Goal: Task Accomplishment & Management: Use online tool/utility

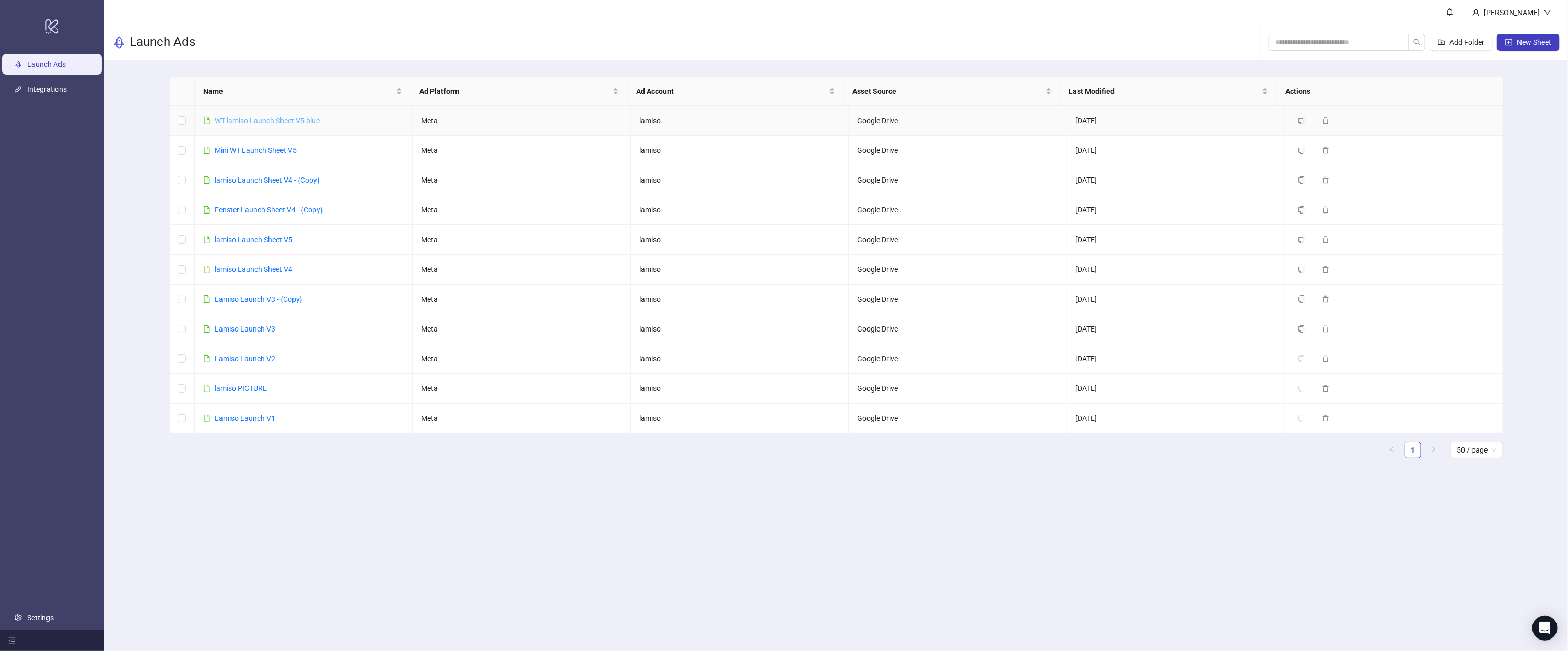
click at [256, 121] on link "WT lamiso Launch Sheet V5 blue" at bounding box center [267, 121] width 105 height 9
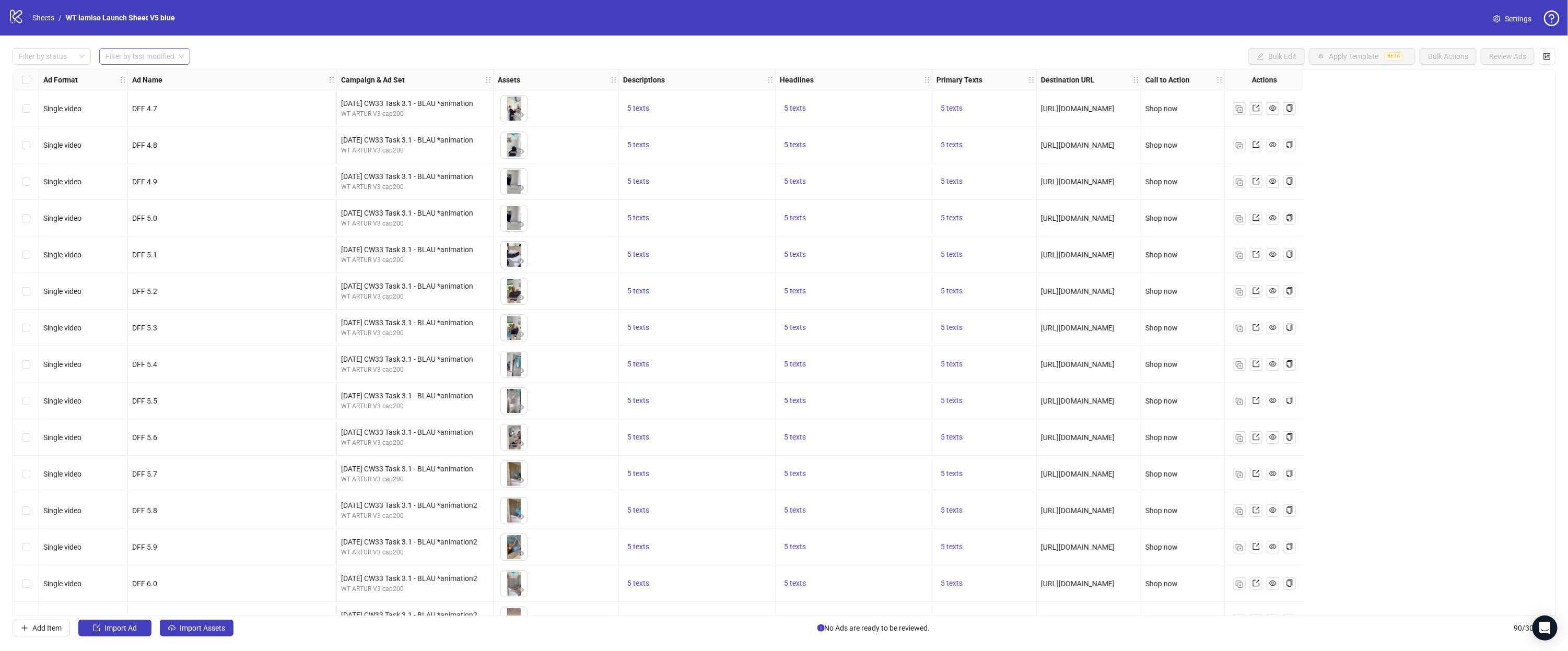
click at [125, 58] on input "search" at bounding box center [140, 56] width 69 height 16
click at [28, 55] on div at bounding box center [46, 56] width 64 height 14
click at [47, 81] on div "Draft" at bounding box center [51, 78] width 62 height 11
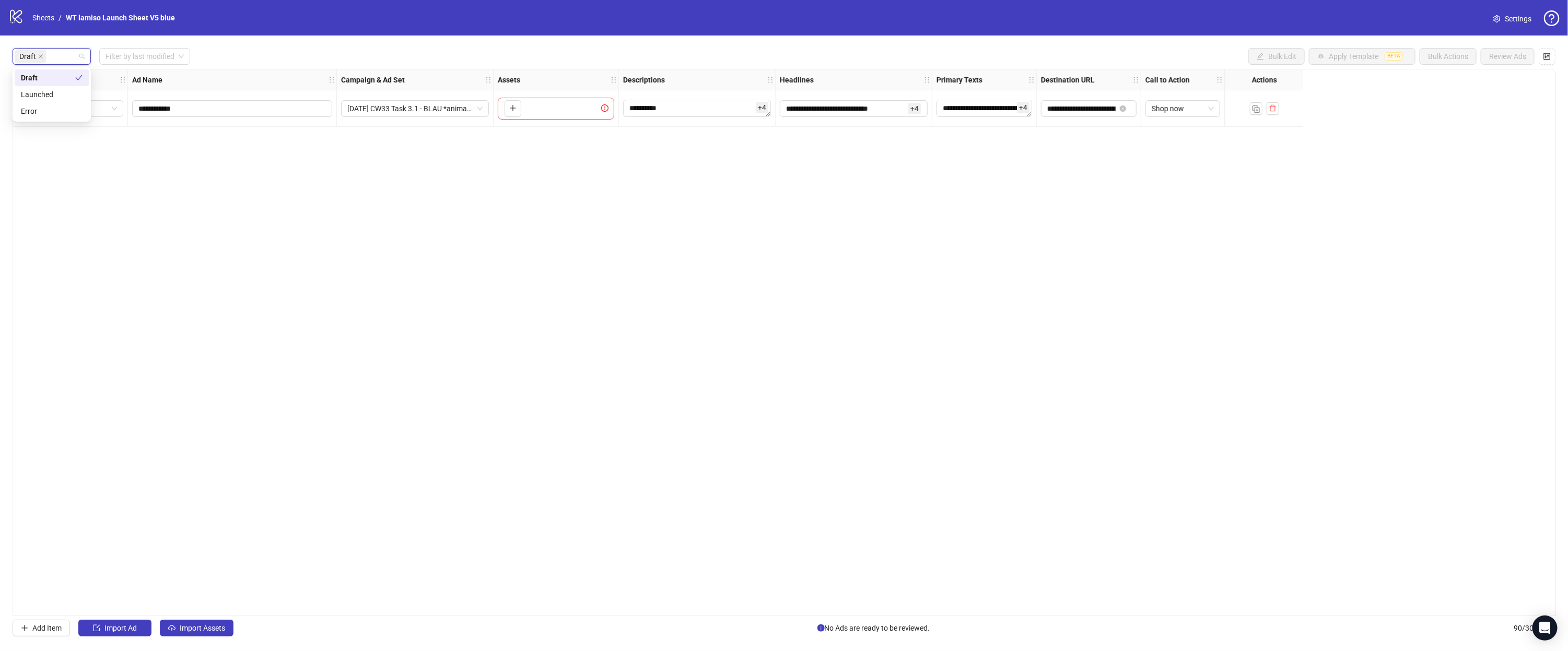
click at [50, 80] on div "Draft" at bounding box center [47, 78] width 54 height 11
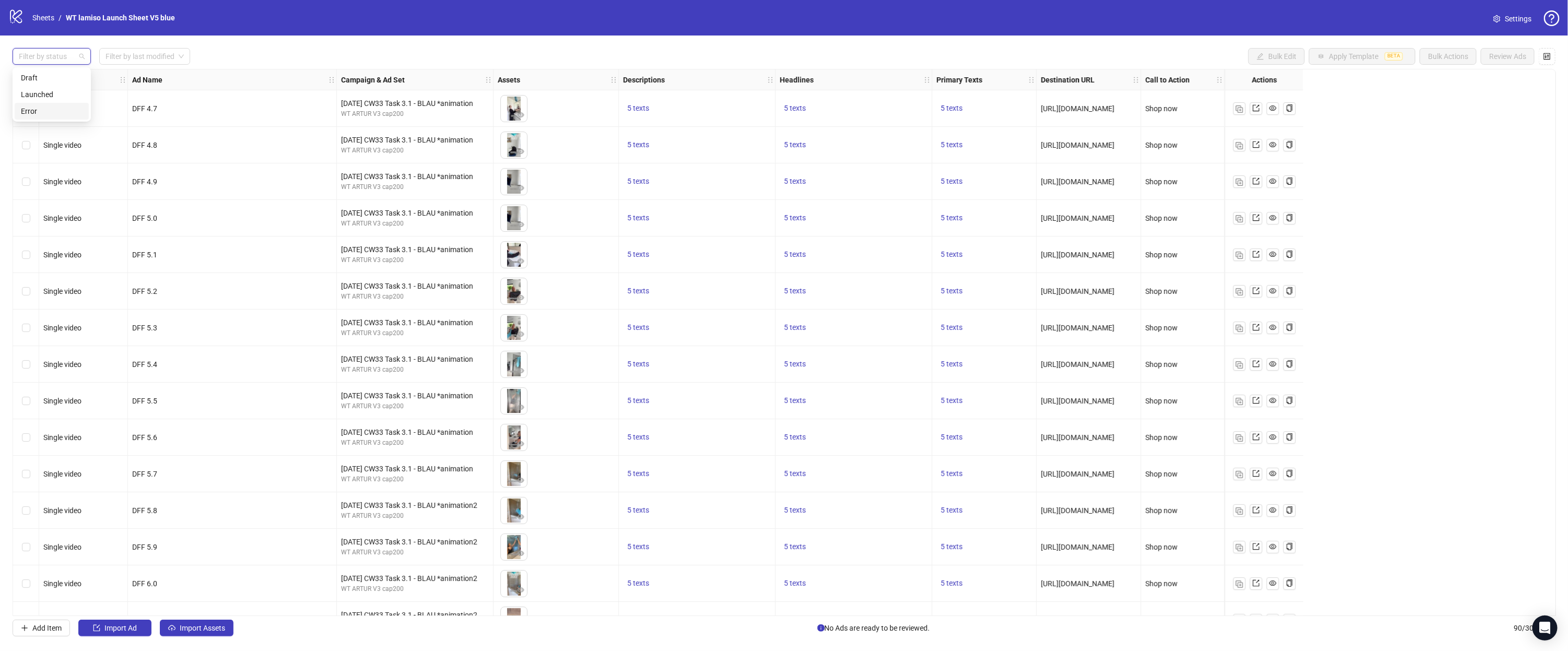
click at [41, 110] on div "Error" at bounding box center [51, 111] width 62 height 11
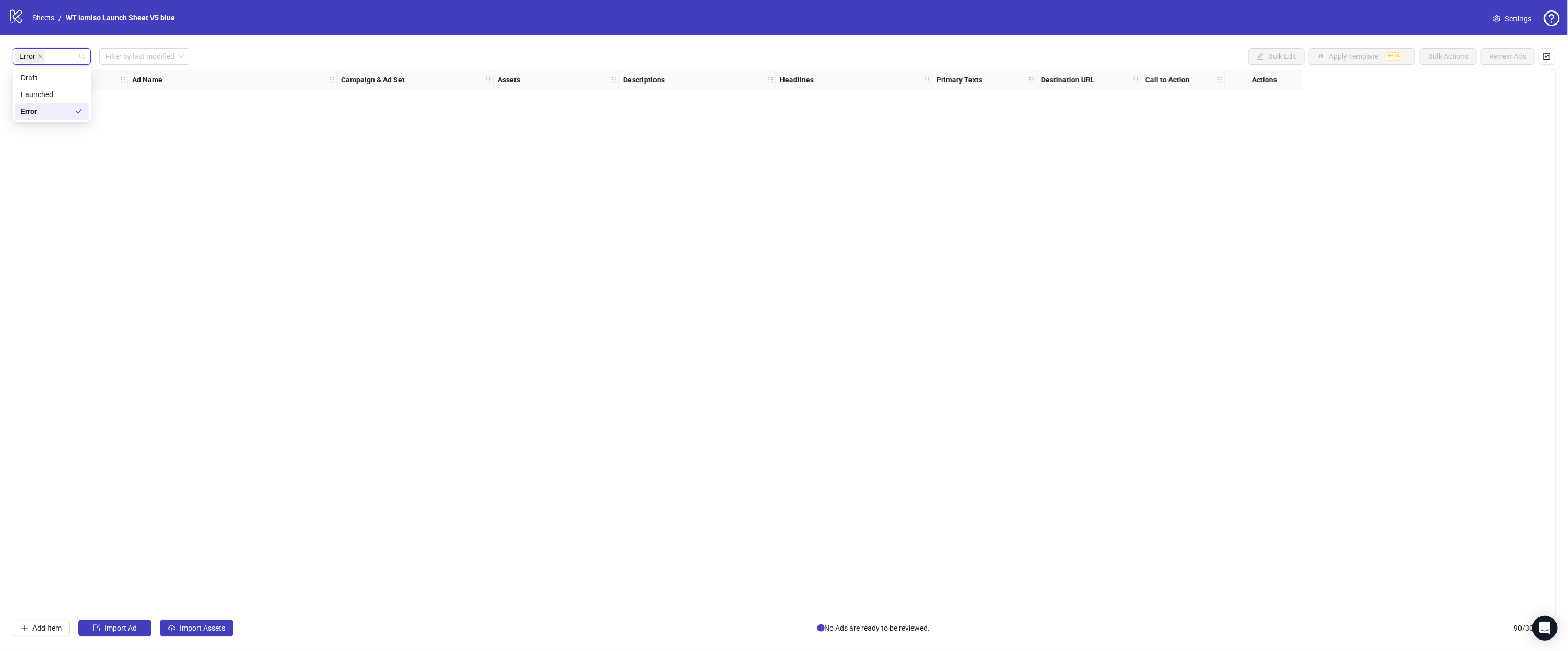
click at [49, 108] on div "Error" at bounding box center [47, 111] width 54 height 11
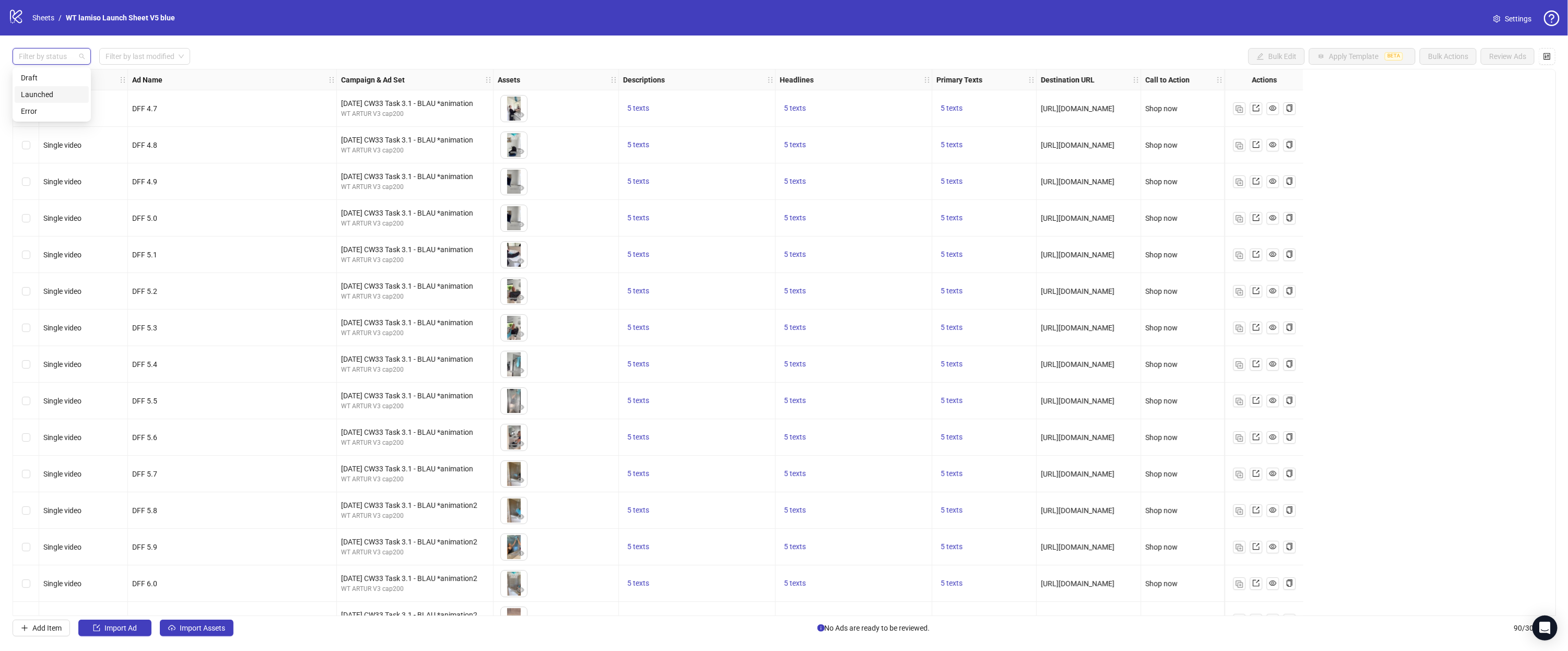
click at [48, 90] on div "Launched" at bounding box center [51, 95] width 62 height 11
click at [48, 90] on div "Launched" at bounding box center [47, 95] width 54 height 11
click at [50, 82] on div "Draft" at bounding box center [51, 78] width 62 height 11
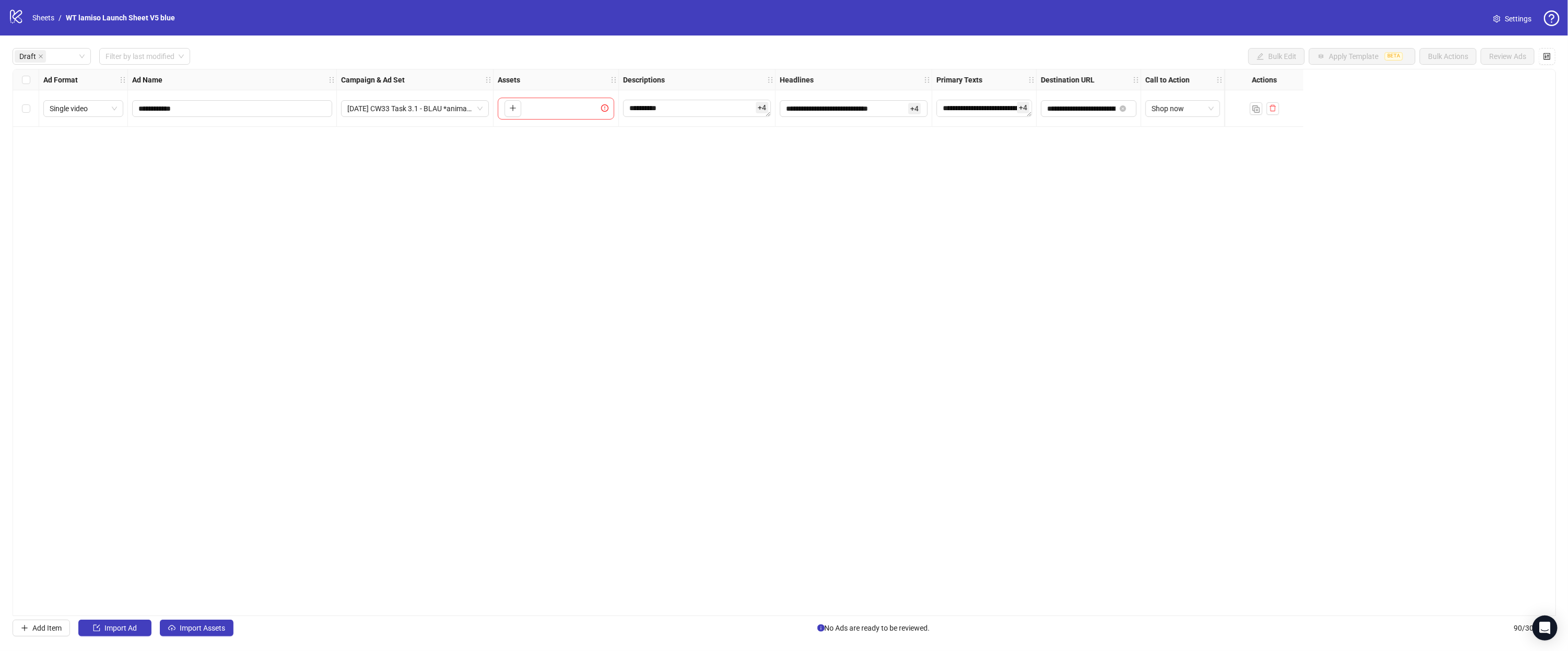
click at [498, 248] on div "**********" at bounding box center [784, 343] width 1543 height 548
click at [40, 60] on span at bounding box center [41, 56] width 6 height 11
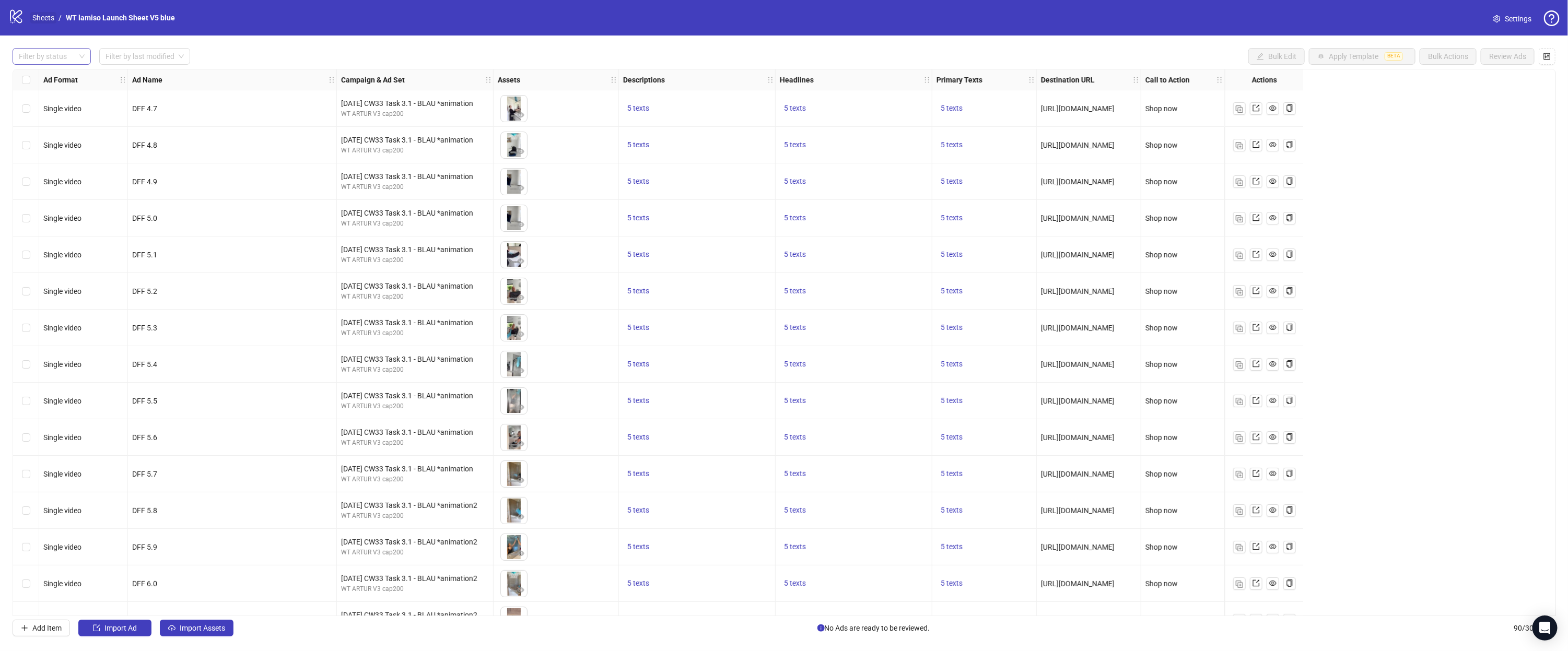
click at [37, 20] on link "Sheets" at bounding box center [44, 18] width 27 height 11
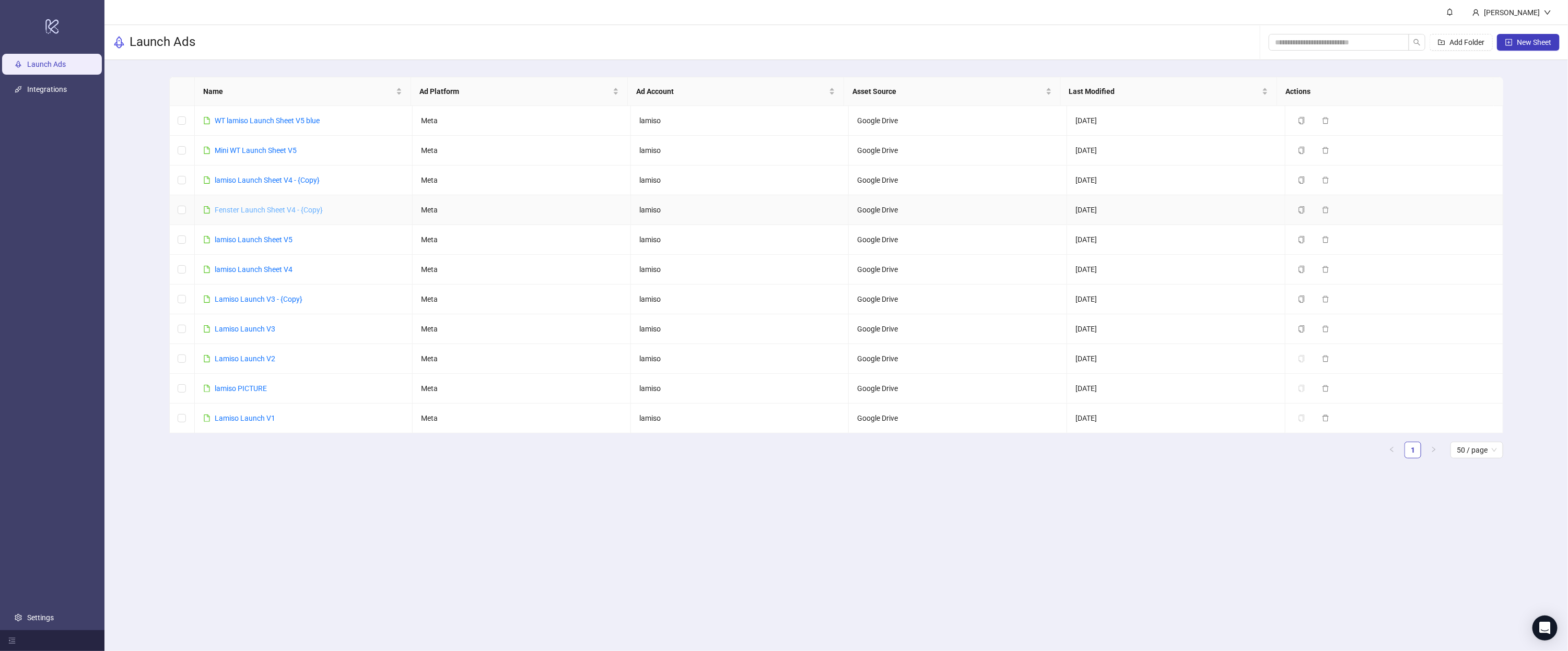
click at [270, 206] on link "Fenster Launch Sheet V4 - {Copy}" at bounding box center [269, 210] width 108 height 9
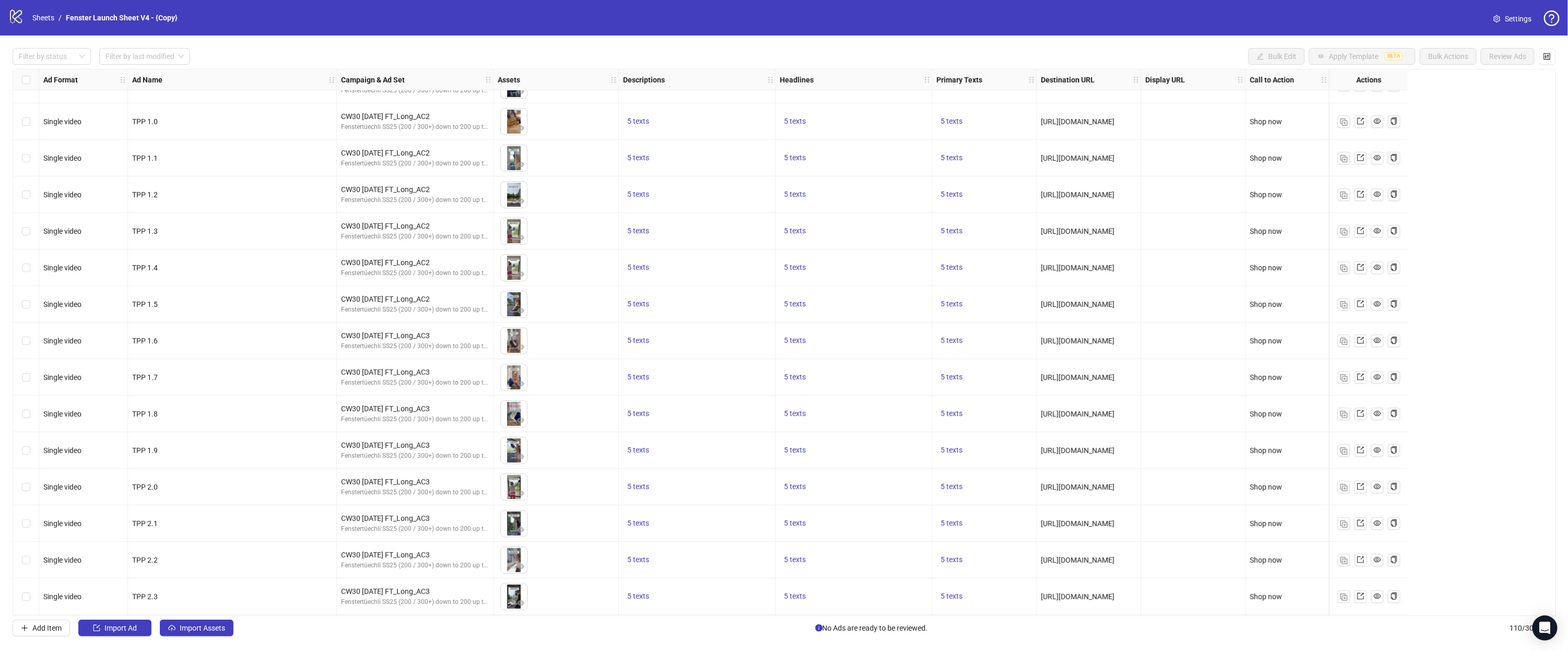
scroll to position [3501, 0]
click at [91, 49] on div "Filter by status Filter by last modified" at bounding box center [101, 57] width 177 height 17
click at [80, 55] on div "Filter by status" at bounding box center [51, 57] width 79 height 17
click at [55, 77] on div "Draft" at bounding box center [51, 78] width 62 height 11
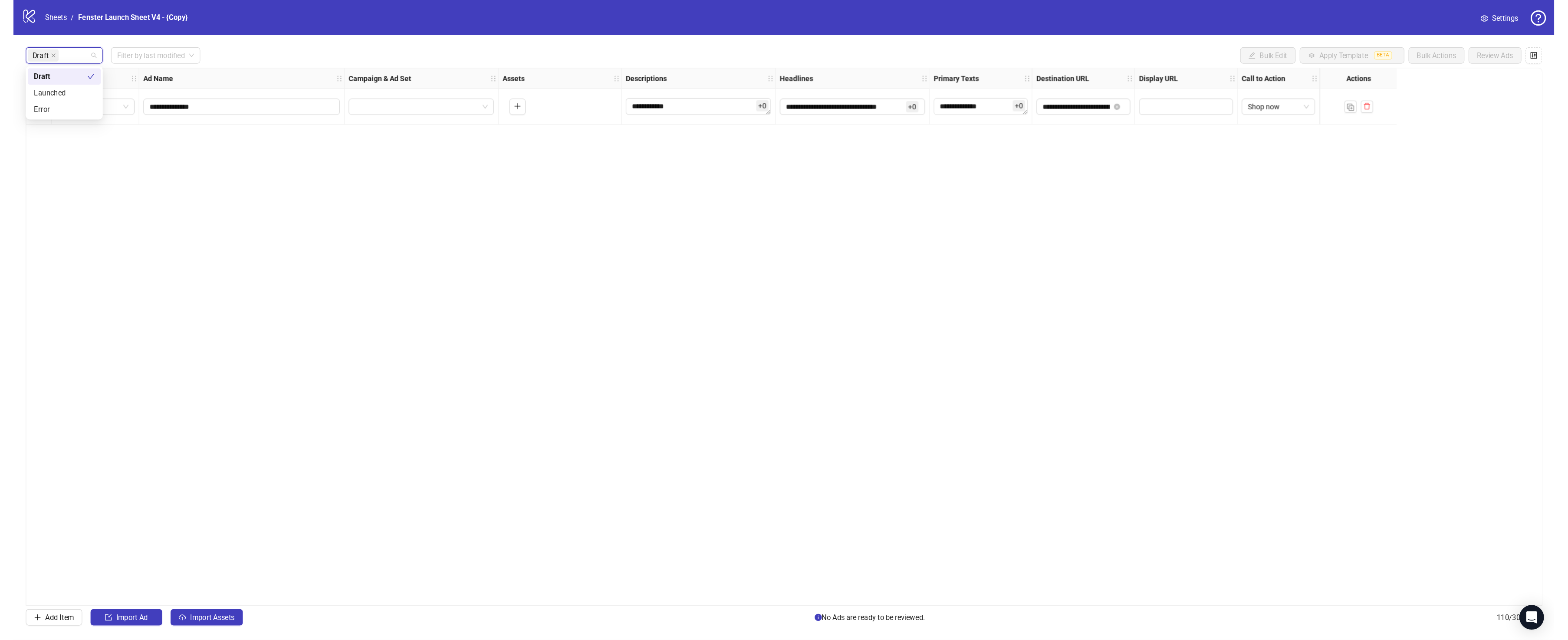
scroll to position [0, 0]
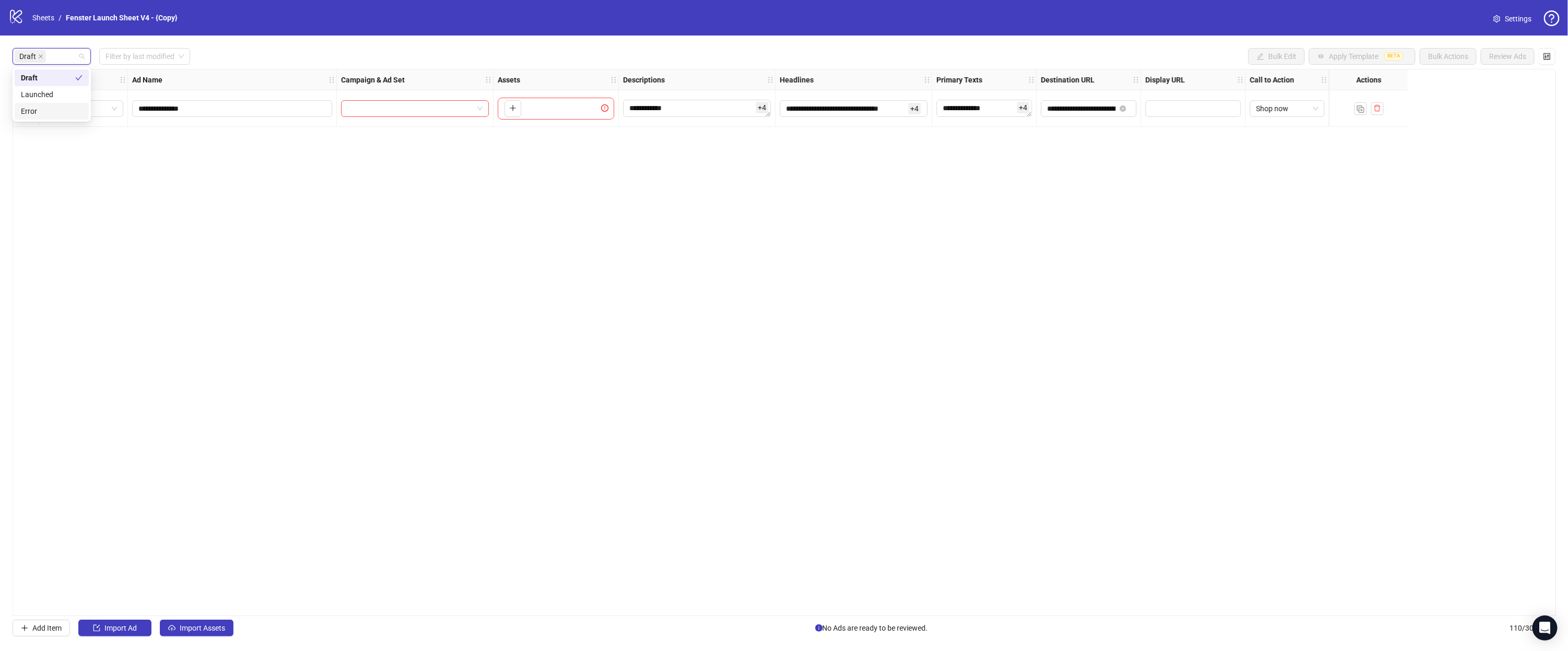
click at [463, 266] on div "**********" at bounding box center [784, 343] width 1543 height 548
click at [211, 631] on span "Import Assets" at bounding box center [202, 628] width 46 height 9
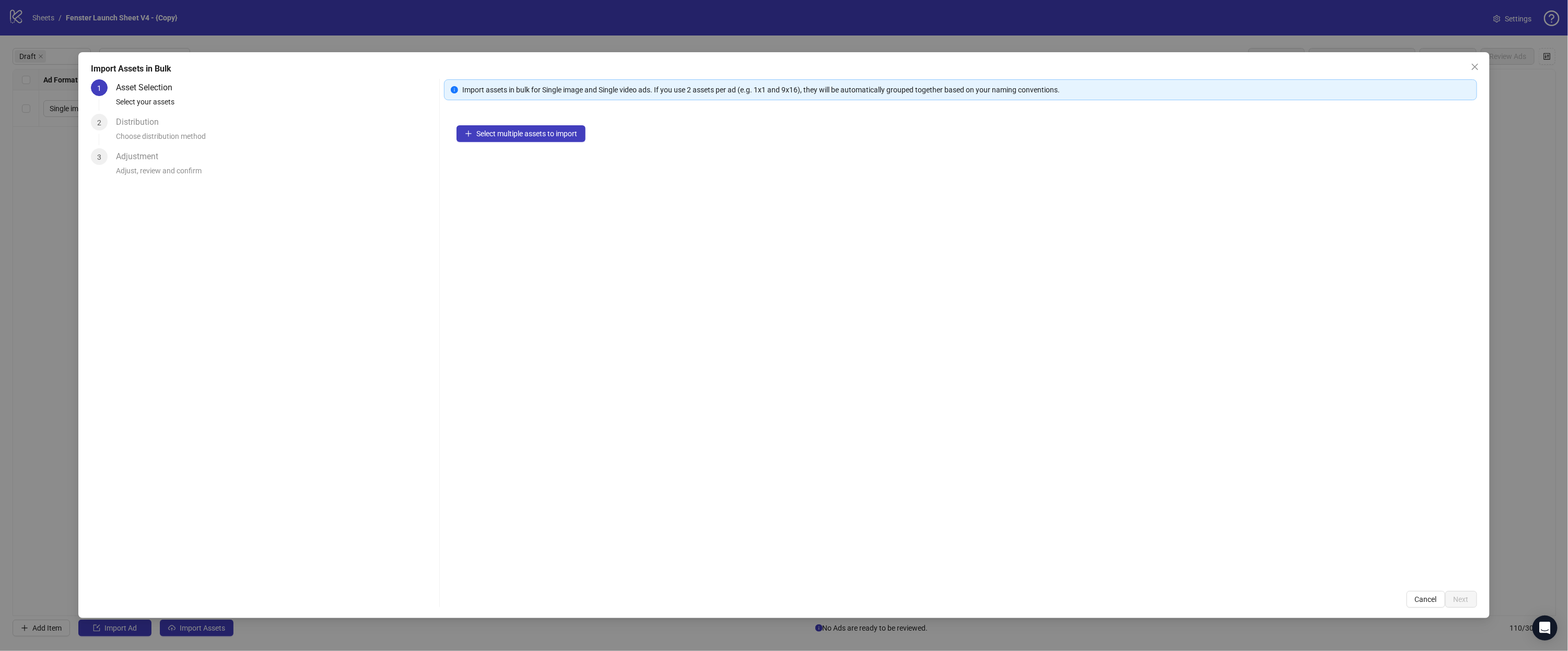
click at [517, 121] on div "Select multiple assets to import" at bounding box center [961, 345] width 1034 height 466
click at [517, 136] on span "Select multiple assets to import" at bounding box center [527, 133] width 101 height 9
click at [486, 148] on div "Select multiple assets to import" at bounding box center [961, 345] width 1034 height 466
click at [476, 140] on button "Select multiple assets to import" at bounding box center [521, 134] width 129 height 17
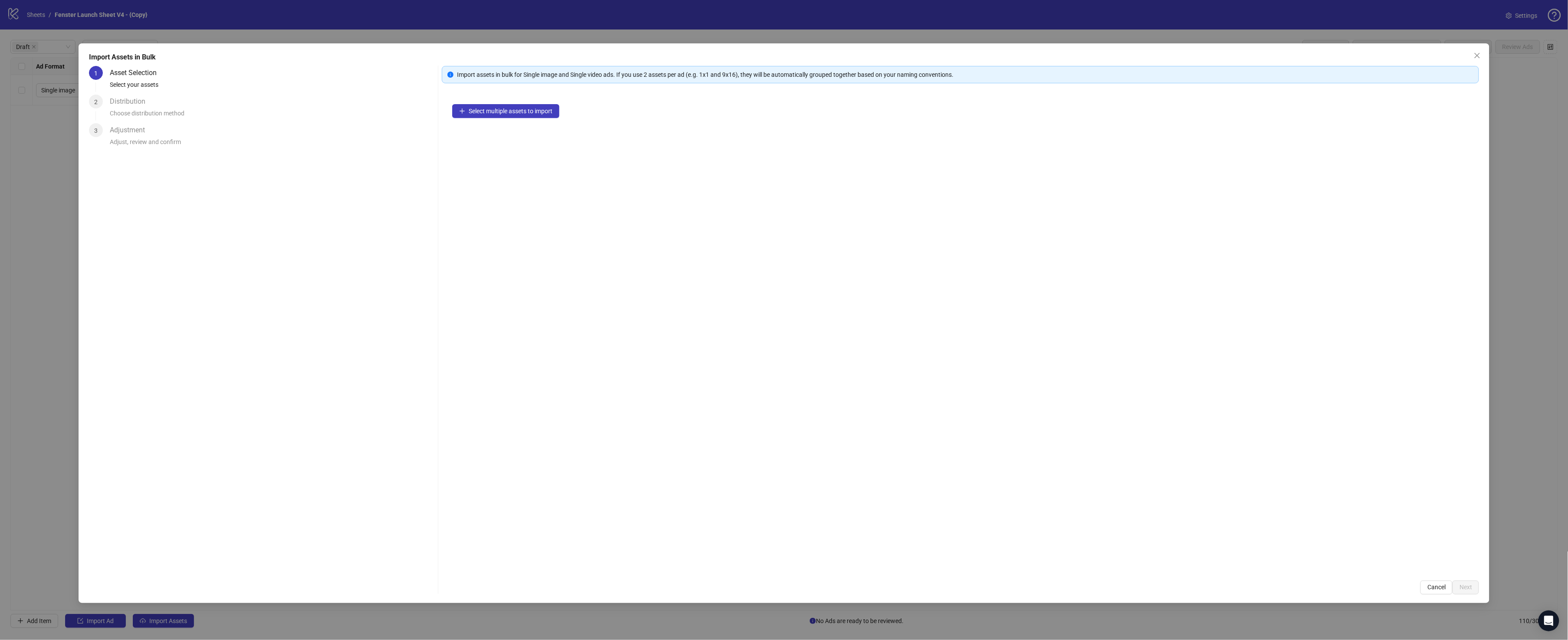
click at [510, 121] on div "Select multiple assets to import" at bounding box center [959, 332] width 1037 height 476
click at [509, 111] on span "Select multiple assets to import" at bounding box center [510, 110] width 84 height 7
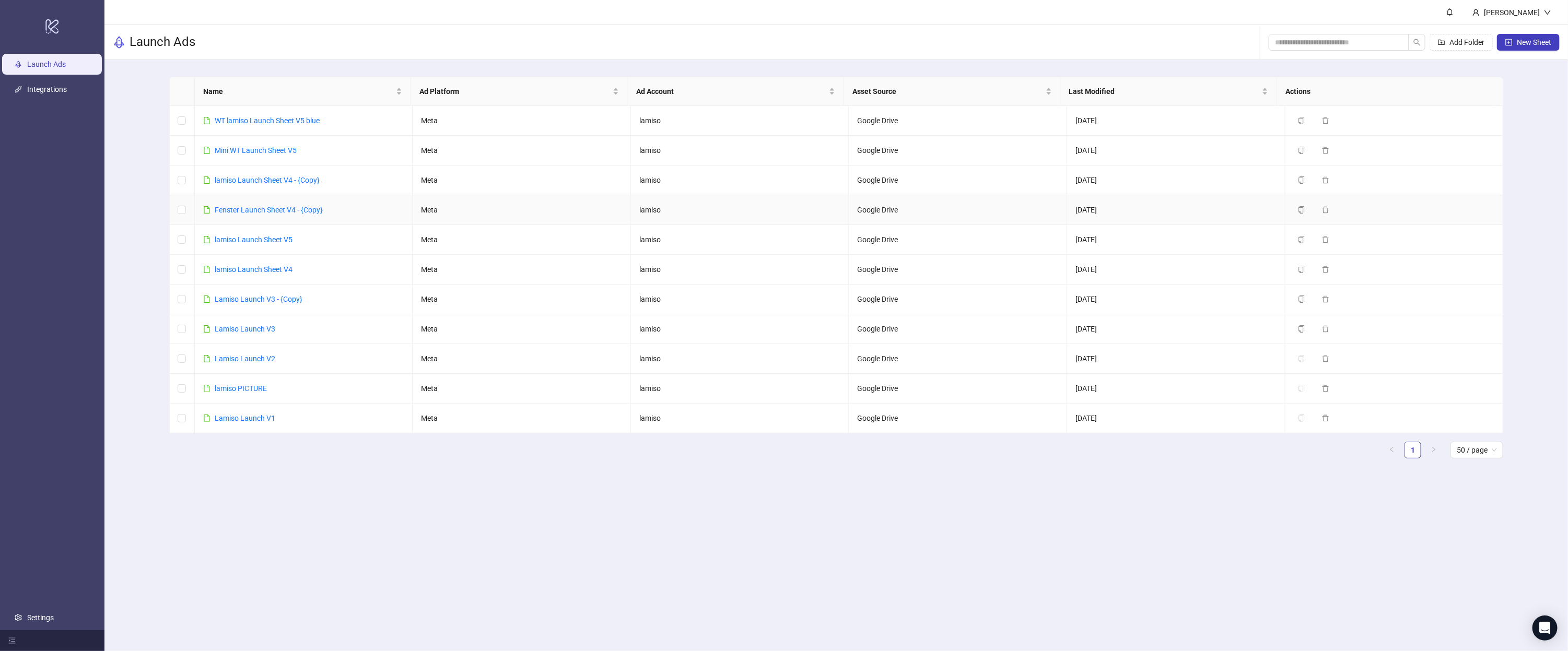
click at [272, 210] on link "Fenster Launch Sheet V4 - {Copy}" at bounding box center [269, 210] width 108 height 9
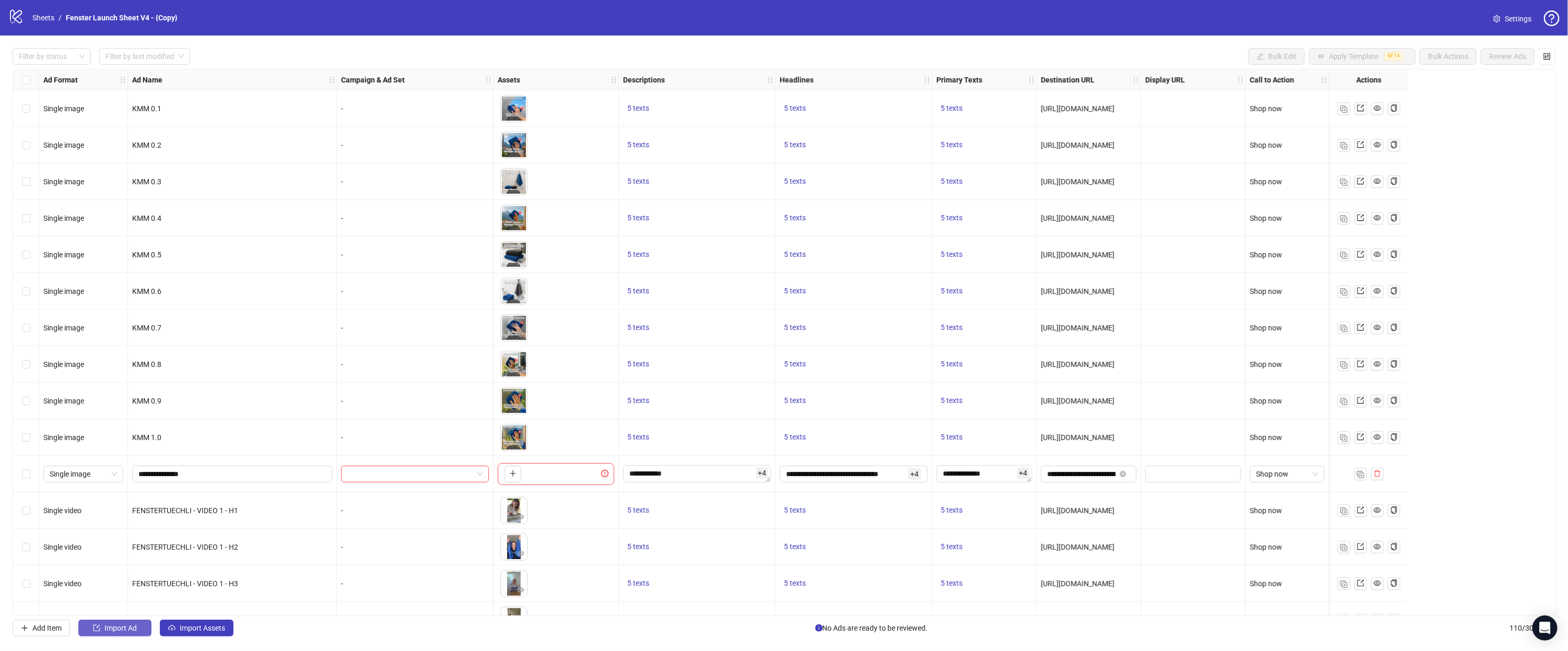
click at [131, 626] on span "Import Ad" at bounding box center [121, 628] width 32 height 9
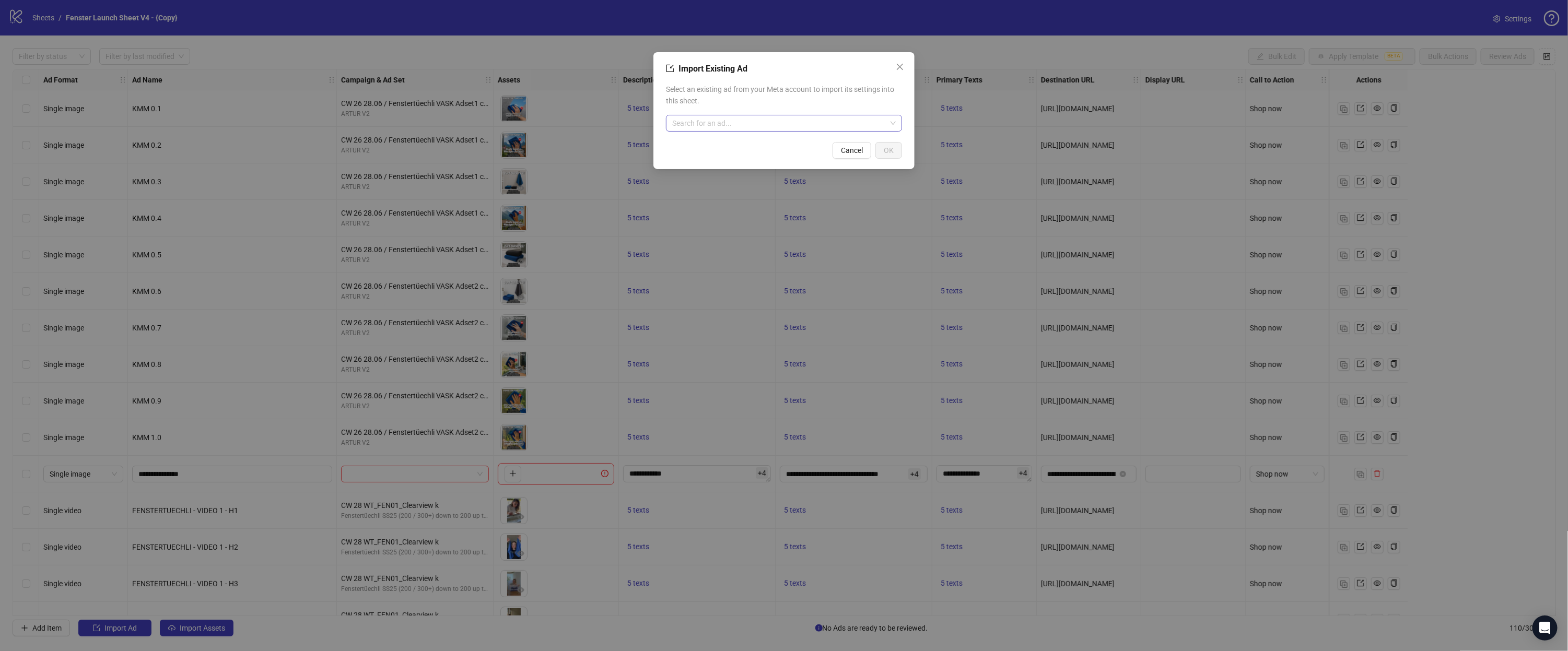
click at [818, 121] on input "search" at bounding box center [779, 123] width 215 height 16
click at [764, 102] on span "Select an existing ad from your Meta account to import its settings into this s…" at bounding box center [784, 95] width 236 height 23
click at [896, 64] on icon "close" at bounding box center [900, 66] width 9 height 9
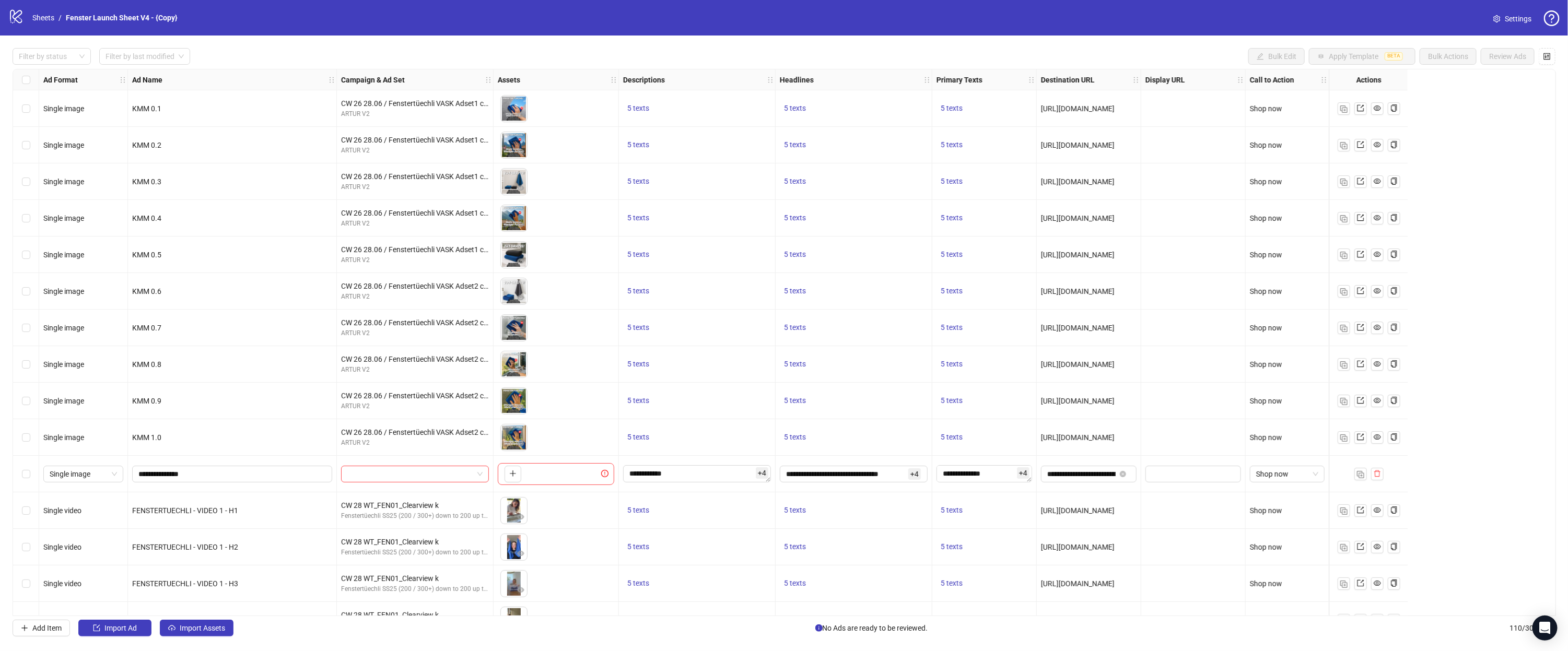
click at [226, 639] on div "Filter by status Filter by last modified Bulk Edit Apply Template BETA Bulk Act…" at bounding box center [784, 342] width 1568 height 614
click at [228, 620] on div "Filter by status Filter by last modified Bulk Edit Apply Template BETA Bulk Act…" at bounding box center [784, 342] width 1568 height 614
click at [227, 623] on button "Import Assets" at bounding box center [196, 628] width 74 height 17
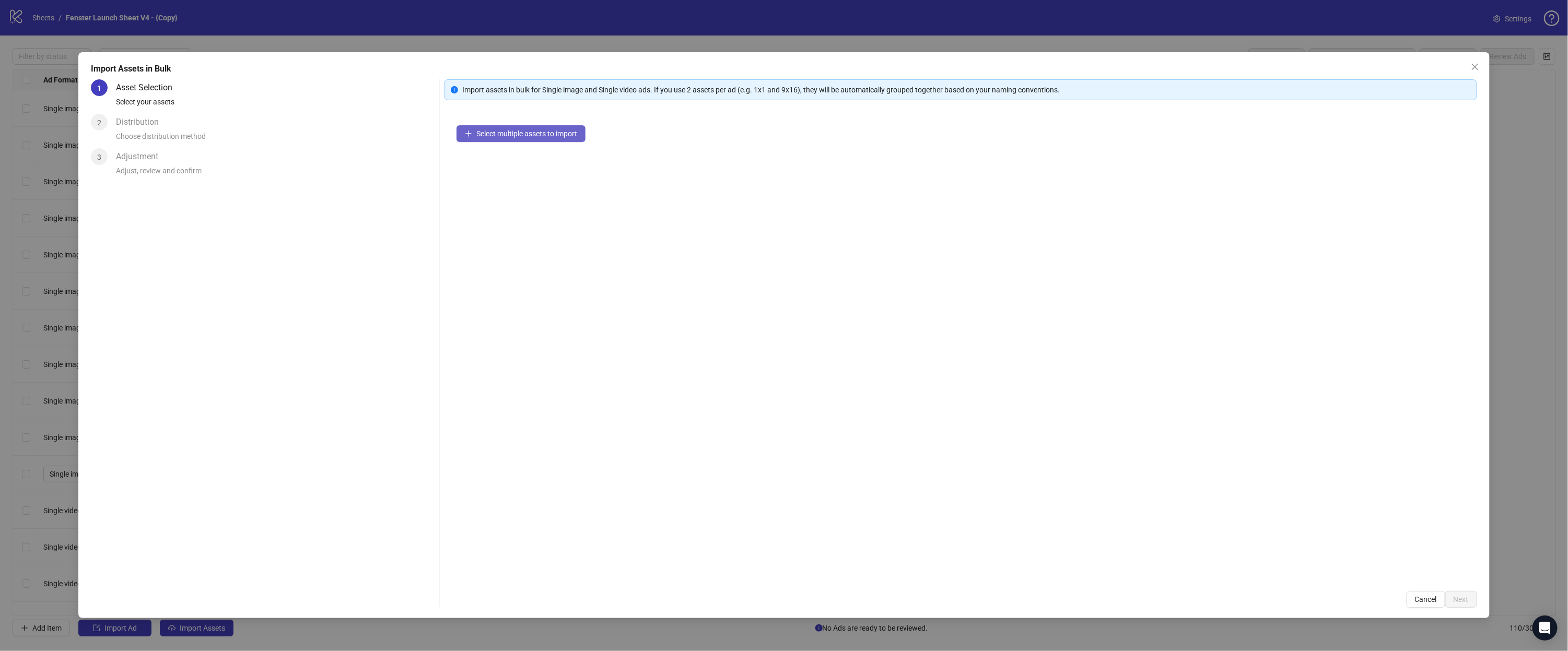
click at [555, 128] on button "Select multiple assets to import" at bounding box center [521, 134] width 129 height 17
click at [500, 165] on span "Add more assets" at bounding box center [503, 167] width 54 height 9
click at [495, 168] on span "Add more assets" at bounding box center [503, 167] width 54 height 9
click at [1421, 593] on button "Cancel" at bounding box center [1426, 600] width 39 height 17
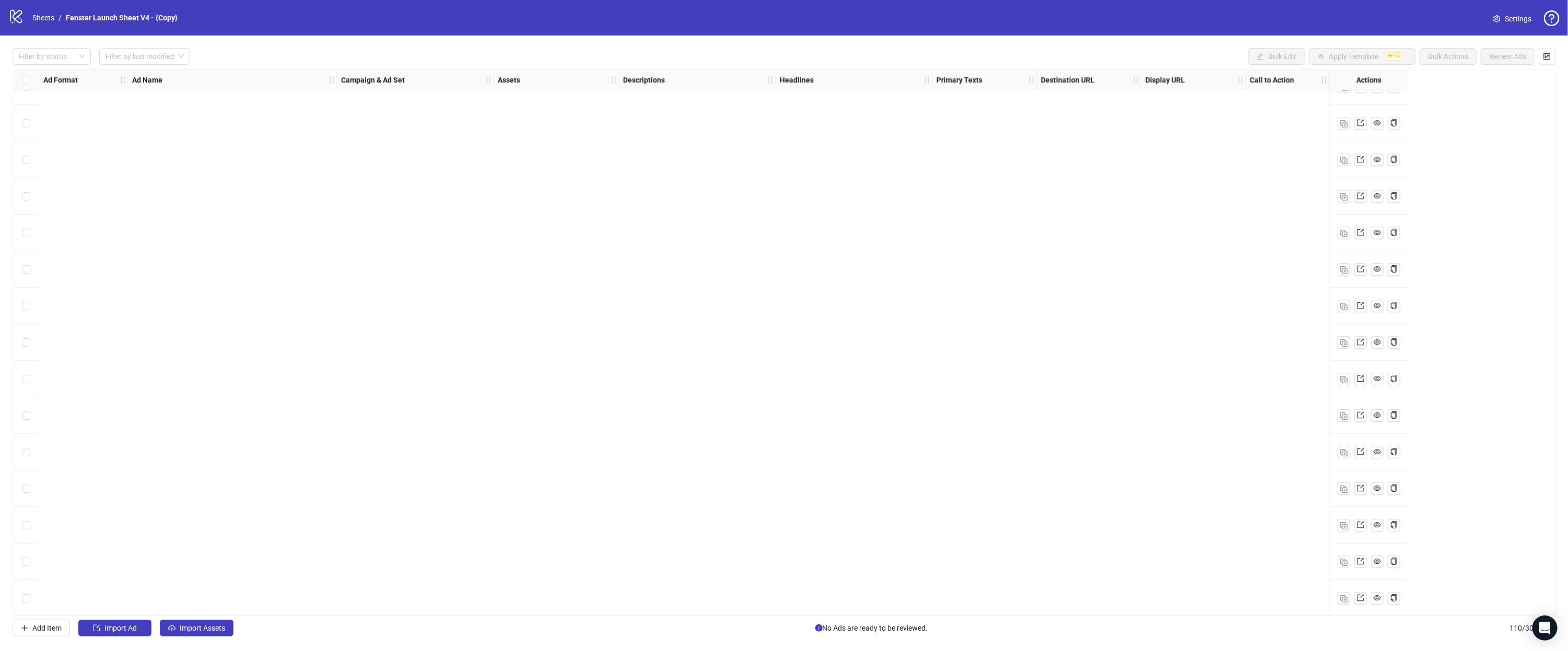
scroll to position [3501, 0]
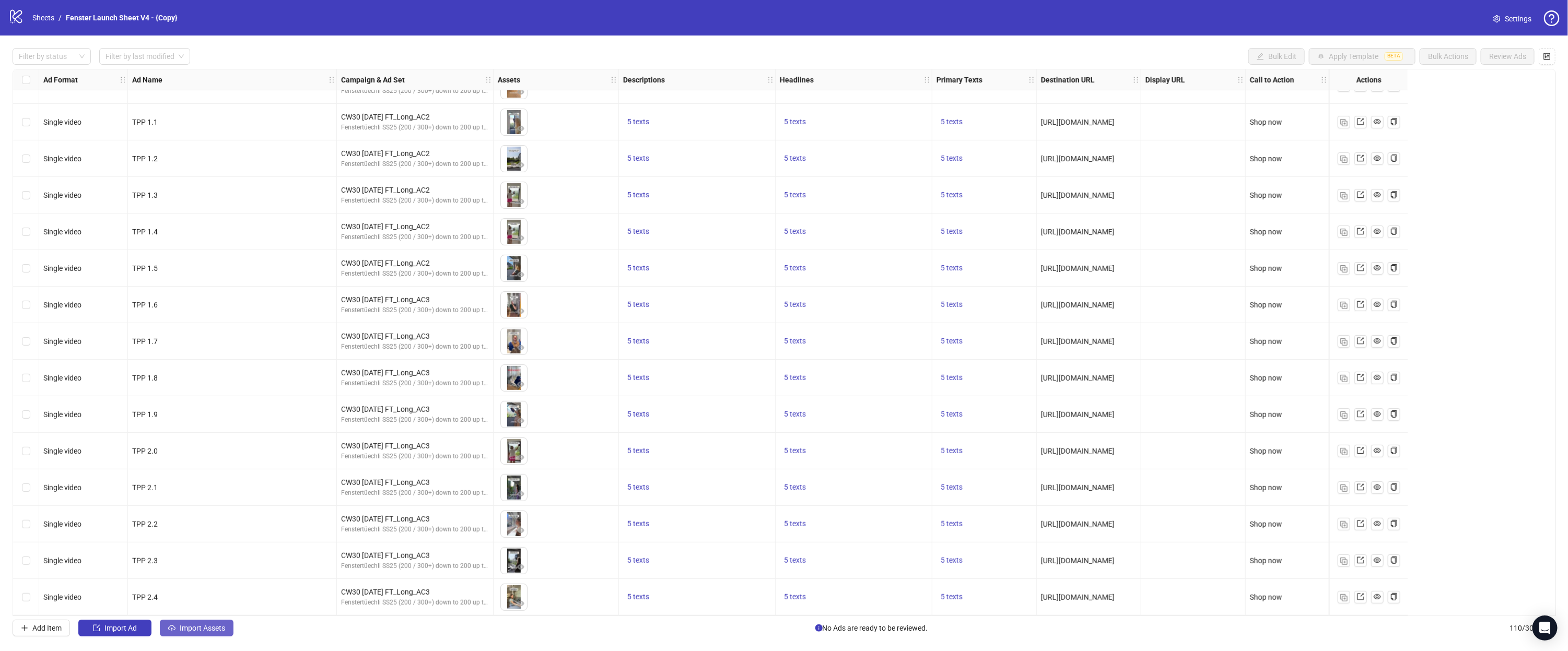
click at [189, 635] on button "Import Assets" at bounding box center [196, 628] width 74 height 17
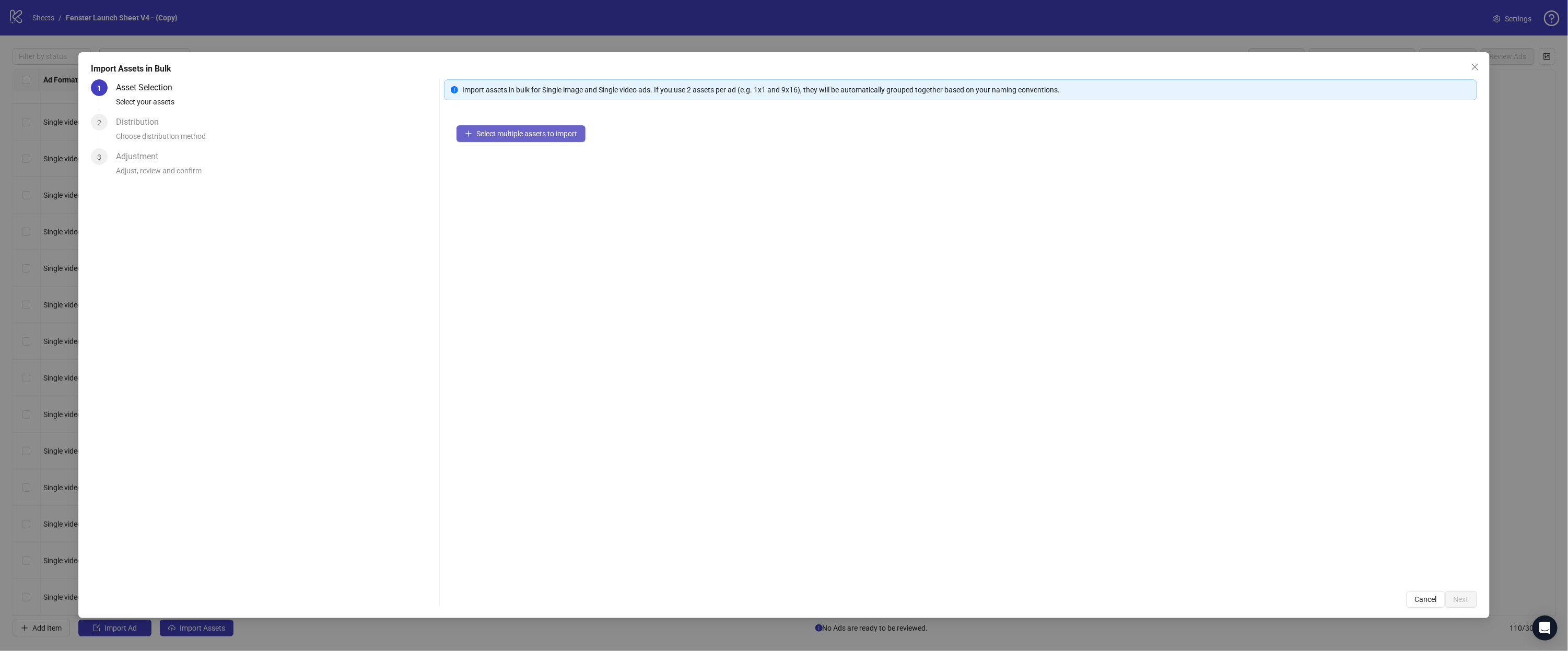
click at [528, 133] on span "Select multiple assets to import" at bounding box center [527, 133] width 101 height 9
click at [469, 168] on icon "plus" at bounding box center [469, 167] width 1 height 6
click at [506, 174] on button "Add more assets" at bounding box center [497, 167] width 83 height 17
click at [1456, 599] on span "Next" at bounding box center [1462, 599] width 15 height 9
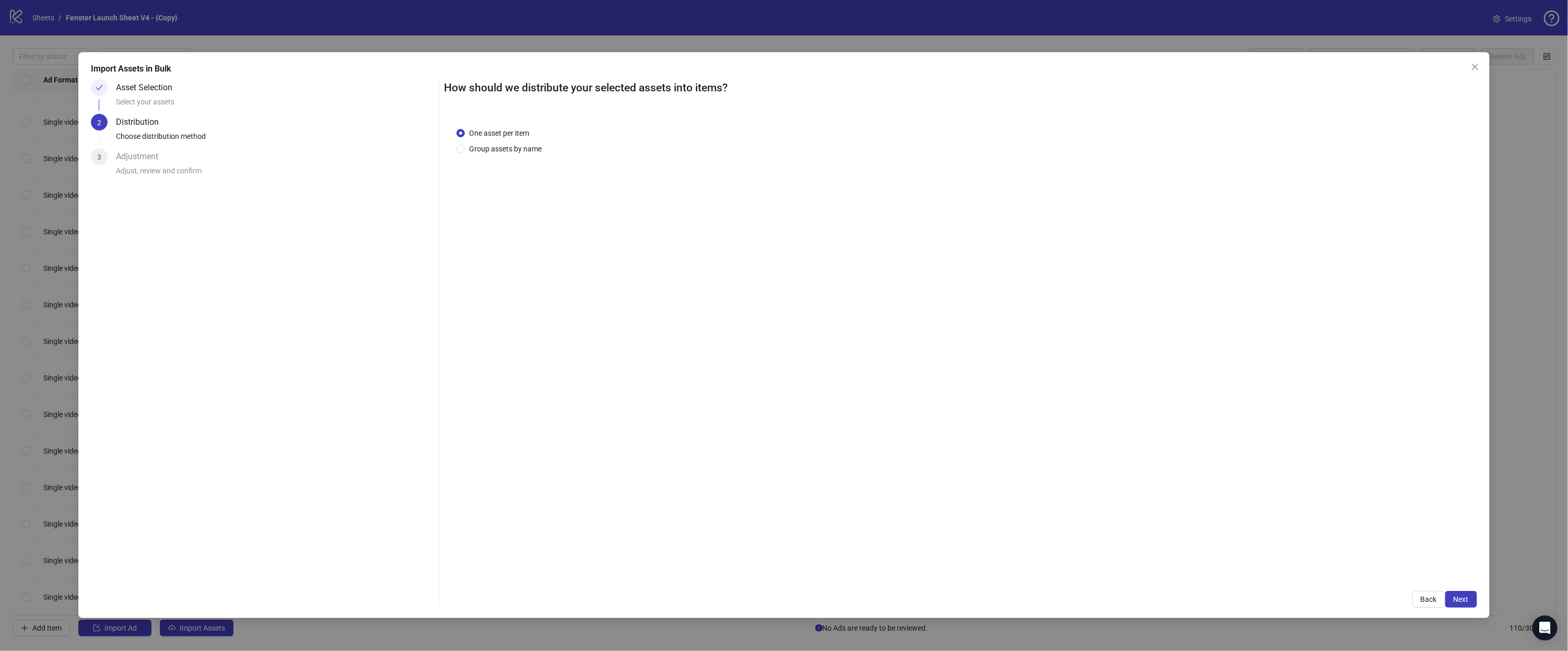
click at [1456, 599] on span "Next" at bounding box center [1462, 599] width 15 height 9
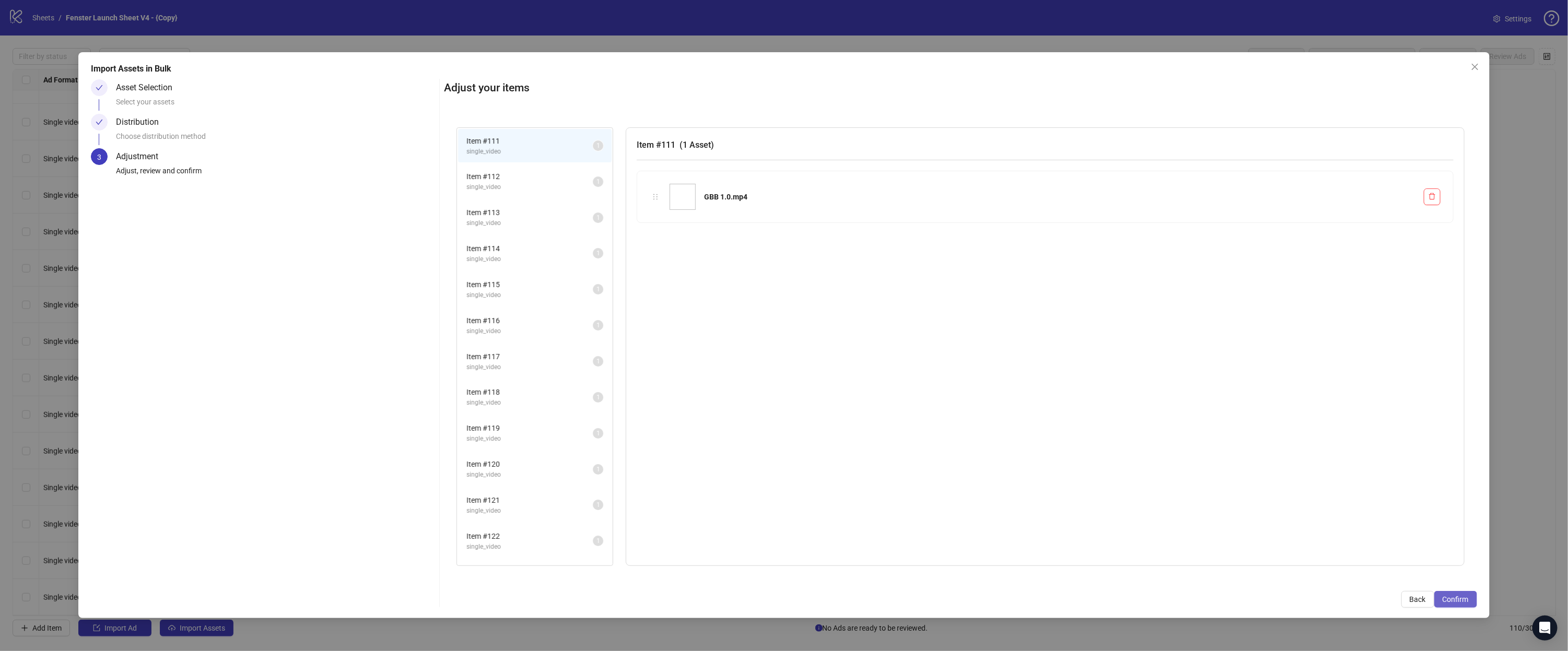
click at [1460, 602] on span "Confirm" at bounding box center [1456, 599] width 27 height 9
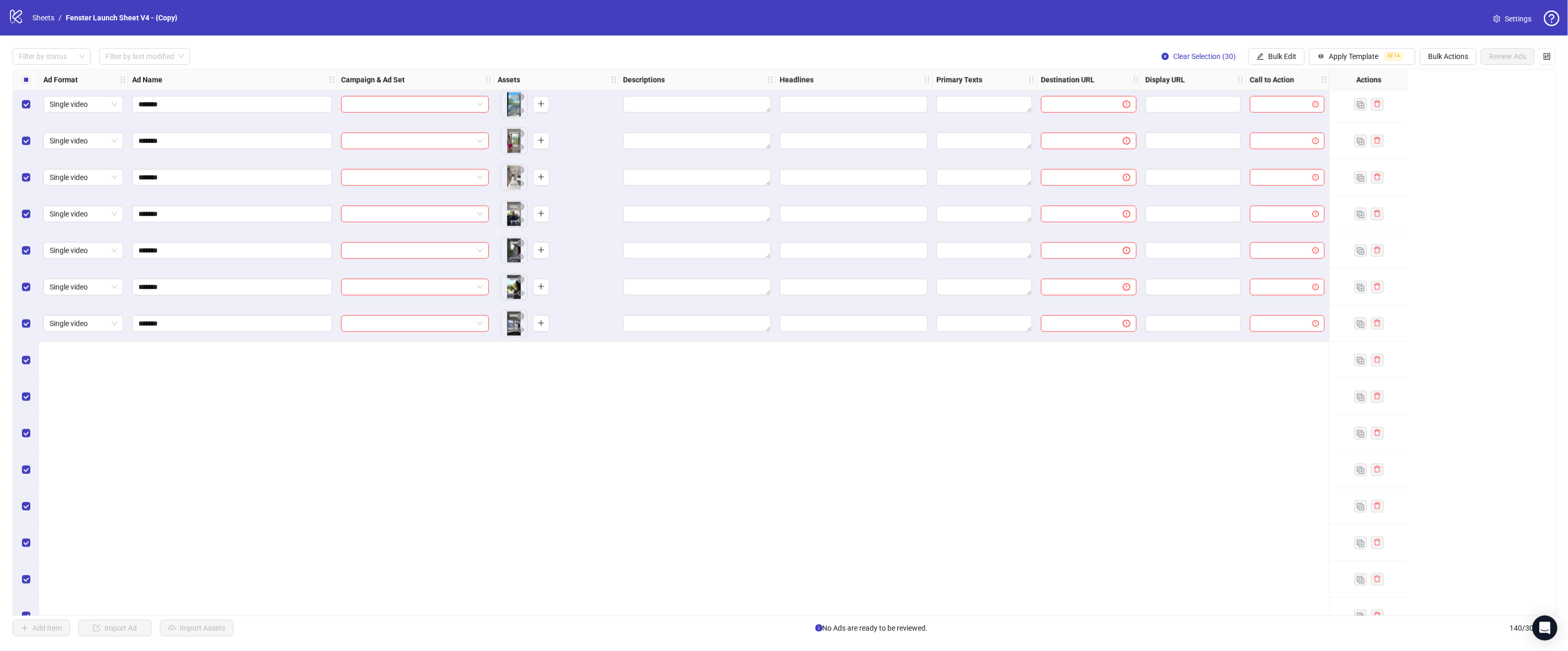
scroll to position [3803, 0]
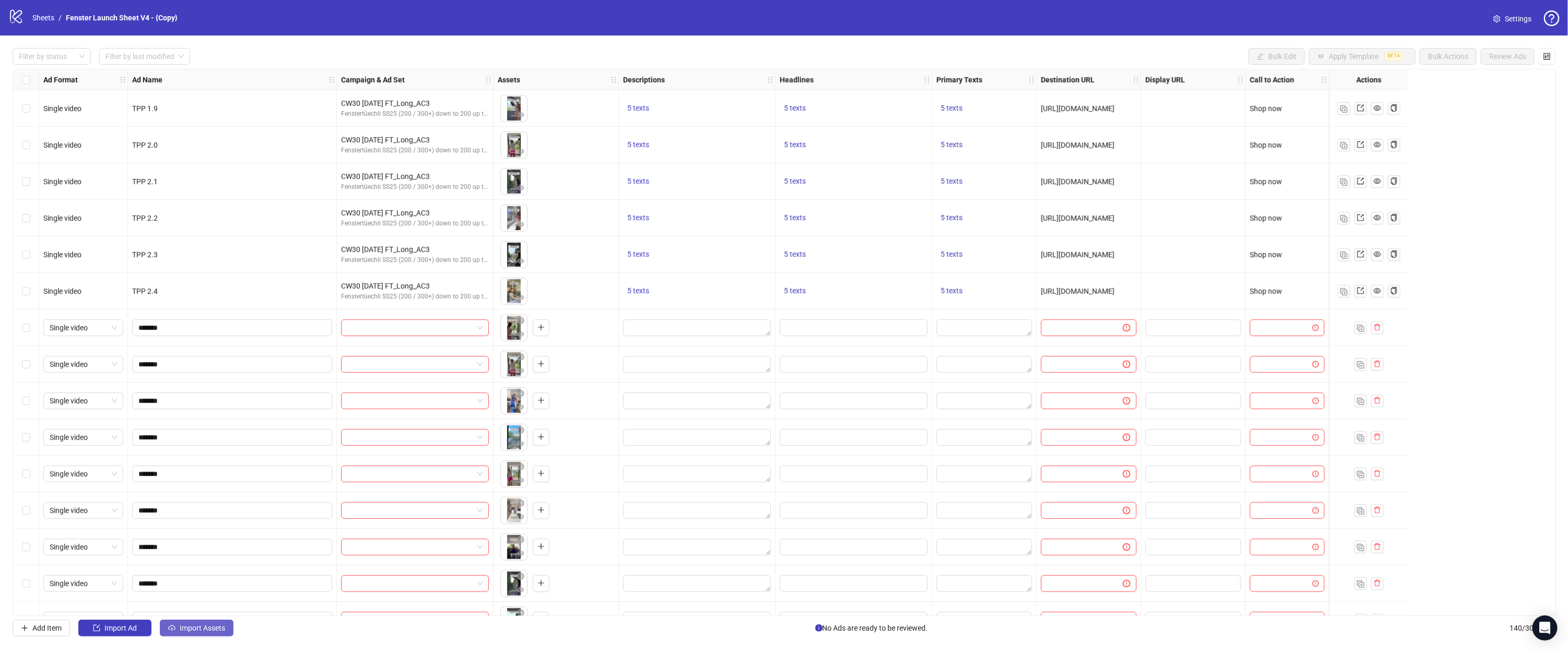
click at [218, 629] on span "Import Assets" at bounding box center [202, 628] width 46 height 9
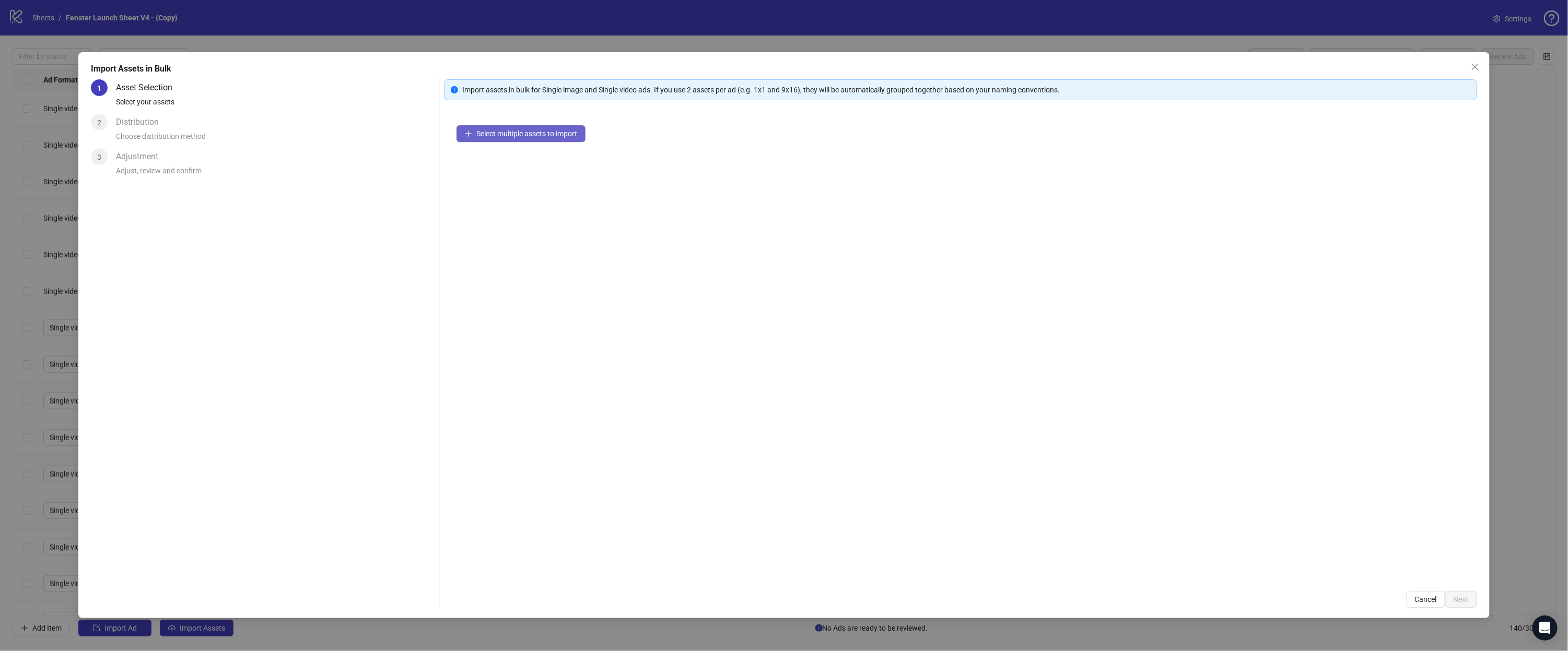
click at [510, 134] on span "Select multiple assets to import" at bounding box center [527, 133] width 101 height 9
click at [519, 173] on button "Add more assets" at bounding box center [497, 167] width 83 height 17
click at [500, 170] on span "Add more assets" at bounding box center [503, 167] width 54 height 9
click at [1470, 604] on button "Next" at bounding box center [1462, 600] width 32 height 17
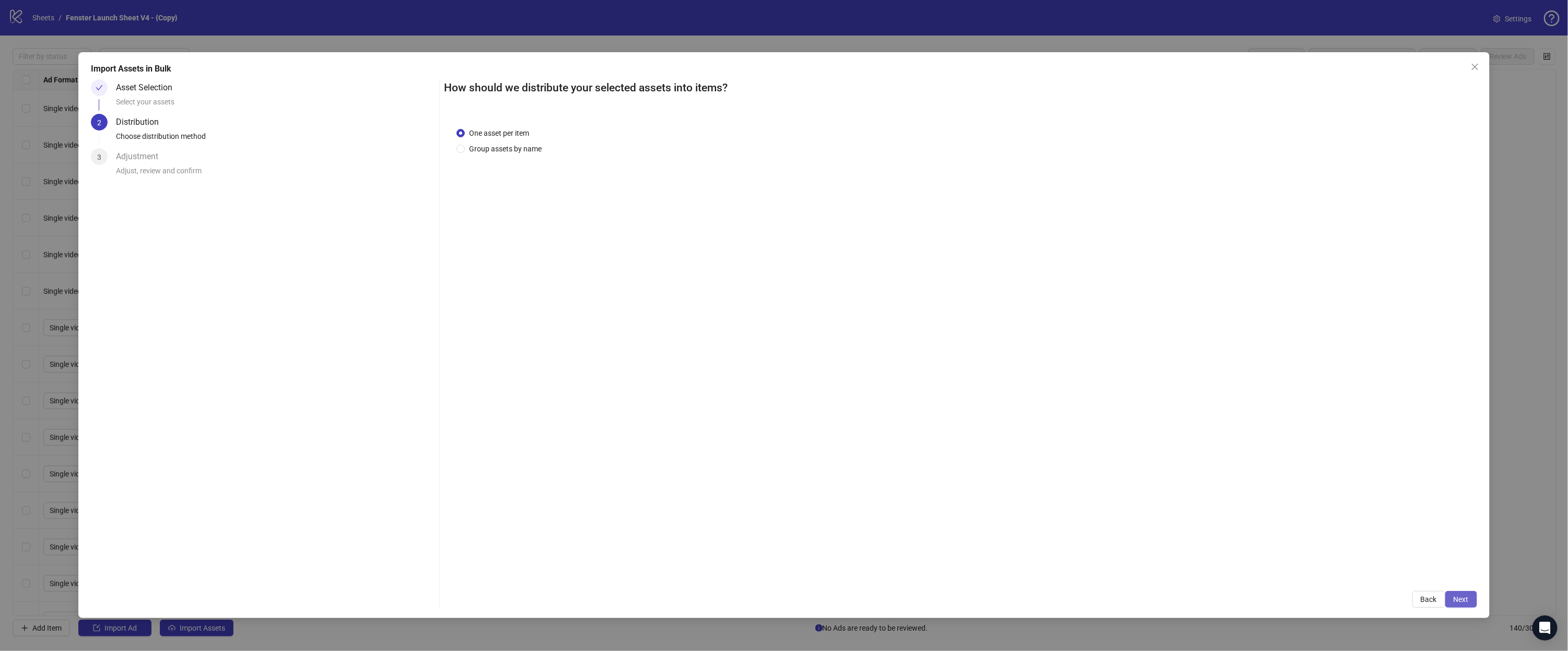
click at [1454, 601] on span "Next" at bounding box center [1462, 599] width 15 height 9
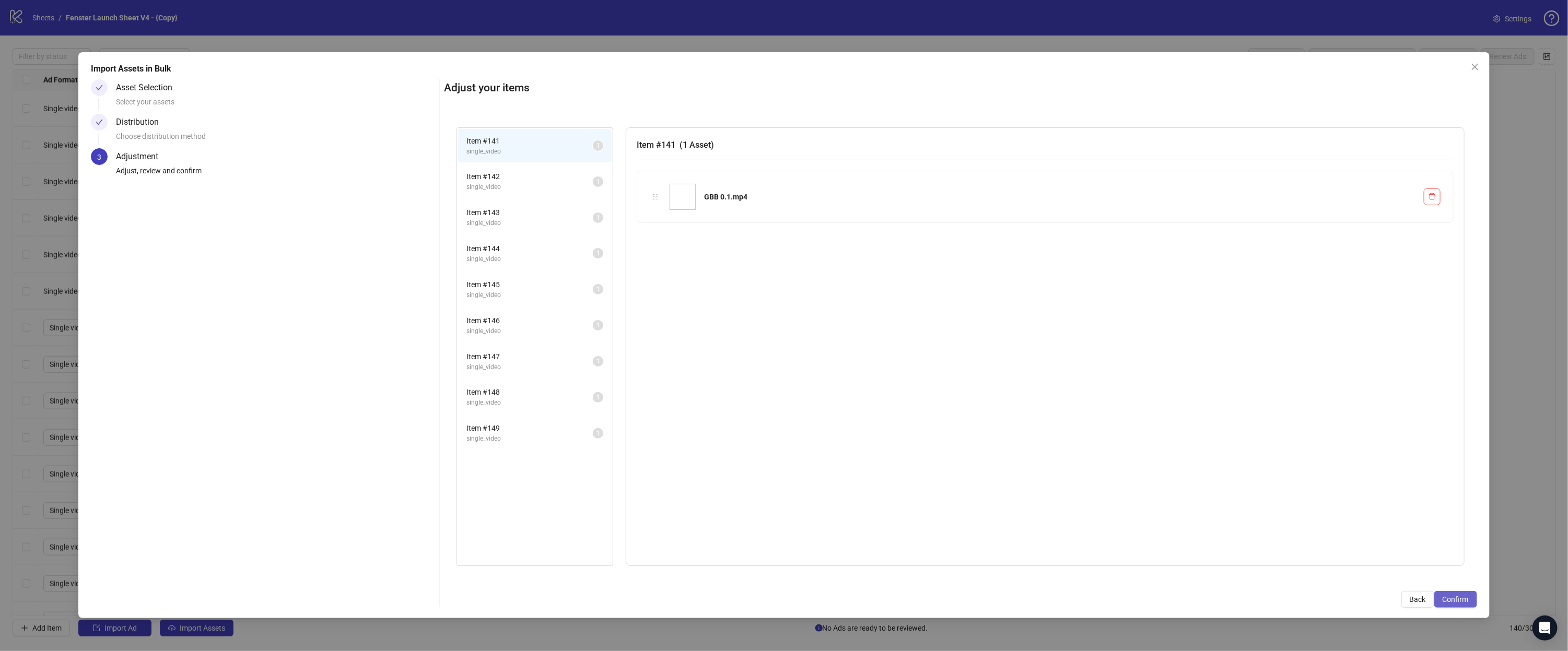
click at [1459, 598] on span "Confirm" at bounding box center [1456, 599] width 27 height 9
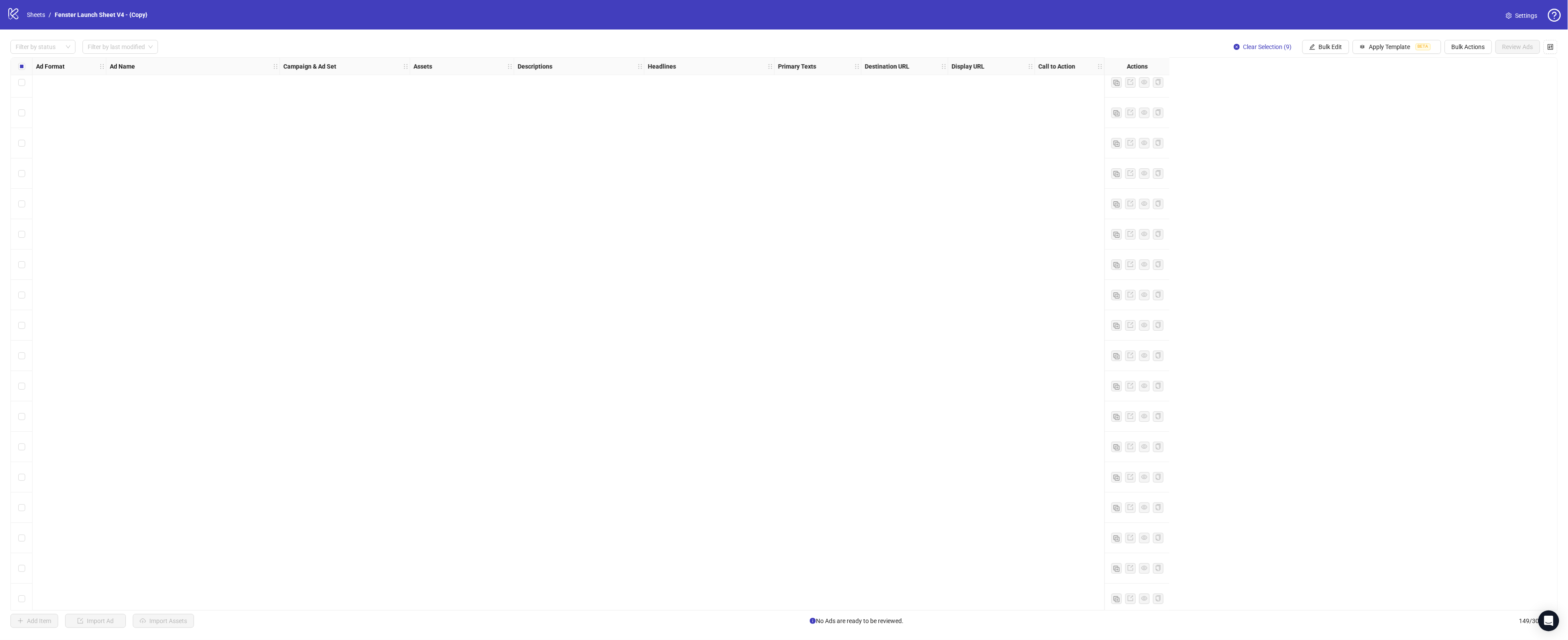
scroll to position [1287, 0]
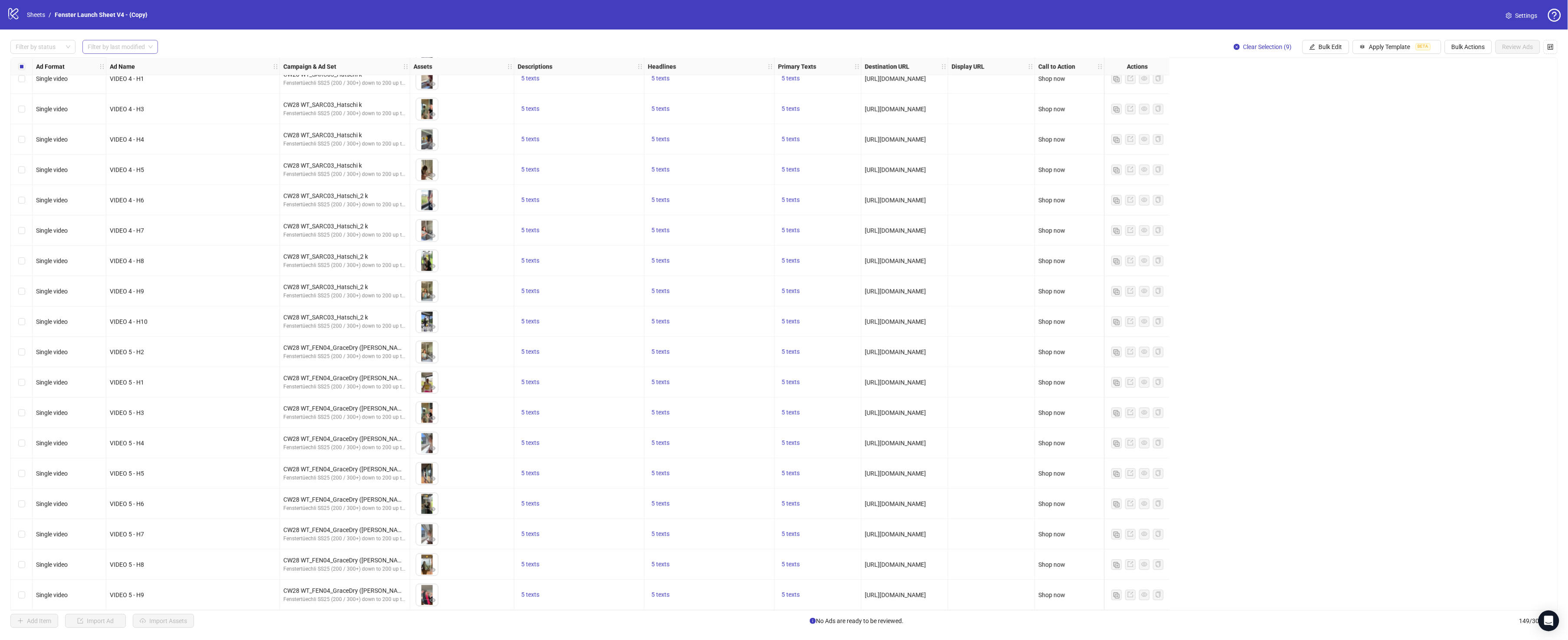
click at [131, 43] on input "search" at bounding box center [116, 47] width 58 height 13
click at [59, 47] on div at bounding box center [38, 47] width 53 height 12
click at [41, 64] on div "Draft" at bounding box center [43, 65] width 51 height 9
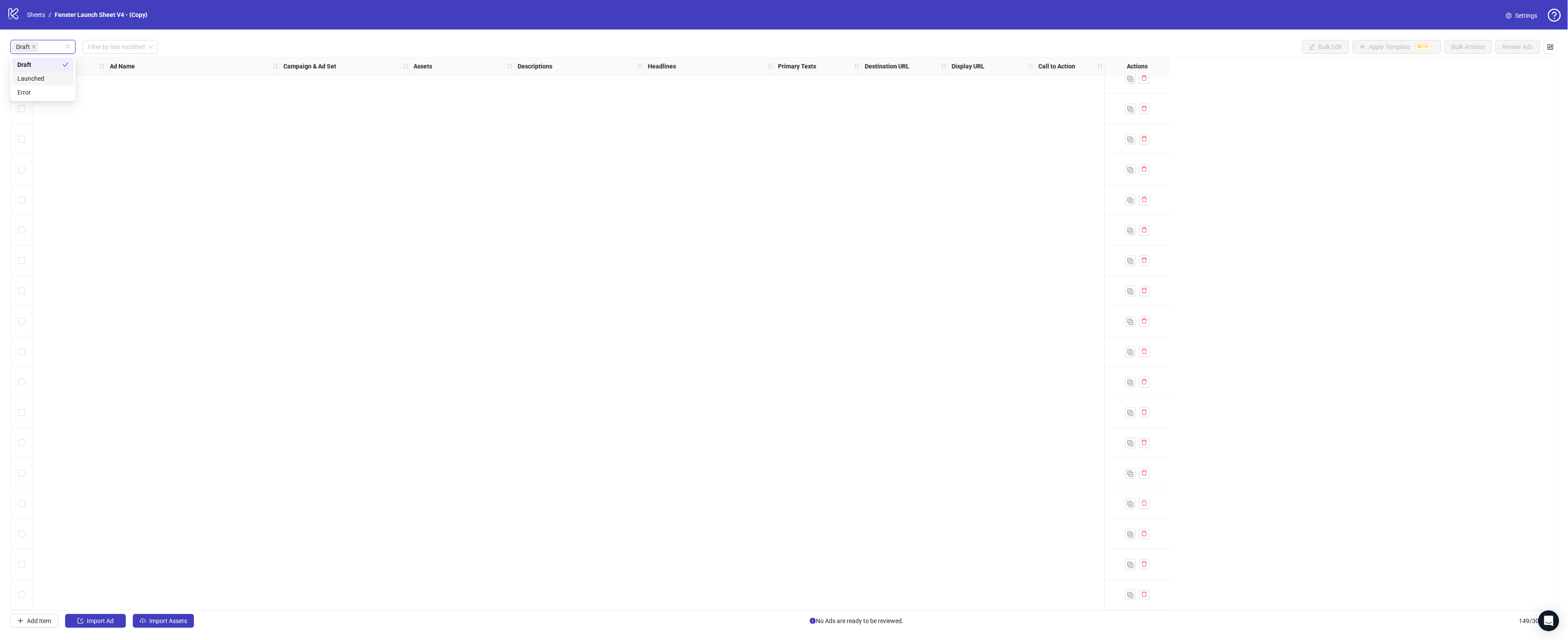
scroll to position [0, 0]
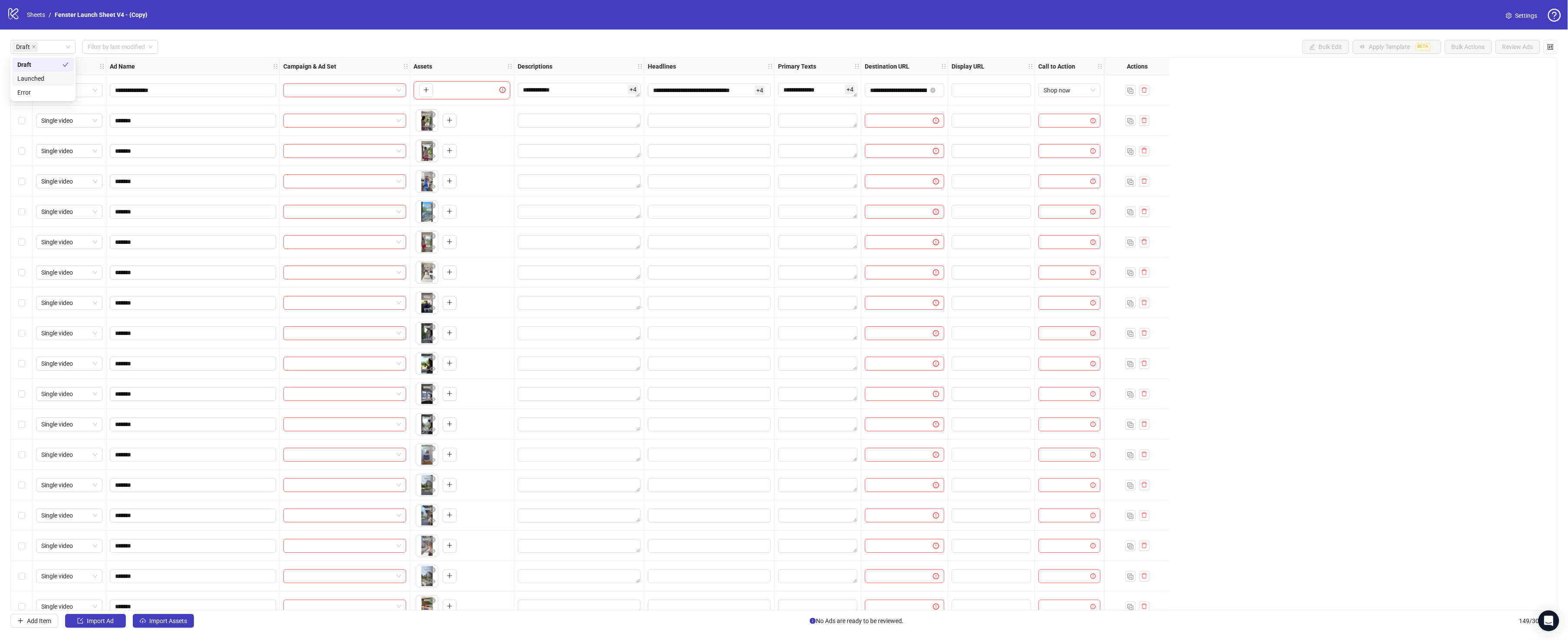
click at [196, 54] on div "Draft Filter by last modified Bulk Edit Apply Template BETA Bulk Actions Review…" at bounding box center [784, 47] width 1547 height 14
click at [25, 70] on div "Select all rows" at bounding box center [22, 66] width 22 height 17
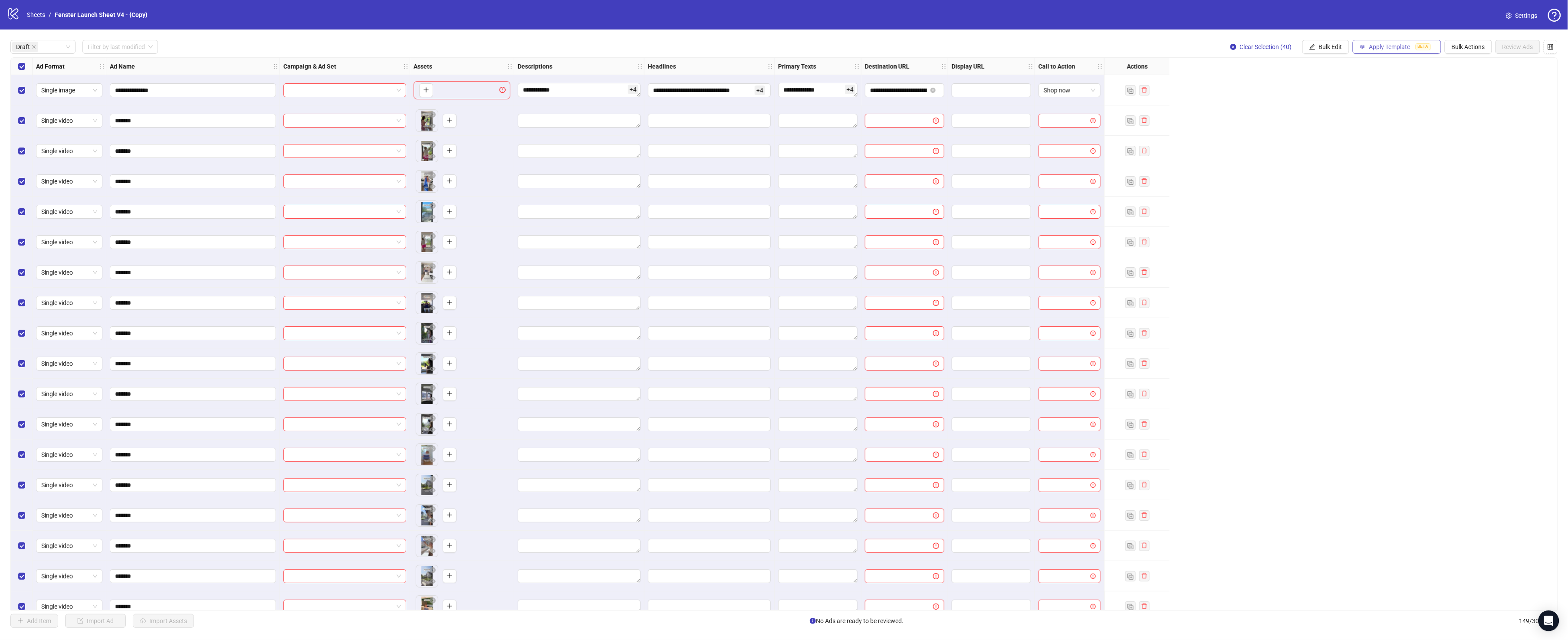
click at [1302, 46] on span "Apply Template" at bounding box center [1390, 47] width 41 height 7
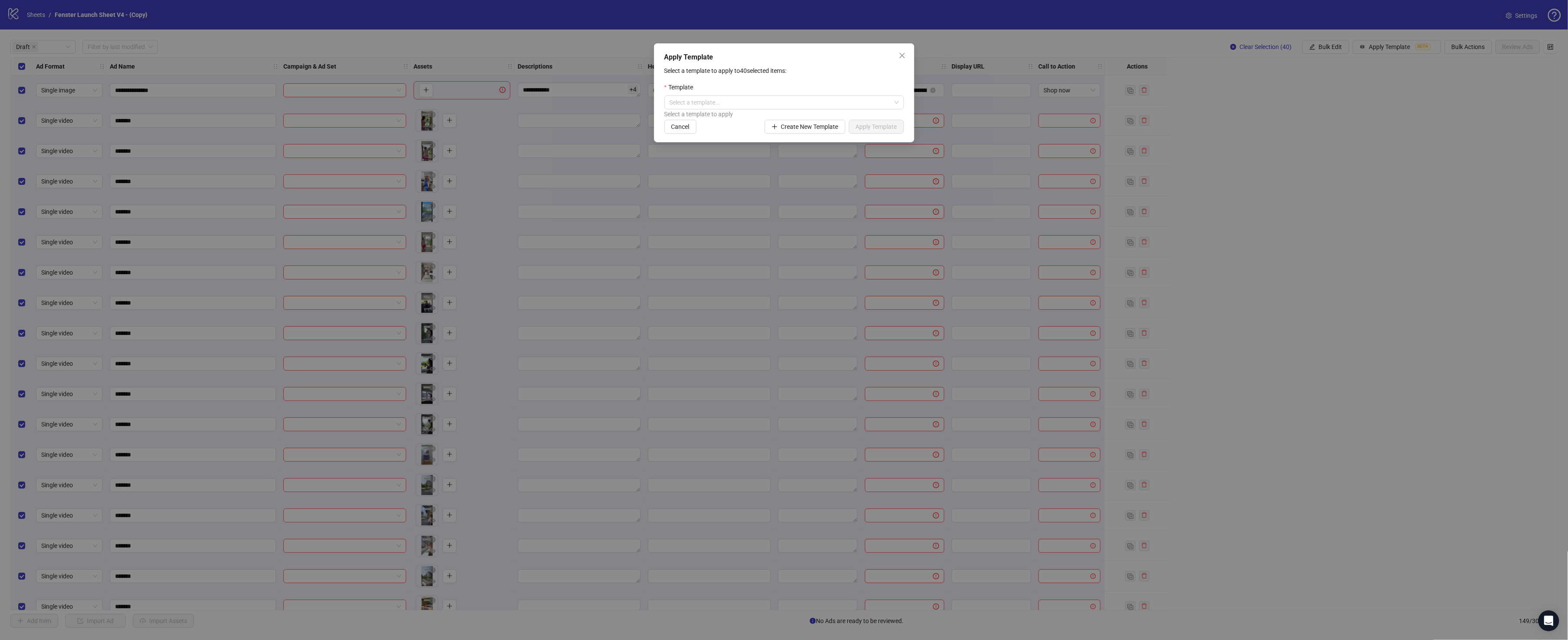
click at [780, 110] on div "Select a template to apply" at bounding box center [784, 114] width 240 height 9
click at [776, 105] on input "search" at bounding box center [780, 102] width 222 height 13
click at [772, 126] on icon "No data" at bounding box center [784, 125] width 28 height 15
click at [773, 75] on p "Select a template to apply to 40 selected items:" at bounding box center [784, 71] width 240 height 9
click at [817, 126] on span "Create New Template" at bounding box center [810, 126] width 58 height 7
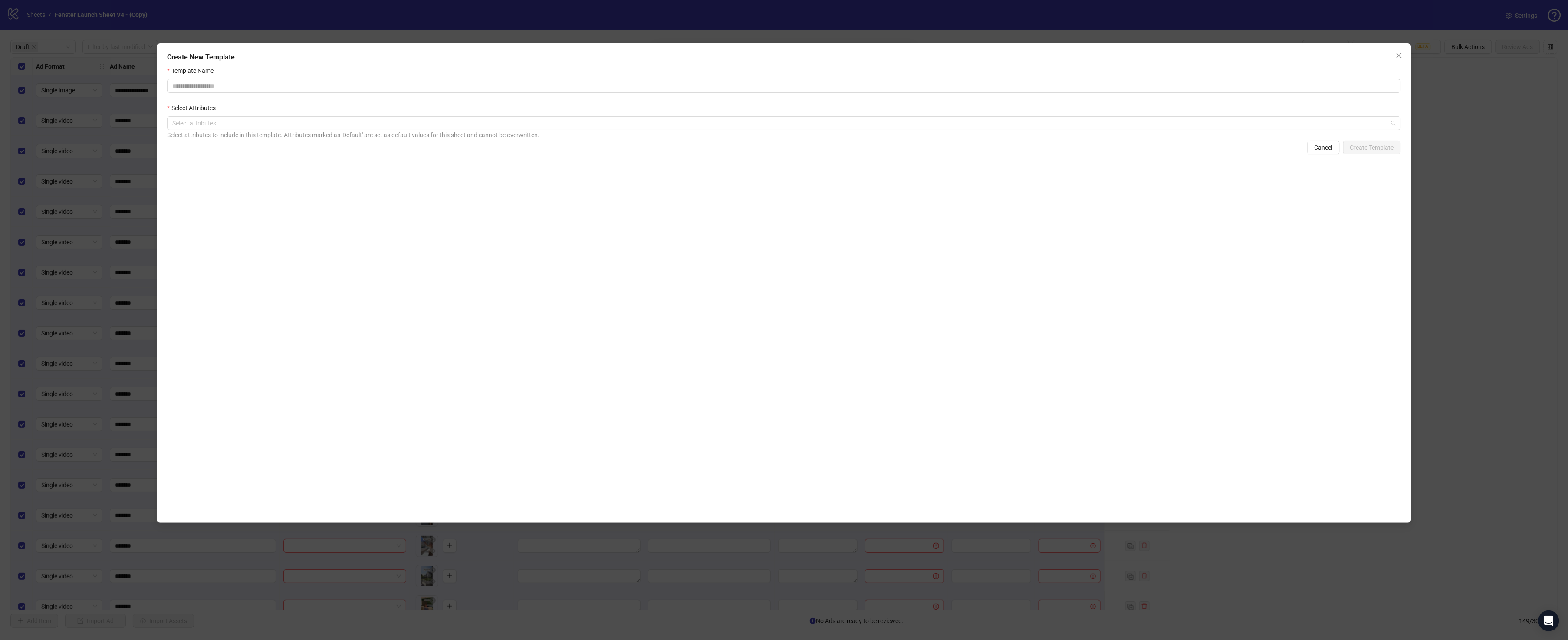
click at [817, 126] on div at bounding box center [779, 123] width 1220 height 12
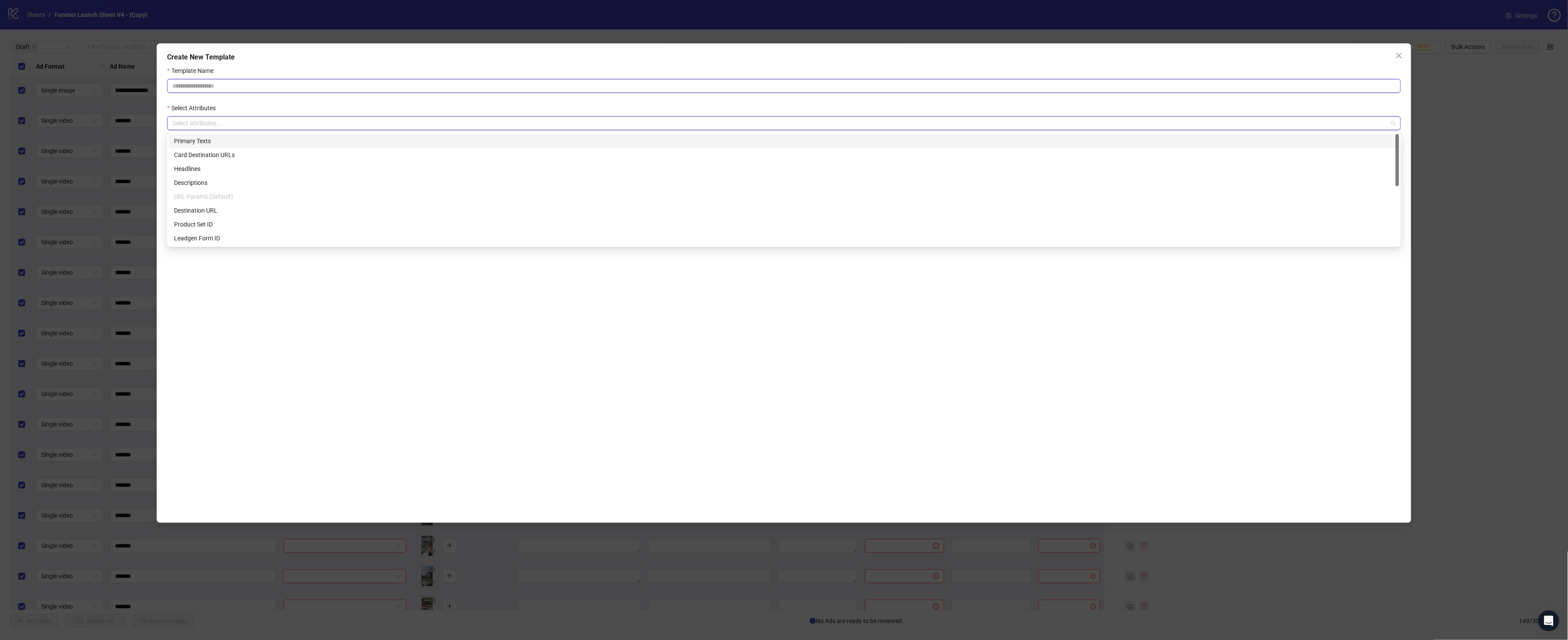
click at [651, 86] on input "Template Name" at bounding box center [784, 86] width 1233 height 14
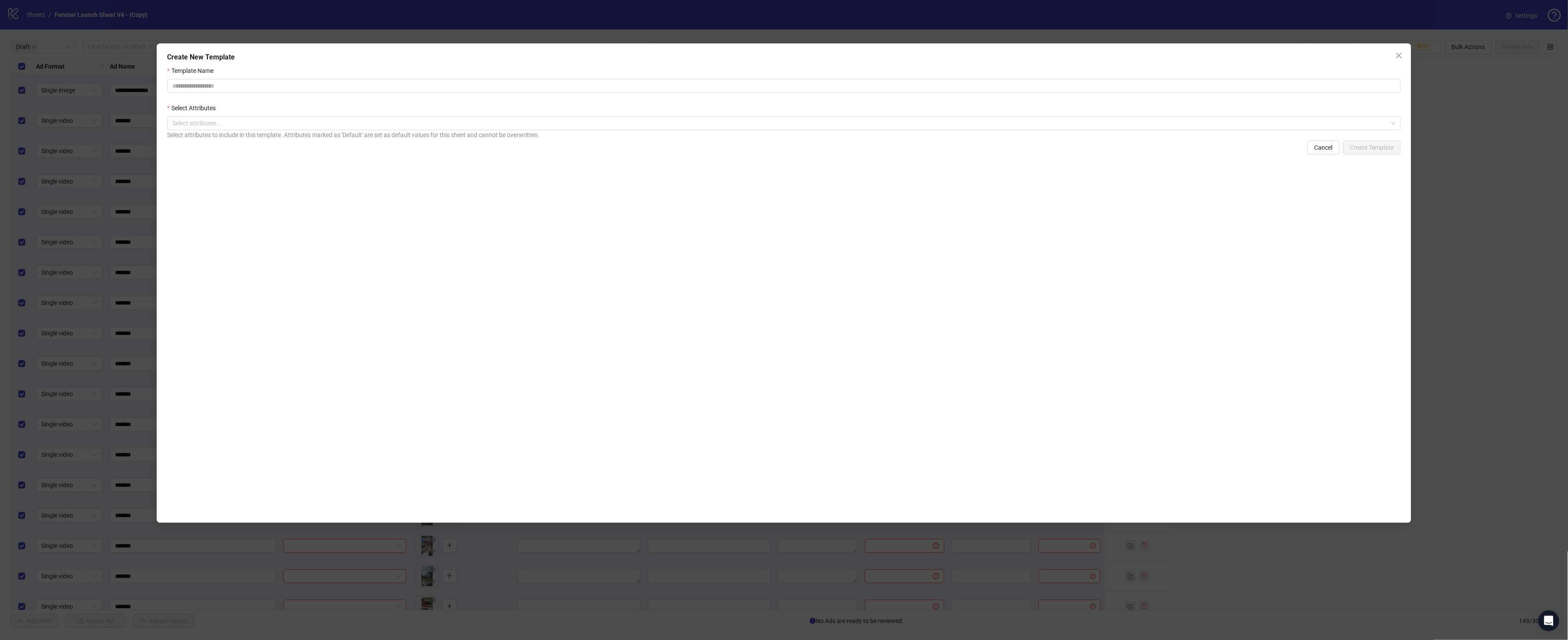
click at [557, 186] on div "Template Name Select Attributes Select attributes... Select attributes to inclu…" at bounding box center [784, 290] width 1233 height 448
click at [553, 121] on div at bounding box center [779, 123] width 1220 height 12
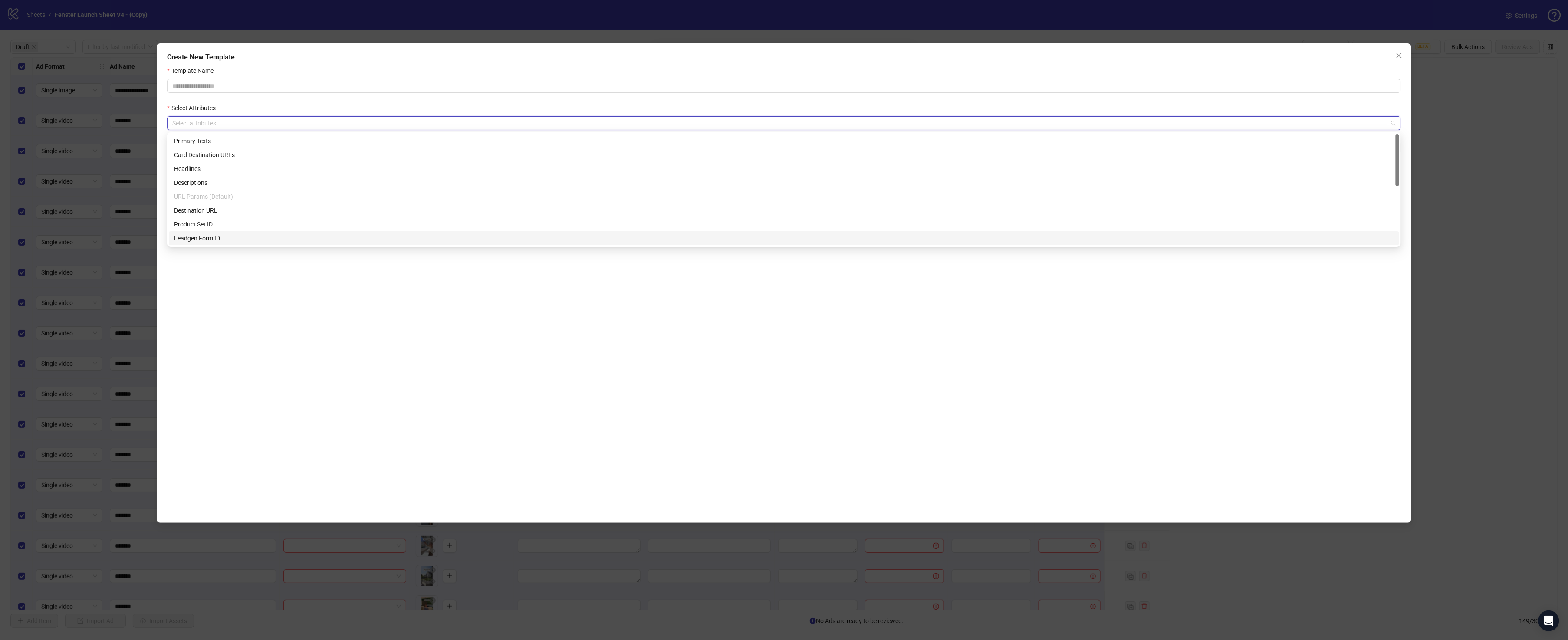
click at [477, 268] on div "Template Name Select Attributes Select attributes... Select attributes to inclu…" at bounding box center [784, 290] width 1233 height 448
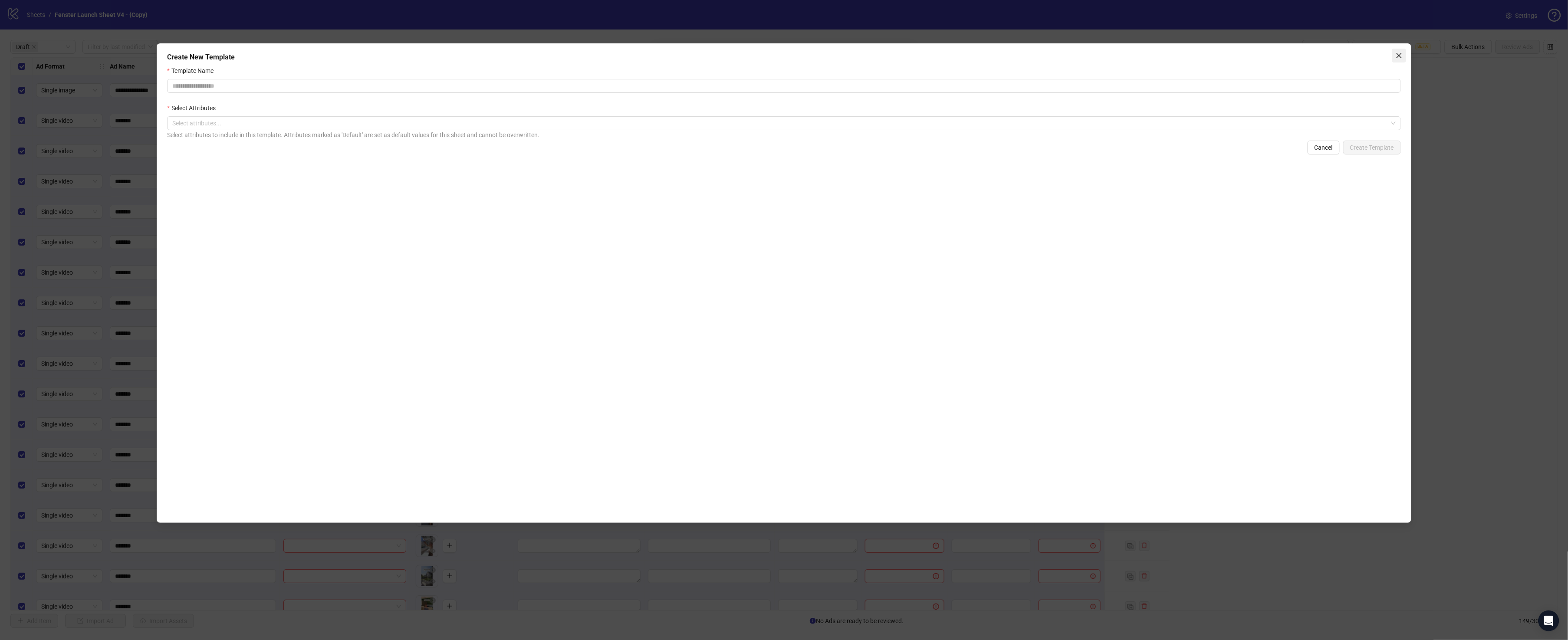
click at [1302, 59] on button "Close" at bounding box center [1399, 56] width 14 height 14
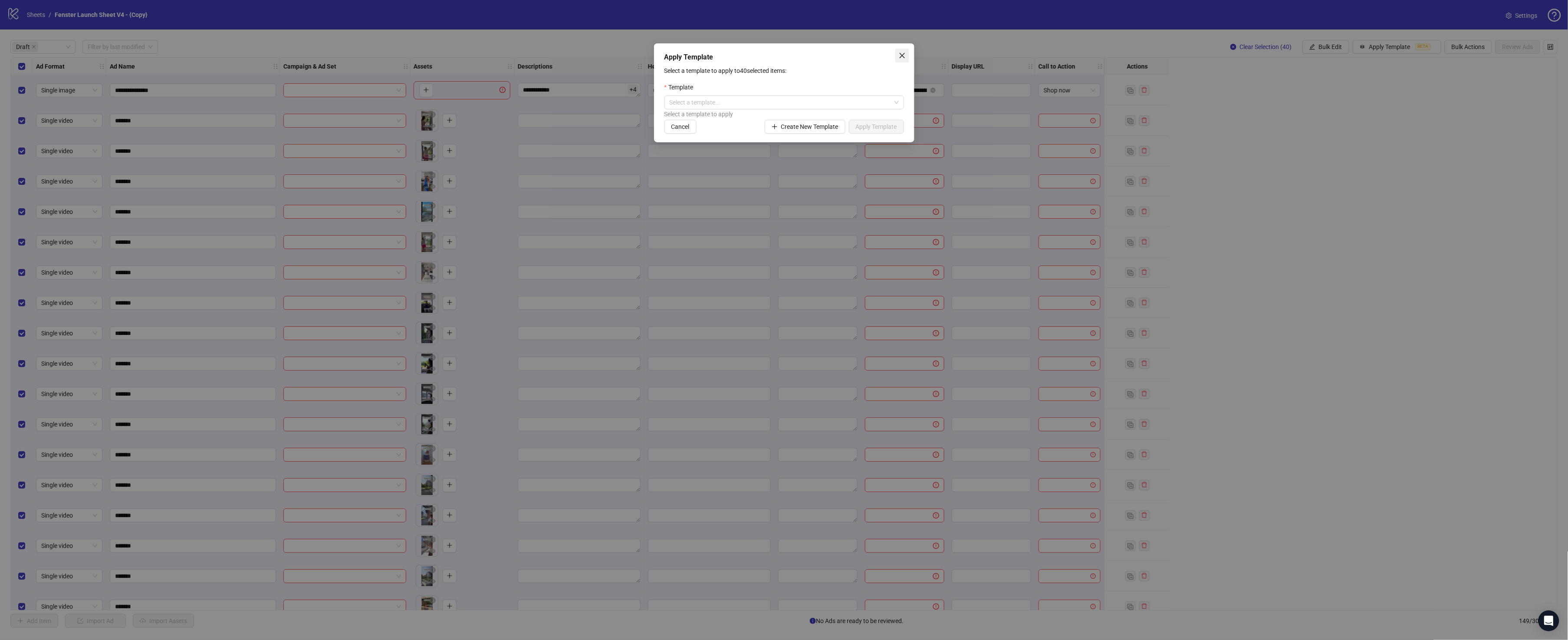
click at [898, 50] on button "Close" at bounding box center [902, 56] width 14 height 14
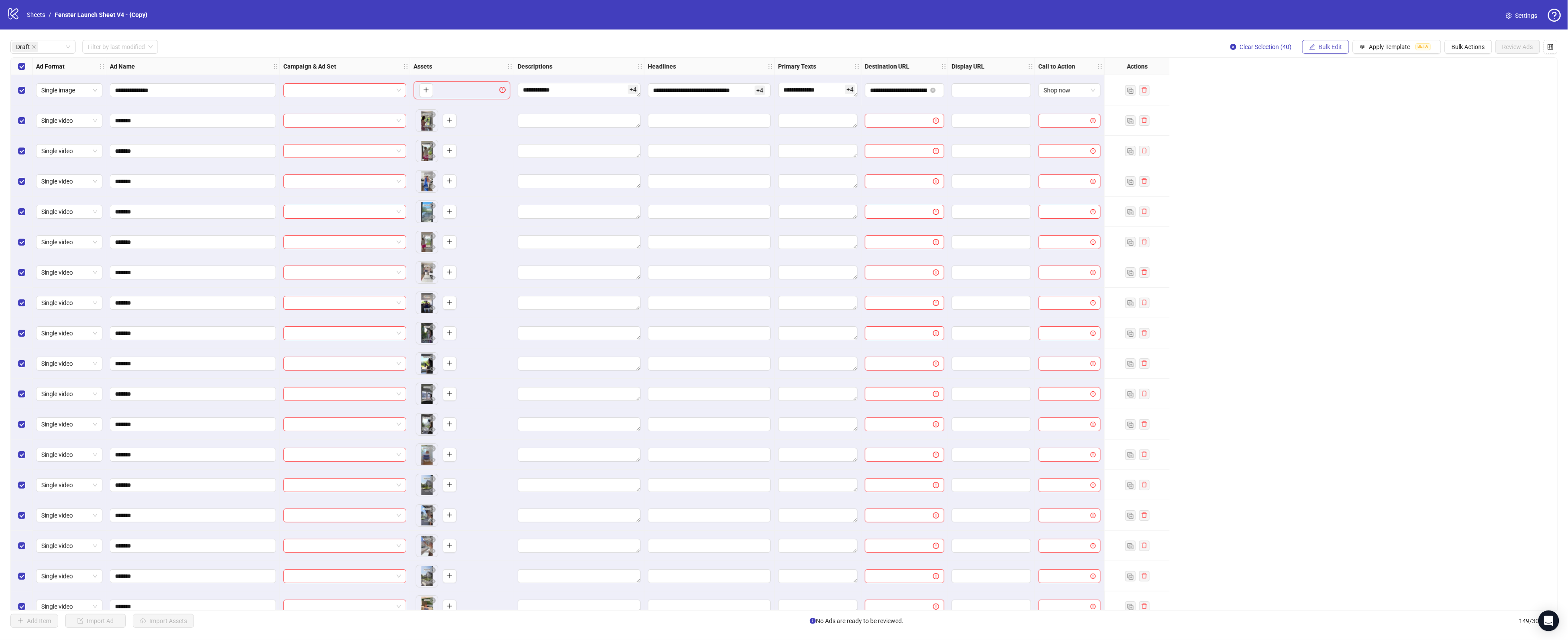
click at [1302, 47] on span "Bulk Edit" at bounding box center [1331, 47] width 24 height 7
click at [1302, 105] on span "Descriptions" at bounding box center [1331, 106] width 51 height 9
click at [1302, 218] on icon "check" at bounding box center [1360, 215] width 6 height 6
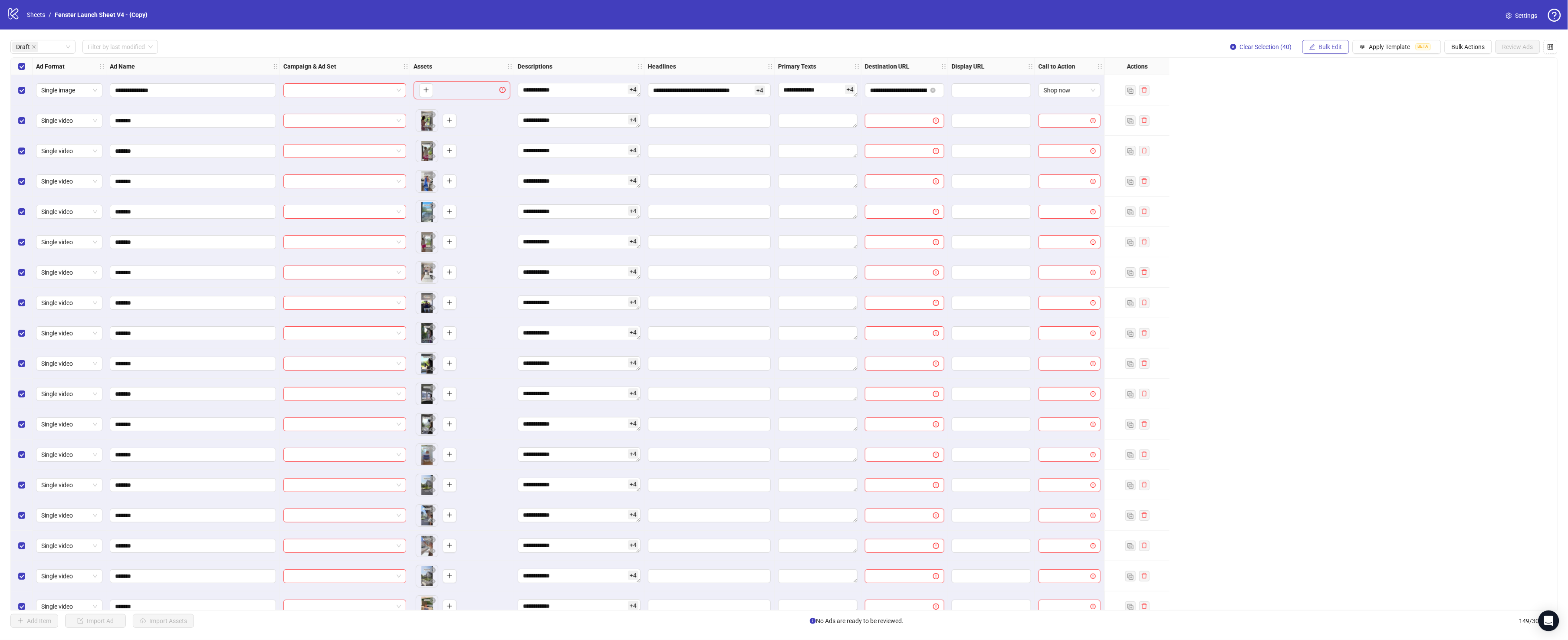
click at [1302, 49] on span "Bulk Edit" at bounding box center [1331, 47] width 24 height 7
click at [1302, 119] on span "Headlines" at bounding box center [1331, 120] width 51 height 9
click at [1280, 85] on input "**********" at bounding box center [1299, 85] width 130 height 14
click at [1302, 193] on icon "check" at bounding box center [1360, 191] width 6 height 6
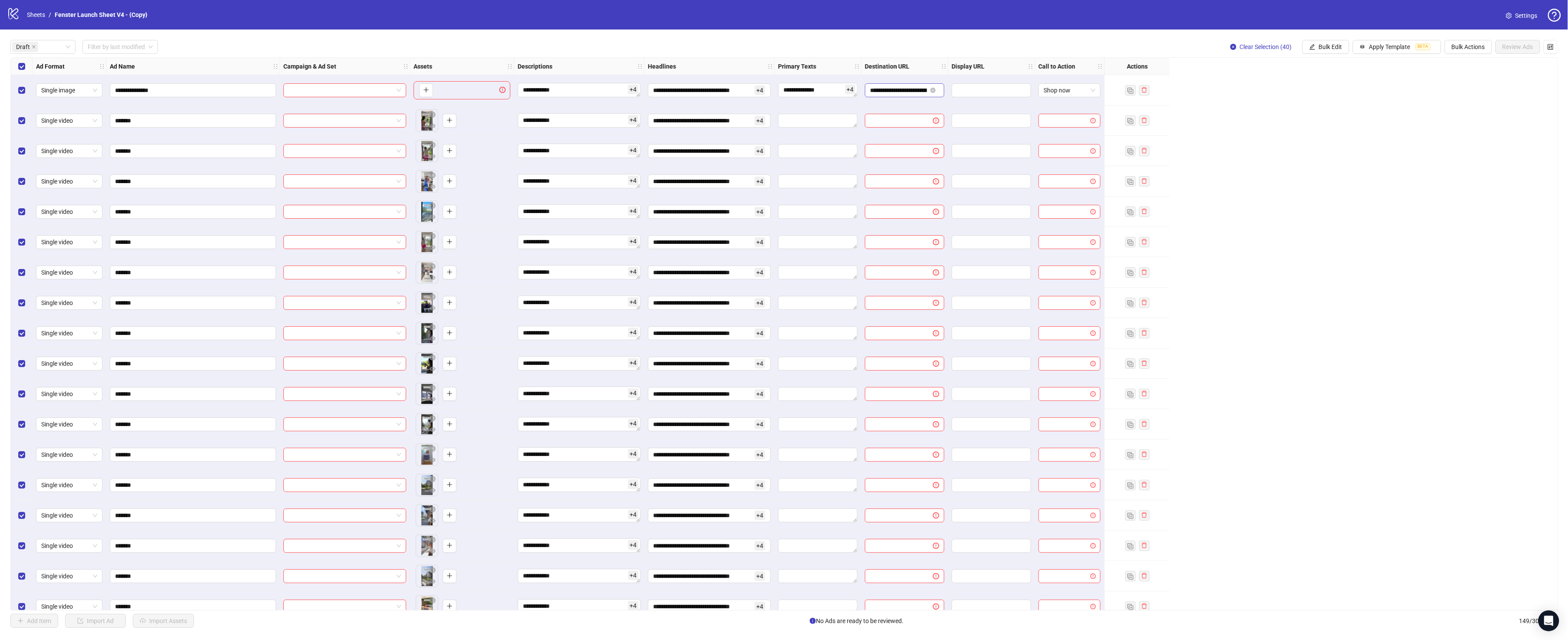
click at [866, 89] on span "**********" at bounding box center [904, 91] width 80 height 14
click at [888, 90] on input "**********" at bounding box center [899, 90] width 57 height 9
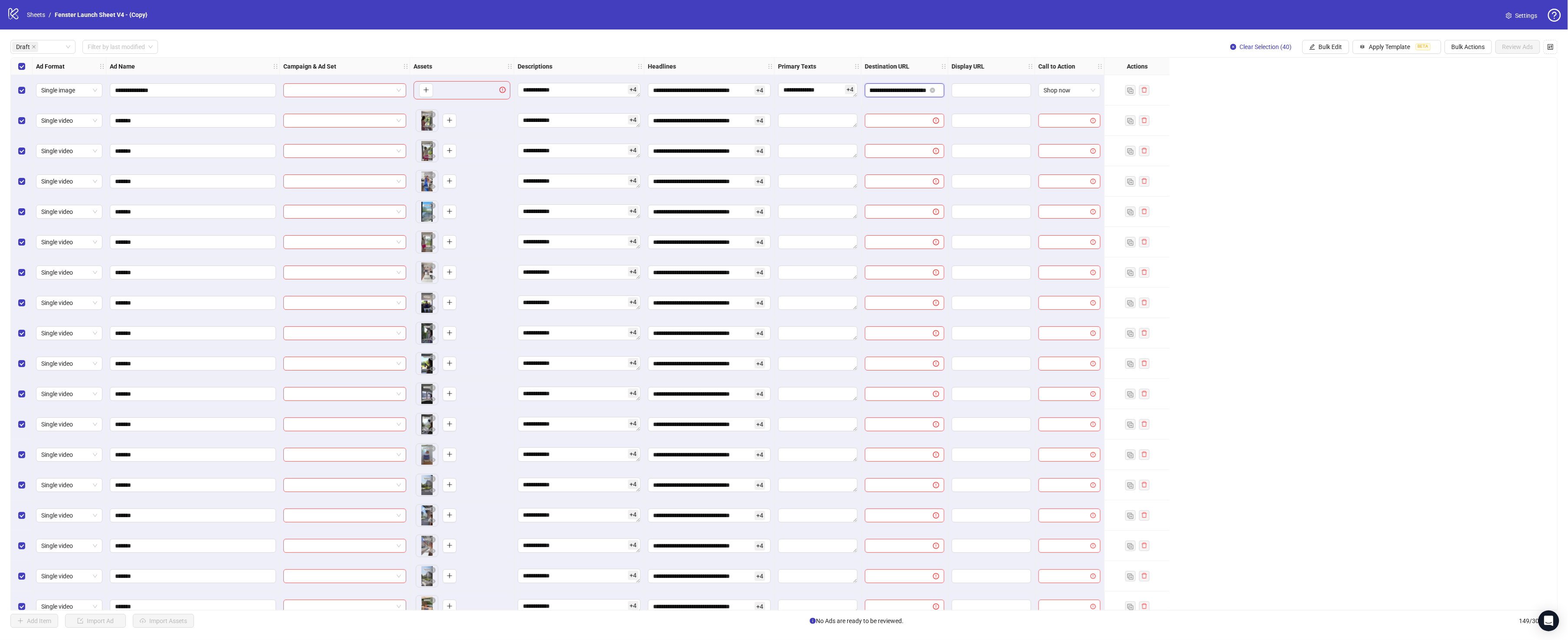
scroll to position [0, 0]
click at [1302, 41] on button "Bulk Edit" at bounding box center [1325, 47] width 47 height 14
click at [1302, 121] on span "Headlines" at bounding box center [1331, 120] width 51 height 9
click at [1302, 191] on icon "check" at bounding box center [1360, 191] width 6 height 6
click at [1302, 41] on button "Bulk Edit" at bounding box center [1325, 47] width 47 height 14
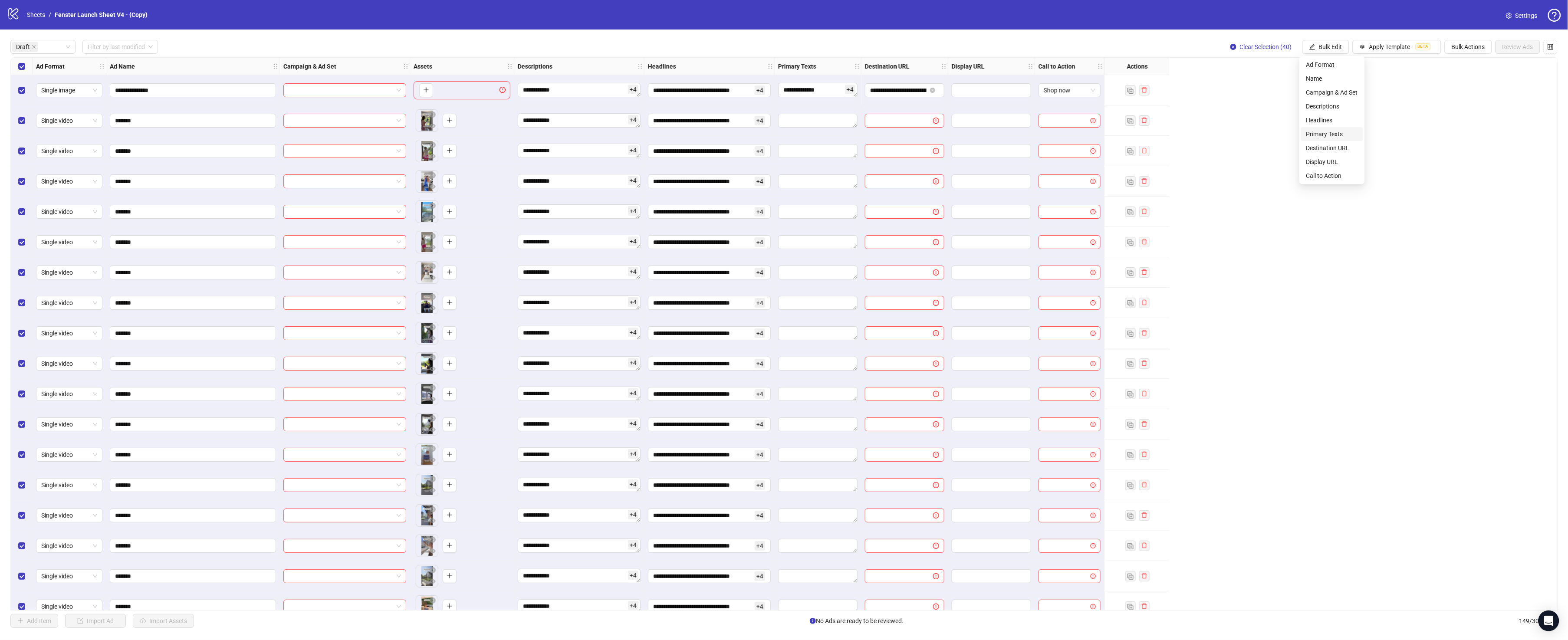
click at [1302, 133] on span "Primary Texts" at bounding box center [1331, 134] width 51 height 9
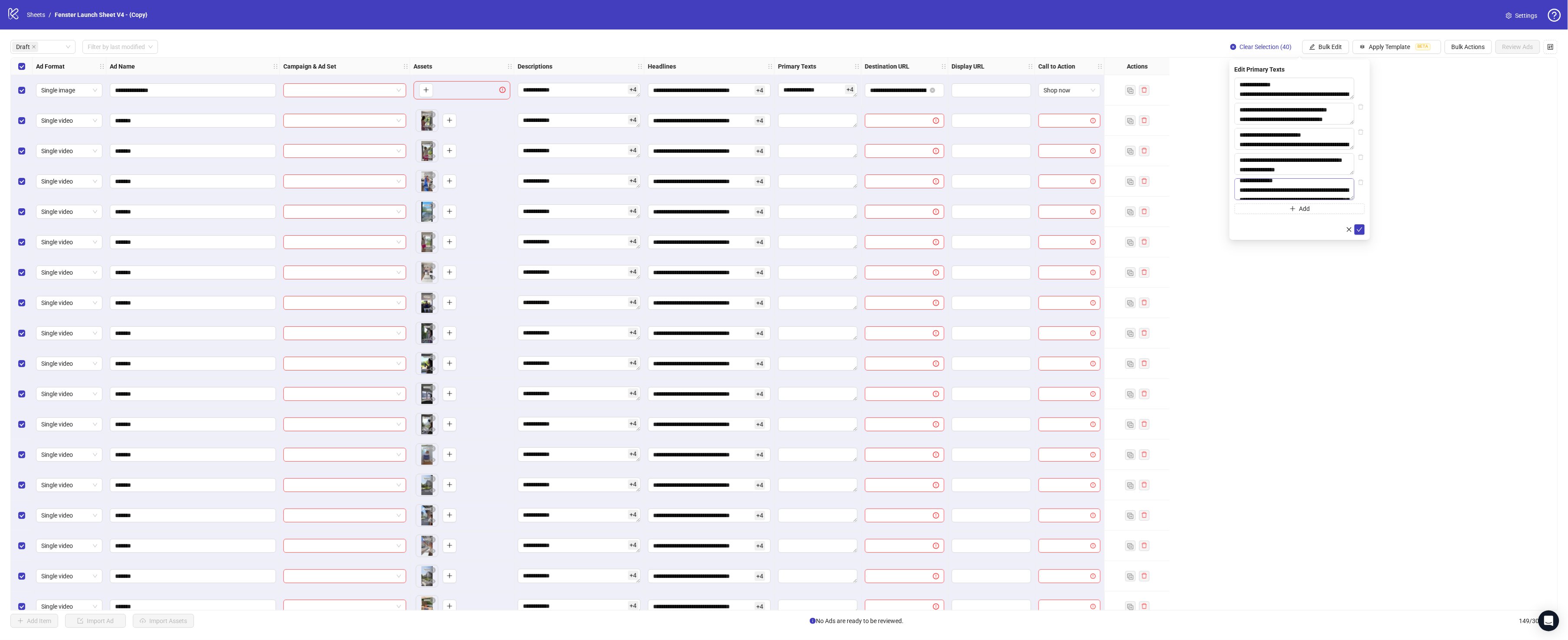
scroll to position [48, 0]
click at [1302, 233] on icon "check" at bounding box center [1360, 229] width 6 height 6
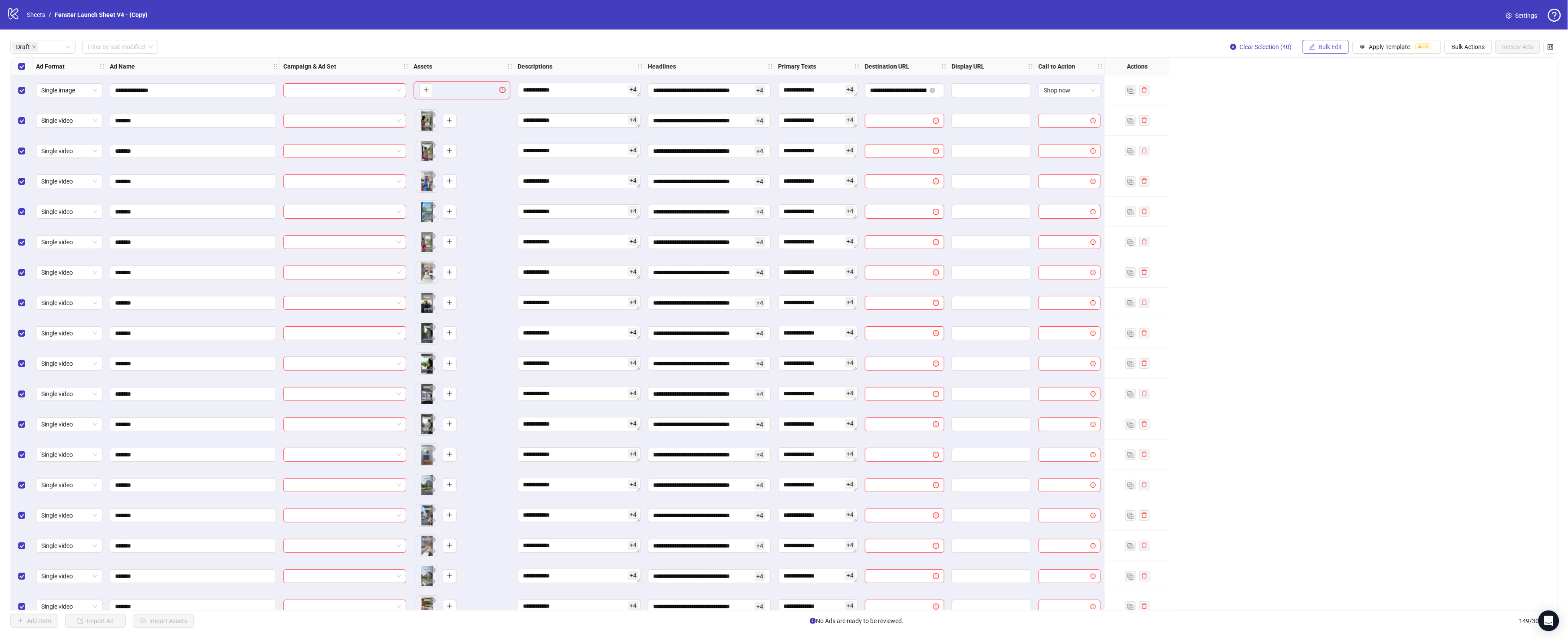
click at [1302, 53] on button "Bulk Edit" at bounding box center [1325, 47] width 47 height 14
click at [1302, 141] on li "Destination URL" at bounding box center [1331, 148] width 62 height 14
click at [1302, 102] on button "submit" at bounding box center [1359, 106] width 10 height 10
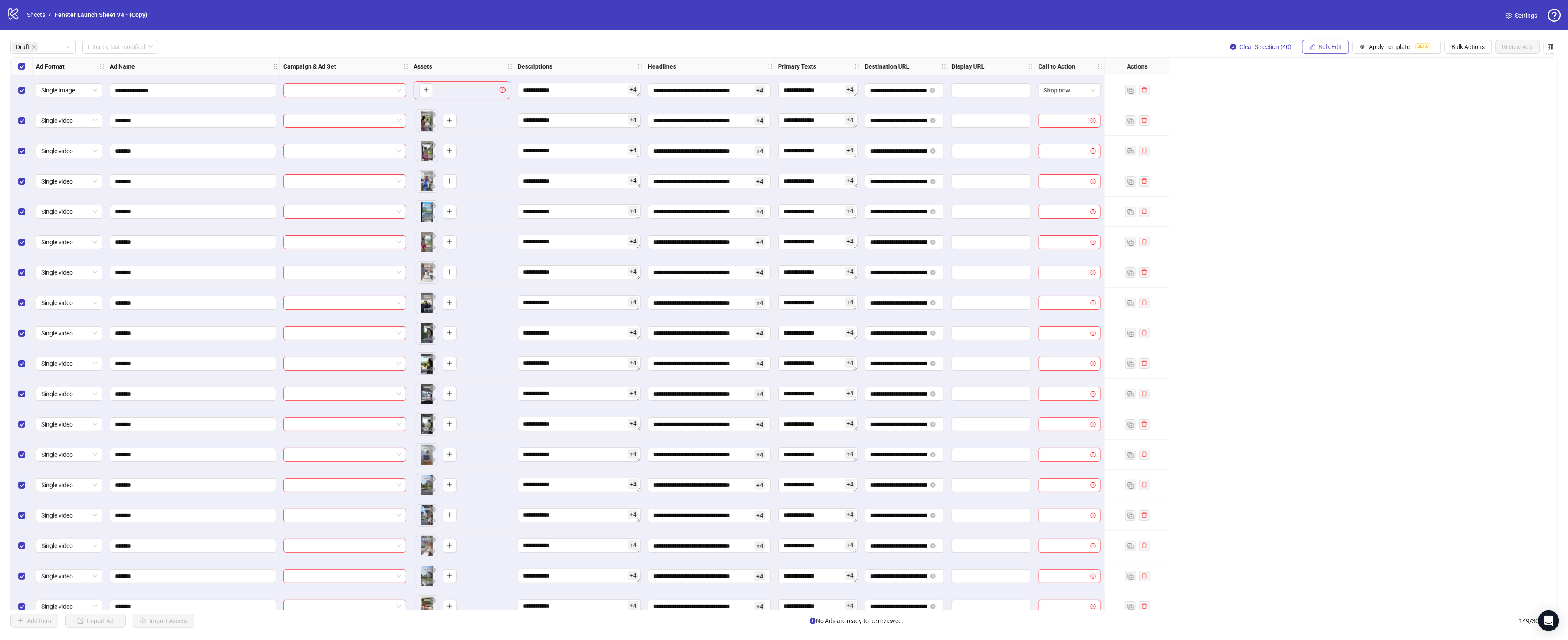
click at [1302, 51] on button "Bulk Edit" at bounding box center [1325, 47] width 47 height 14
click at [1302, 178] on span "Call to Action" at bounding box center [1331, 176] width 51 height 9
click at [1302, 74] on div "Edit Call to Action Shop now" at bounding box center [1299, 88] width 140 height 58
click at [1302, 110] on span "submit" at bounding box center [1360, 107] width 6 height 7
click at [1238, 109] on div "**********" at bounding box center [784, 334] width 1548 height 553
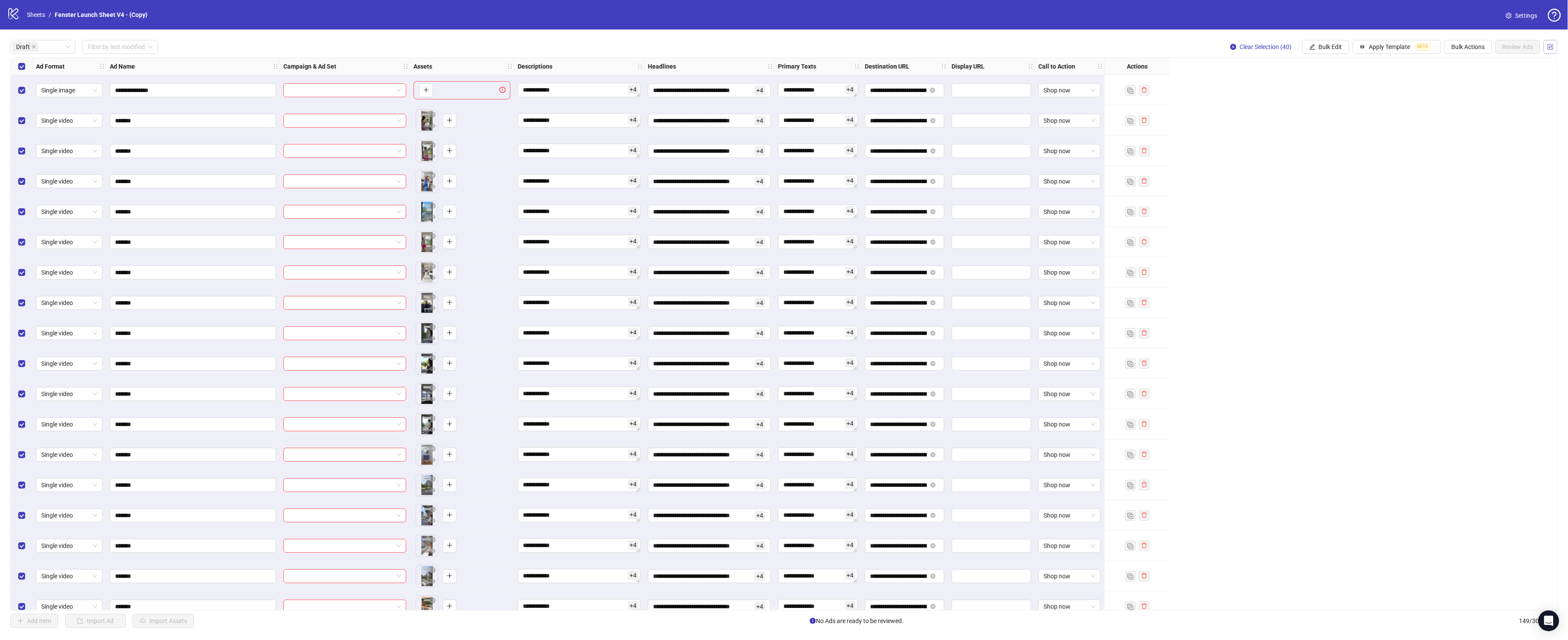
click at [1302, 49] on icon "control" at bounding box center [1551, 47] width 6 height 6
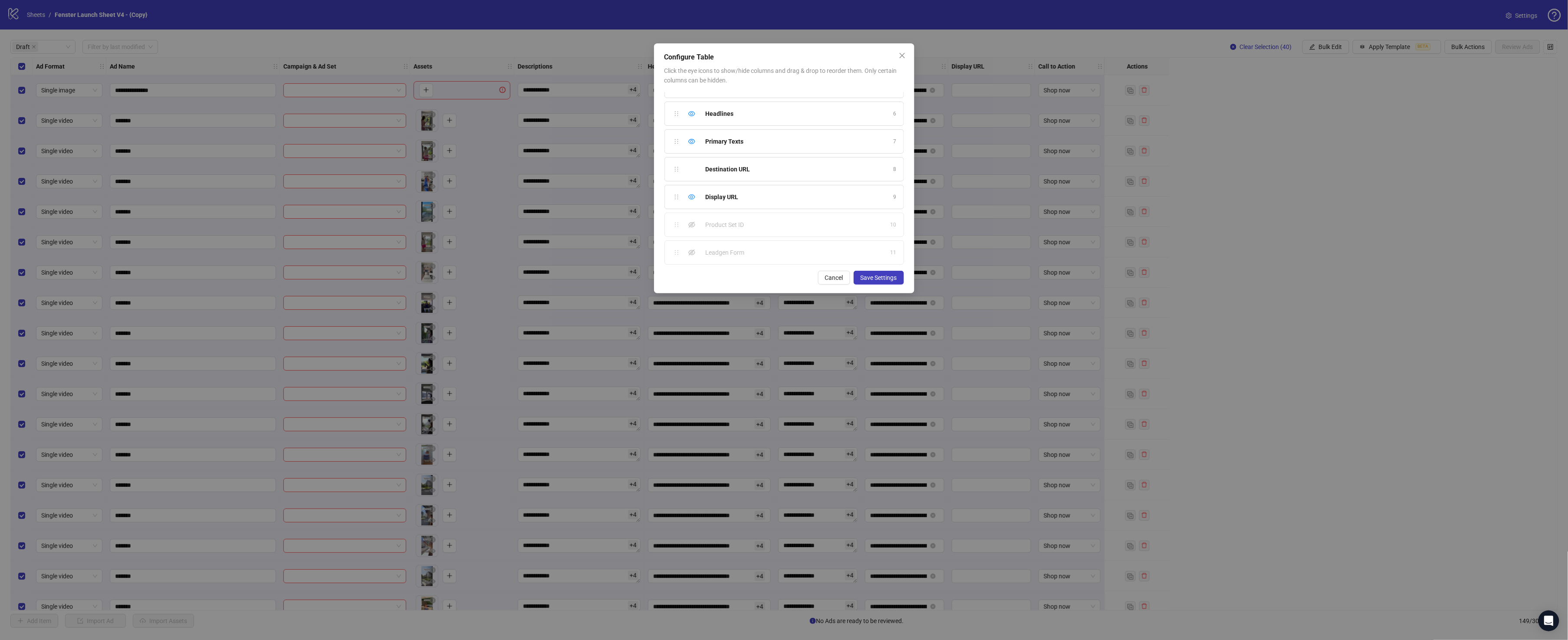
scroll to position [190, 0]
click at [881, 222] on div "Call to Action 12" at bounding box center [784, 221] width 240 height 24
click at [672, 222] on div "Ad Format 1 Ad Name 2 Campaign & Ad Set 3 Assets 4 Descriptions 5 Headlines 6 P…" at bounding box center [784, 179] width 240 height 173
click at [690, 139] on icon "eye" at bounding box center [691, 139] width 7 height 7
click at [883, 270] on div "Configure Table Click the eye icons to show/hide columns and drag & drop to reo…" at bounding box center [784, 168] width 260 height 250
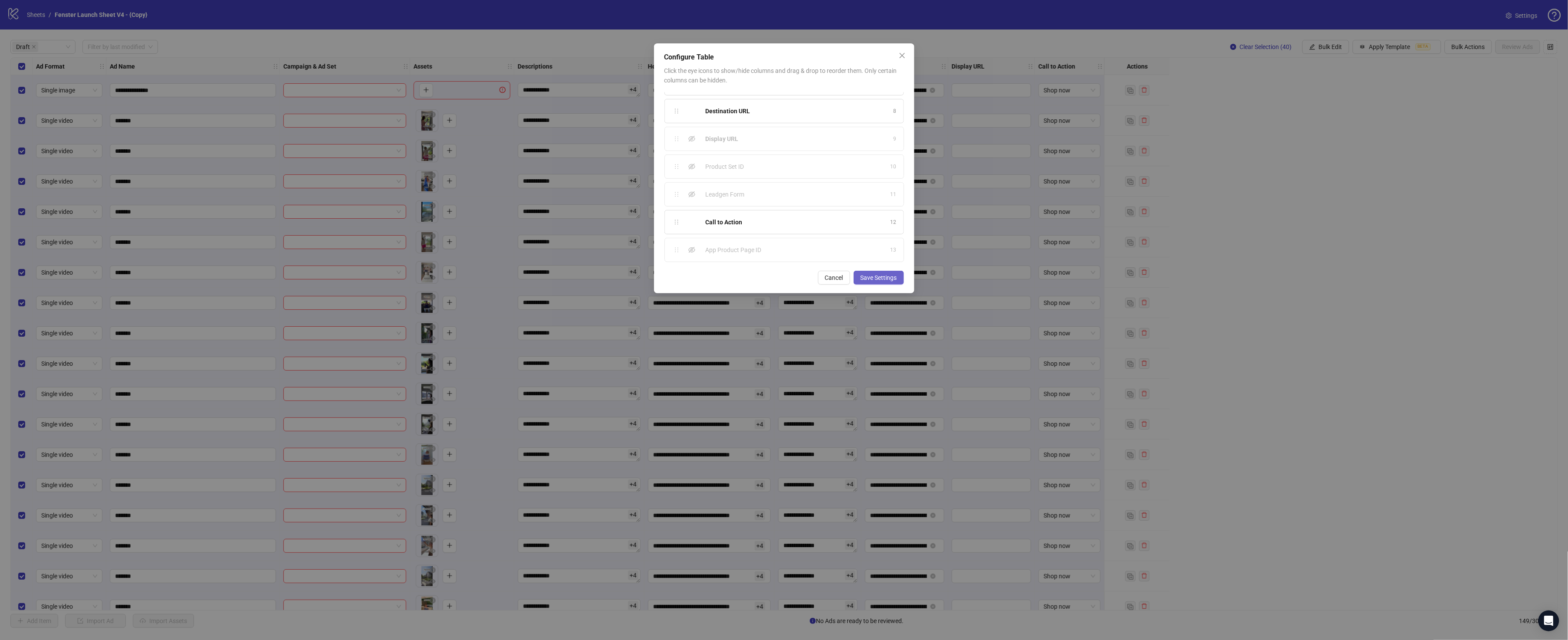
click at [883, 274] on span "Save Settings" at bounding box center [878, 277] width 36 height 7
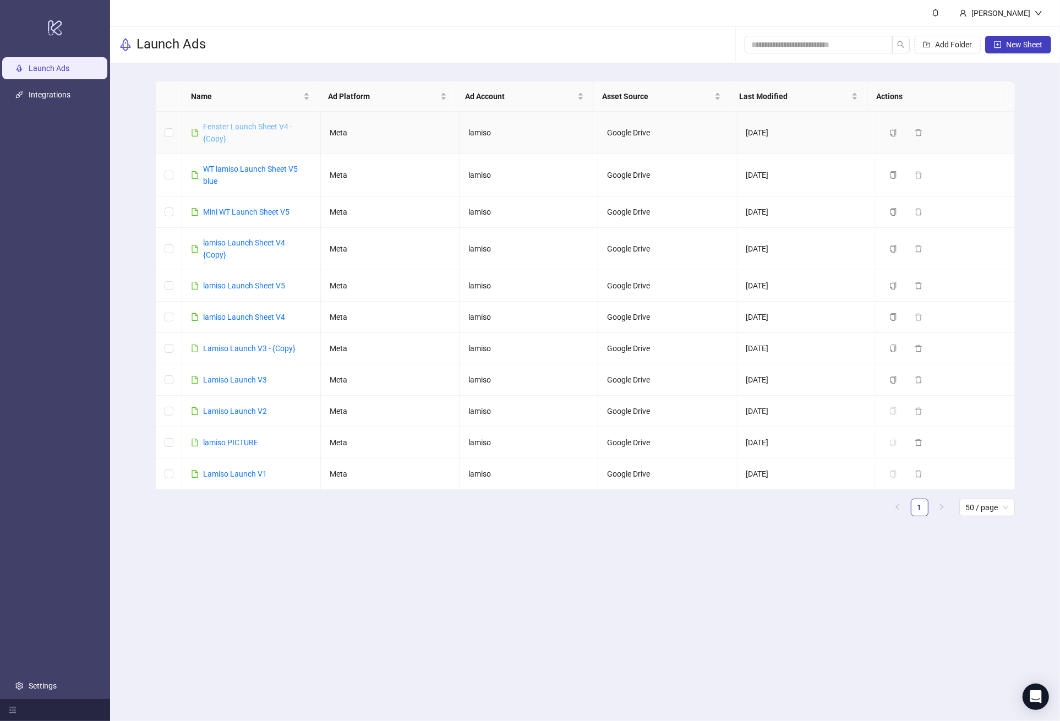
click at [241, 130] on link "Fenster Launch Sheet V4 - {Copy}" at bounding box center [247, 132] width 89 height 21
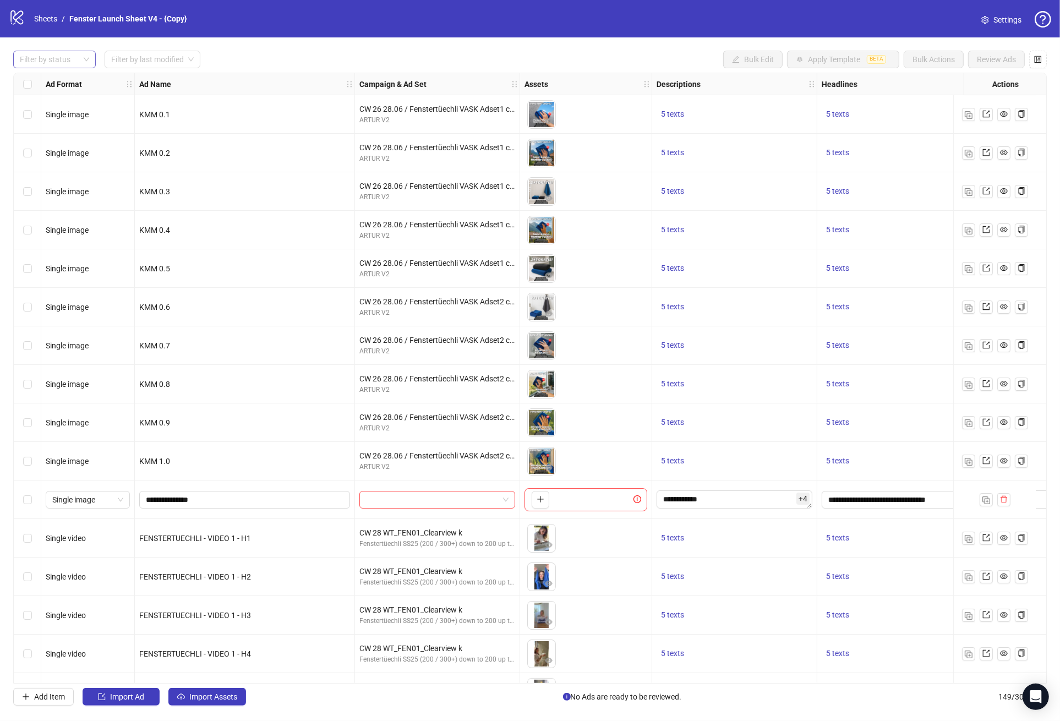
click at [81, 64] on div "Filter by status" at bounding box center [54, 60] width 83 height 18
click at [70, 113] on div "Error" at bounding box center [54, 117] width 65 height 12
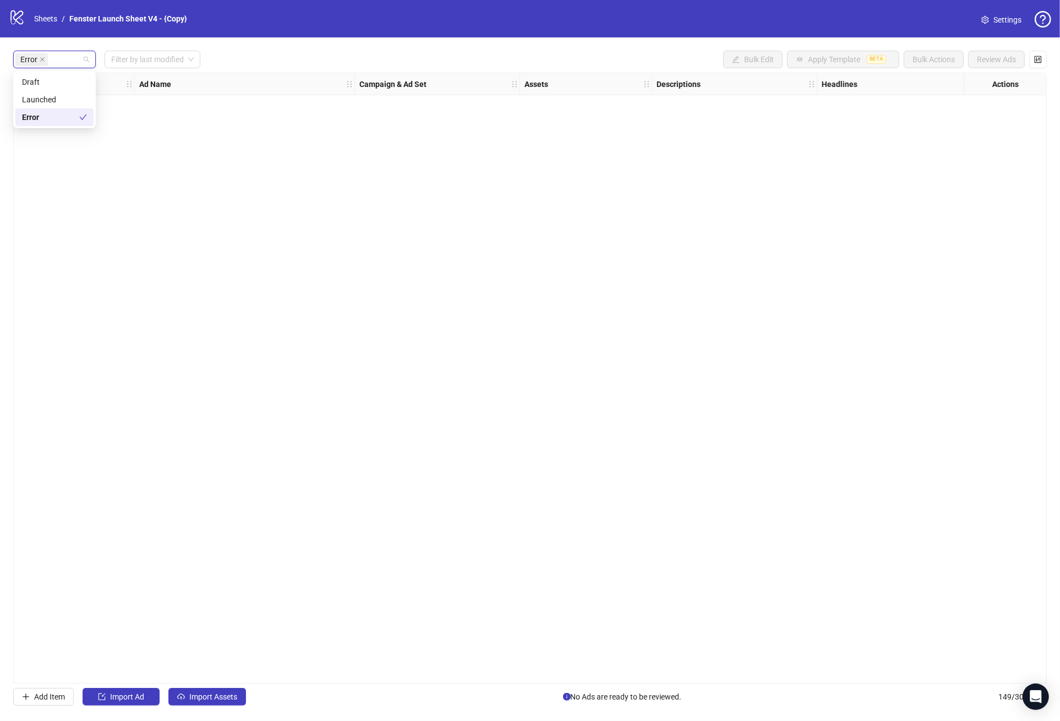
click at [70, 113] on div "Error" at bounding box center [50, 117] width 57 height 12
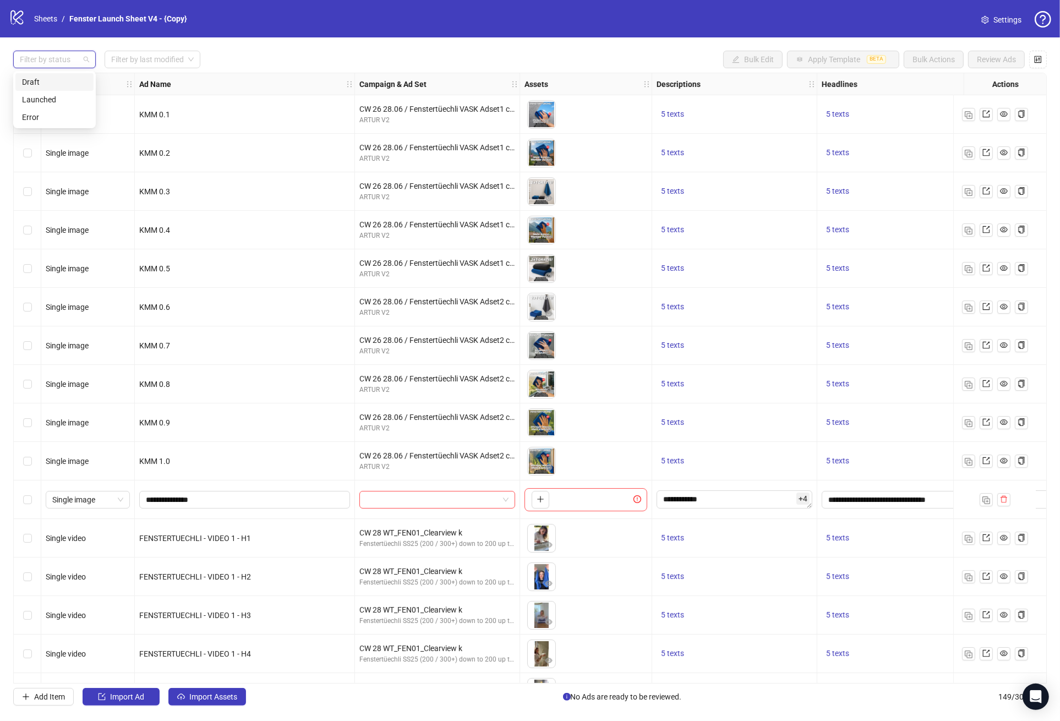
click at [64, 78] on div "Draft" at bounding box center [54, 82] width 65 height 12
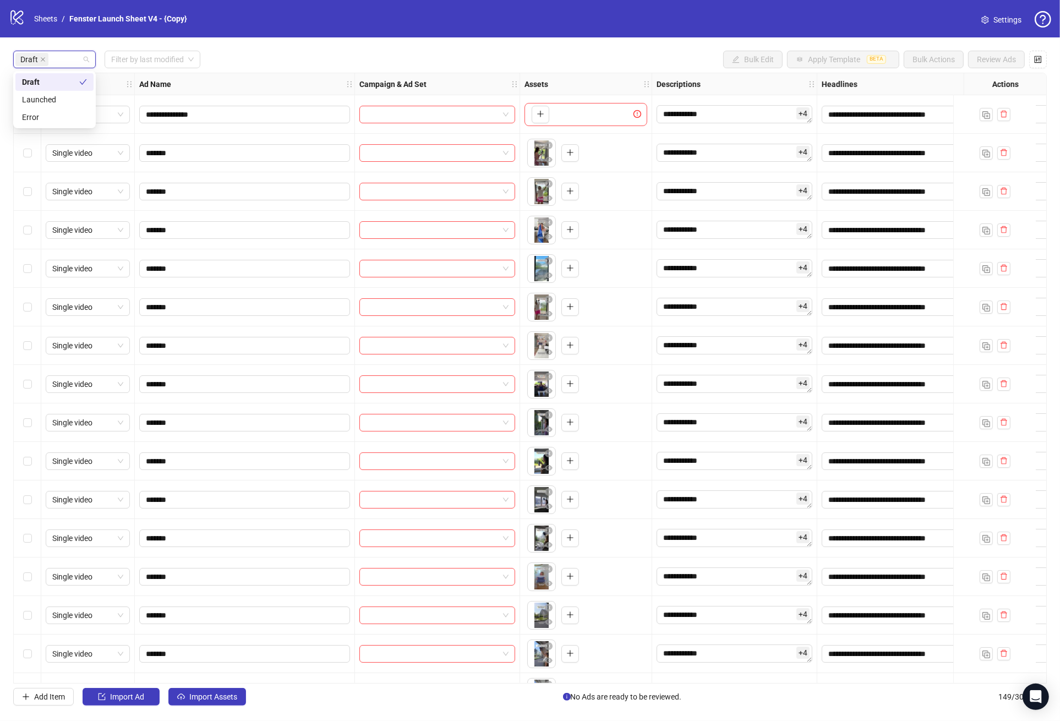
click at [326, 64] on div "Draft Filter by last modified Bulk Edit Apply Template BETA Bulk Actions Review…" at bounding box center [530, 60] width 1034 height 18
drag, startPoint x: 589, startPoint y: 678, endPoint x: 739, endPoint y: 681, distance: 149.2
click at [739, 681] on div "**********" at bounding box center [530, 378] width 1034 height 611
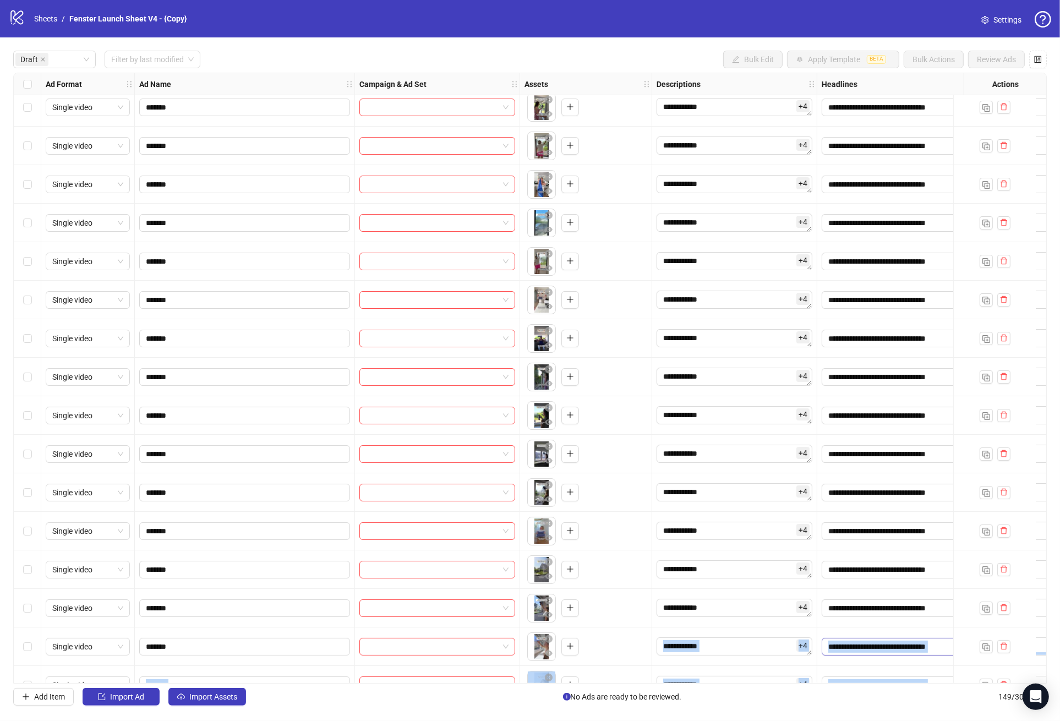
click at [910, 655] on span "**********" at bounding box center [900, 647] width 156 height 18
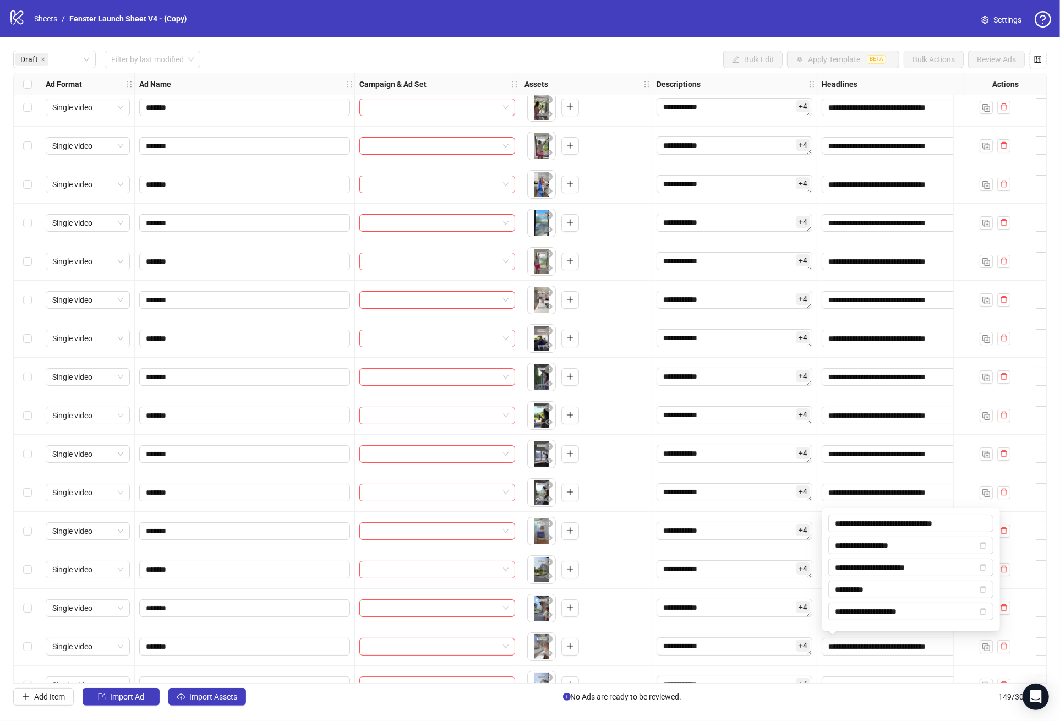
click at [859, 696] on div "Add Item Import Ad Import Assets No Ads are ready to be reviewed. 149 / 300 ite…" at bounding box center [530, 697] width 1034 height 18
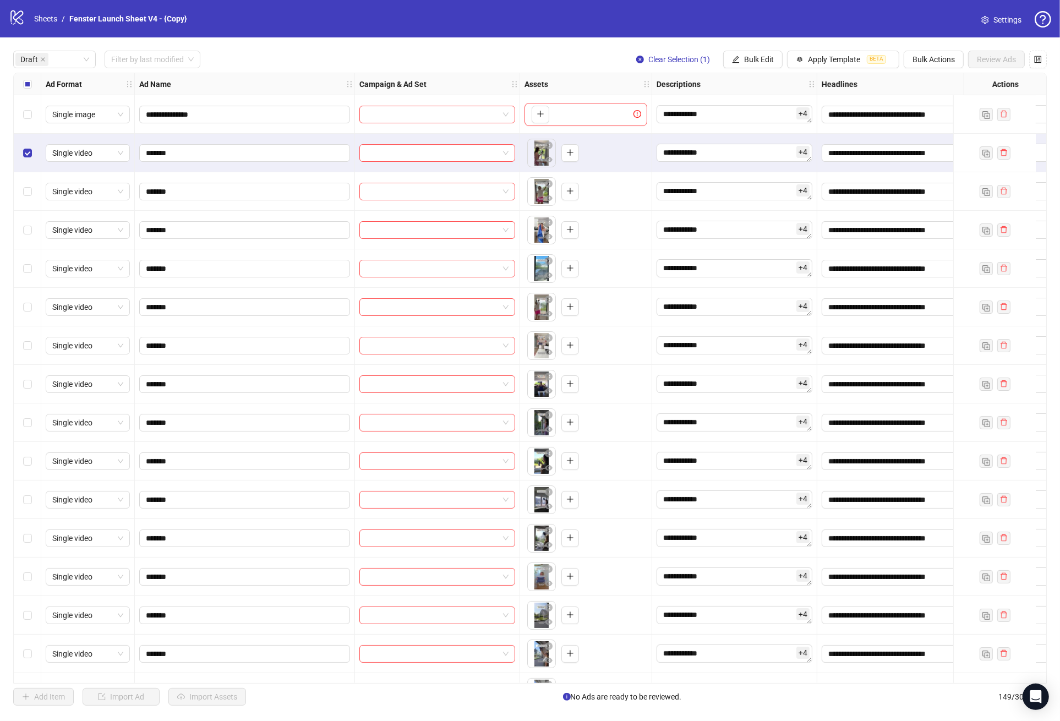
click at [28, 184] on div "Select row 3" at bounding box center [28, 191] width 28 height 39
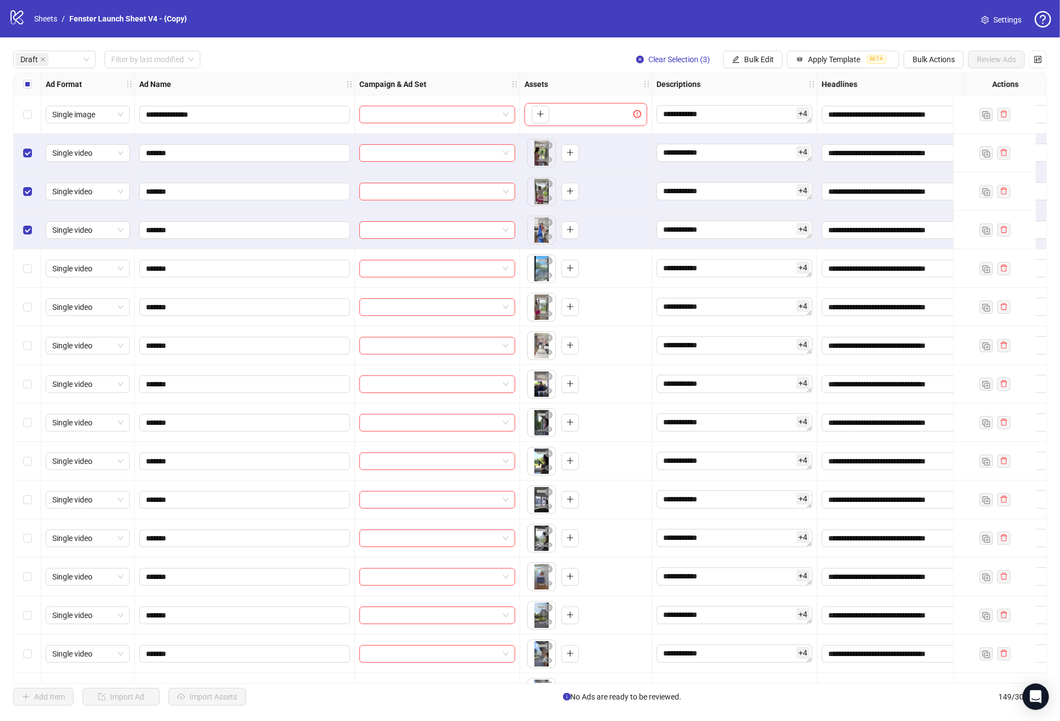
click at [31, 273] on div "Select row 5" at bounding box center [28, 268] width 28 height 39
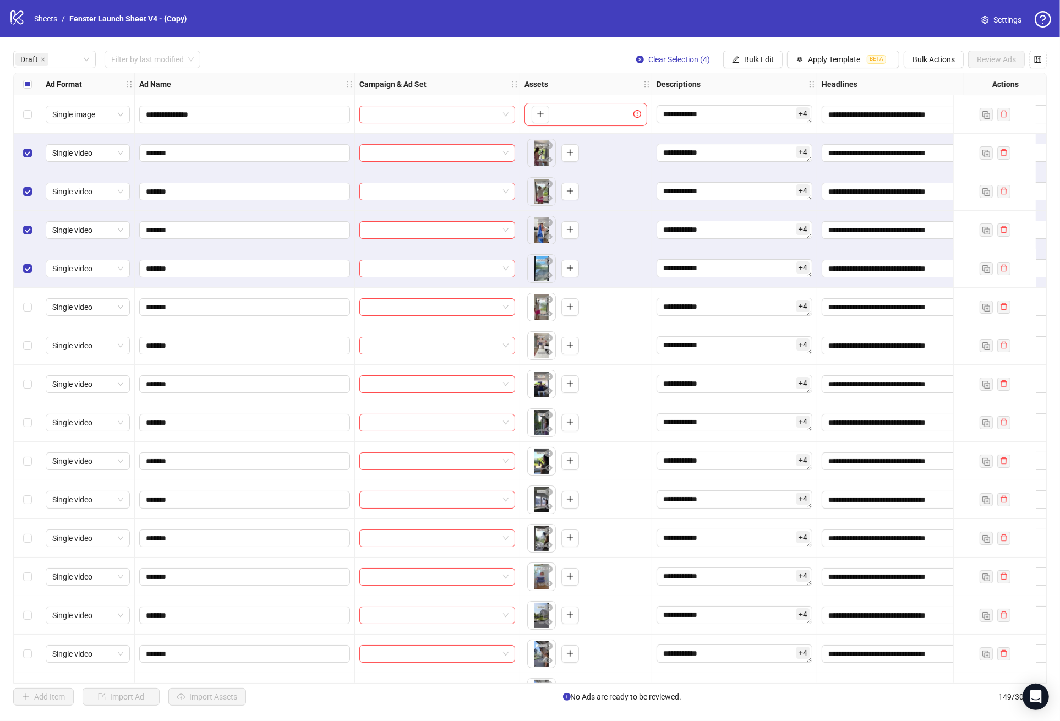
click at [32, 304] on div "Select row 6" at bounding box center [28, 307] width 28 height 39
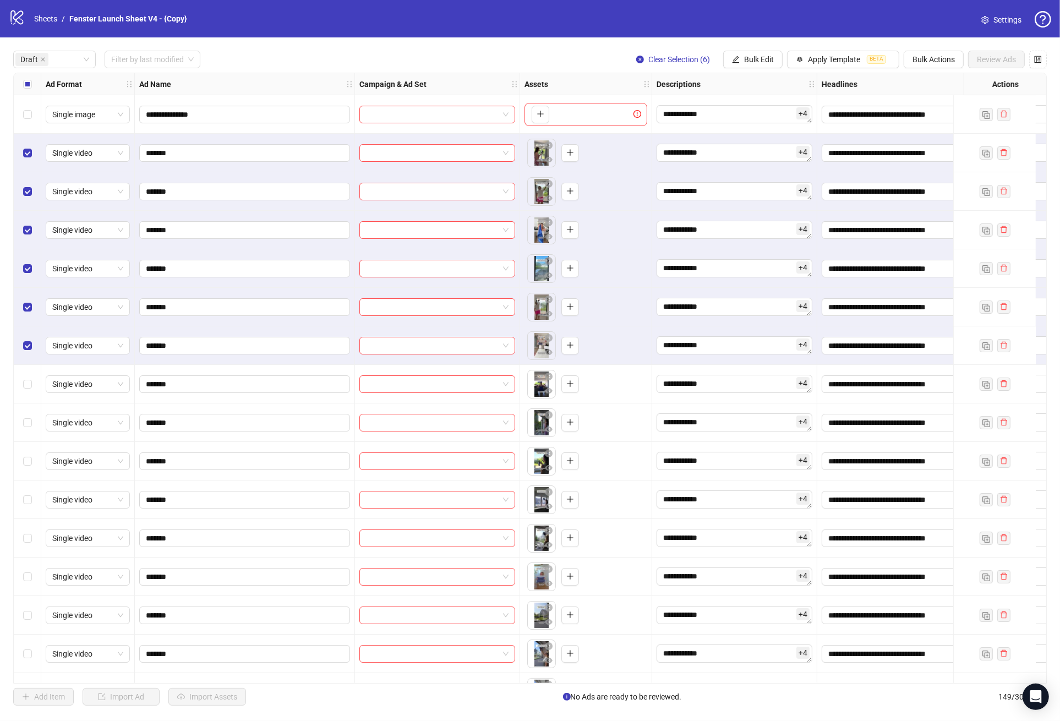
click at [23, 397] on div "Select row 8" at bounding box center [28, 384] width 28 height 39
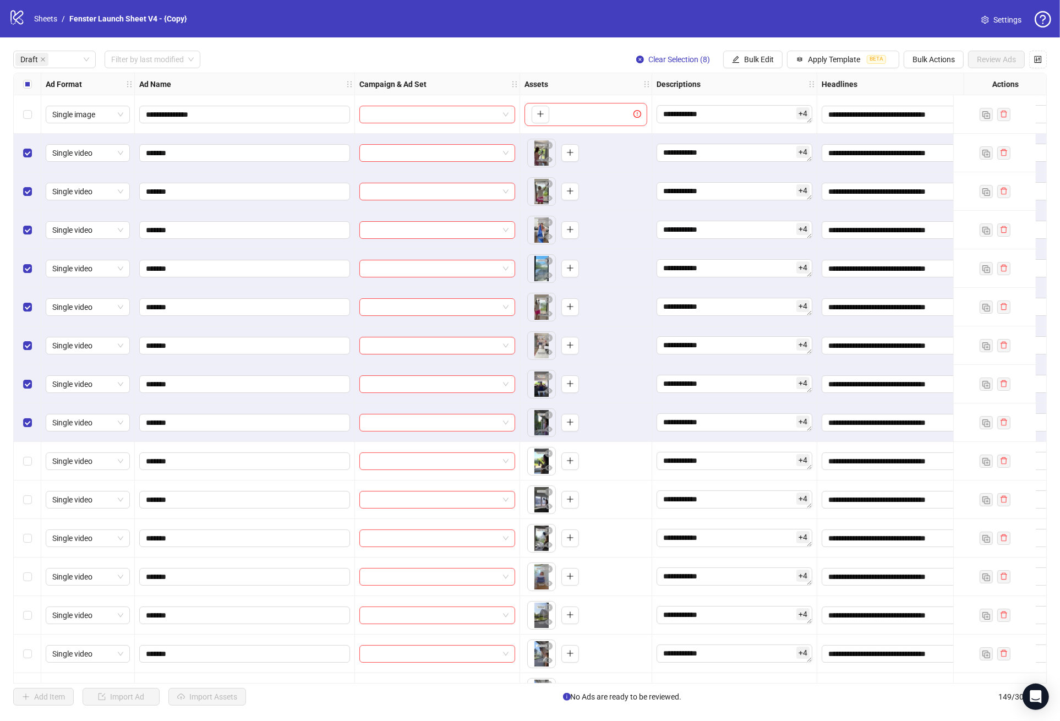
click at [27, 471] on div "Select row 10" at bounding box center [28, 461] width 28 height 39
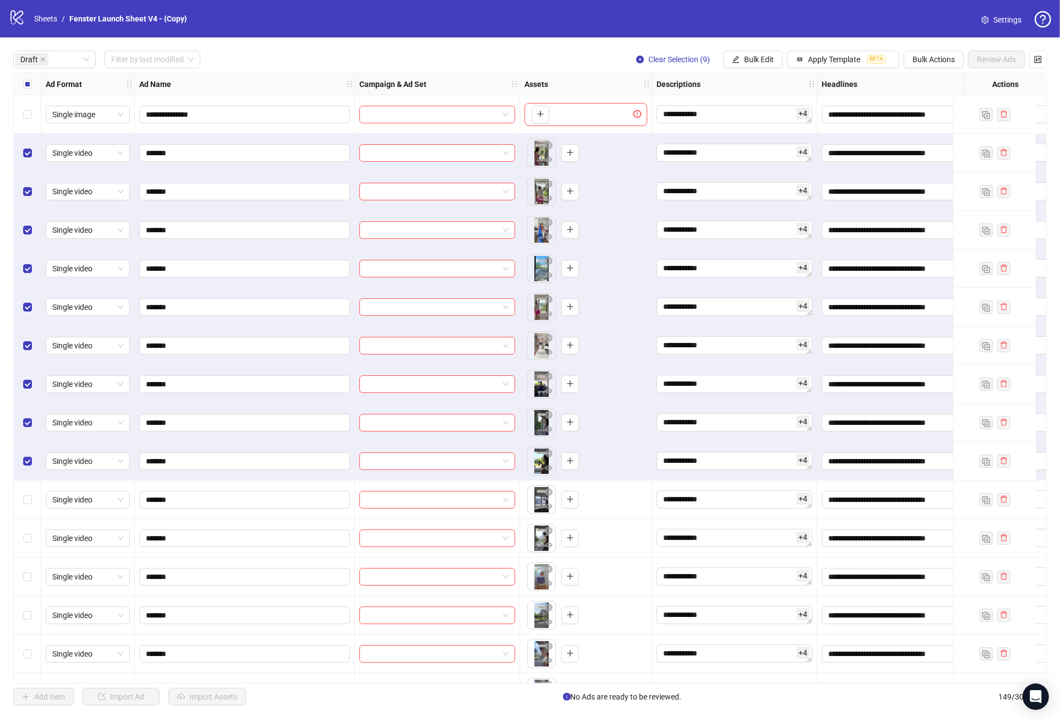
click at [27, 482] on div "Select row 11" at bounding box center [28, 499] width 28 height 39
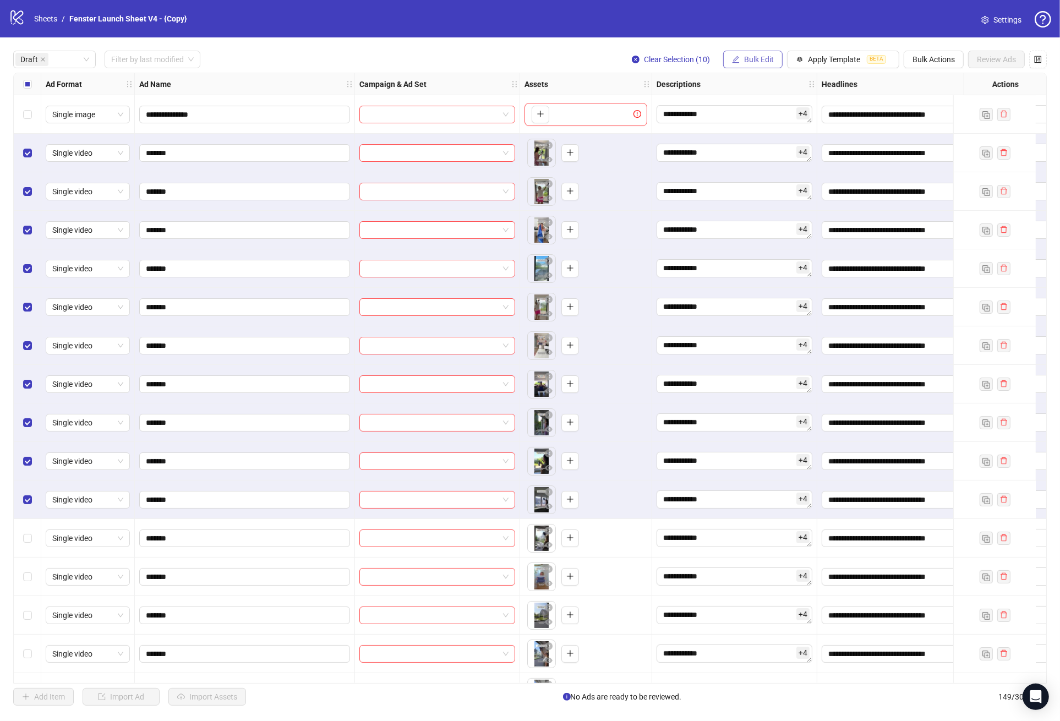
click at [744, 64] on span "Bulk Edit" at bounding box center [759, 59] width 30 height 9
click at [753, 113] on span "Campaign & Ad Set" at bounding box center [760, 117] width 65 height 12
click at [747, 89] on div "Edit Campaign & Ad Set" at bounding box center [719, 88] width 165 height 12
click at [744, 97] on div "Edit Campaign & Ad Set Select an adset" at bounding box center [719, 112] width 178 height 74
click at [752, 103] on input "search" at bounding box center [714, 107] width 142 height 17
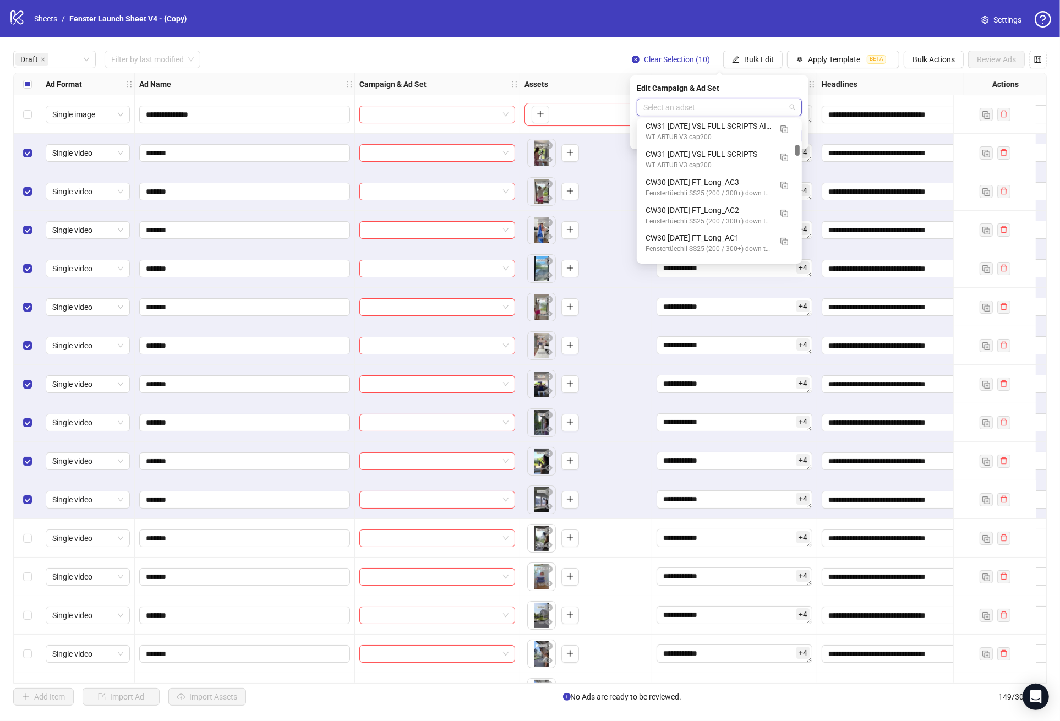
scroll to position [761, 0]
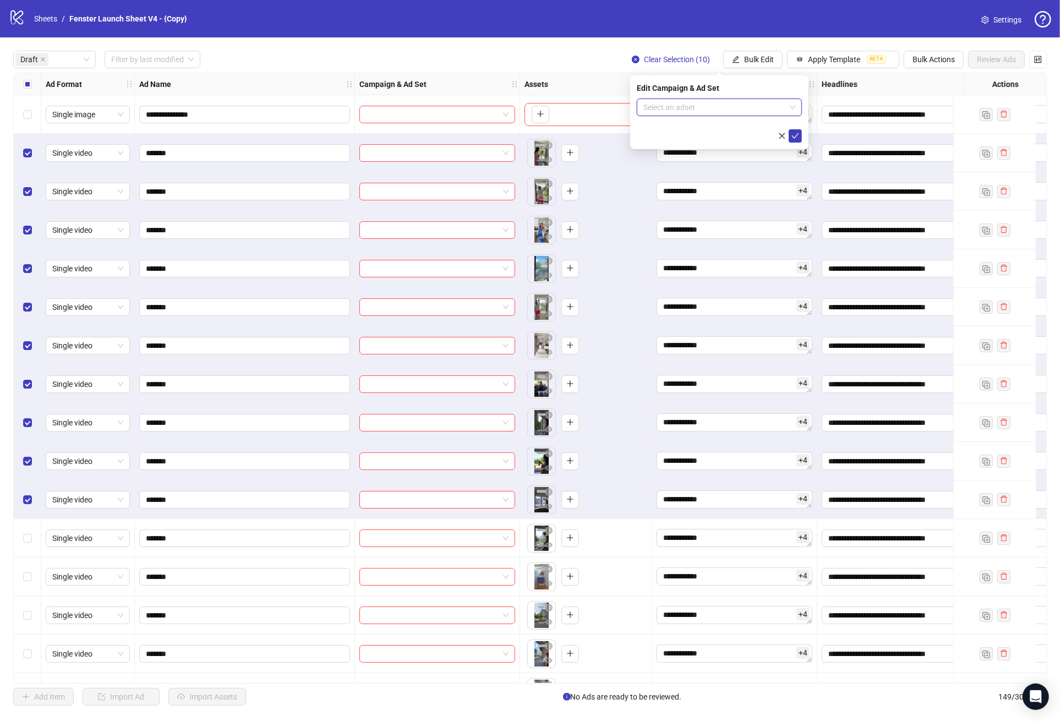
click at [709, 111] on input "search" at bounding box center [714, 107] width 142 height 17
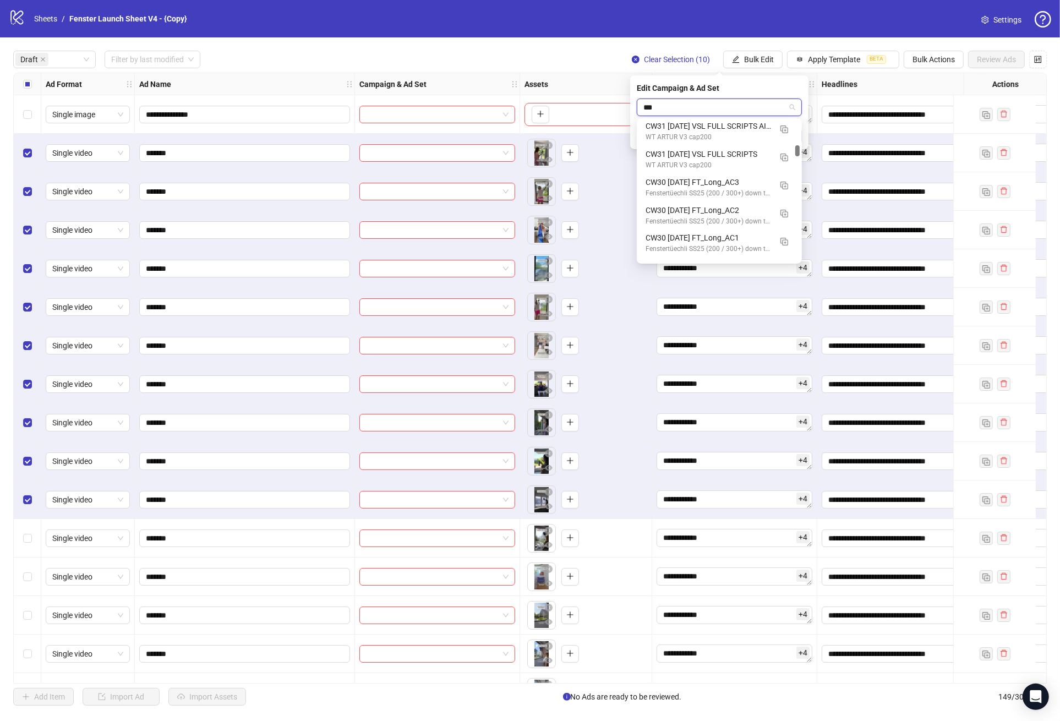
scroll to position [475, 0]
type input "****"
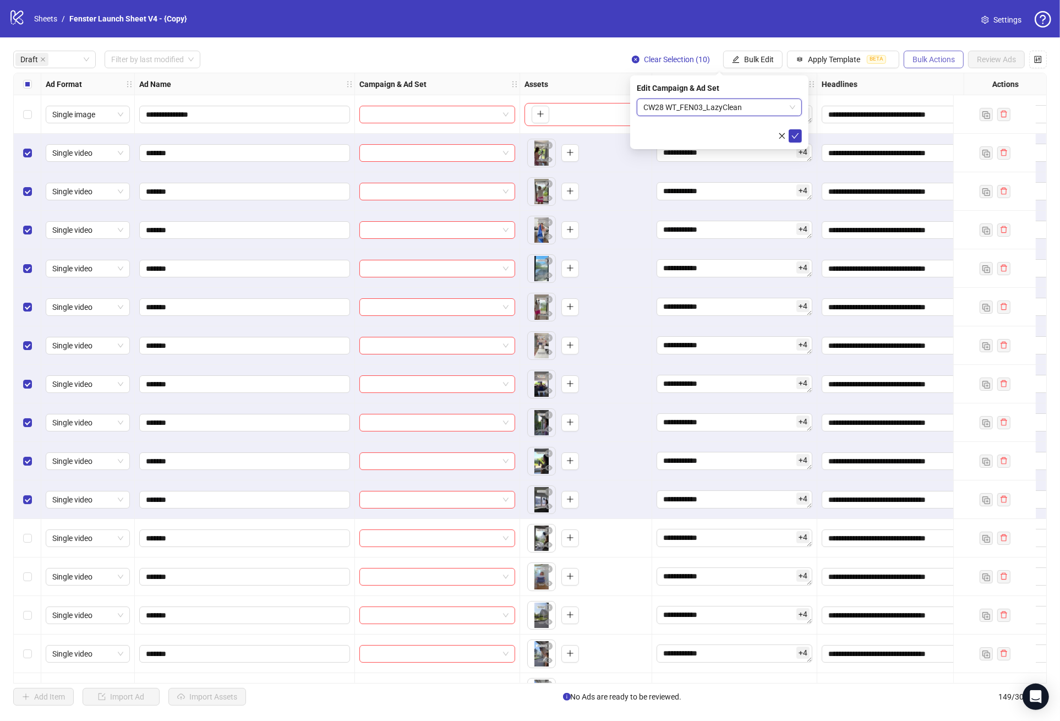
click at [939, 62] on span "Bulk Actions" at bounding box center [934, 59] width 42 height 9
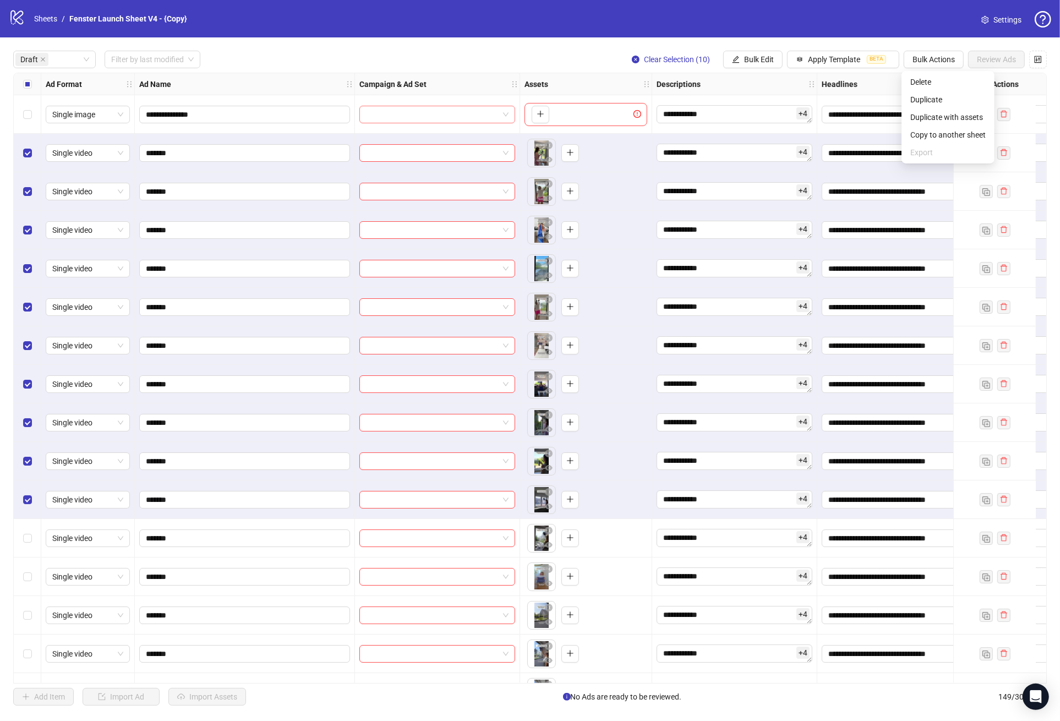
click at [492, 118] on input "search" at bounding box center [432, 114] width 133 height 17
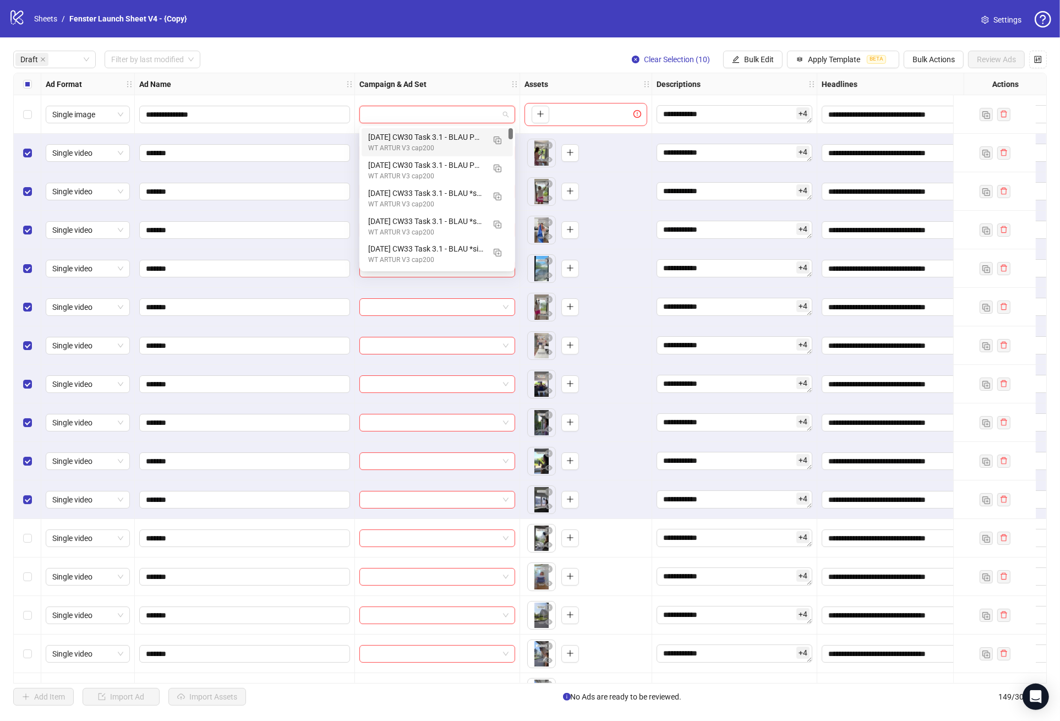
click at [414, 116] on input "search" at bounding box center [432, 114] width 133 height 17
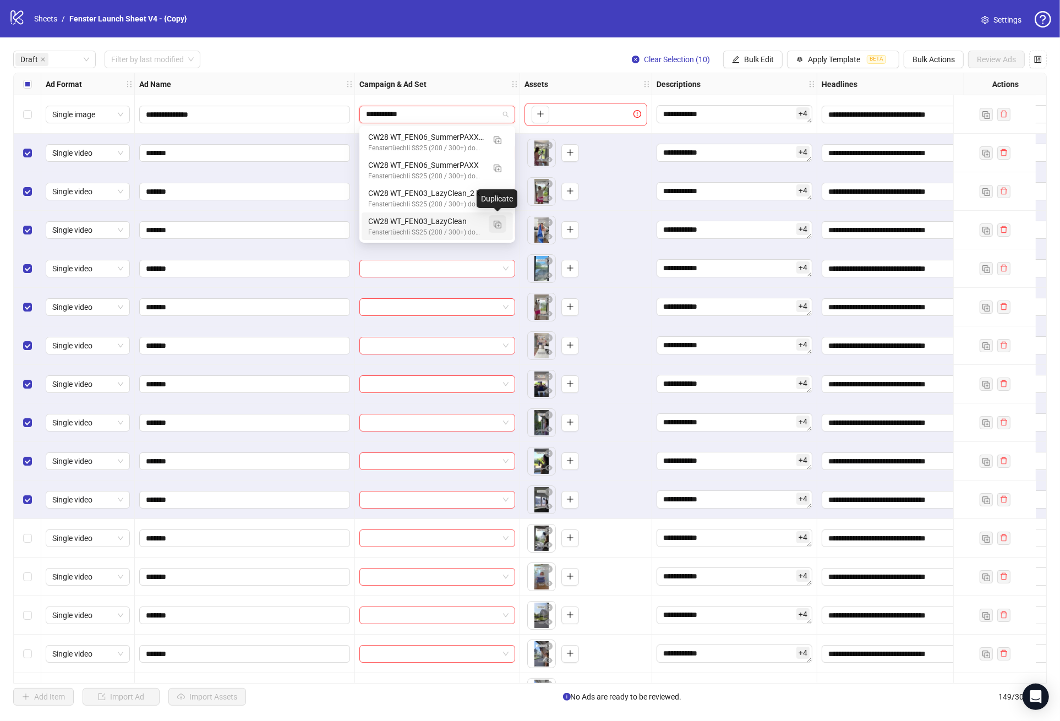
click at [500, 224] on img "button" at bounding box center [498, 225] width 8 height 8
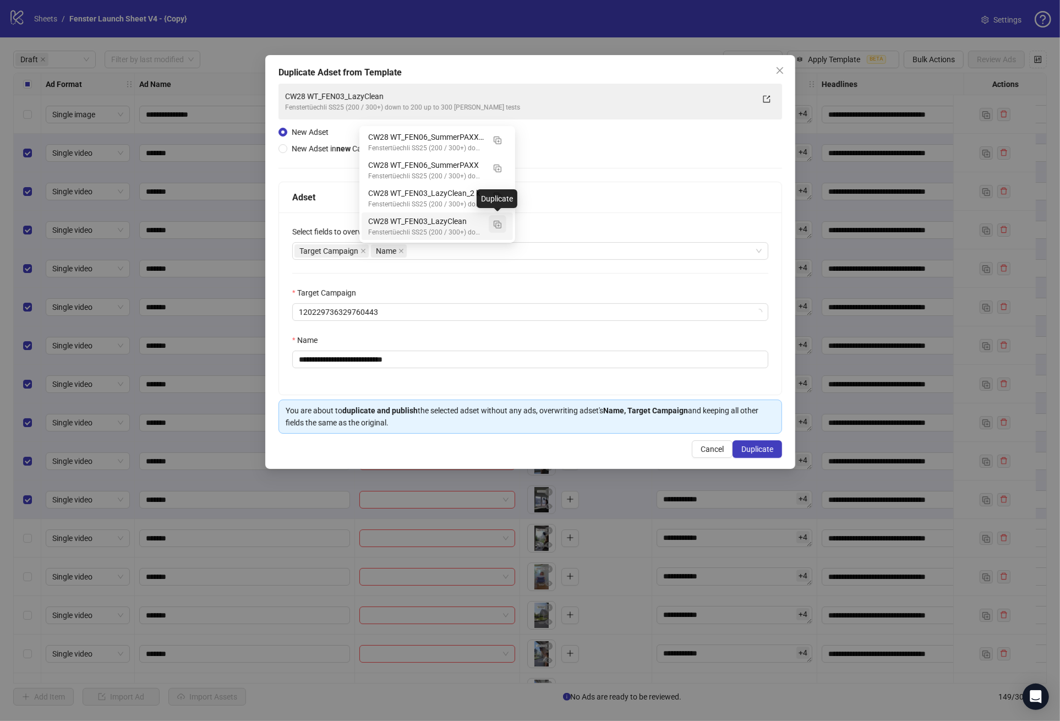
type input "**********"
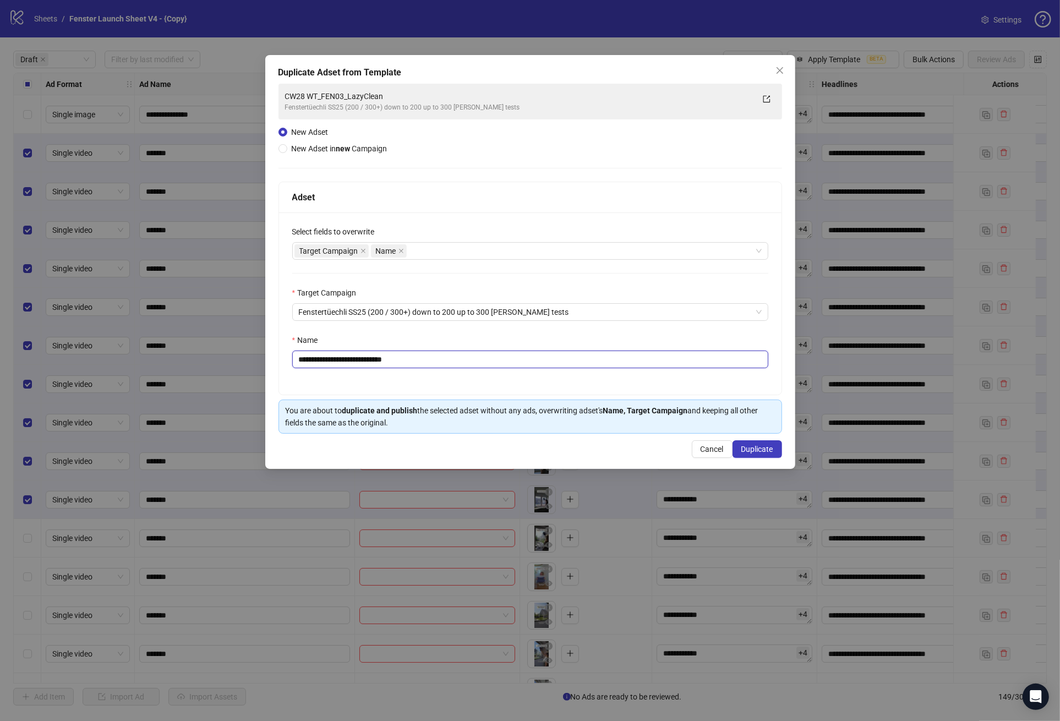
click at [426, 357] on input "**********" at bounding box center [530, 360] width 476 height 18
click at [429, 253] on div "Target Campaign Name" at bounding box center [524, 250] width 460 height 15
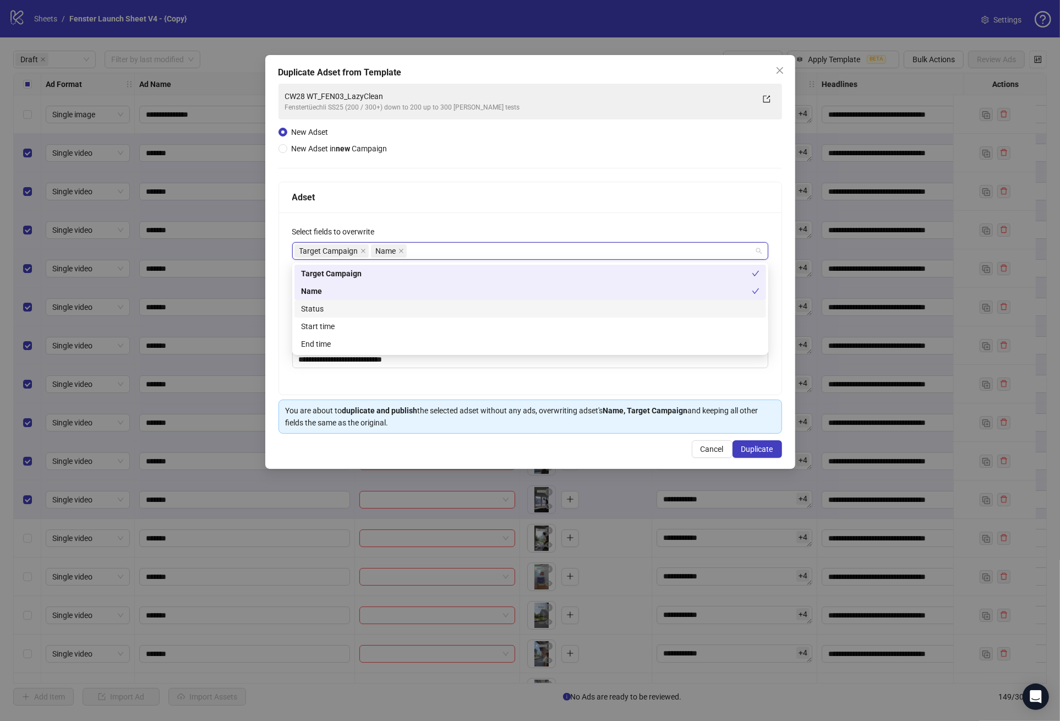
click at [367, 301] on div "Status" at bounding box center [530, 309] width 472 height 18
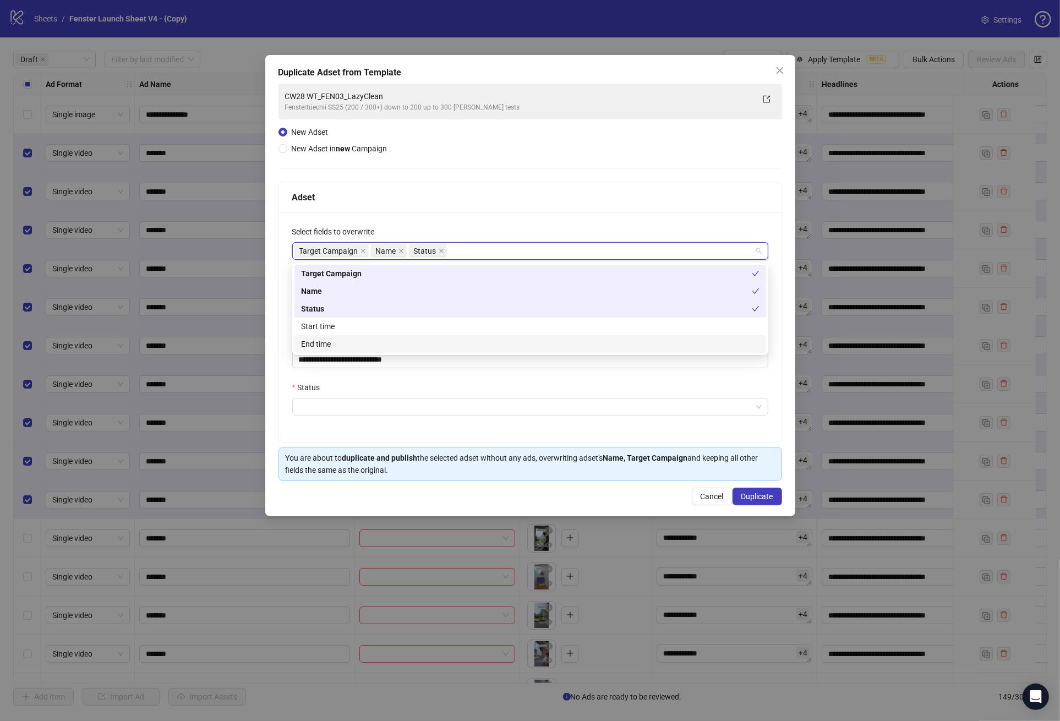
click at [338, 380] on div "**********" at bounding box center [530, 327] width 503 height 230
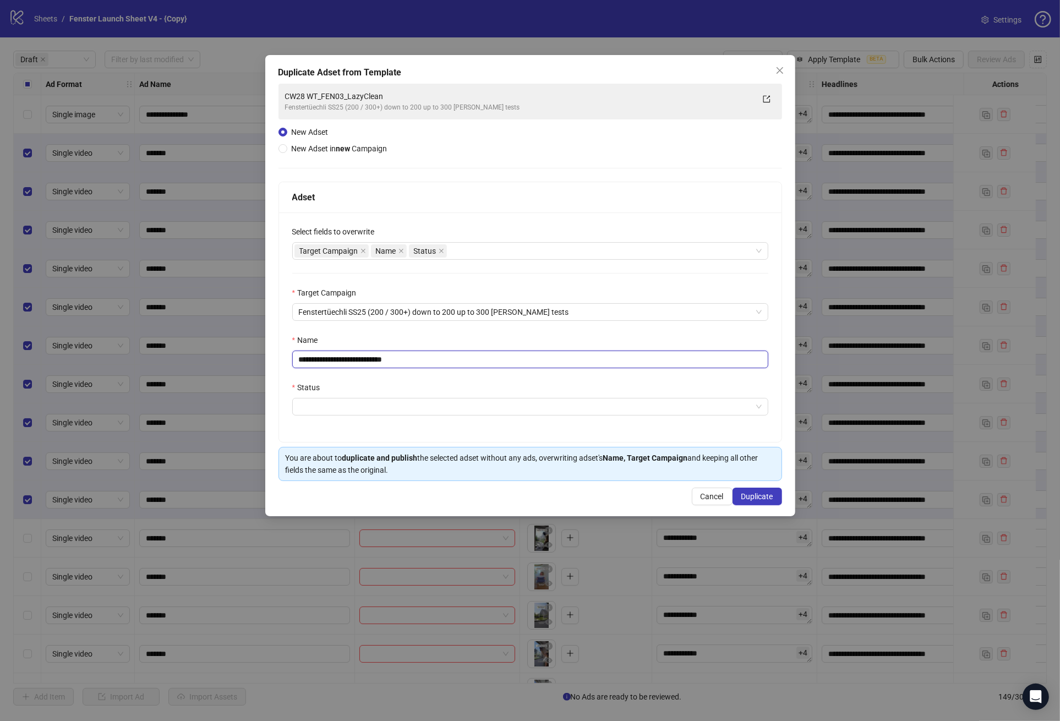
click at [317, 354] on input "**********" at bounding box center [530, 360] width 476 height 18
click at [399, 310] on span "Fenstertüechli SS25 (200 / 300+) down to 200 up to 300 [PERSON_NAME] tests" at bounding box center [530, 312] width 463 height 17
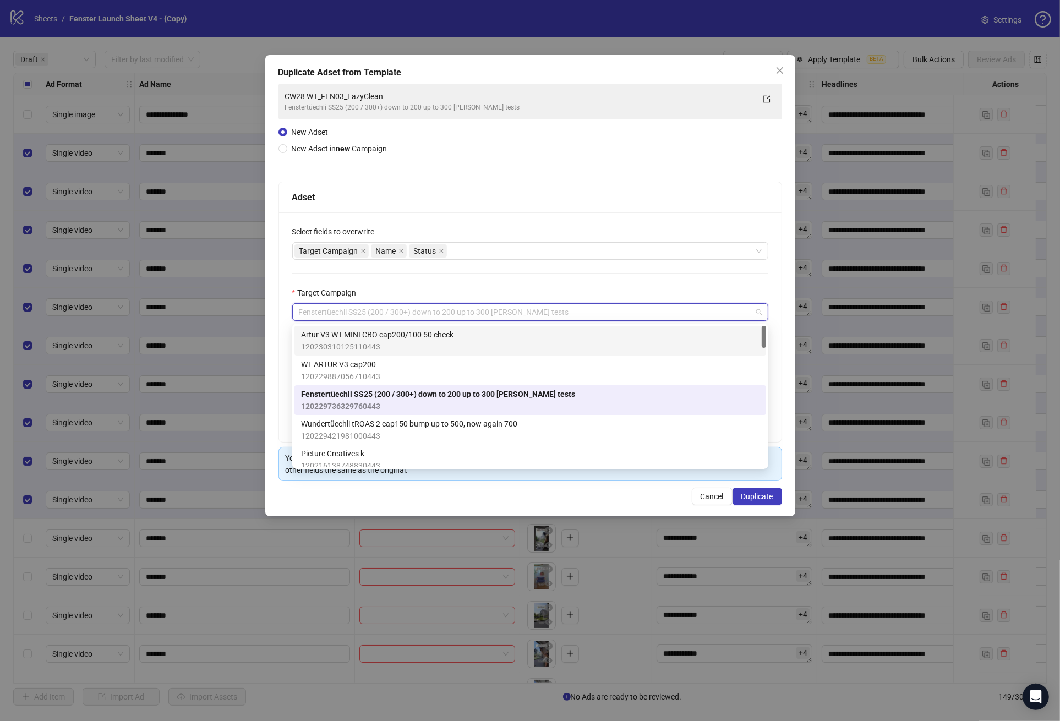
click at [425, 294] on div "Target Campaign" at bounding box center [530, 295] width 476 height 17
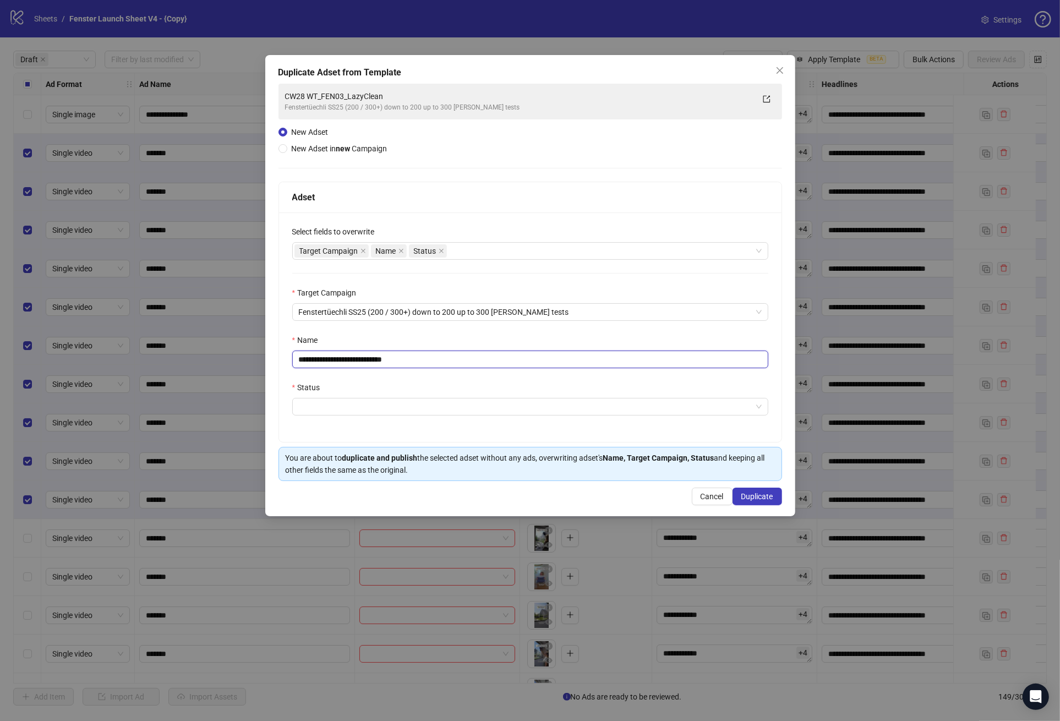
drag, startPoint x: 401, startPoint y: 360, endPoint x: 467, endPoint y: 360, distance: 66.0
click at [467, 360] on input "**********" at bounding box center [530, 360] width 476 height 18
drag, startPoint x: 343, startPoint y: 362, endPoint x: 441, endPoint y: 360, distance: 98.5
click at [441, 360] on input "**********" at bounding box center [530, 360] width 476 height 18
type input "**********"
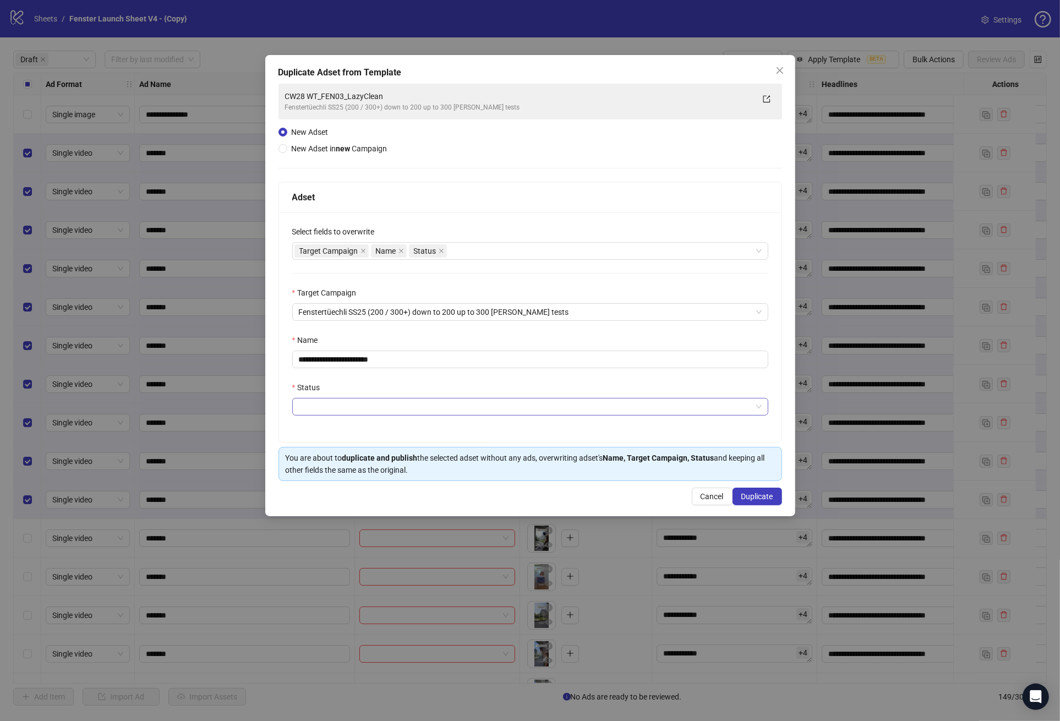
click at [425, 400] on input "Status" at bounding box center [525, 406] width 453 height 17
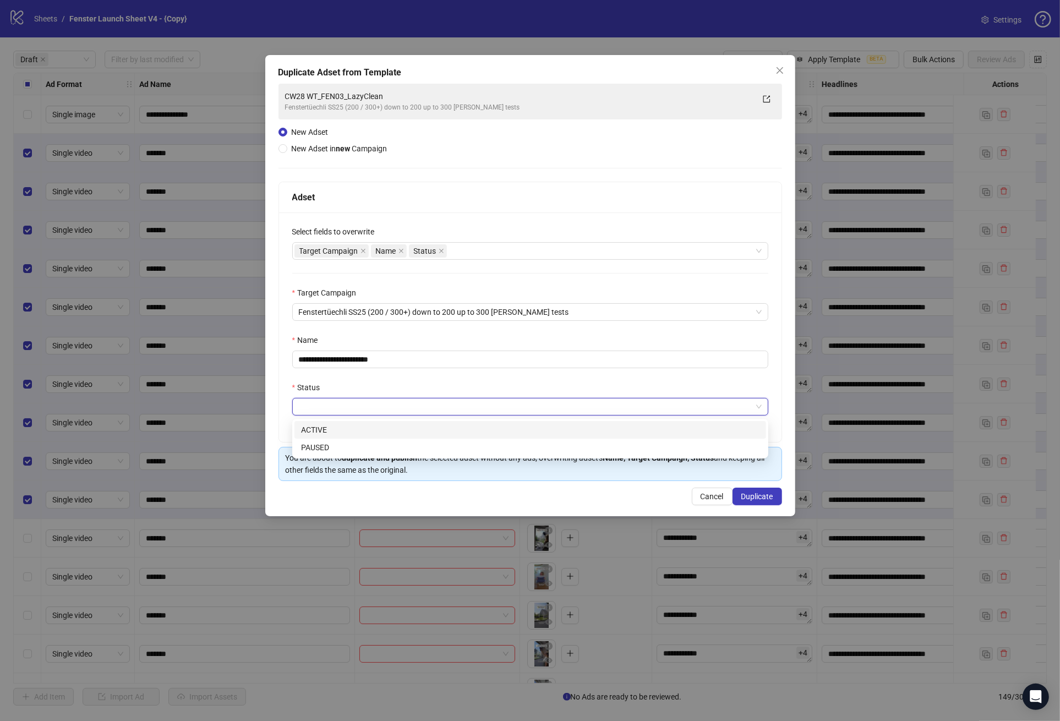
click at [375, 432] on div "ACTIVE" at bounding box center [530, 430] width 458 height 12
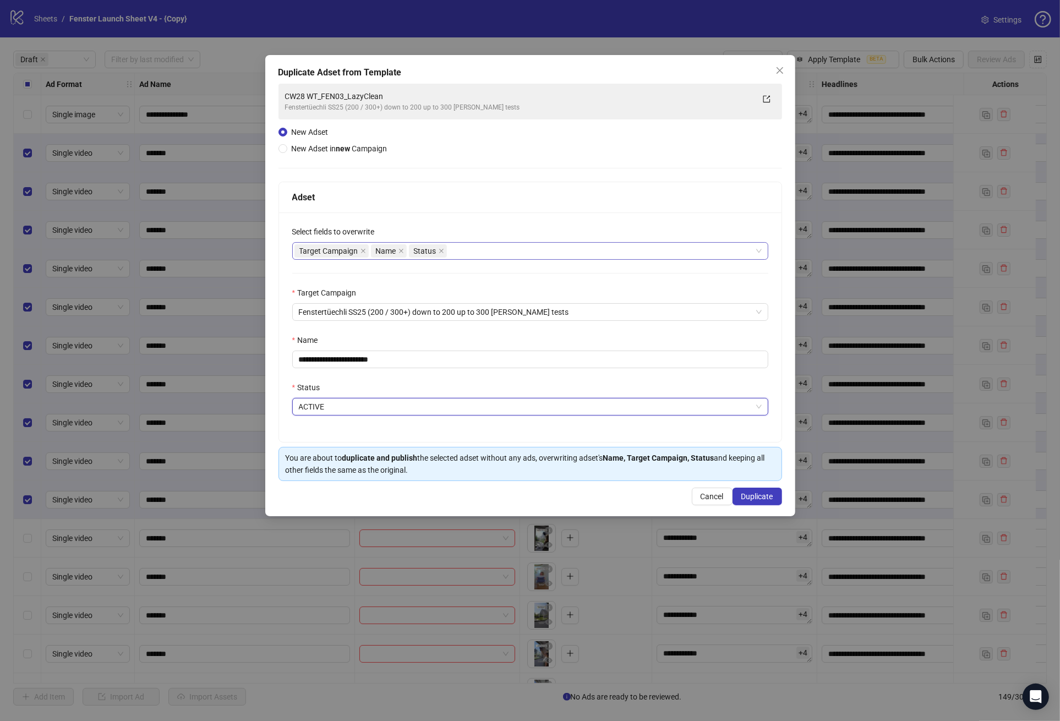
click at [477, 247] on div "Target Campaign Name Status" at bounding box center [524, 250] width 460 height 15
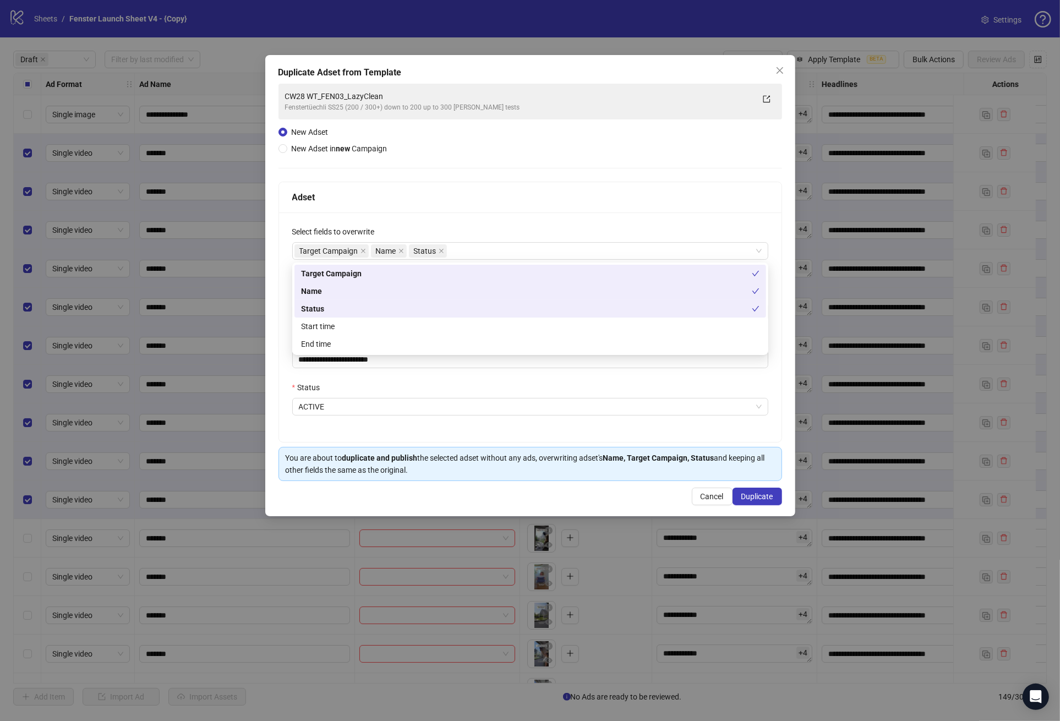
click at [536, 206] on div "Adset" at bounding box center [530, 197] width 503 height 31
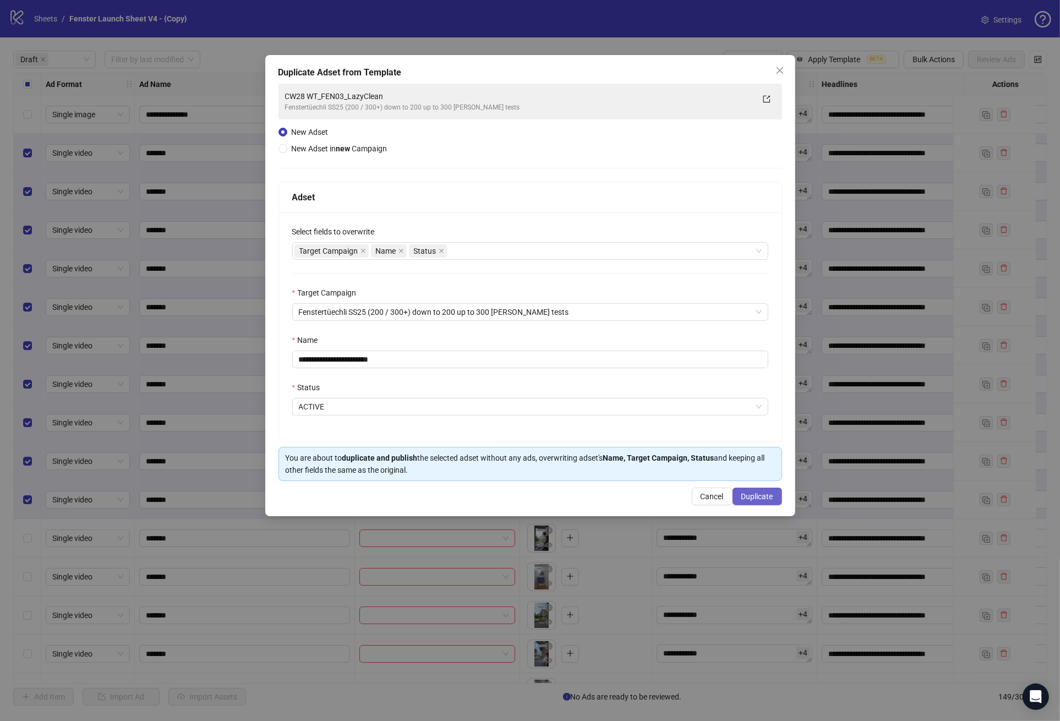
click at [747, 495] on span "Duplicate" at bounding box center [757, 496] width 32 height 9
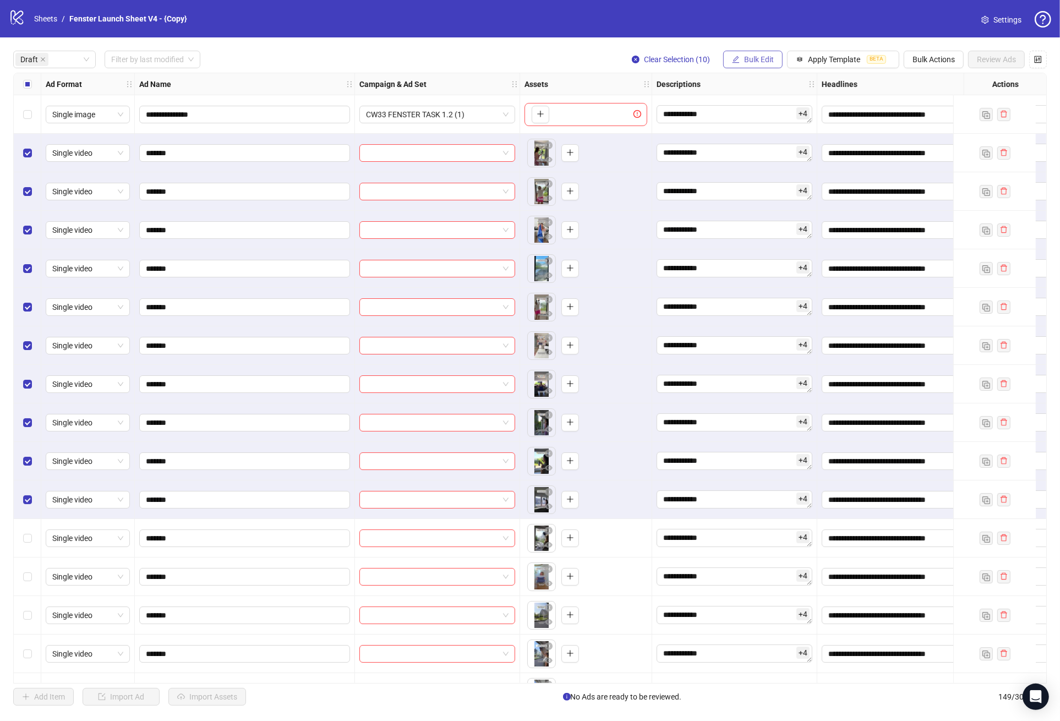
click at [764, 59] on span "Bulk Edit" at bounding box center [759, 59] width 30 height 9
click at [791, 116] on span "Campaign & Ad Set" at bounding box center [760, 117] width 65 height 12
click at [788, 113] on span "CW28 WT_FEN03_LazyClean" at bounding box center [719, 107] width 152 height 17
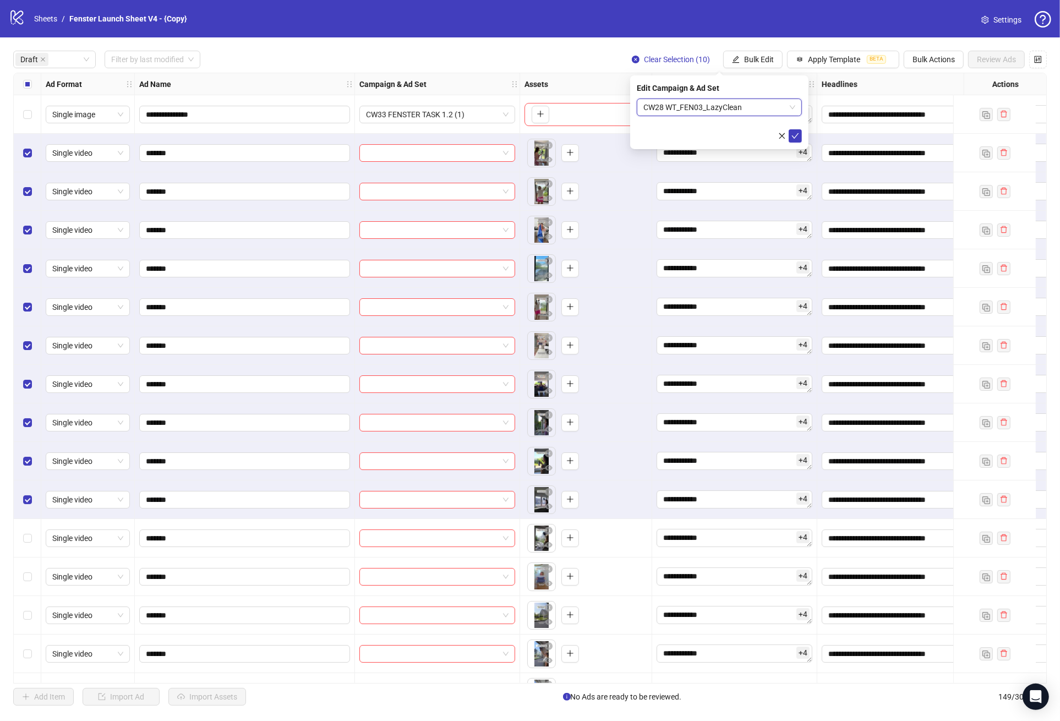
click at [766, 110] on span "CW28 WT_FEN03_LazyClean" at bounding box center [719, 107] width 152 height 17
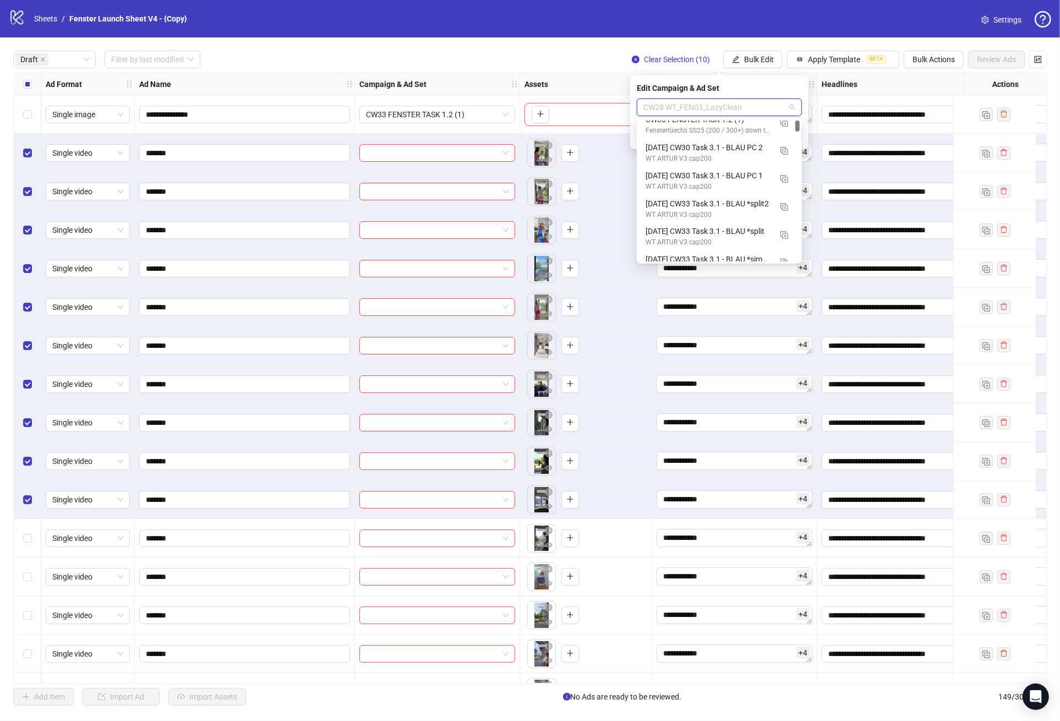
scroll to position [0, 0]
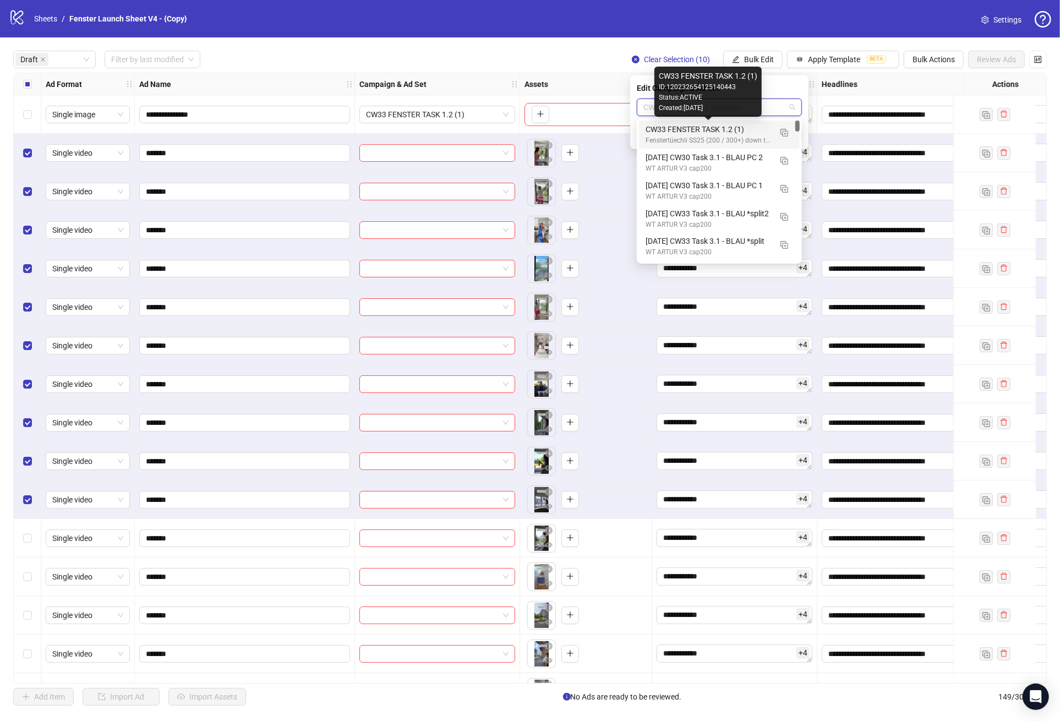
click at [710, 127] on div "CW33 FENSTER TASK 1.2 (1)" at bounding box center [708, 129] width 125 height 12
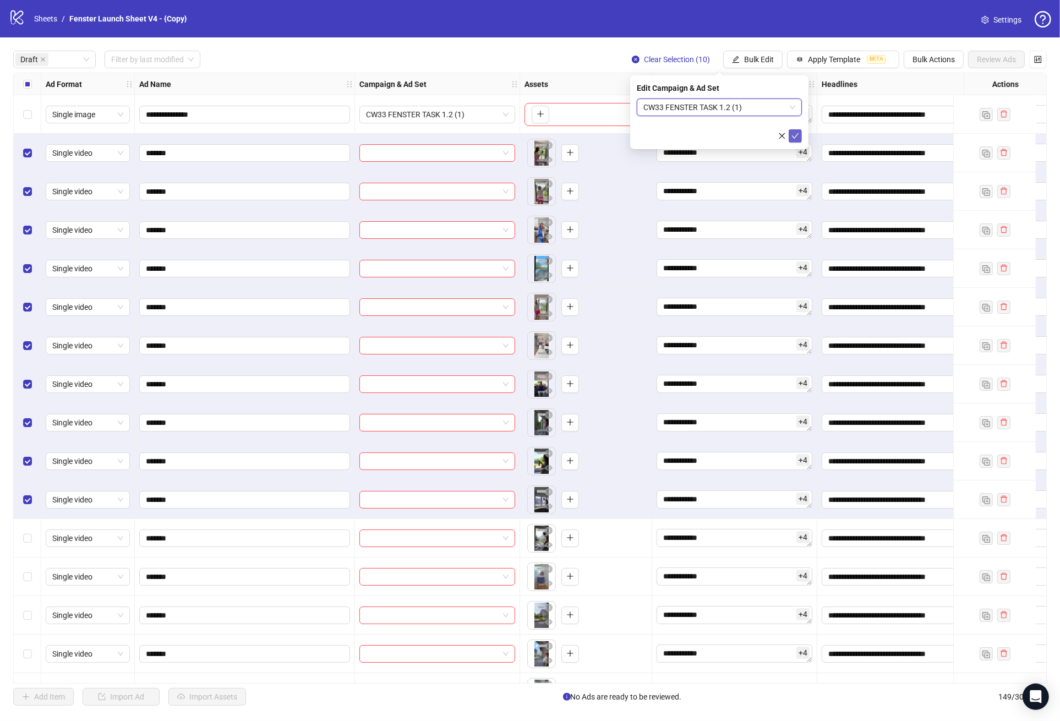
click at [791, 134] on icon "check" at bounding box center [795, 136] width 8 height 8
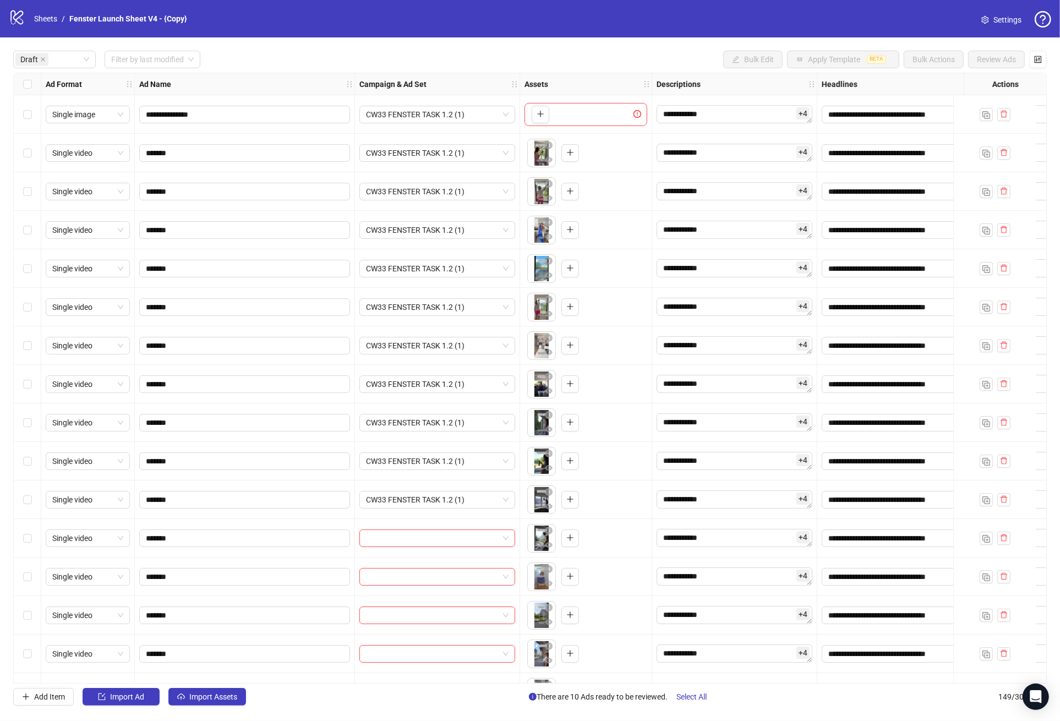
click at [35, 531] on div "Select row 12" at bounding box center [28, 538] width 28 height 39
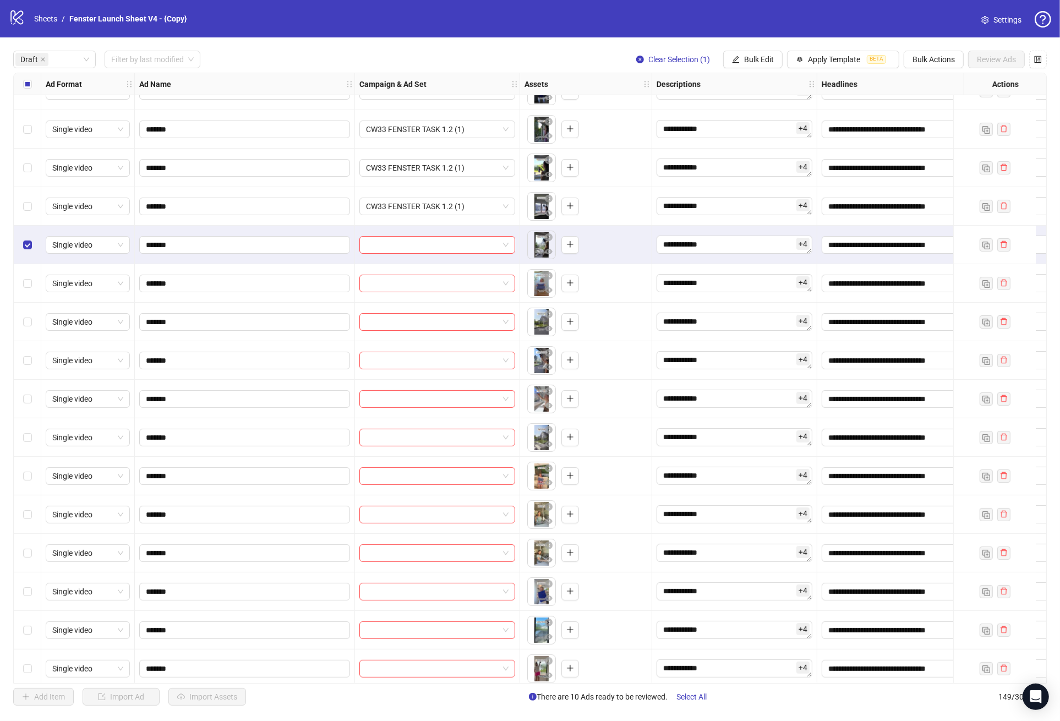
scroll to position [299, 0]
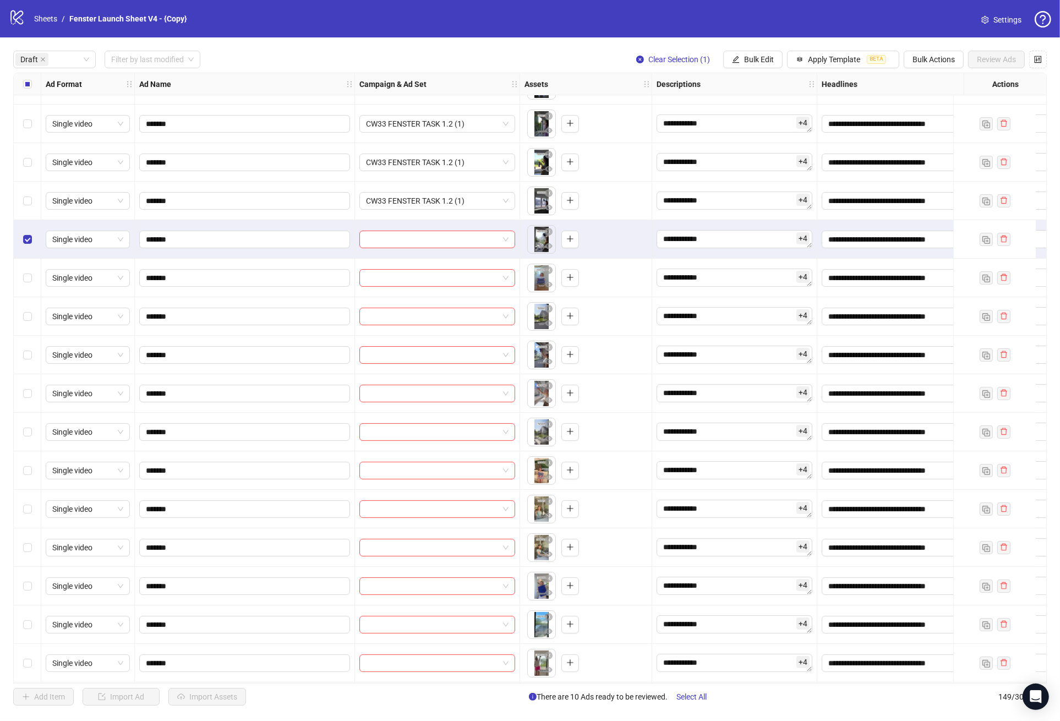
click at [35, 629] on div "Select row 22" at bounding box center [28, 624] width 28 height 39
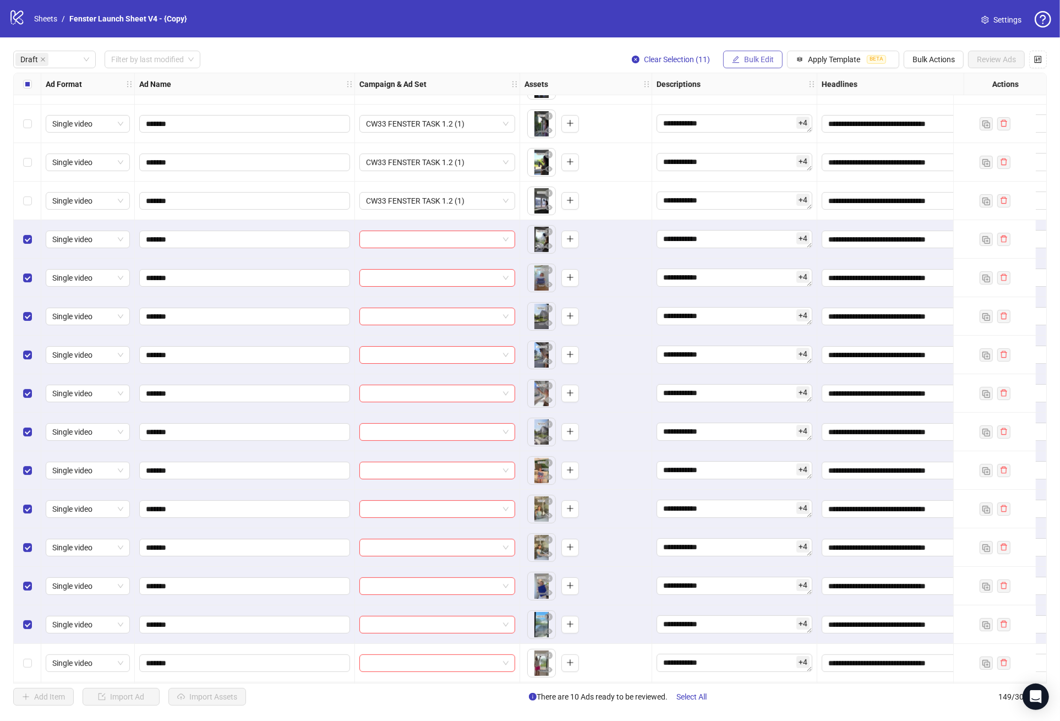
click at [751, 60] on span "Bulk Edit" at bounding box center [759, 59] width 30 height 9
click at [783, 119] on span "Campaign & Ad Set" at bounding box center [760, 117] width 65 height 12
click at [794, 109] on span at bounding box center [719, 107] width 152 height 17
click at [700, 96] on div "Edit Campaign & Ad Set Select an adset" at bounding box center [719, 112] width 178 height 74
click at [701, 103] on input "search" at bounding box center [714, 107] width 142 height 17
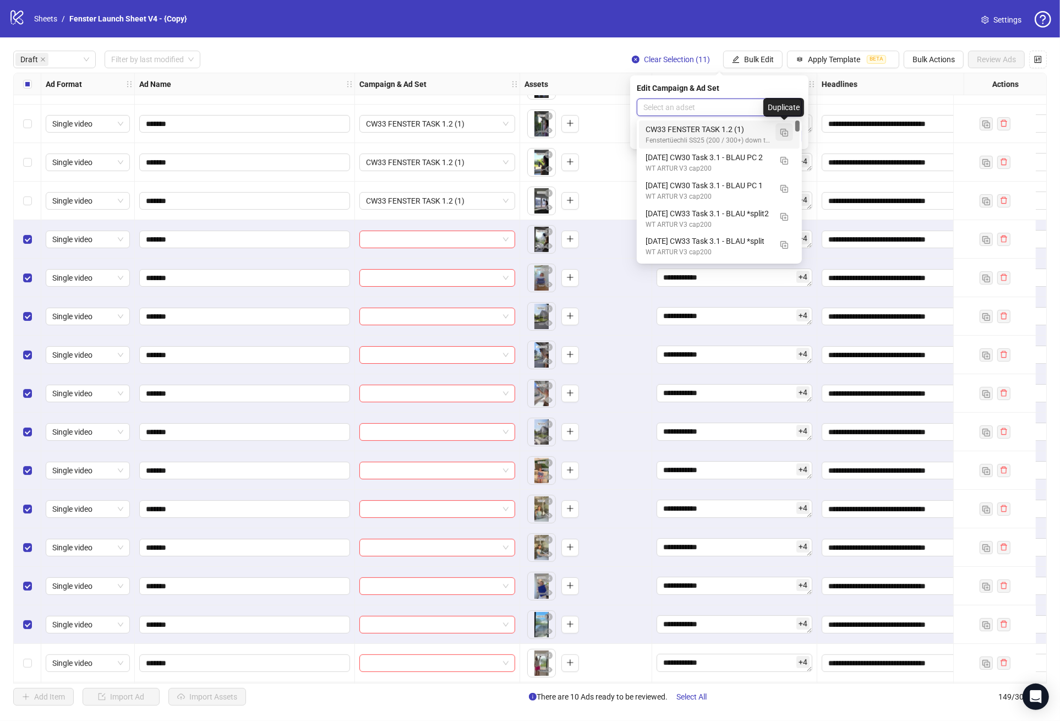
click at [785, 133] on img "button" at bounding box center [784, 133] width 8 height 8
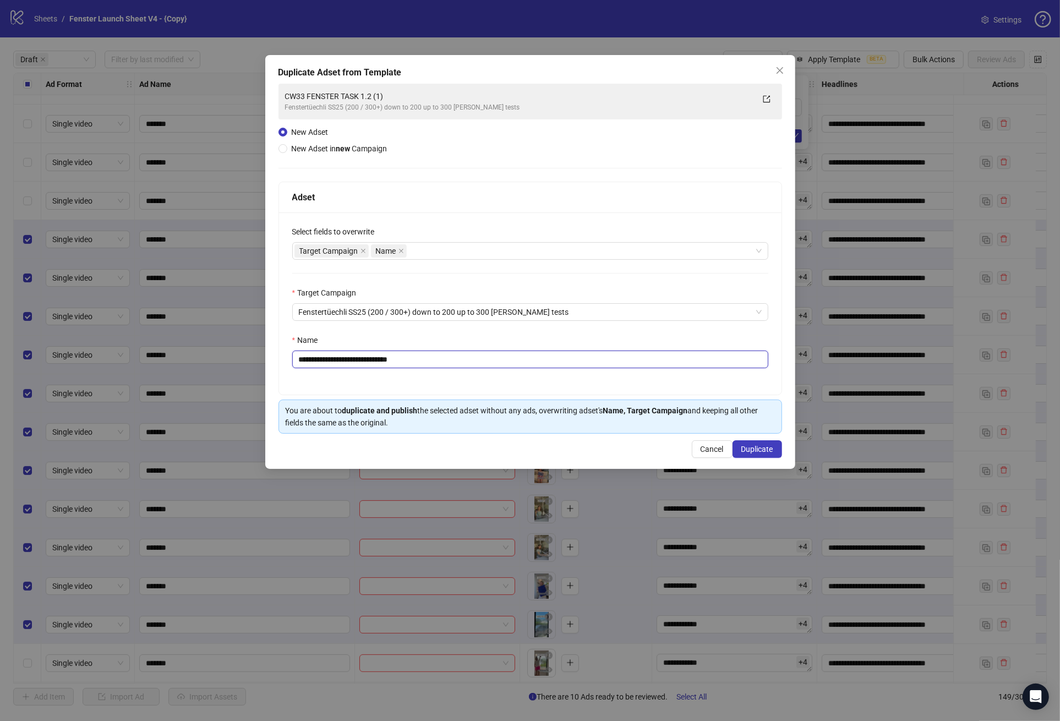
click at [393, 361] on input "**********" at bounding box center [530, 360] width 476 height 18
drag, startPoint x: 393, startPoint y: 361, endPoint x: 445, endPoint y: 358, distance: 51.8
click at [445, 358] on input "**********" at bounding box center [530, 360] width 476 height 18
type input "**********"
click at [463, 372] on div "**********" at bounding box center [530, 303] width 503 height 182
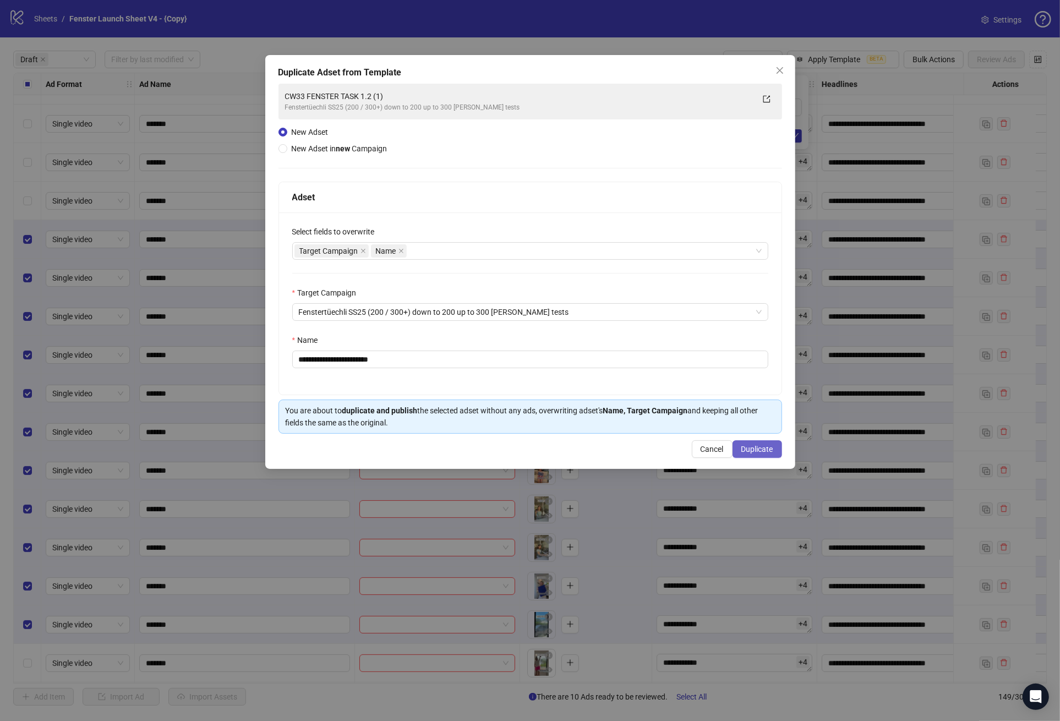
click at [767, 450] on span "Duplicate" at bounding box center [757, 449] width 32 height 9
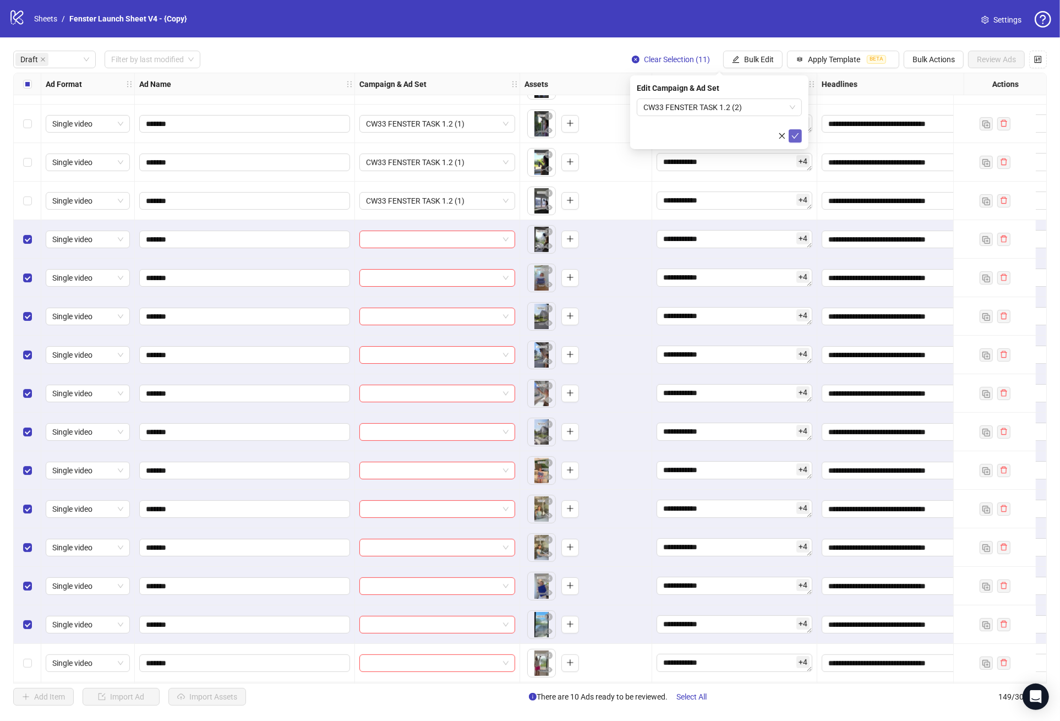
click at [795, 135] on icon "check" at bounding box center [795, 136] width 8 height 8
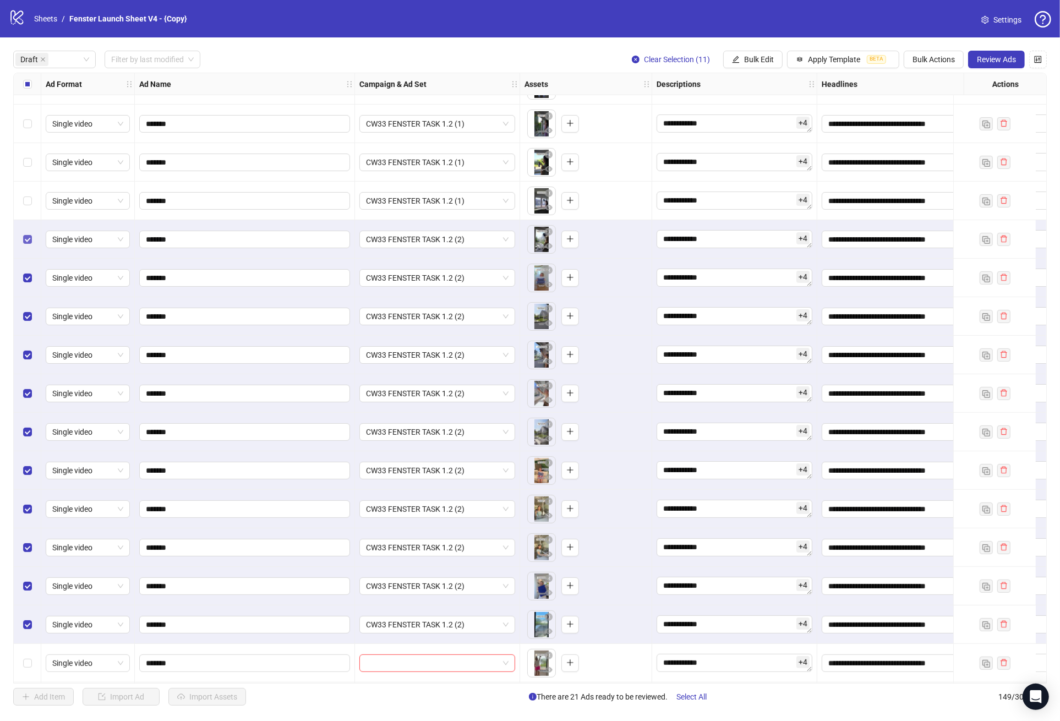
click at [30, 245] on label "Select row 12" at bounding box center [27, 239] width 9 height 12
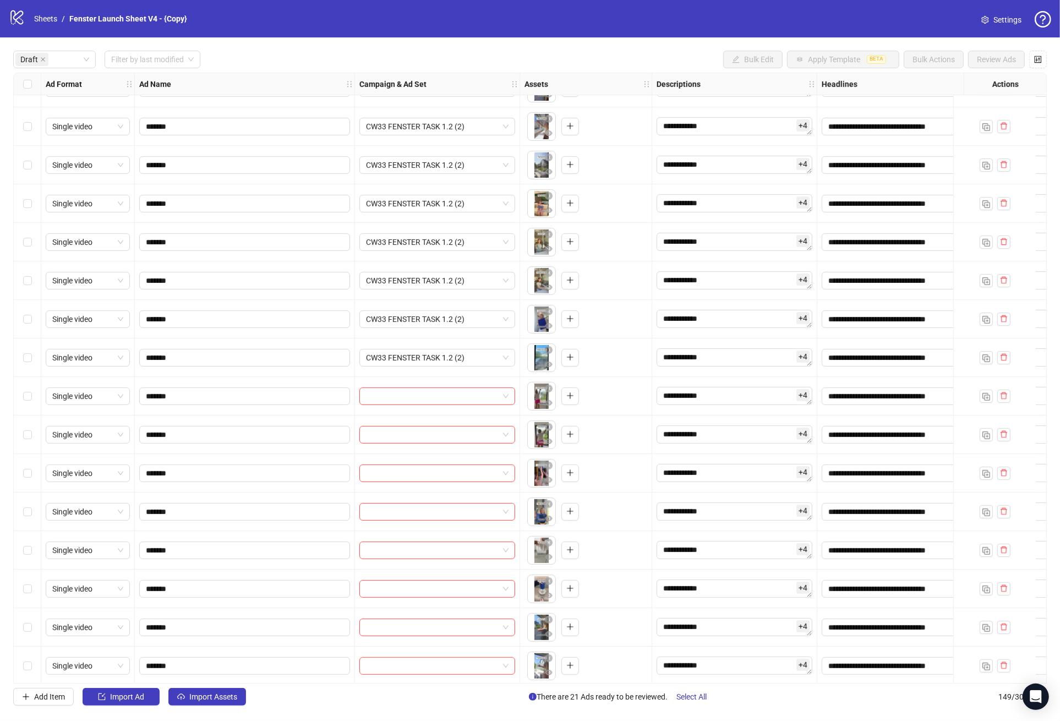
scroll to position [588, 0]
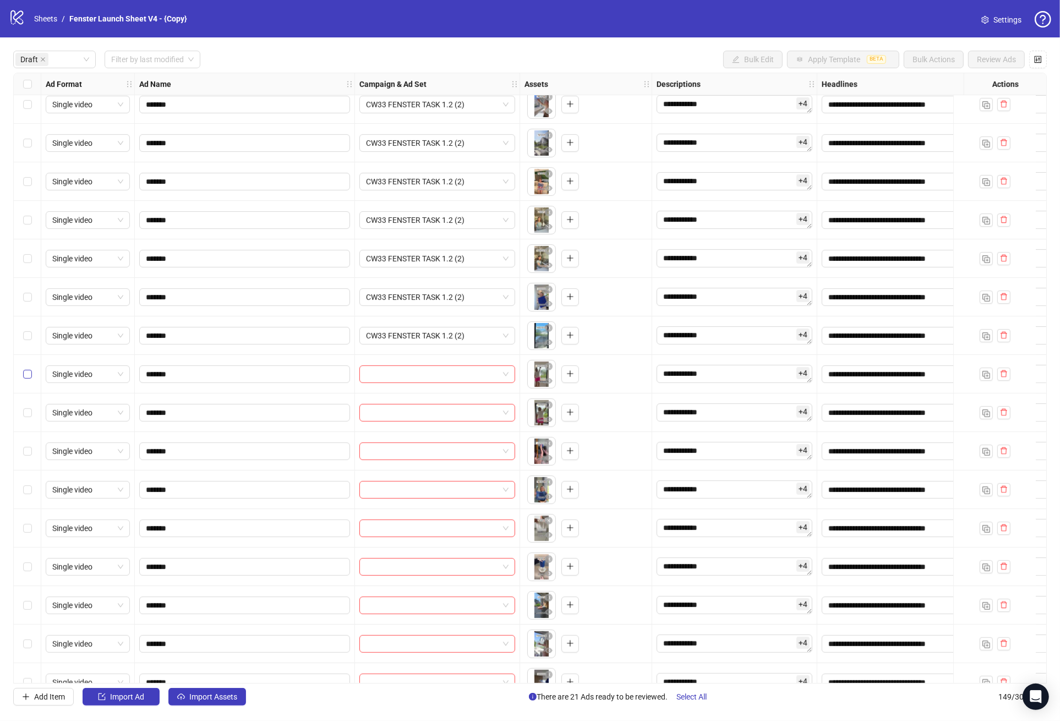
click at [24, 379] on label "Select row 23" at bounding box center [27, 374] width 9 height 12
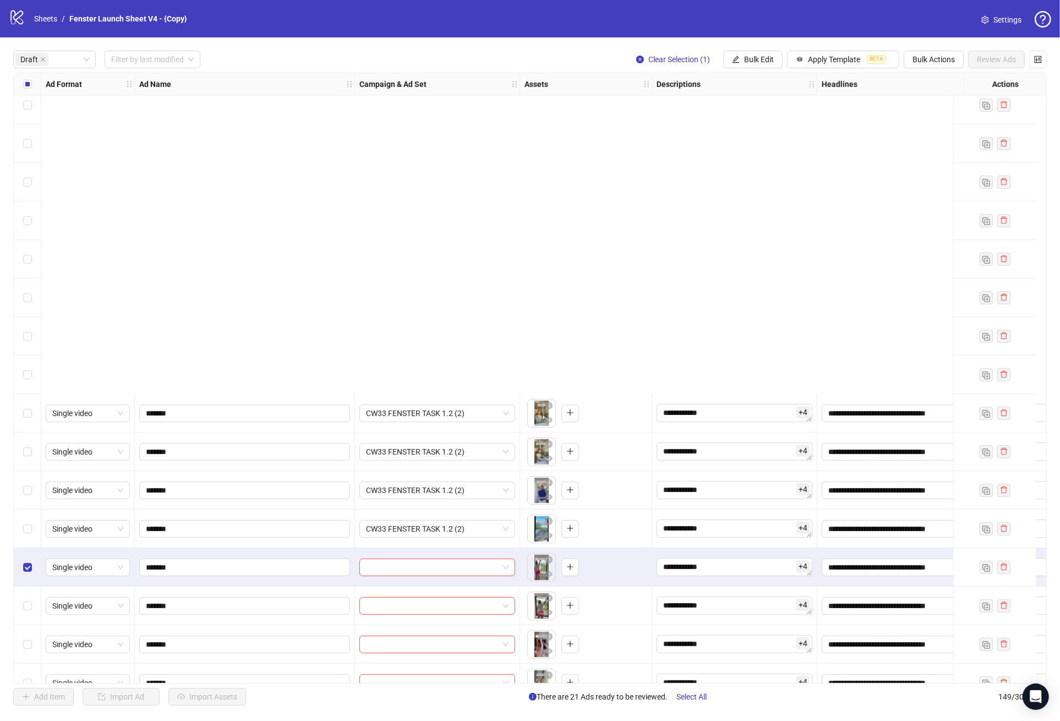
scroll to position [760, 0]
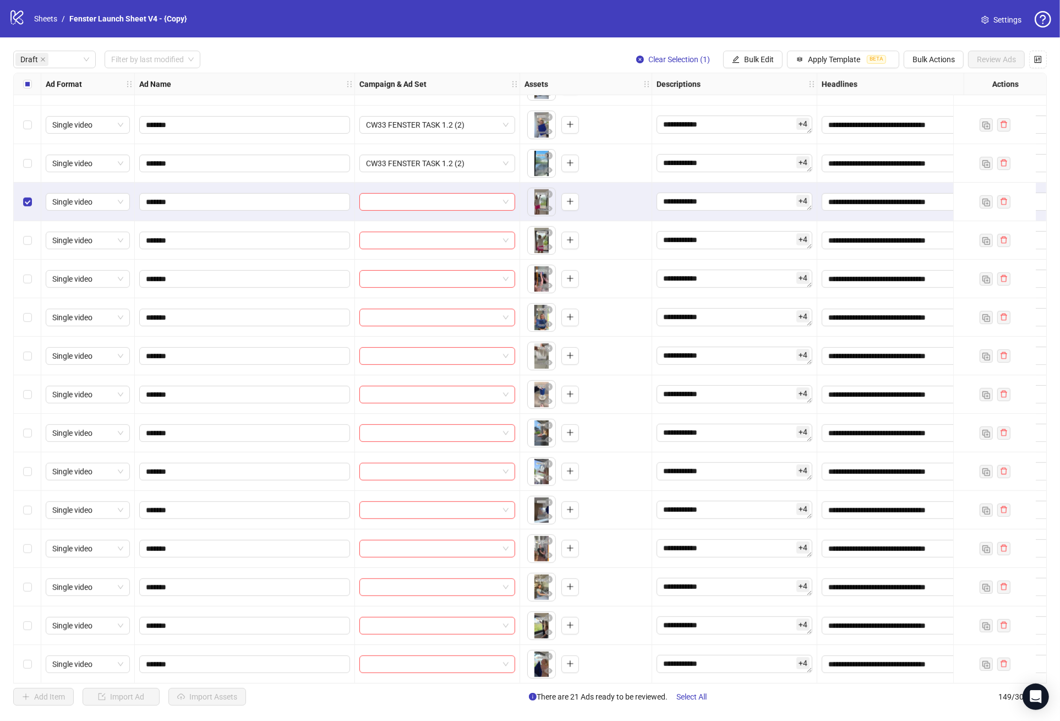
click at [33, 511] on div "Select row 31" at bounding box center [28, 510] width 28 height 39
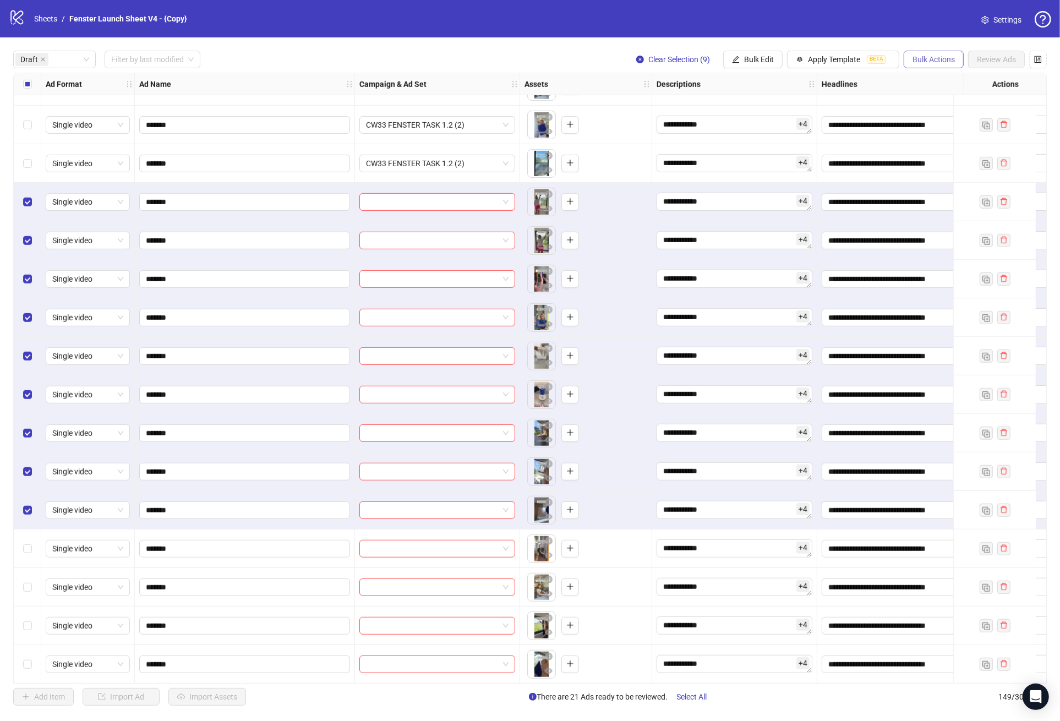
click at [957, 52] on button "Bulk Actions" at bounding box center [934, 60] width 60 height 18
click at [766, 63] on span "Bulk Edit" at bounding box center [759, 59] width 30 height 9
click at [765, 117] on span "Campaign & Ad Set" at bounding box center [760, 117] width 65 height 12
click at [804, 100] on div "Edit Campaign & Ad Set Select an adset" at bounding box center [719, 112] width 178 height 74
click at [799, 102] on div "Select an adset" at bounding box center [719, 108] width 165 height 18
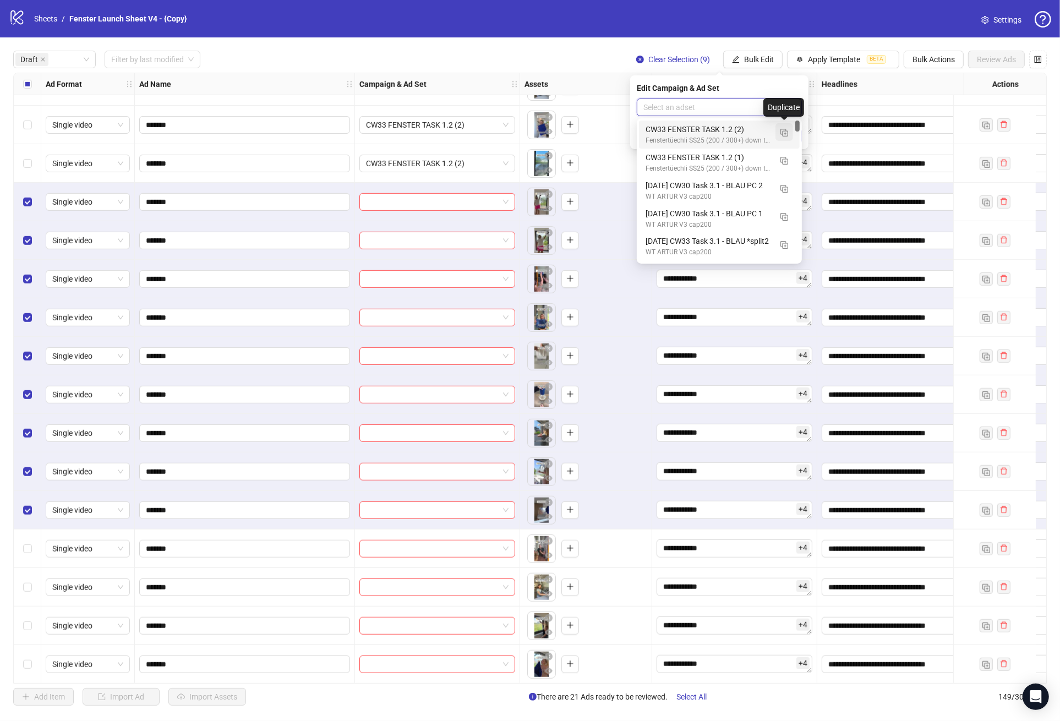
click at [787, 132] on img "button" at bounding box center [784, 133] width 8 height 8
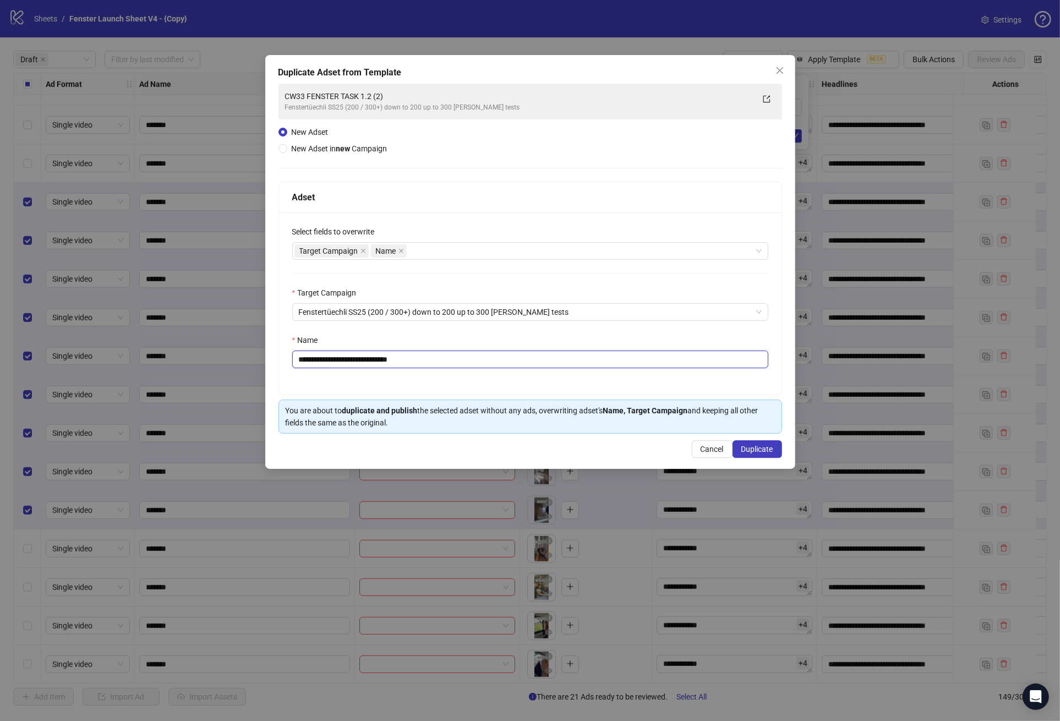
drag, startPoint x: 394, startPoint y: 361, endPoint x: 493, endPoint y: 364, distance: 99.7
click at [493, 364] on input "**********" at bounding box center [530, 360] width 476 height 18
click at [476, 248] on div "Target Campaign Name" at bounding box center [524, 250] width 460 height 15
type input "**********"
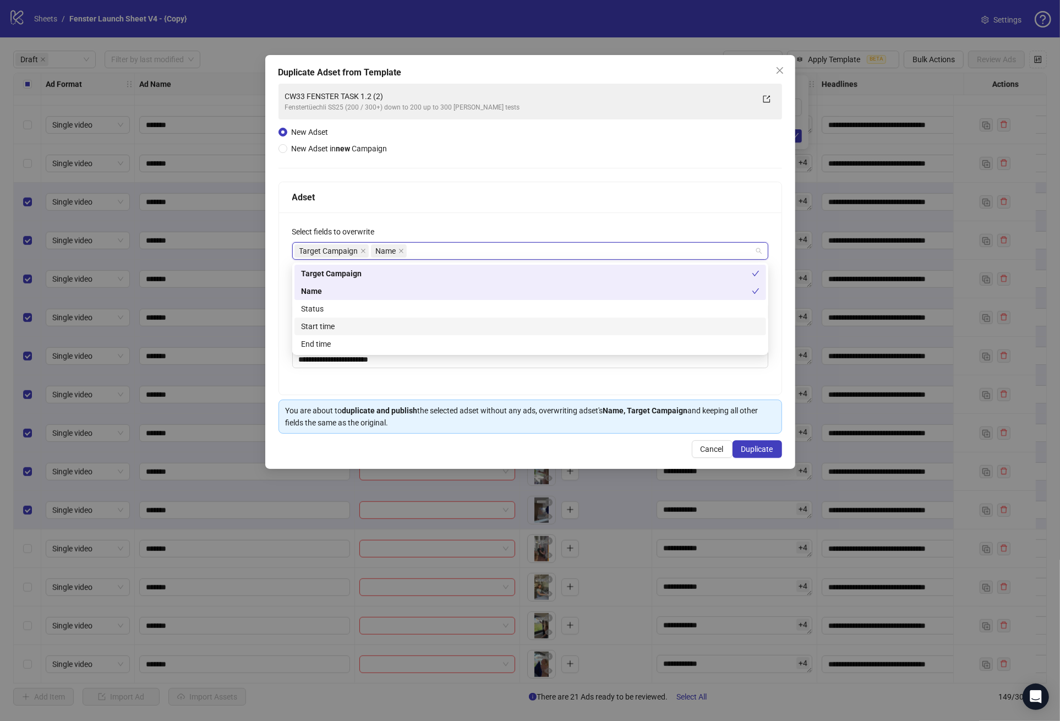
click at [358, 318] on div "Start time" at bounding box center [530, 327] width 472 height 18
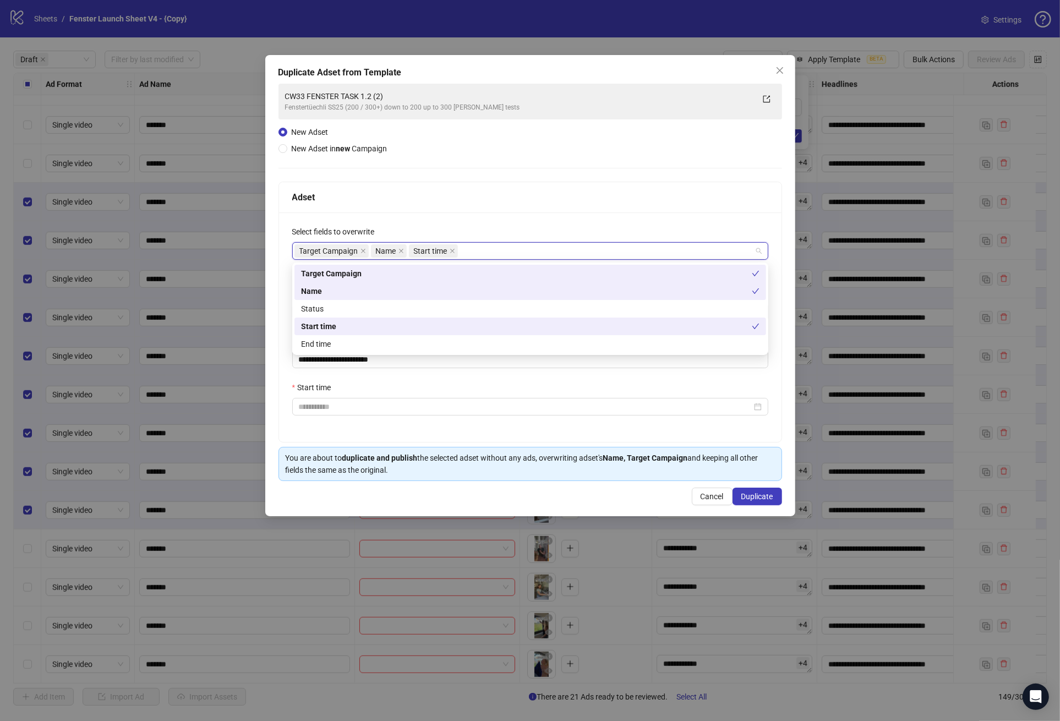
click at [353, 320] on div "Start time" at bounding box center [526, 326] width 451 height 12
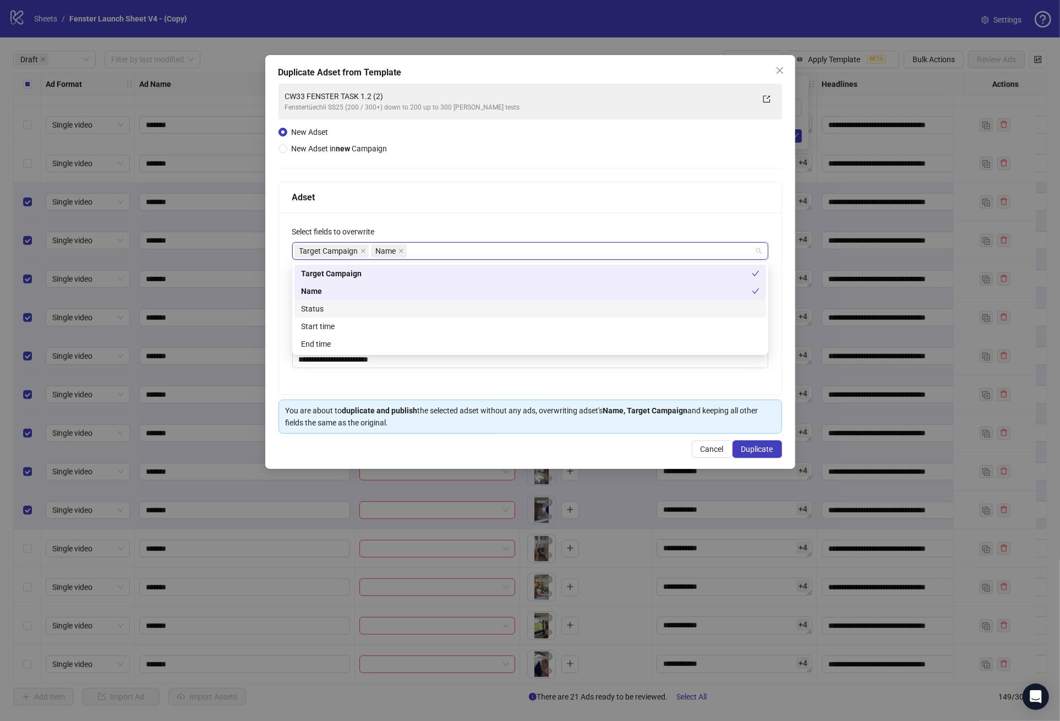
click at [353, 309] on div "Status" at bounding box center [530, 309] width 458 height 12
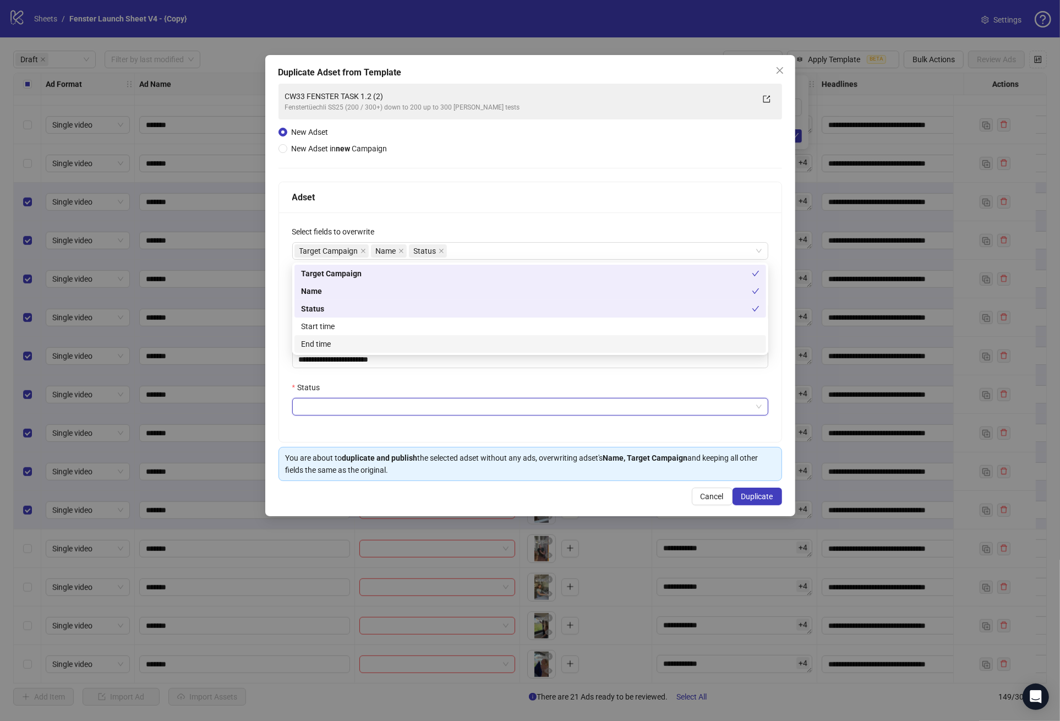
click at [326, 399] on input "Status" at bounding box center [525, 406] width 453 height 17
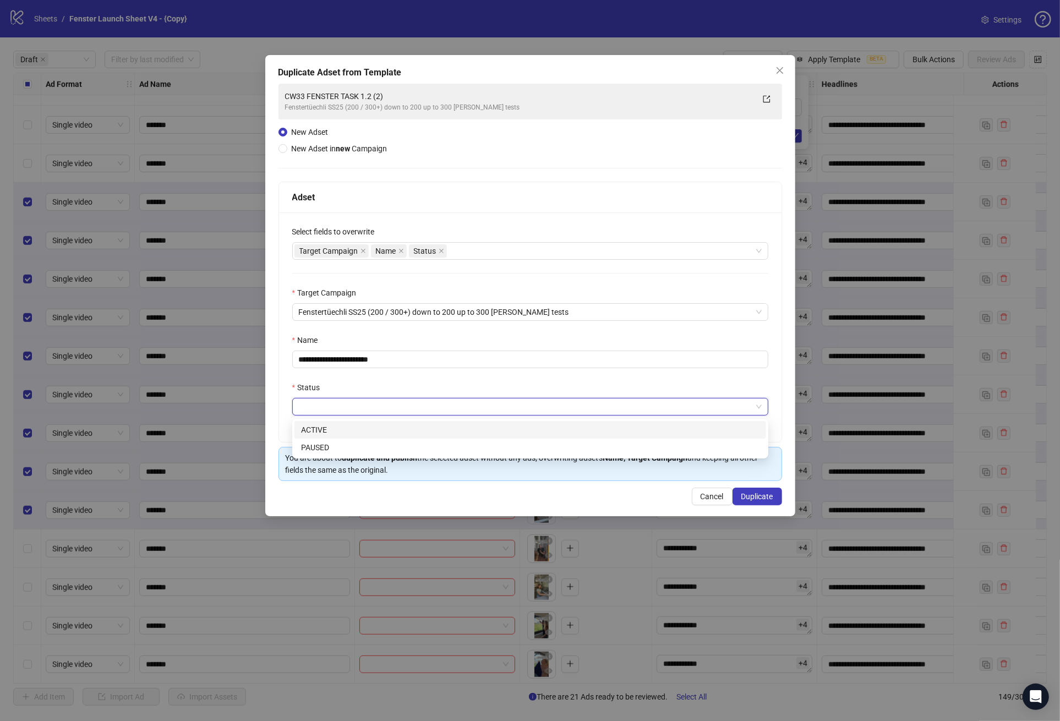
click at [321, 434] on div "ACTIVE" at bounding box center [530, 430] width 458 height 12
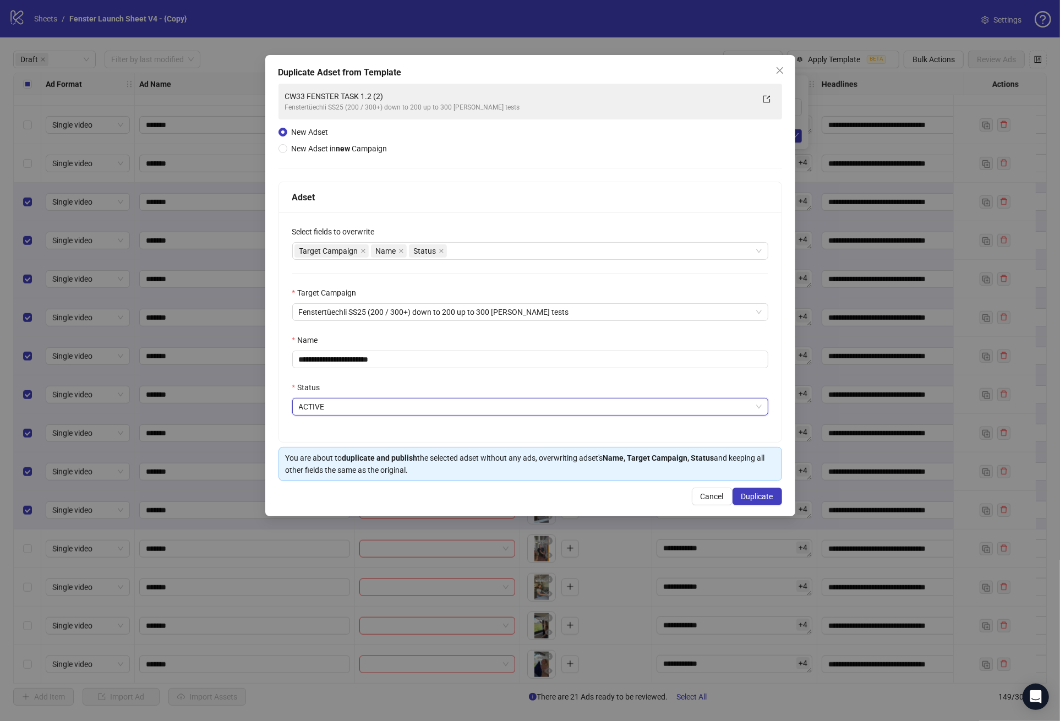
click at [365, 392] on div "Status" at bounding box center [530, 389] width 476 height 17
click at [763, 499] on span "Duplicate" at bounding box center [757, 496] width 32 height 9
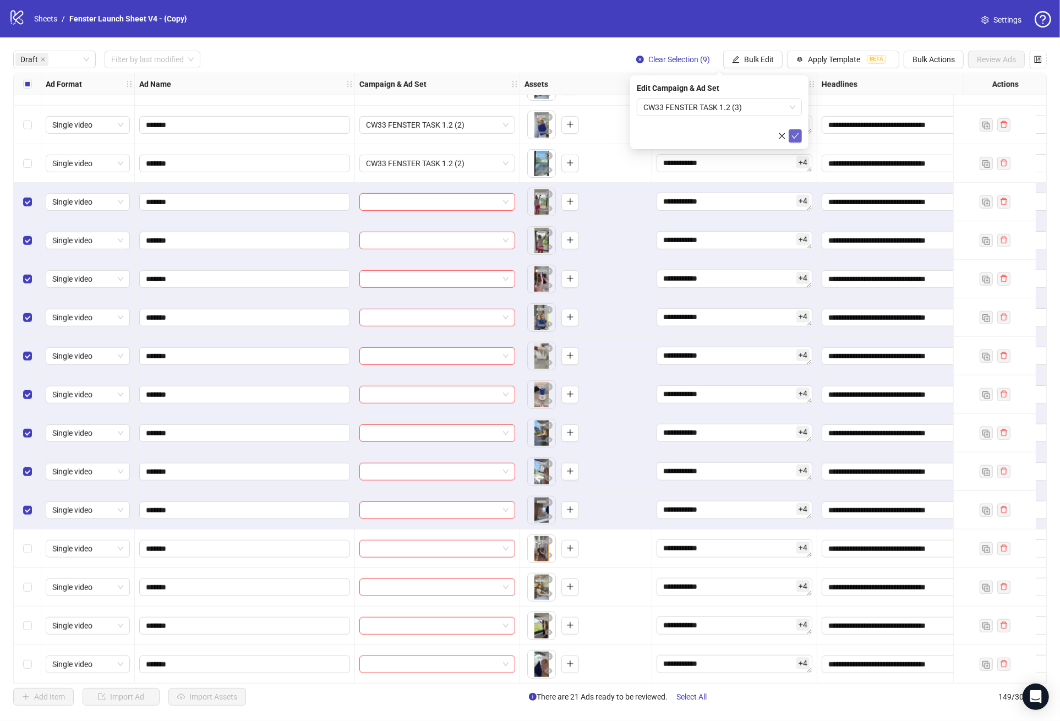
click at [796, 138] on icon "check" at bounding box center [795, 136] width 8 height 8
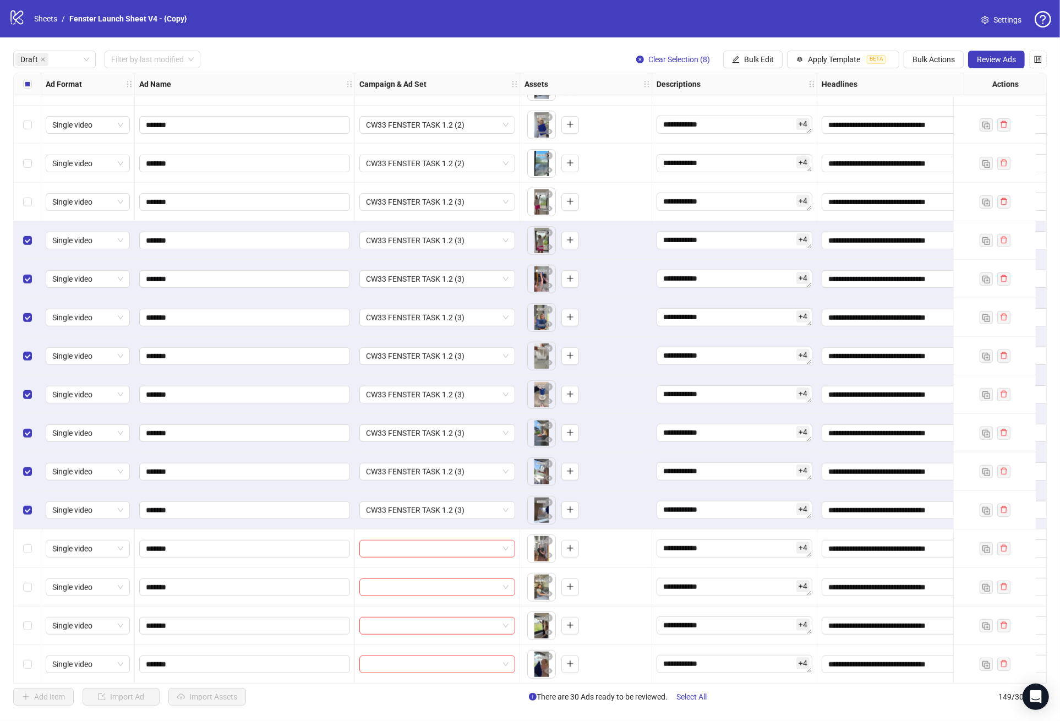
click at [27, 247] on div "Select row 24" at bounding box center [28, 240] width 28 height 39
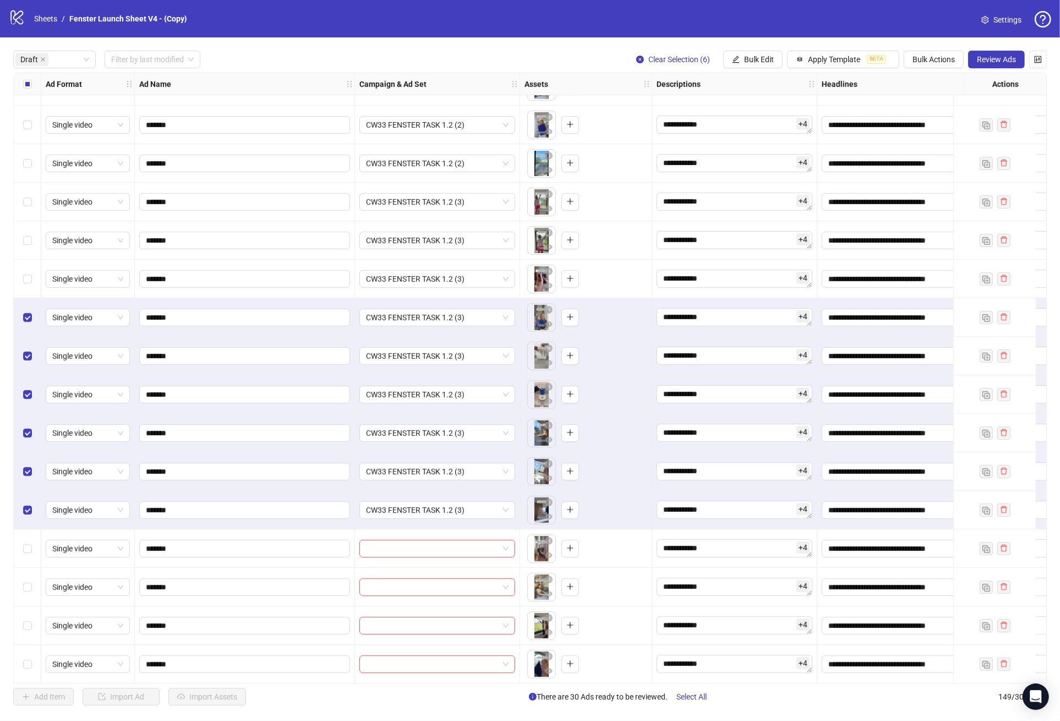
click at [25, 325] on div "Select row 26" at bounding box center [28, 317] width 28 height 39
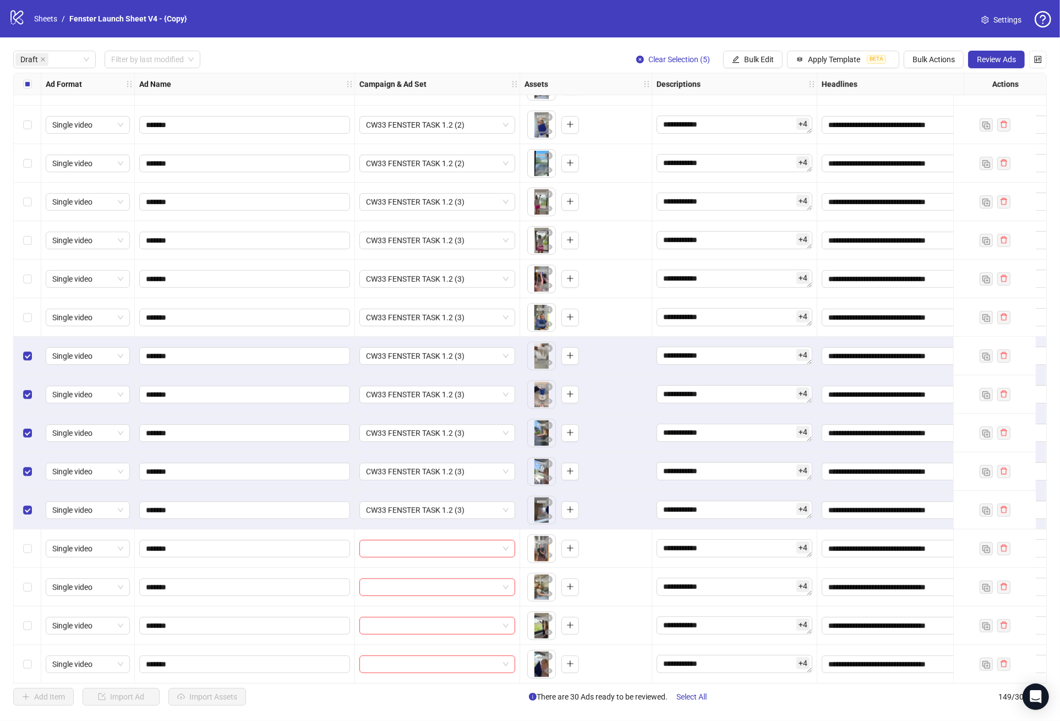
click at [24, 375] on div "Select row 27" at bounding box center [28, 356] width 28 height 39
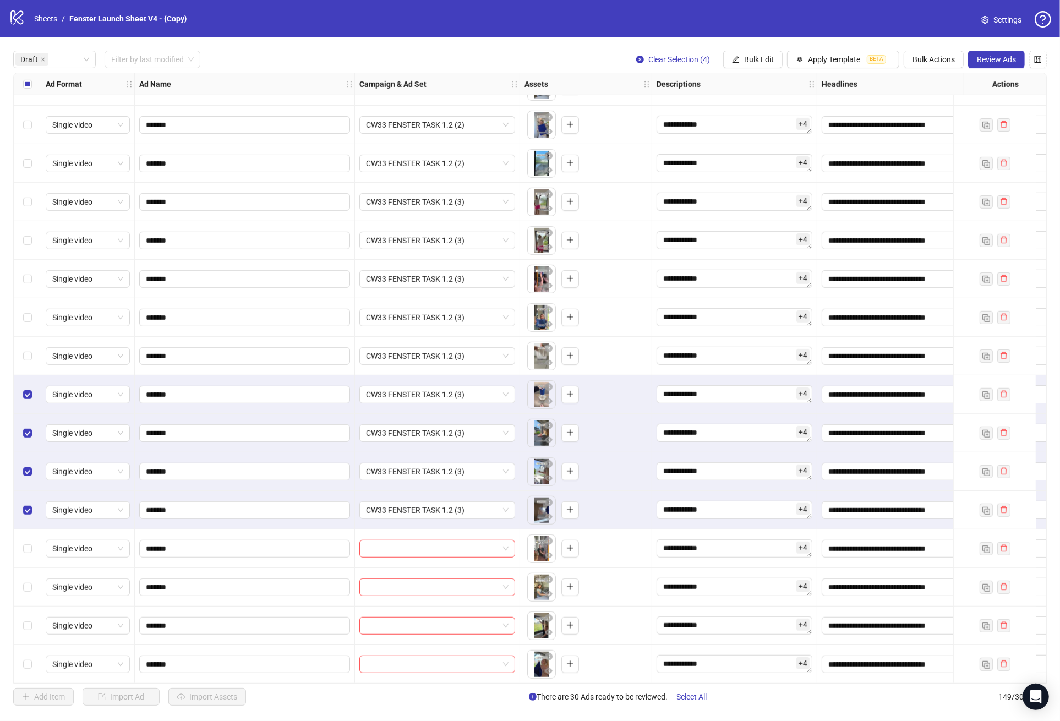
click at [24, 425] on div "Select row 29" at bounding box center [28, 433] width 28 height 39
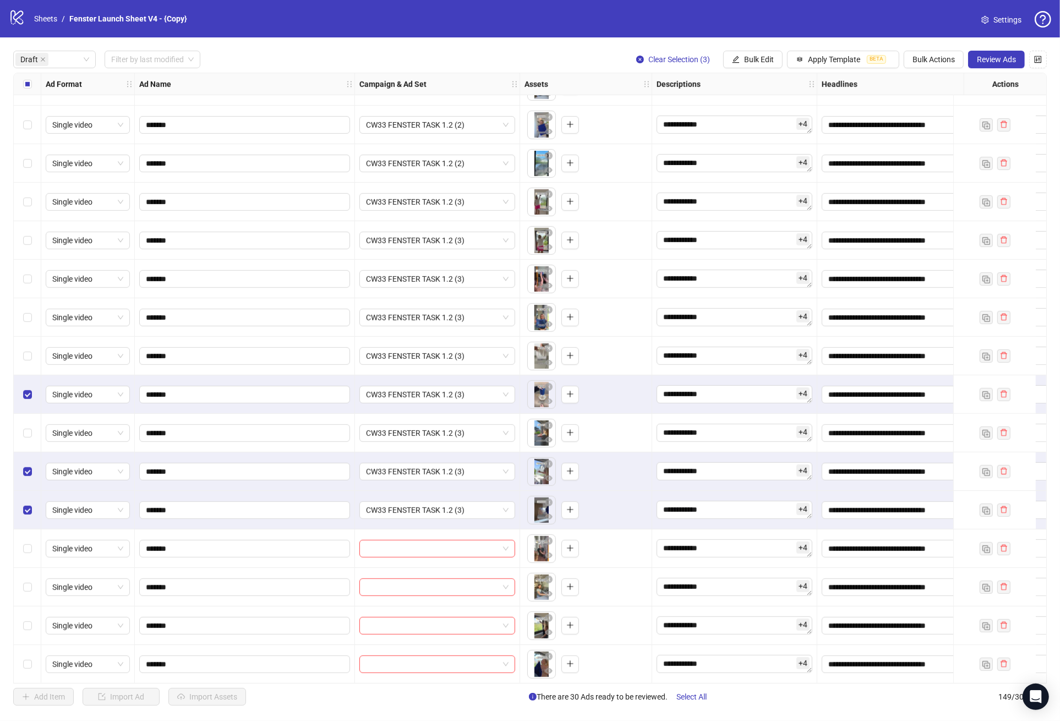
click at [28, 407] on div "Select row 28" at bounding box center [28, 394] width 28 height 39
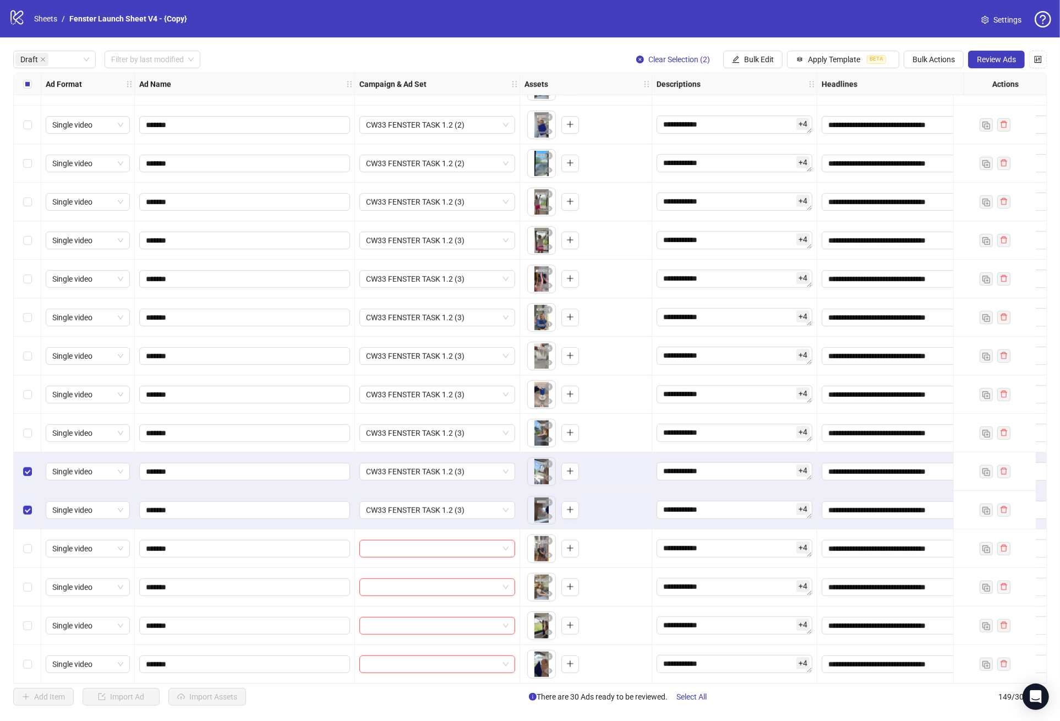
click at [32, 497] on div "Select row 31" at bounding box center [28, 510] width 28 height 39
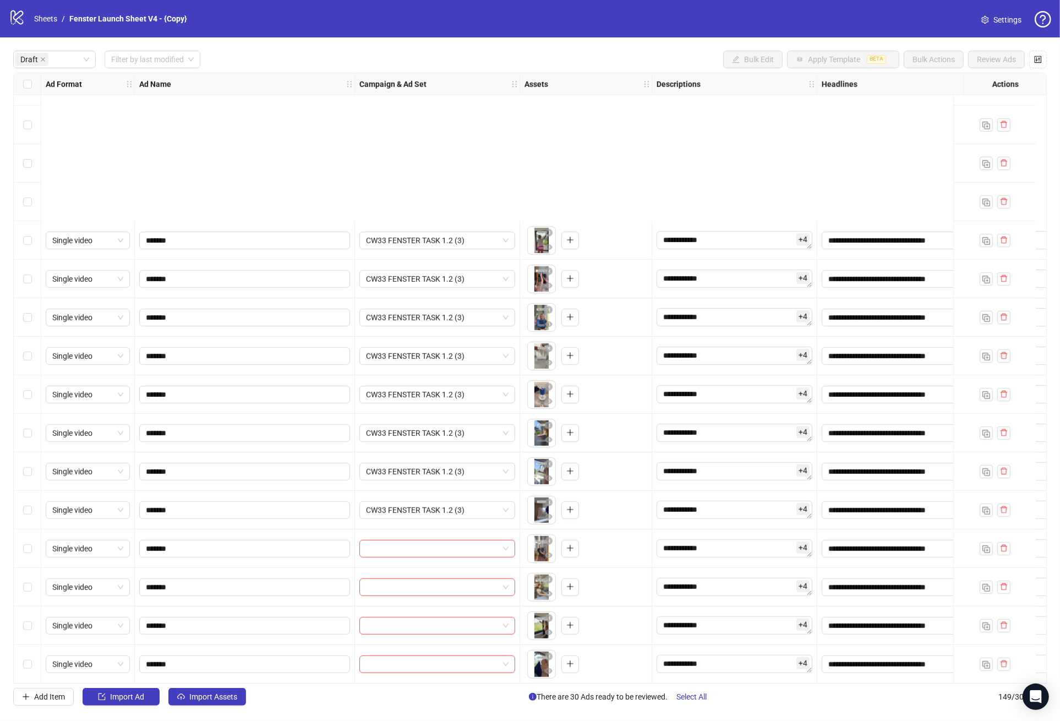
scroll to position [958, 0]
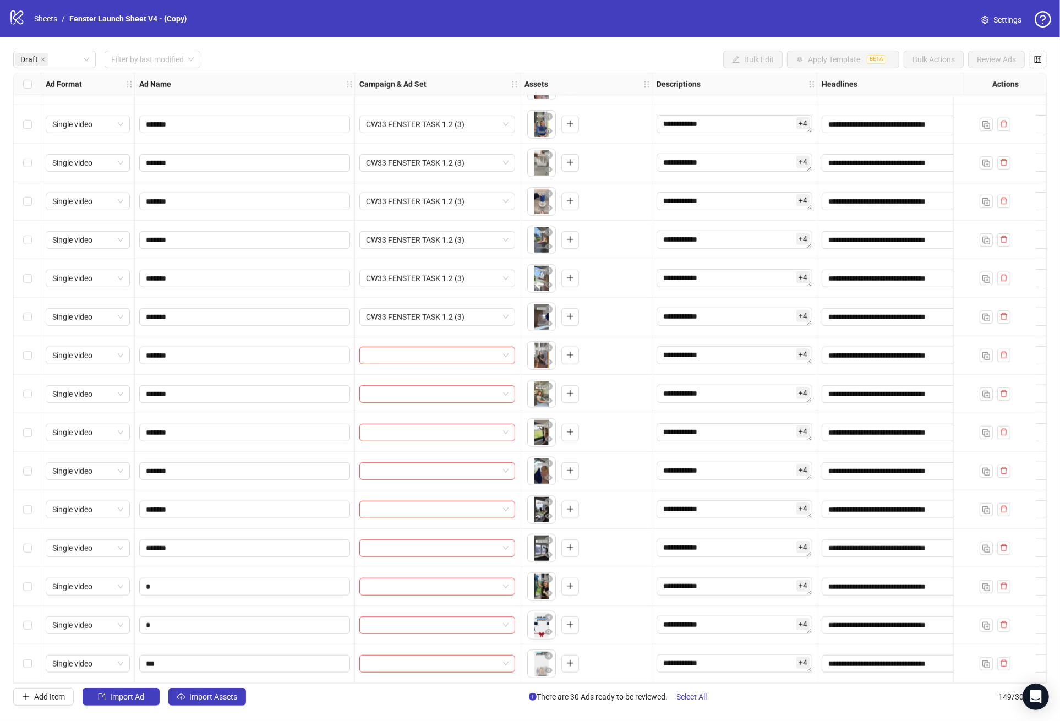
click at [21, 355] on div "Select row 32" at bounding box center [28, 355] width 28 height 39
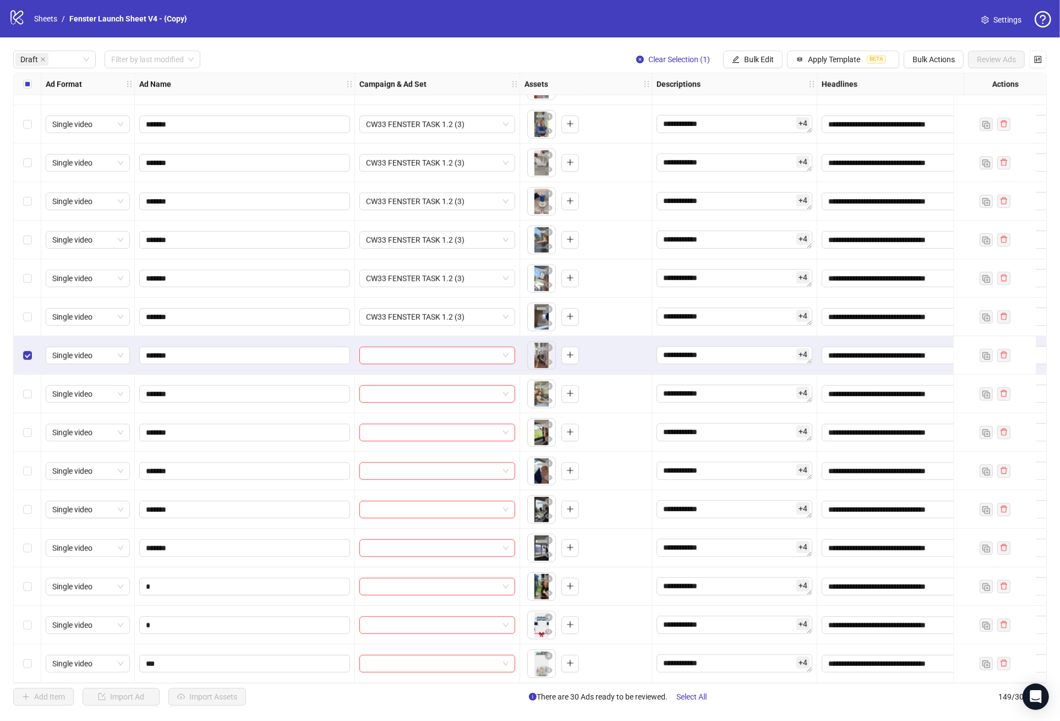
click at [20, 400] on div "Select row 33" at bounding box center [28, 394] width 28 height 39
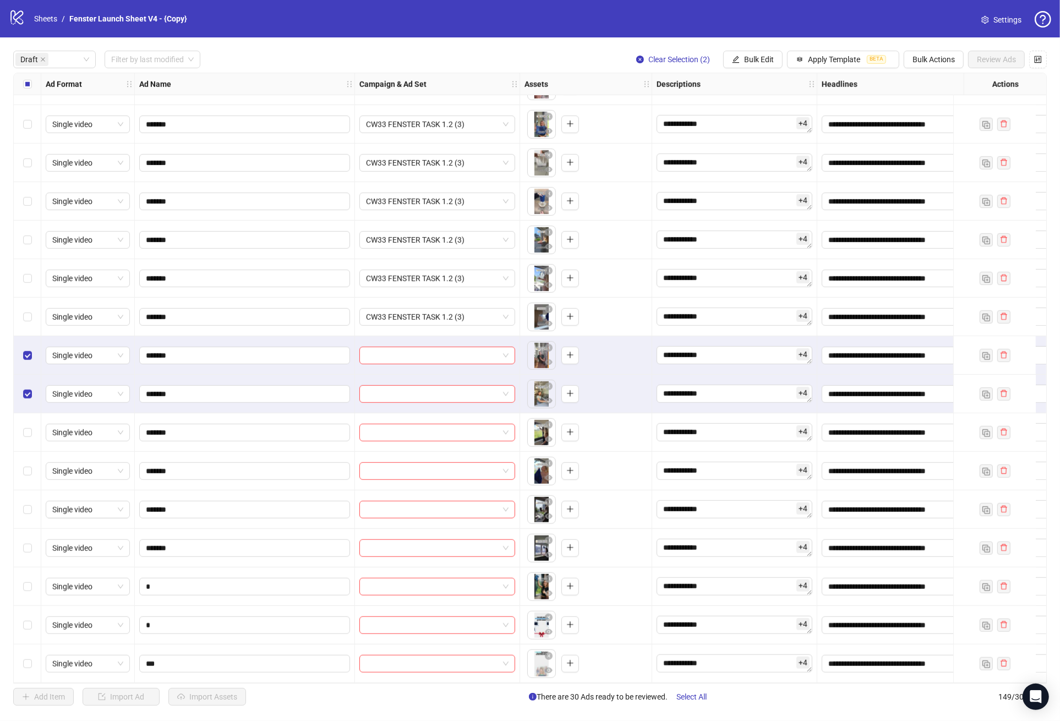
click at [18, 417] on div "Select row 34" at bounding box center [28, 432] width 28 height 39
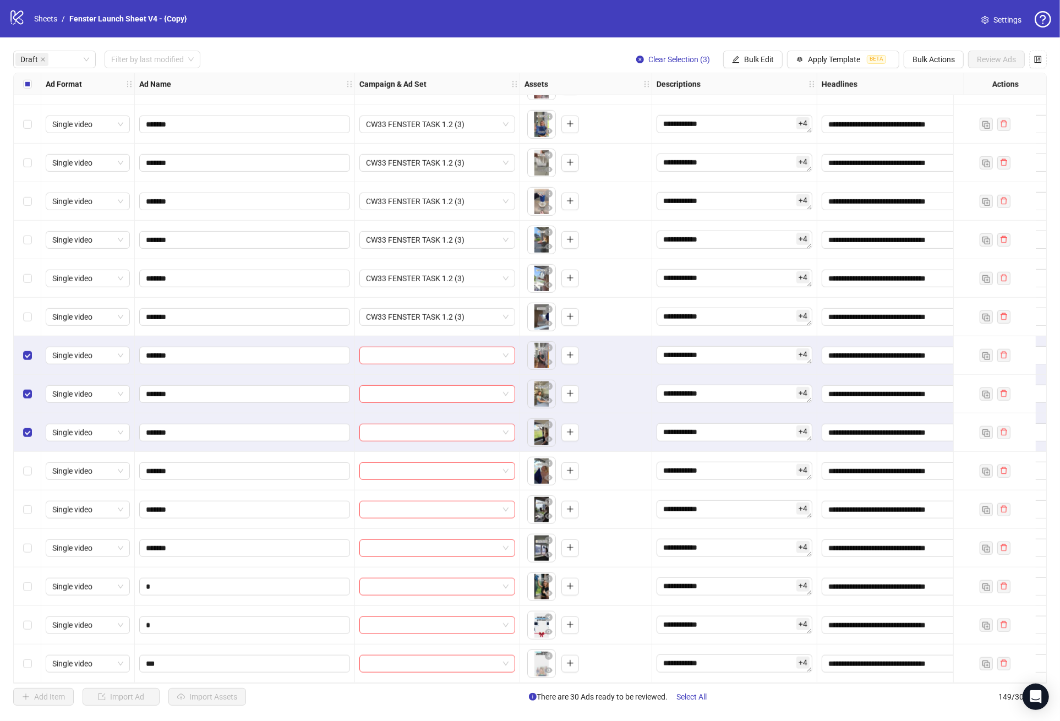
click at [17, 461] on div "Select row 35" at bounding box center [28, 471] width 28 height 39
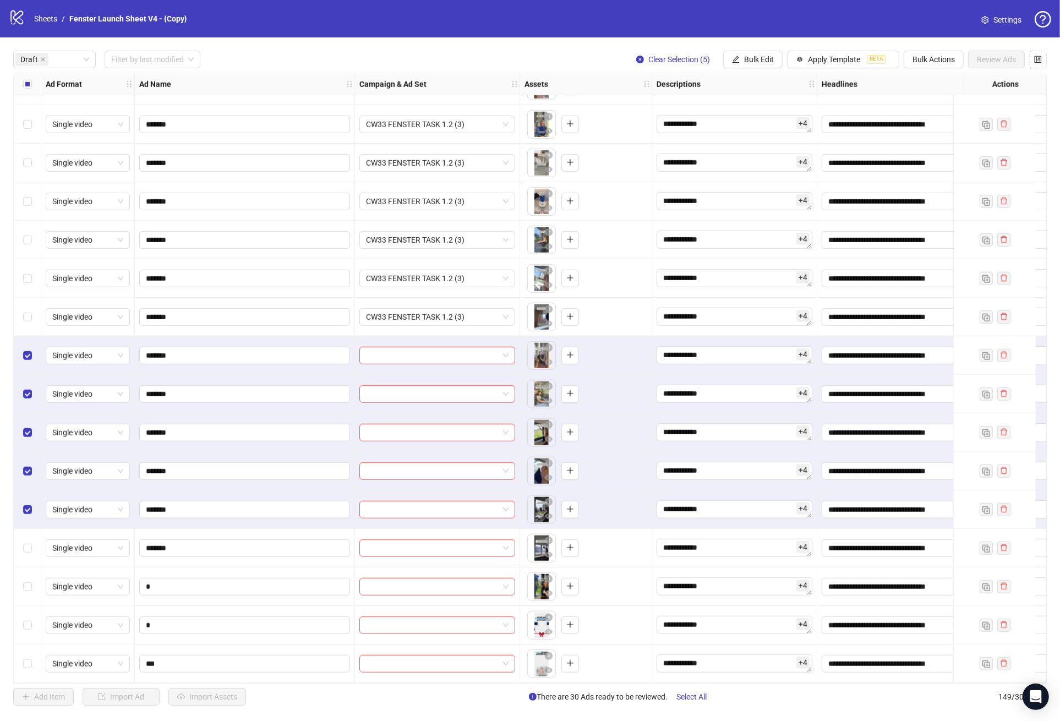
click at [23, 533] on div "Select row 37" at bounding box center [28, 548] width 28 height 39
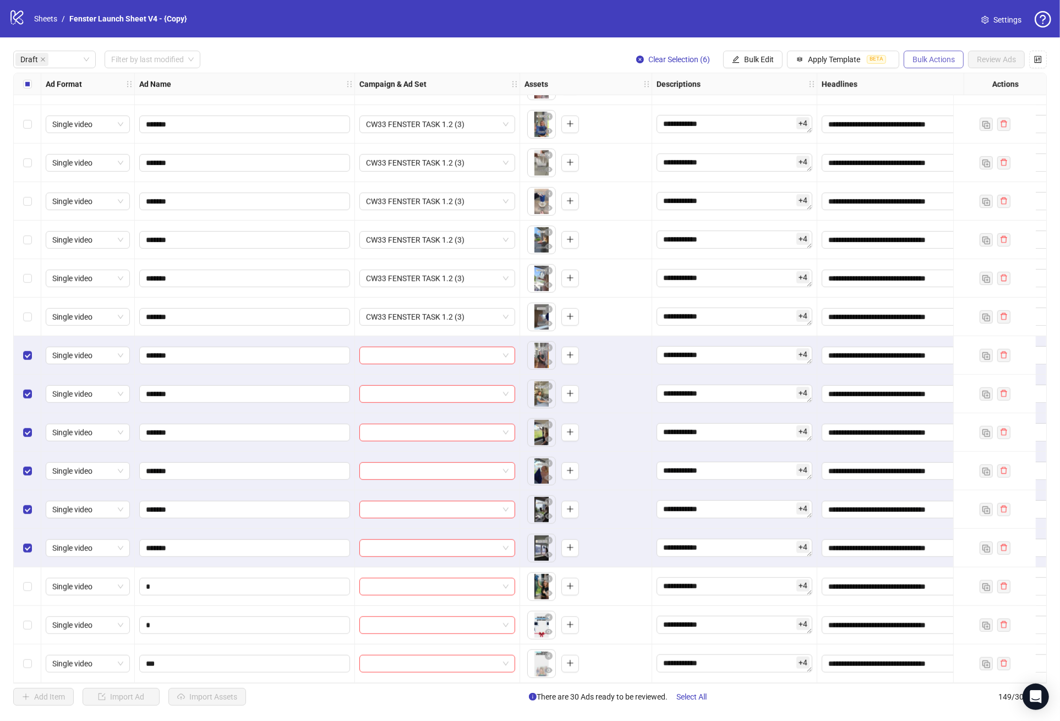
click at [939, 52] on button "Bulk Actions" at bounding box center [934, 60] width 60 height 18
click at [941, 97] on span "Duplicate" at bounding box center [947, 100] width 75 height 12
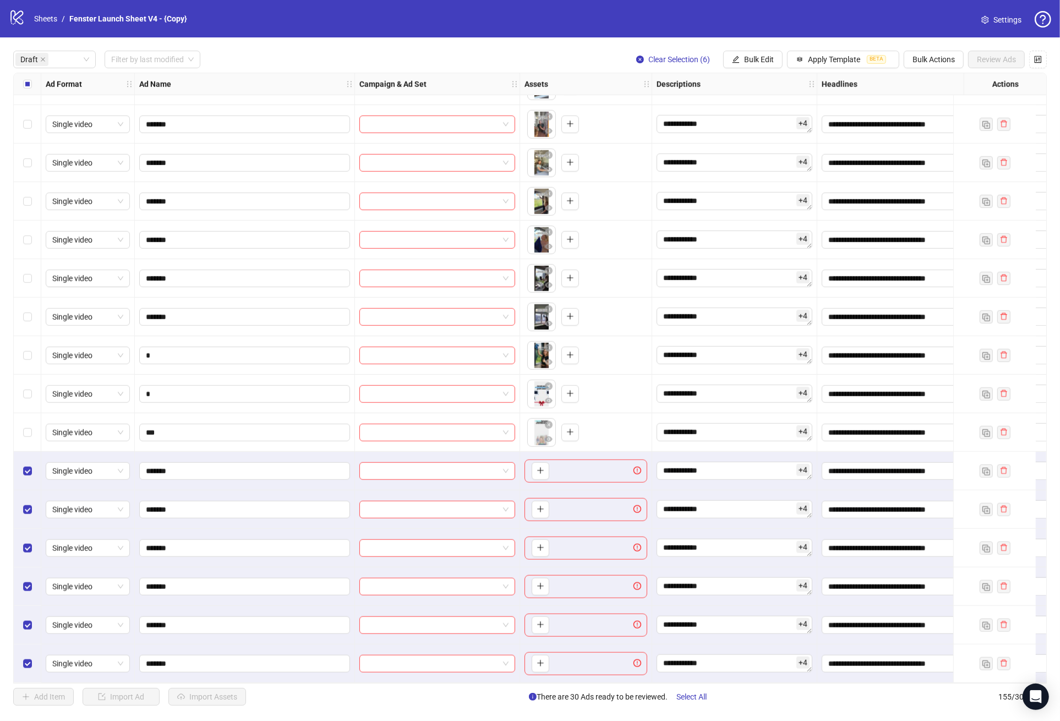
scroll to position [1189, 0]
click at [927, 60] on span "Bulk Actions" at bounding box center [934, 59] width 42 height 9
click at [933, 83] on span "Delete" at bounding box center [947, 82] width 75 height 12
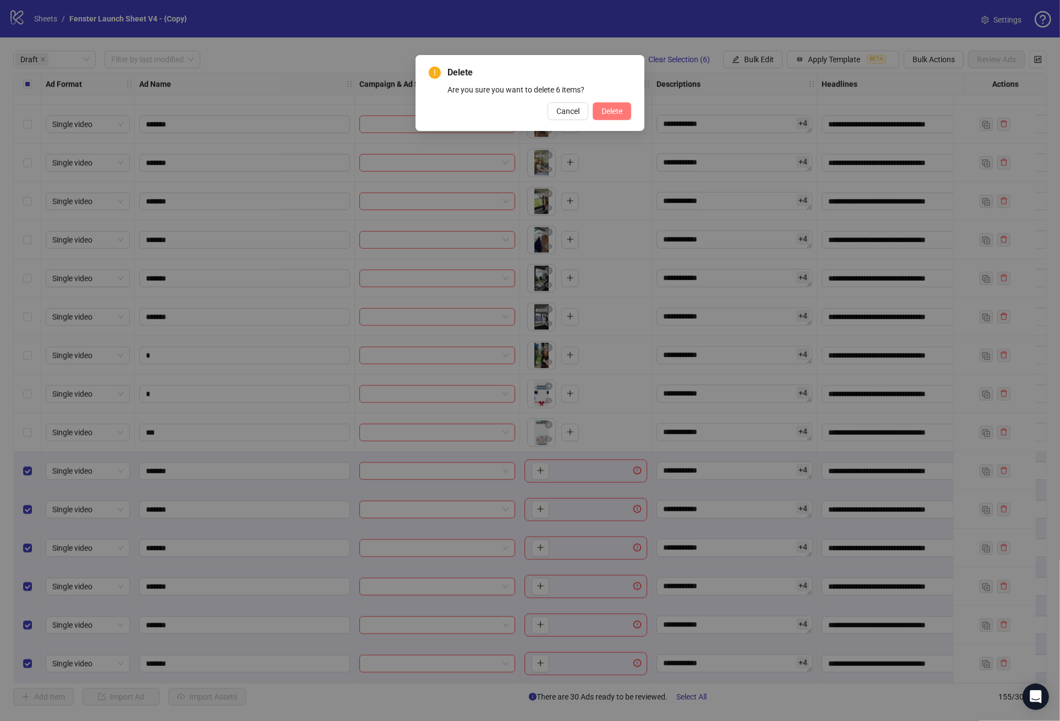
click at [604, 117] on button "Delete" at bounding box center [612, 111] width 39 height 18
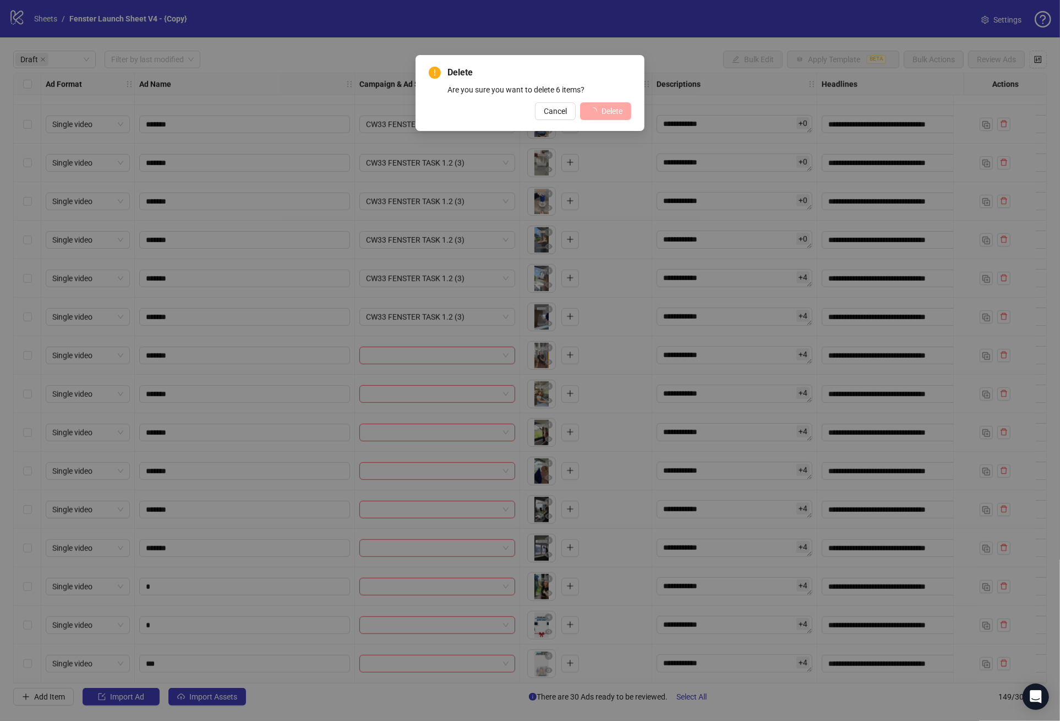
scroll to position [958, 0]
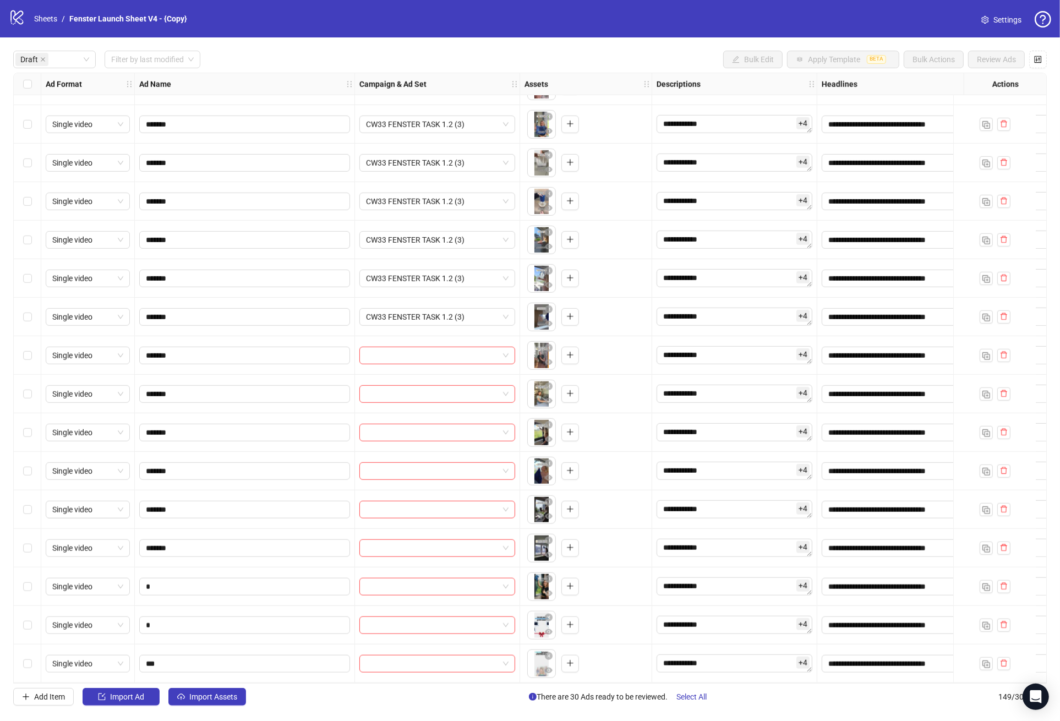
drag, startPoint x: 20, startPoint y: 353, endPoint x: 22, endPoint y: 393, distance: 39.7
click at [20, 353] on div "Select row 32" at bounding box center [28, 355] width 28 height 39
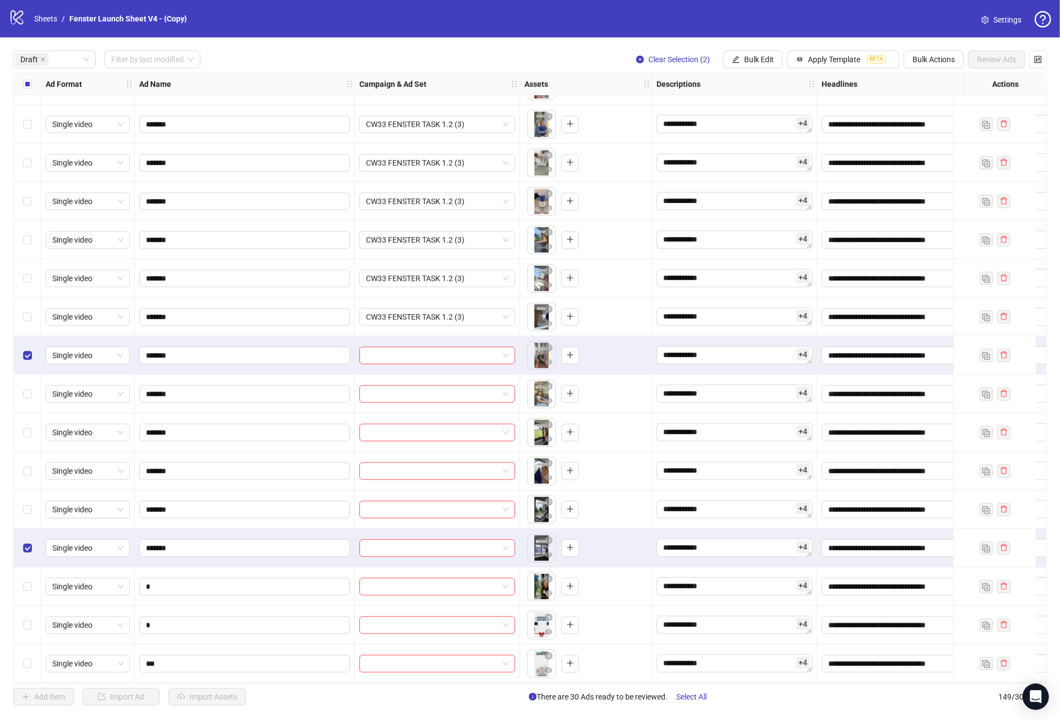
click at [23, 514] on div "Select row 36" at bounding box center [28, 509] width 28 height 39
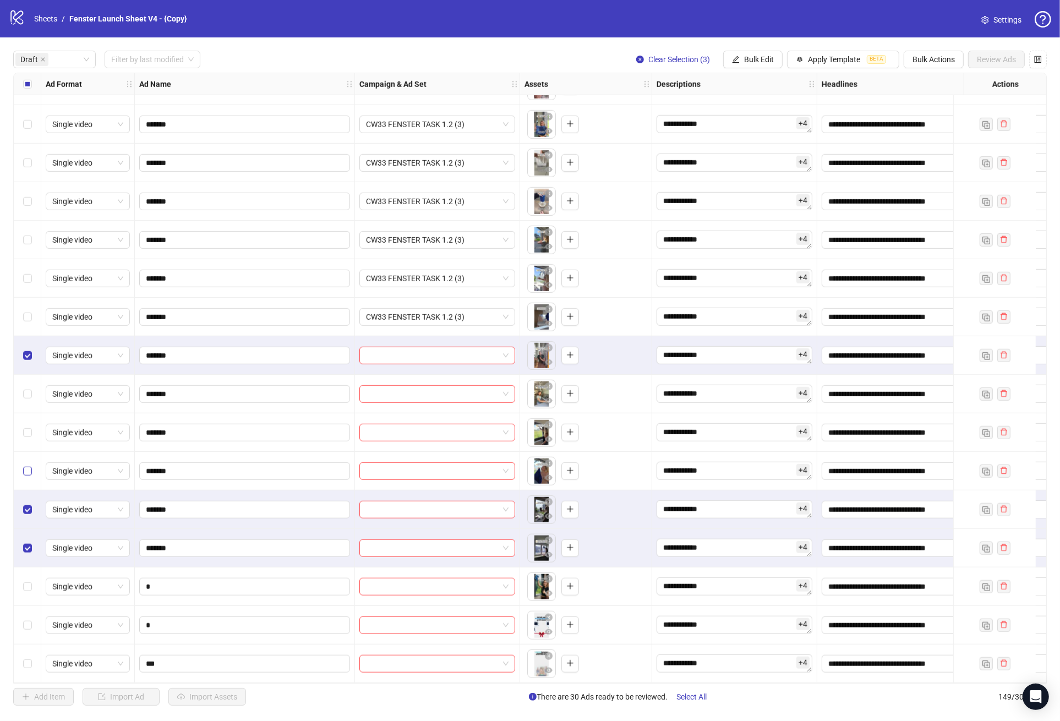
click at [31, 472] on label "Select row 35" at bounding box center [27, 471] width 9 height 12
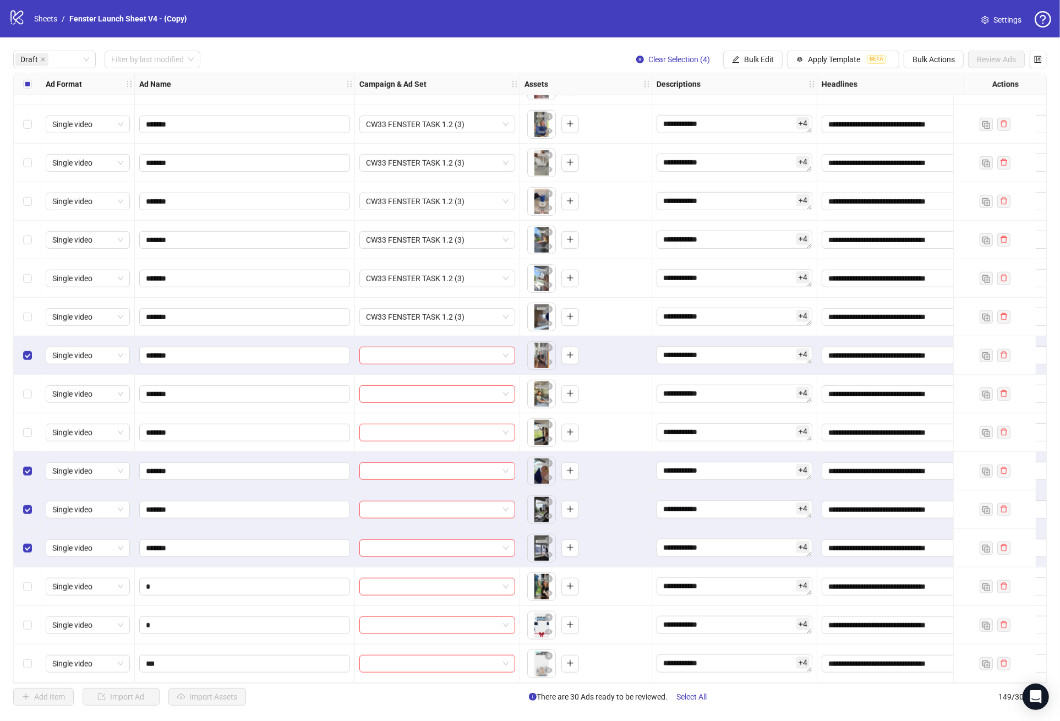
click at [28, 439] on div "Select row 34" at bounding box center [28, 432] width 28 height 39
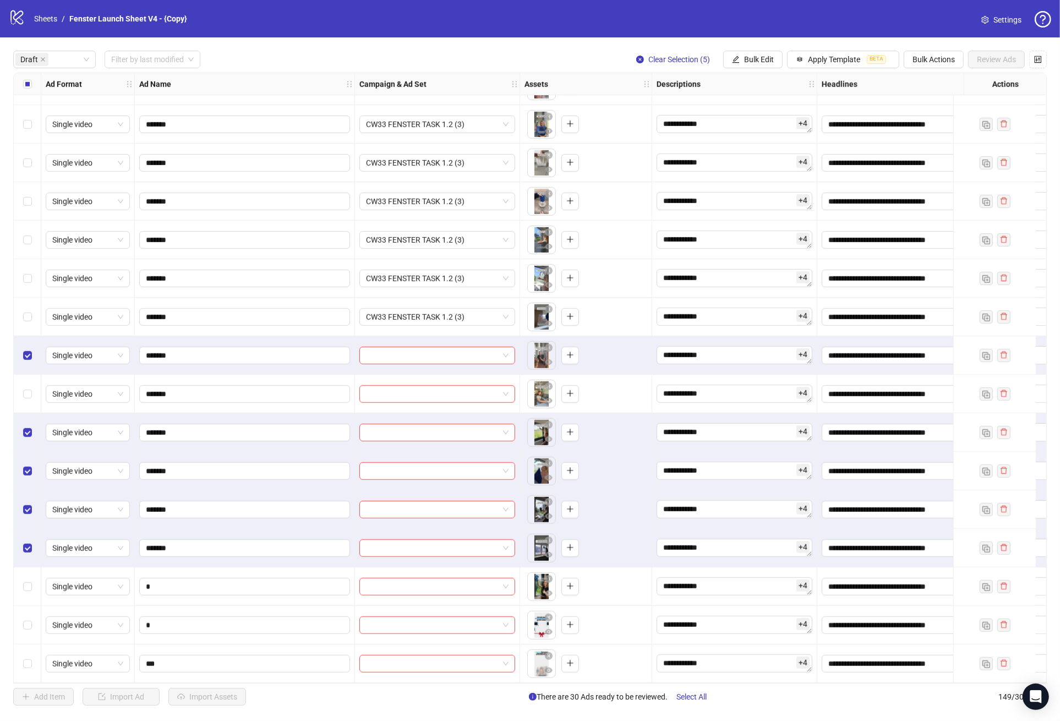
click at [32, 376] on div "Select row 33" at bounding box center [28, 394] width 28 height 39
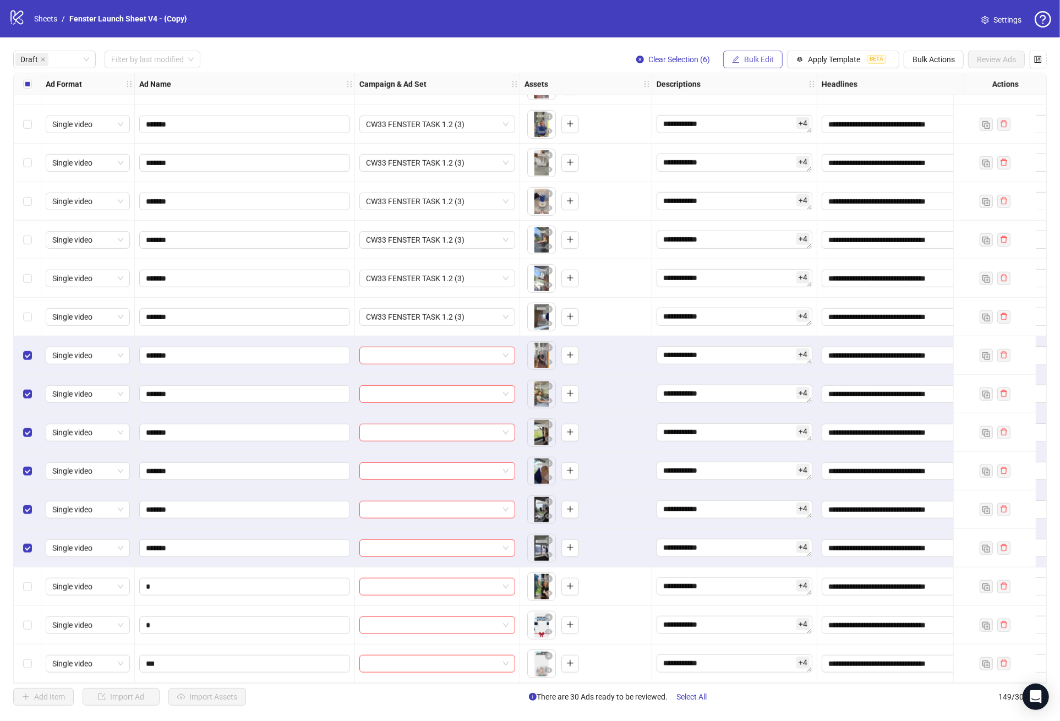
click at [752, 54] on button "Bulk Edit" at bounding box center [752, 60] width 59 height 18
click at [780, 121] on span "Campaign & Ad Set" at bounding box center [760, 117] width 65 height 12
click at [786, 107] on span at bounding box center [719, 107] width 152 height 17
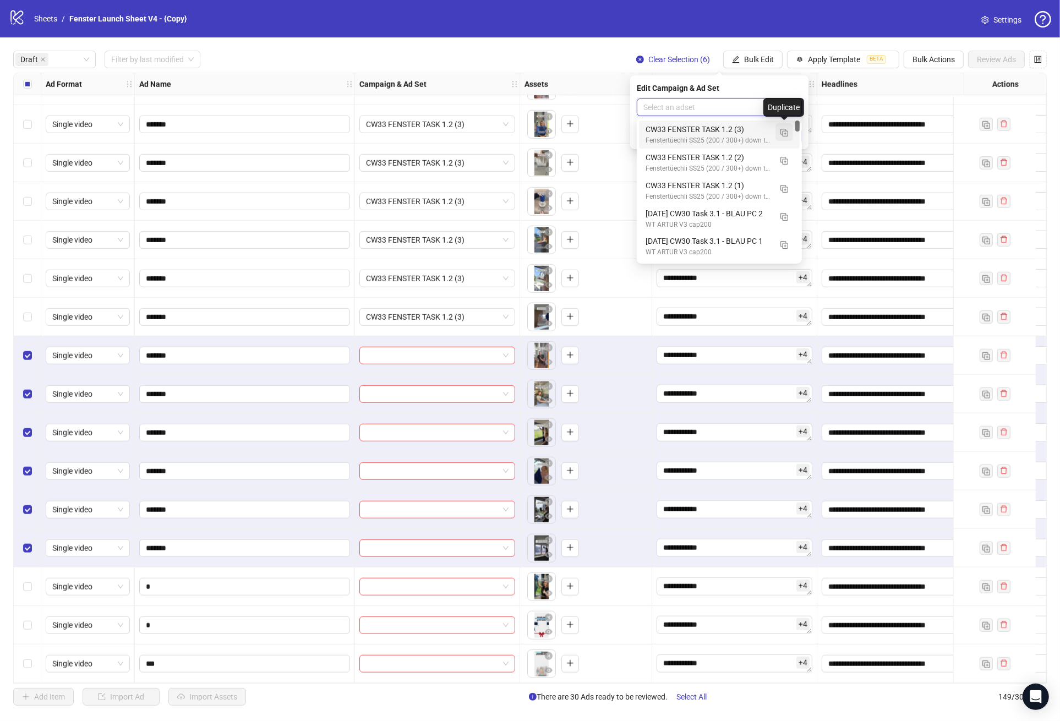
click at [787, 133] on img "button" at bounding box center [784, 133] width 8 height 8
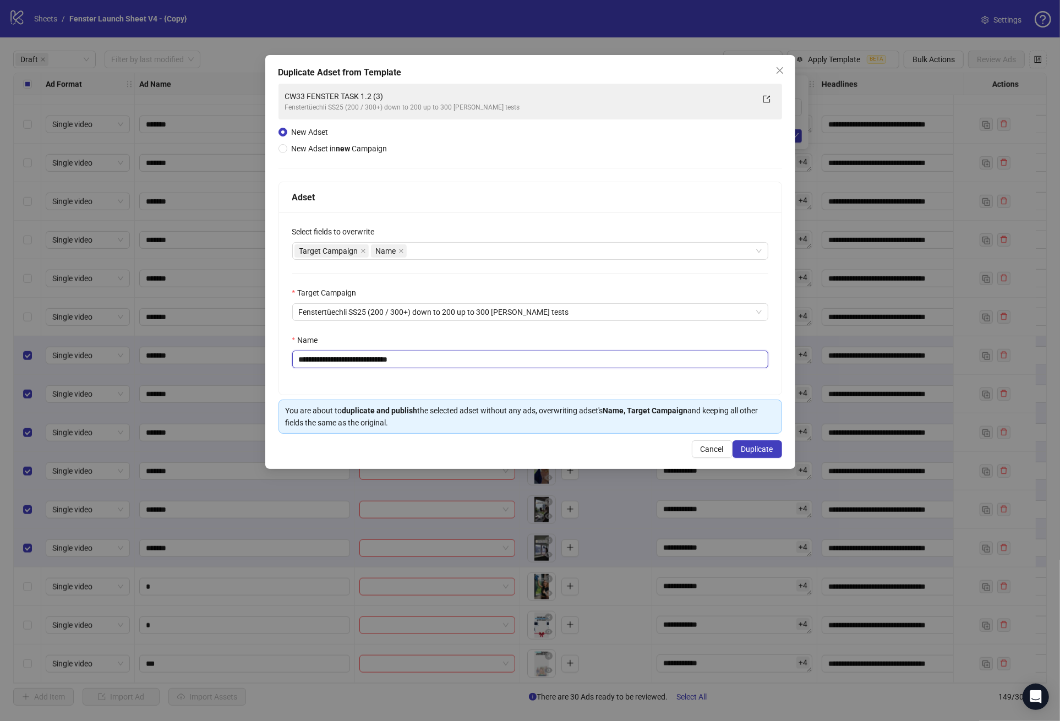
click at [385, 358] on input "**********" at bounding box center [530, 360] width 476 height 18
click at [463, 253] on div "Target Campaign Name" at bounding box center [524, 250] width 460 height 15
type input "**********"
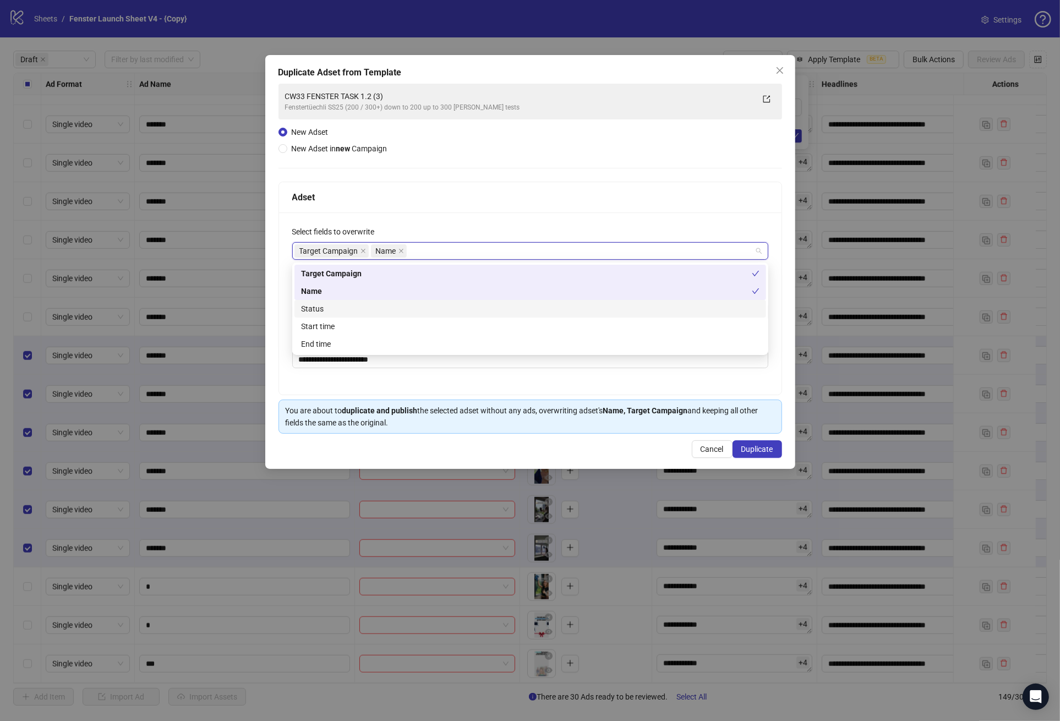
click at [370, 309] on div "Status" at bounding box center [530, 309] width 458 height 12
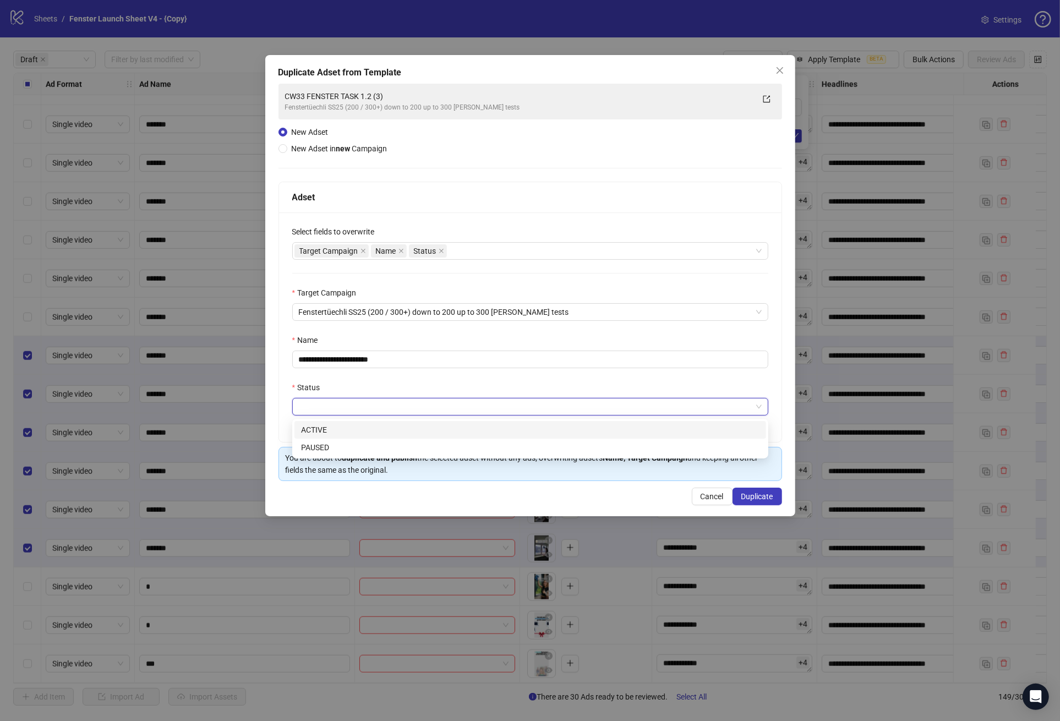
click at [354, 401] on input "Status" at bounding box center [525, 406] width 453 height 17
click at [327, 431] on div "ACTIVE" at bounding box center [530, 430] width 458 height 12
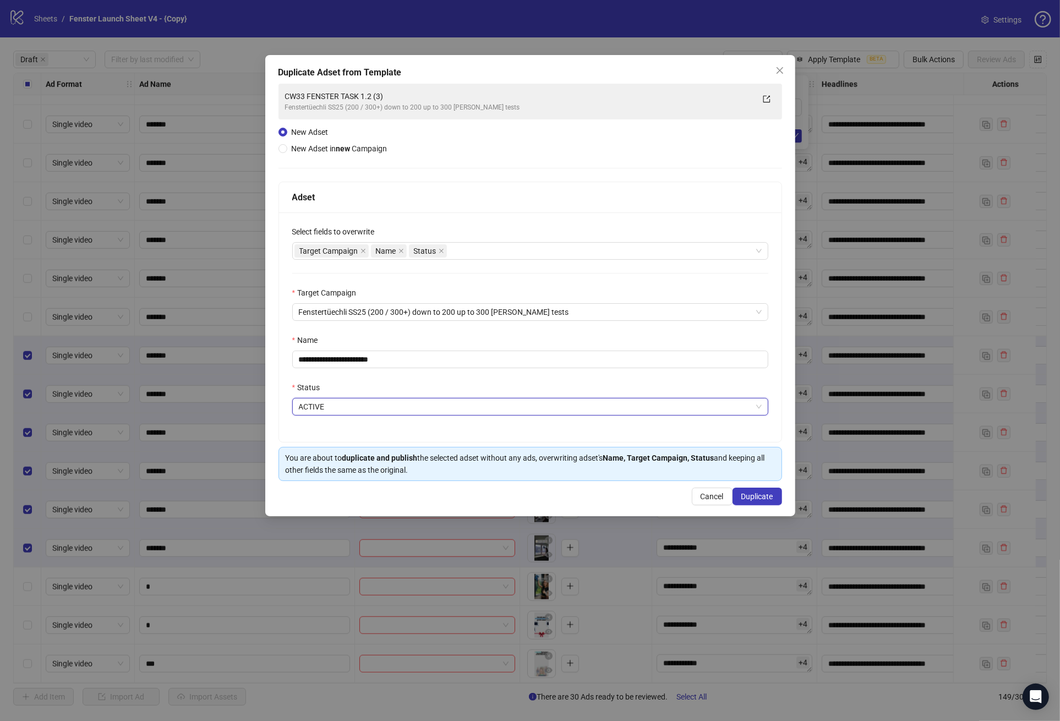
click at [386, 380] on div "**********" at bounding box center [530, 327] width 503 height 230
click at [761, 500] on span "Duplicate" at bounding box center [757, 496] width 32 height 9
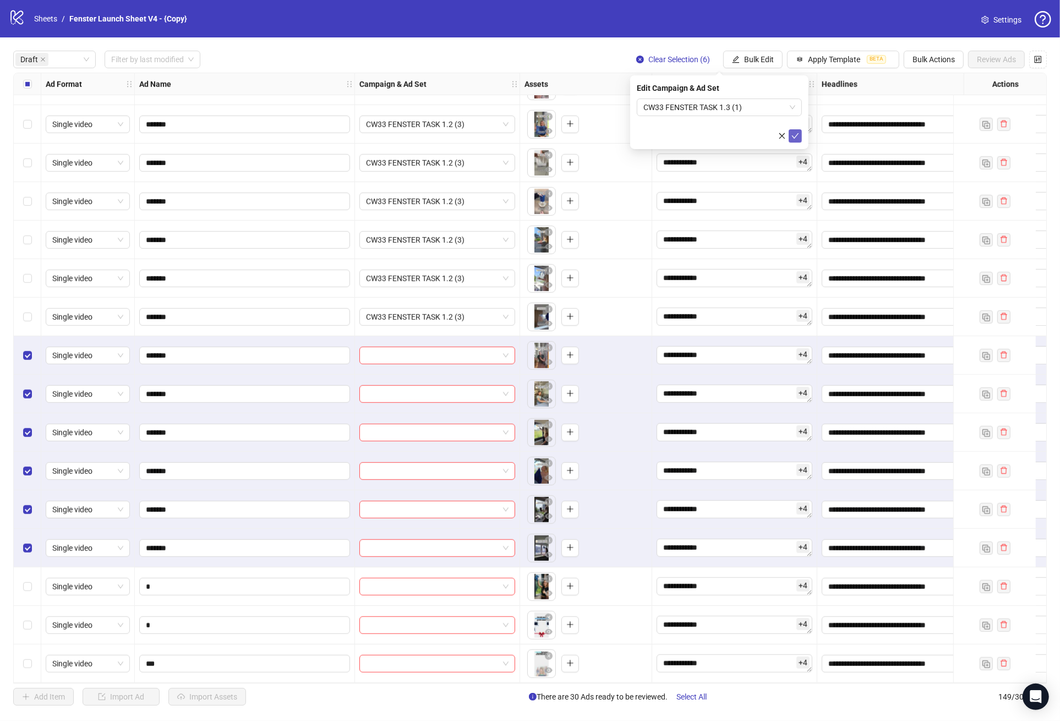
click at [795, 138] on icon "check" at bounding box center [795, 136] width 8 height 8
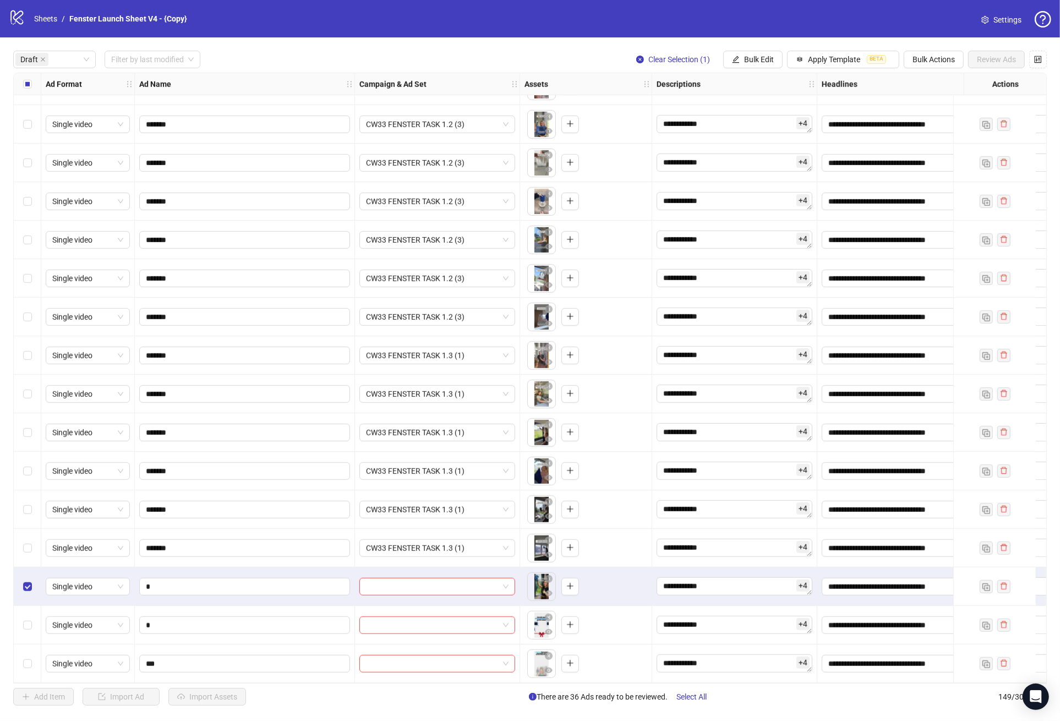
click at [23, 631] on div "Select row 39" at bounding box center [28, 625] width 28 height 39
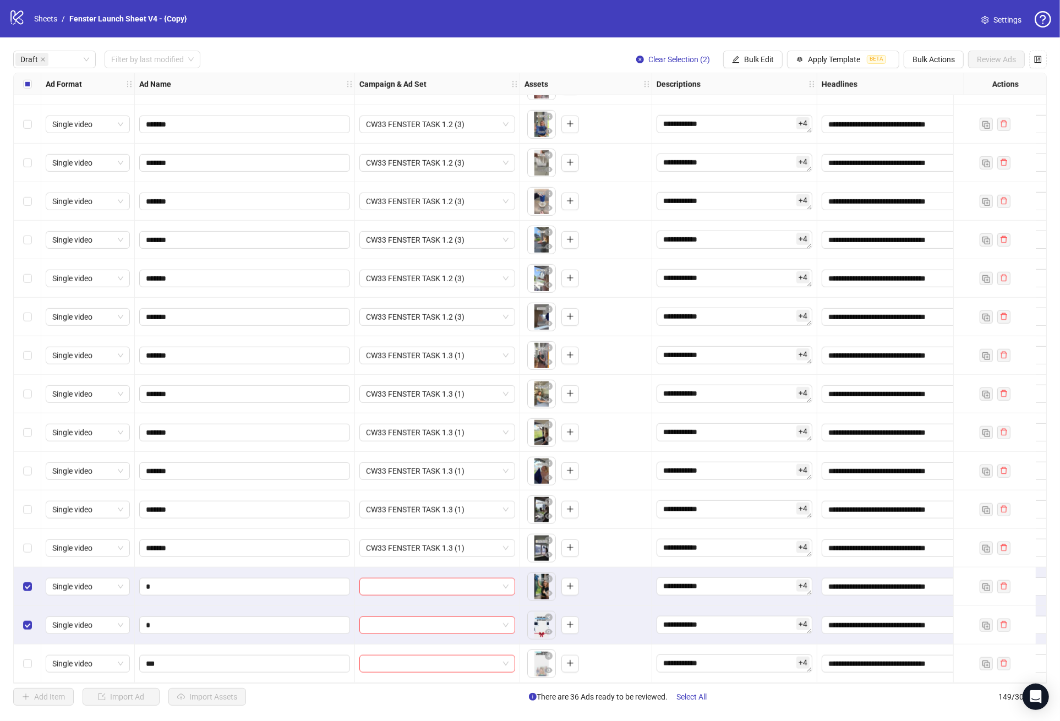
click at [23, 667] on div "Select row 40" at bounding box center [28, 664] width 28 height 39
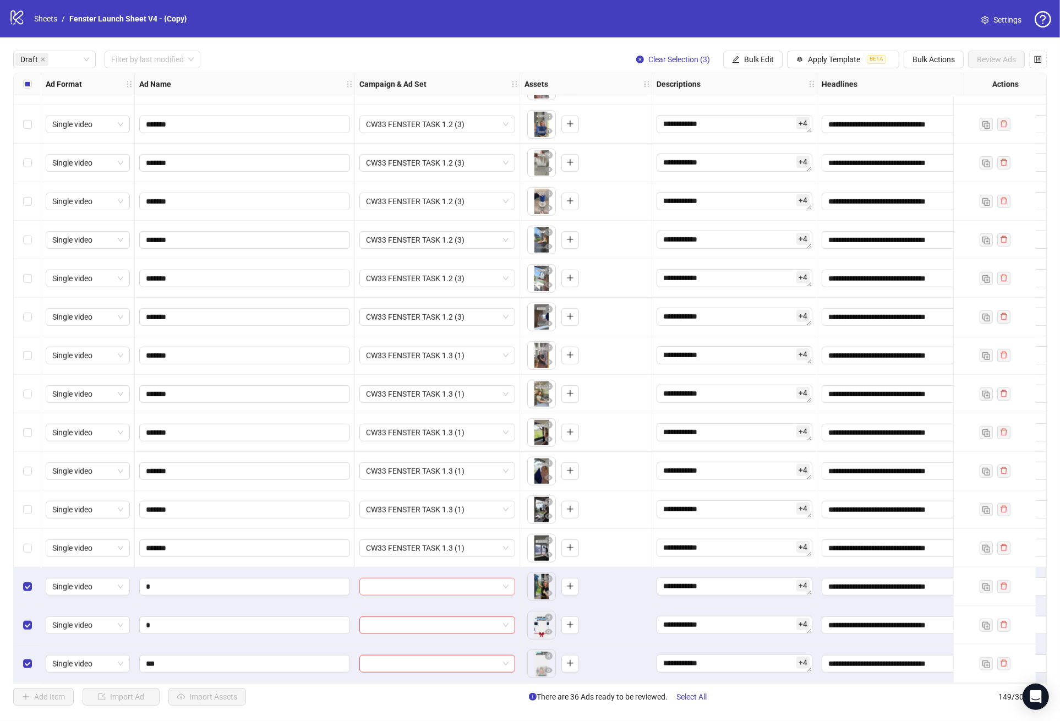
click at [447, 588] on input "search" at bounding box center [432, 586] width 133 height 17
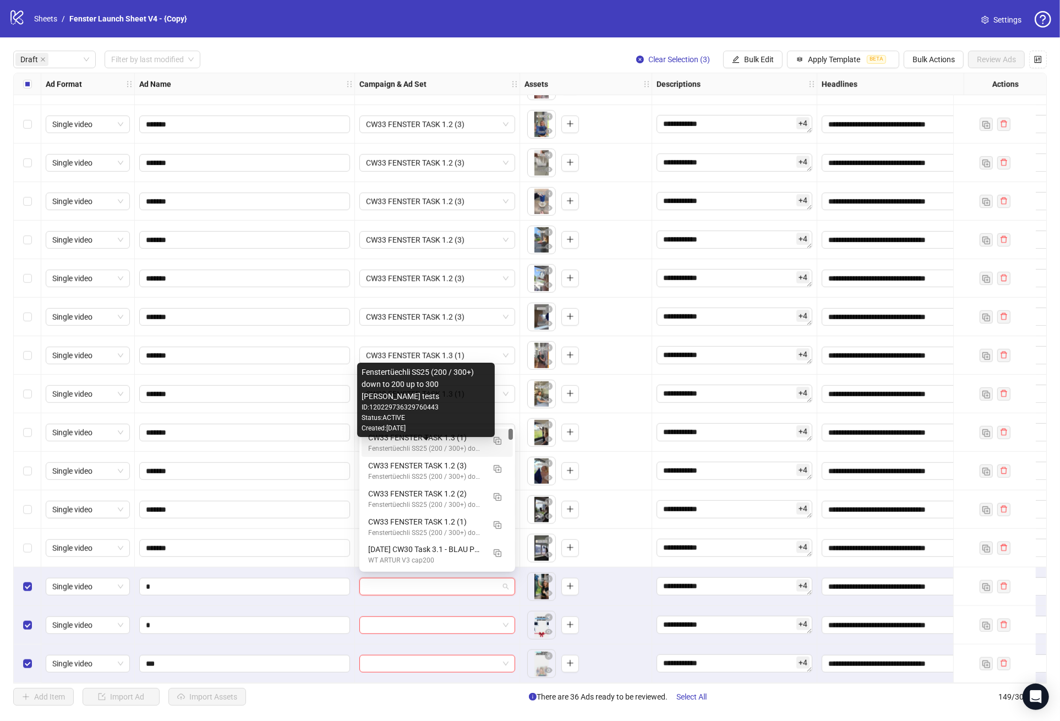
click at [461, 443] on div "CW33 FENSTER TASK 1.3 (1)" at bounding box center [426, 438] width 116 height 12
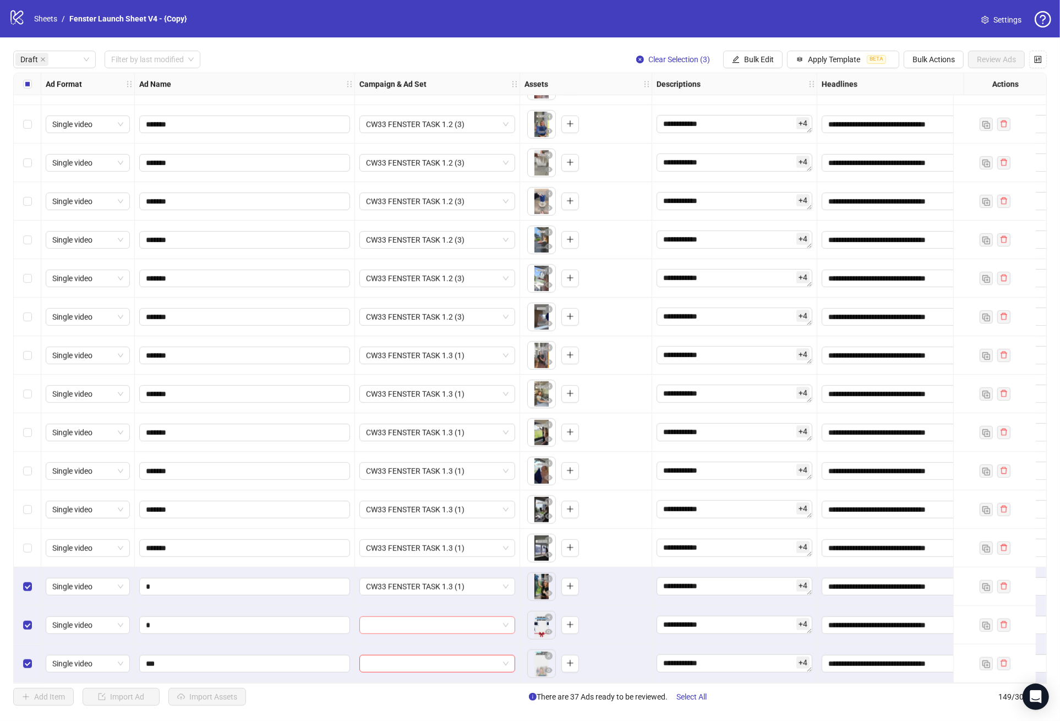
click at [436, 627] on input "search" at bounding box center [432, 625] width 133 height 17
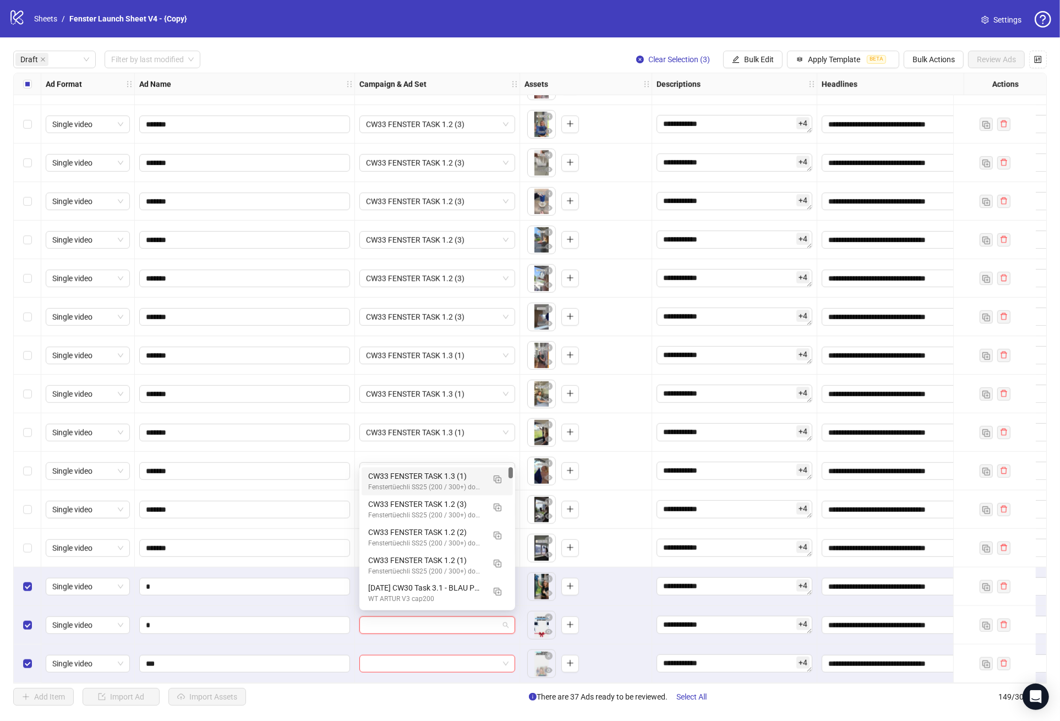
click at [452, 476] on div "CW33 FENSTER TASK 1.3 (1)" at bounding box center [426, 476] width 116 height 12
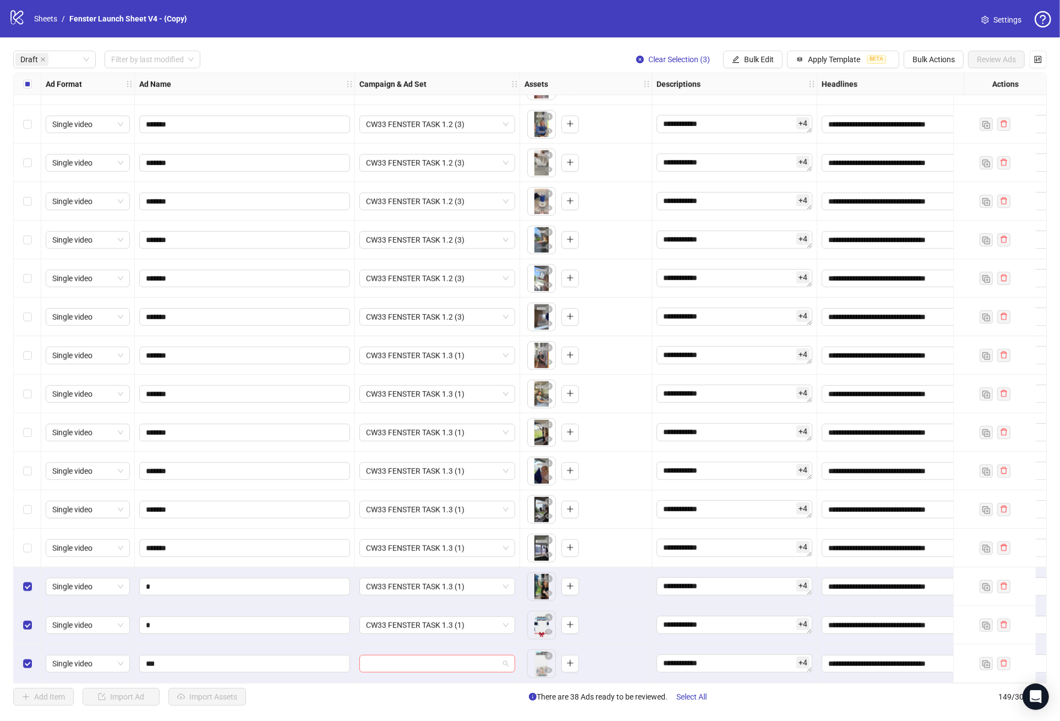
click at [424, 657] on input "search" at bounding box center [432, 664] width 133 height 17
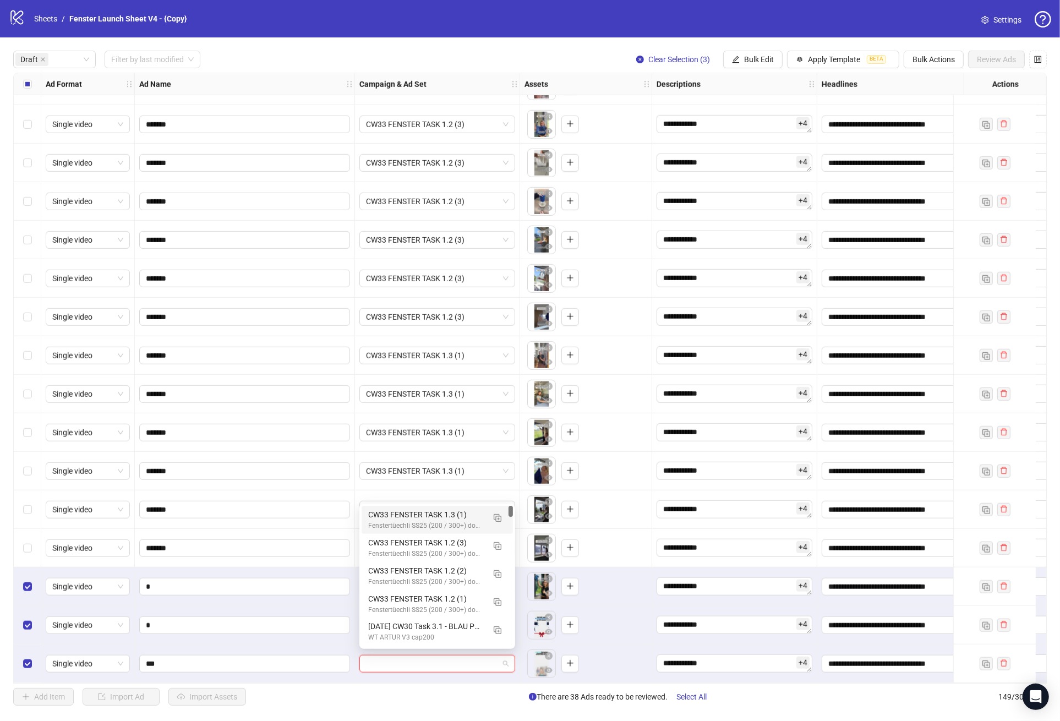
click at [444, 514] on div "CW33 FENSTER TASK 1.3 (1)" at bounding box center [426, 515] width 116 height 12
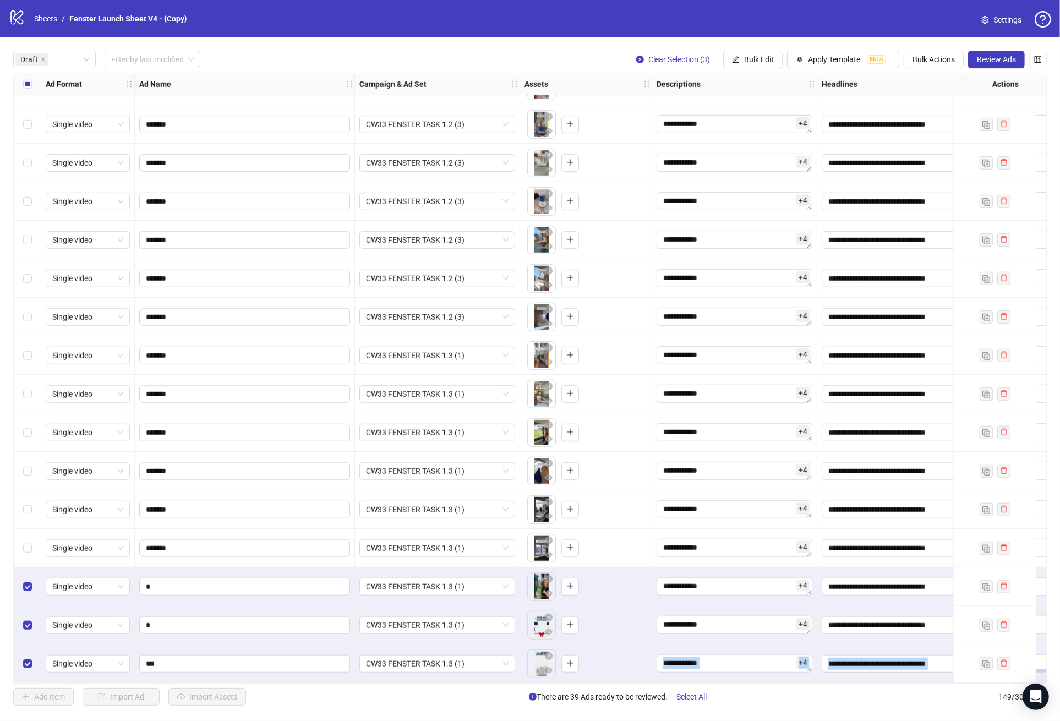
drag, startPoint x: 522, startPoint y: 684, endPoint x: 596, endPoint y: 678, distance: 74.6
click at [596, 678] on div "**********" at bounding box center [530, 377] width 1060 height 681
click at [596, 678] on div "To pick up a draggable item, press the space bar. While dragging, use the arrow…" at bounding box center [586, 664] width 132 height 39
drag, startPoint x: 605, startPoint y: 684, endPoint x: 766, endPoint y: 684, distance: 160.7
click at [766, 684] on div "**********" at bounding box center [530, 378] width 1034 height 611
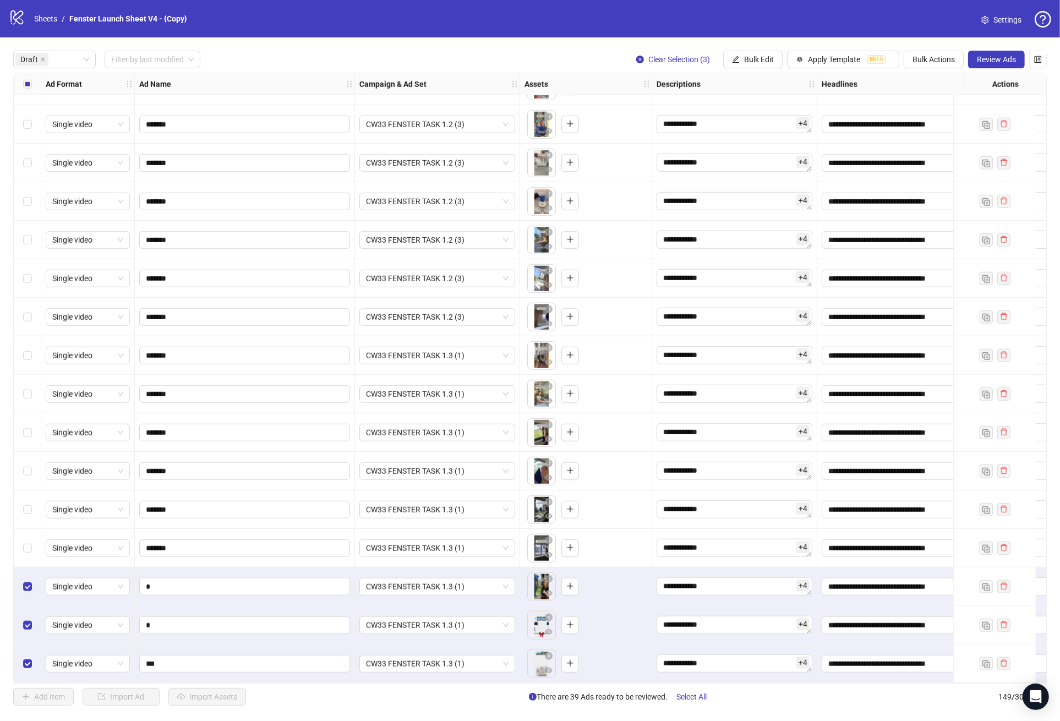
drag, startPoint x: 766, startPoint y: 684, endPoint x: 854, endPoint y: 686, distance: 88.1
click at [854, 686] on div "**********" at bounding box center [530, 377] width 1060 height 681
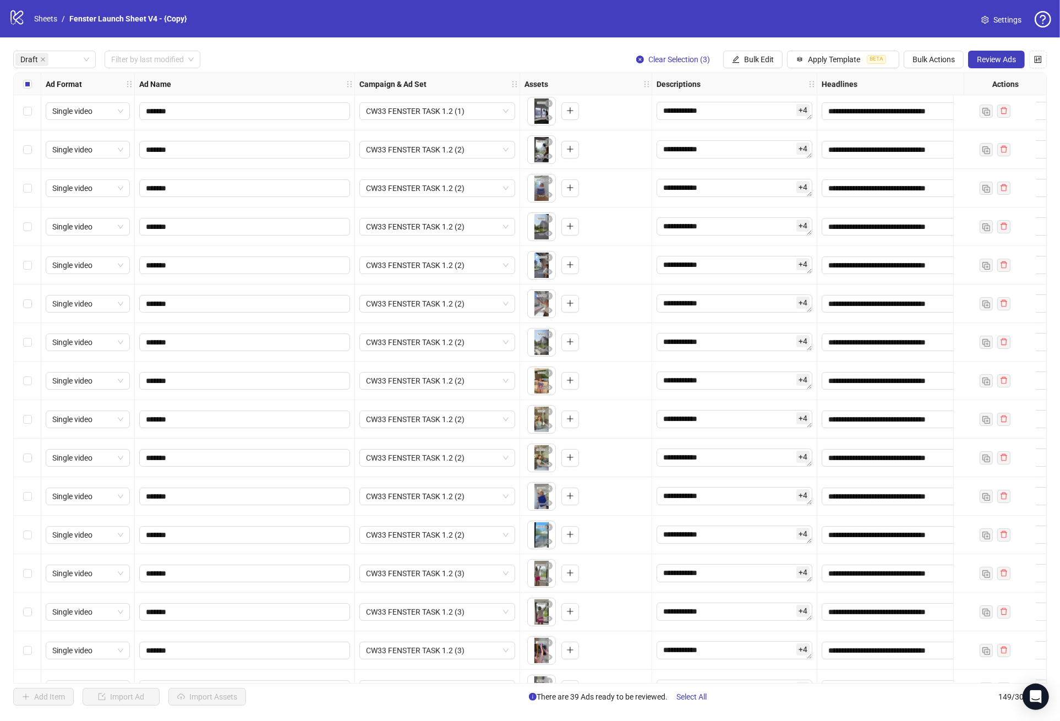
scroll to position [0, 0]
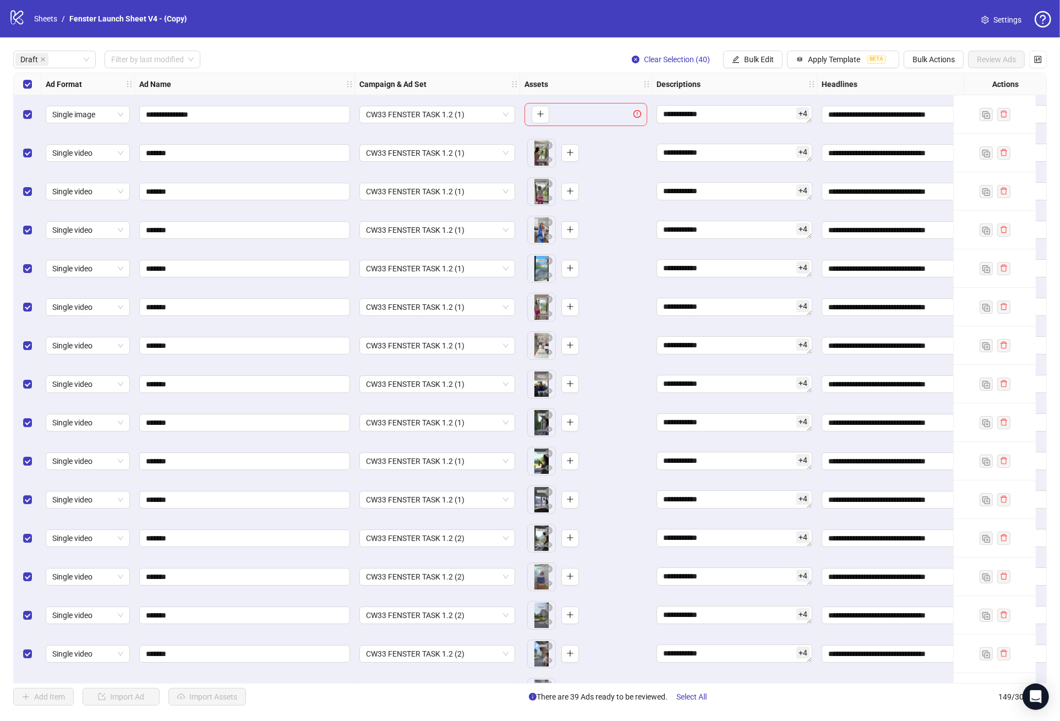
click at [22, 117] on div "Select row 1" at bounding box center [28, 114] width 28 height 39
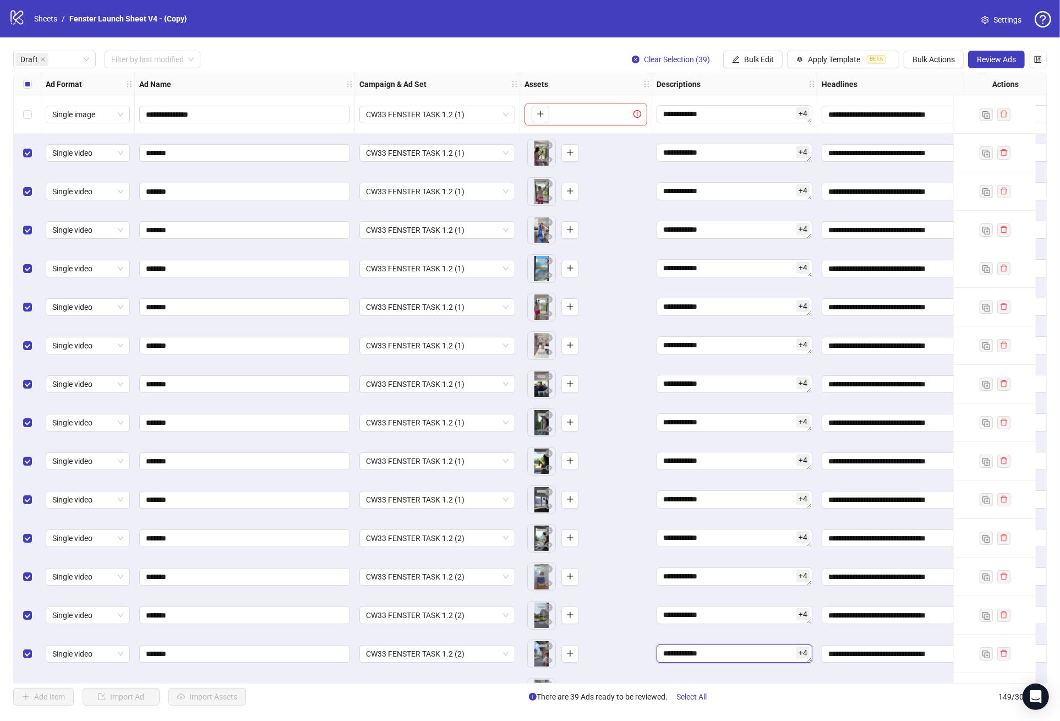
click at [712, 647] on textarea "**********" at bounding box center [735, 654] width 156 height 18
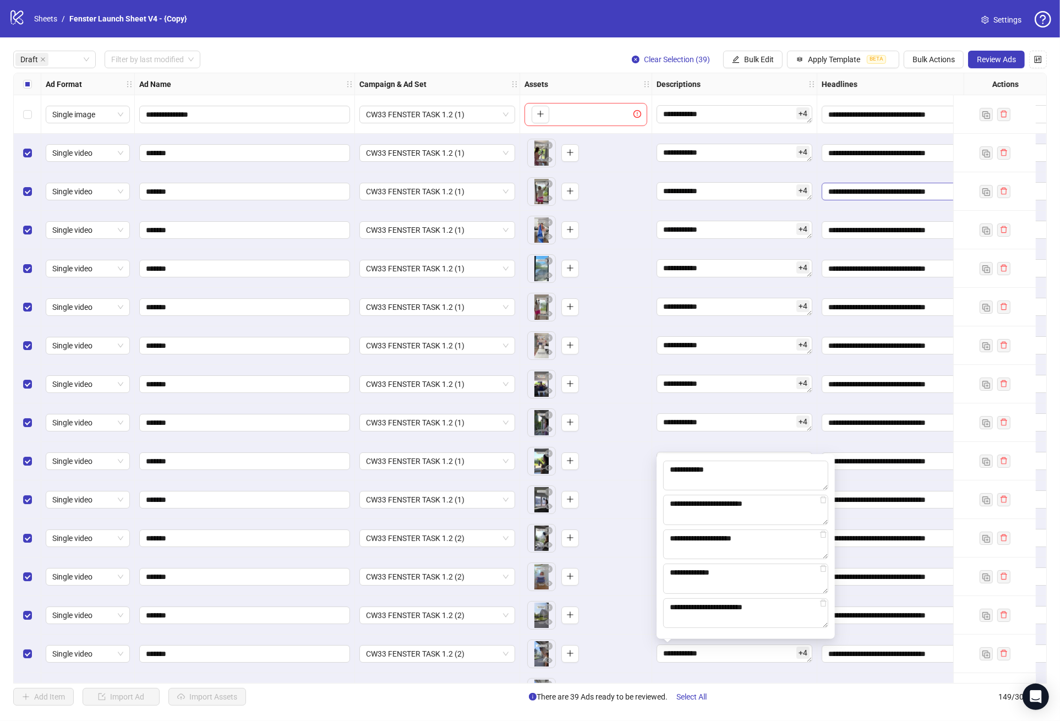
click at [924, 183] on span "**********" at bounding box center [900, 192] width 156 height 18
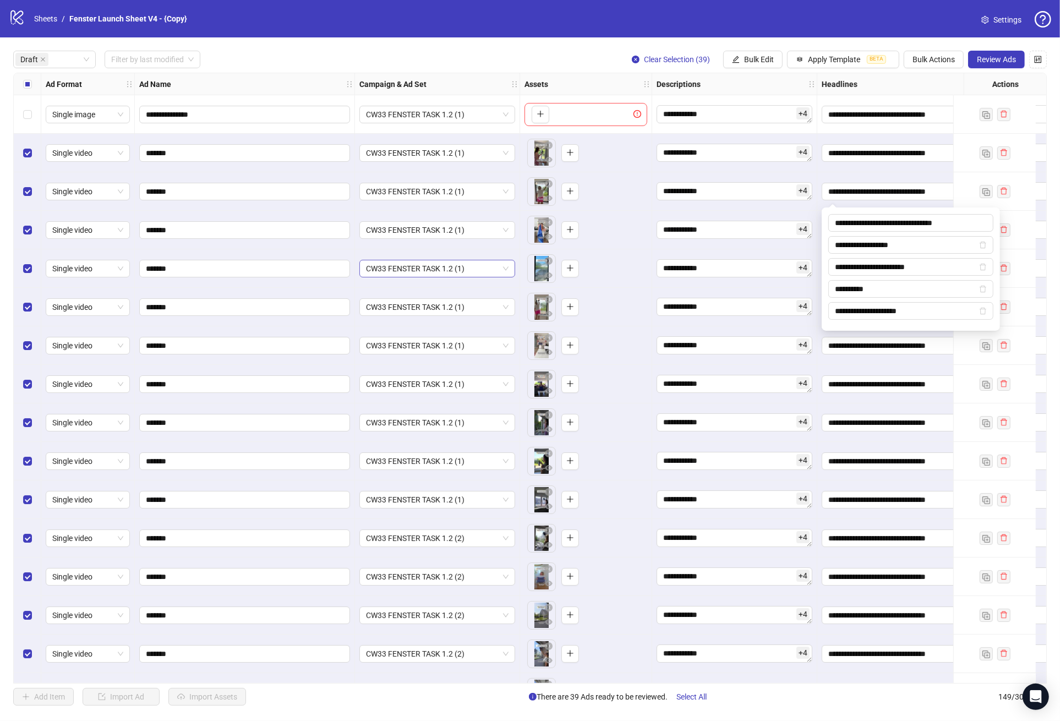
click at [434, 271] on span "CW33 FENSTER TASK 1.2 (1)" at bounding box center [437, 268] width 143 height 17
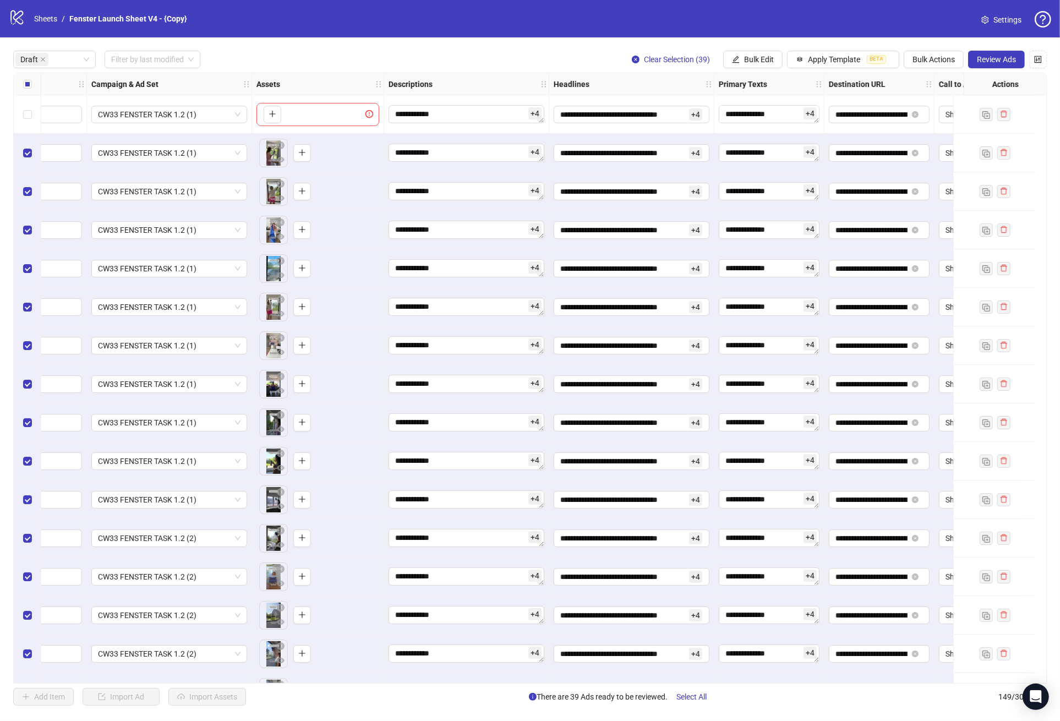
scroll to position [0, 331]
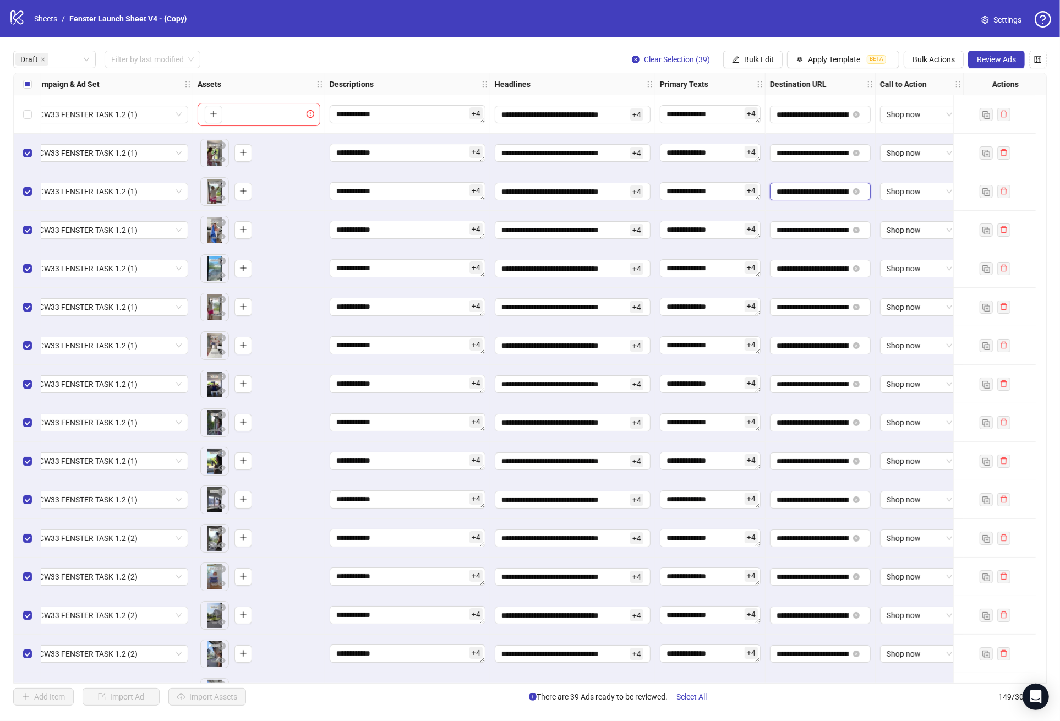
click at [793, 188] on input "**********" at bounding box center [813, 191] width 72 height 12
click at [676, 183] on textarea "**********" at bounding box center [710, 191] width 101 height 18
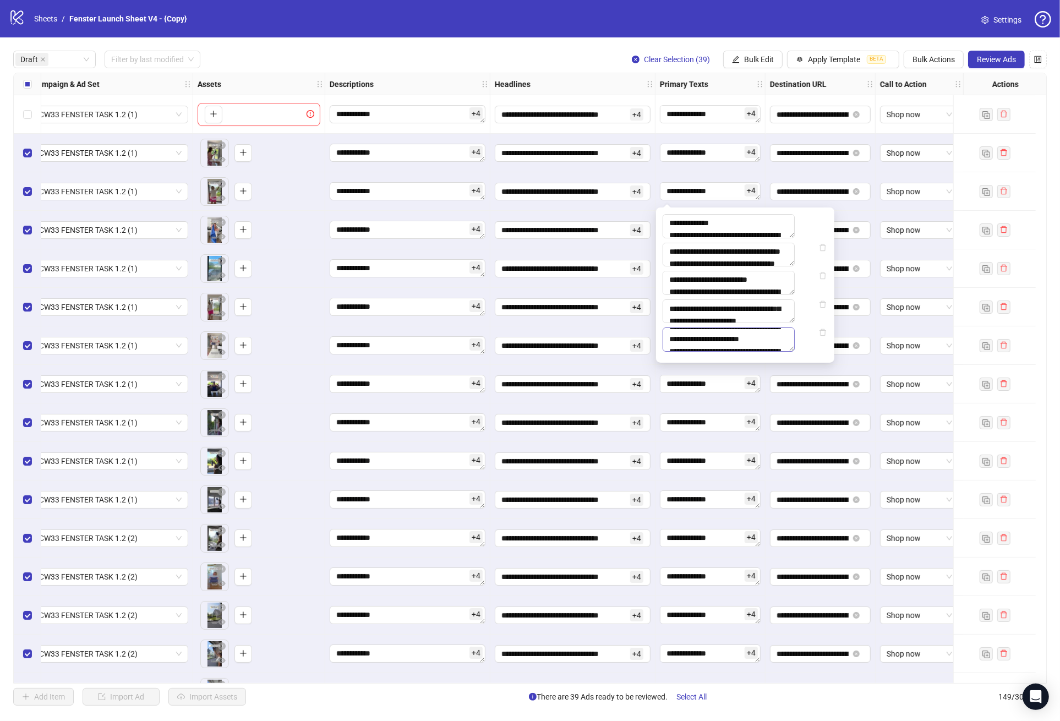
scroll to position [61, 0]
click at [531, 70] on div "**********" at bounding box center [530, 377] width 1060 height 681
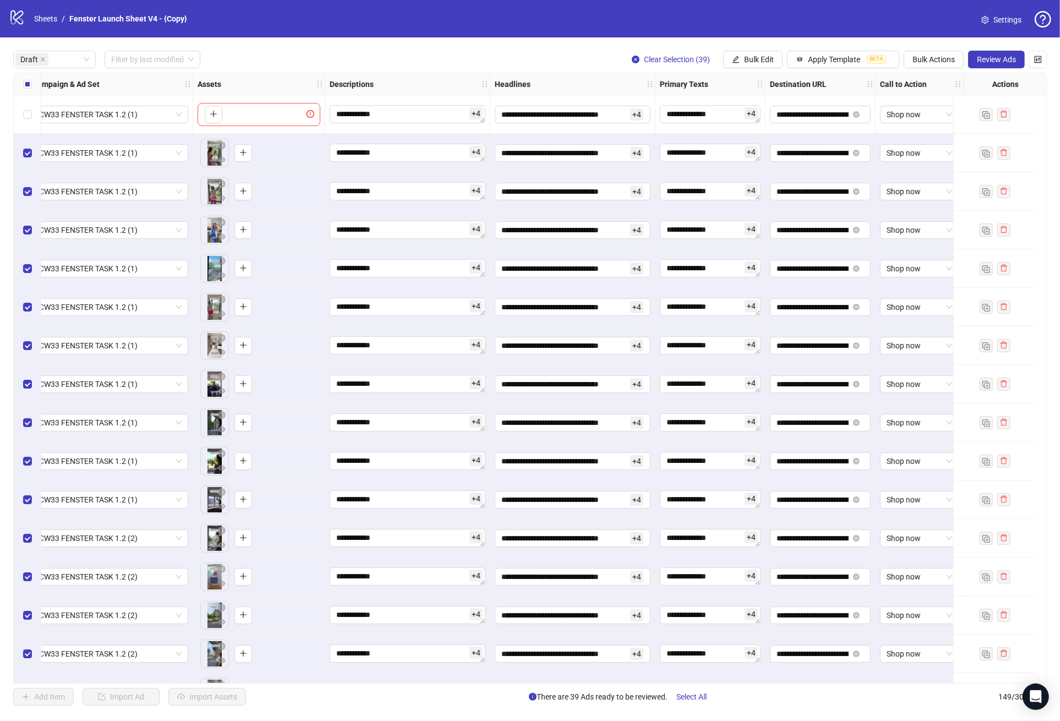
click at [17, 79] on div "Select all rows" at bounding box center [28, 84] width 28 height 22
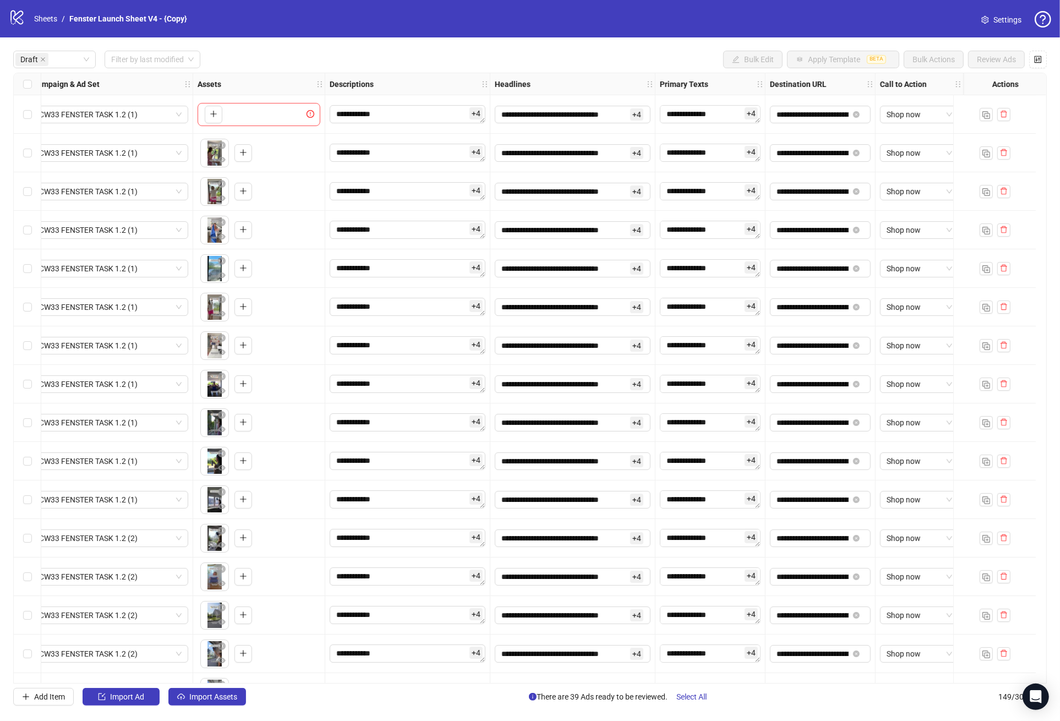
click at [34, 116] on div "Select row 1" at bounding box center [28, 114] width 28 height 39
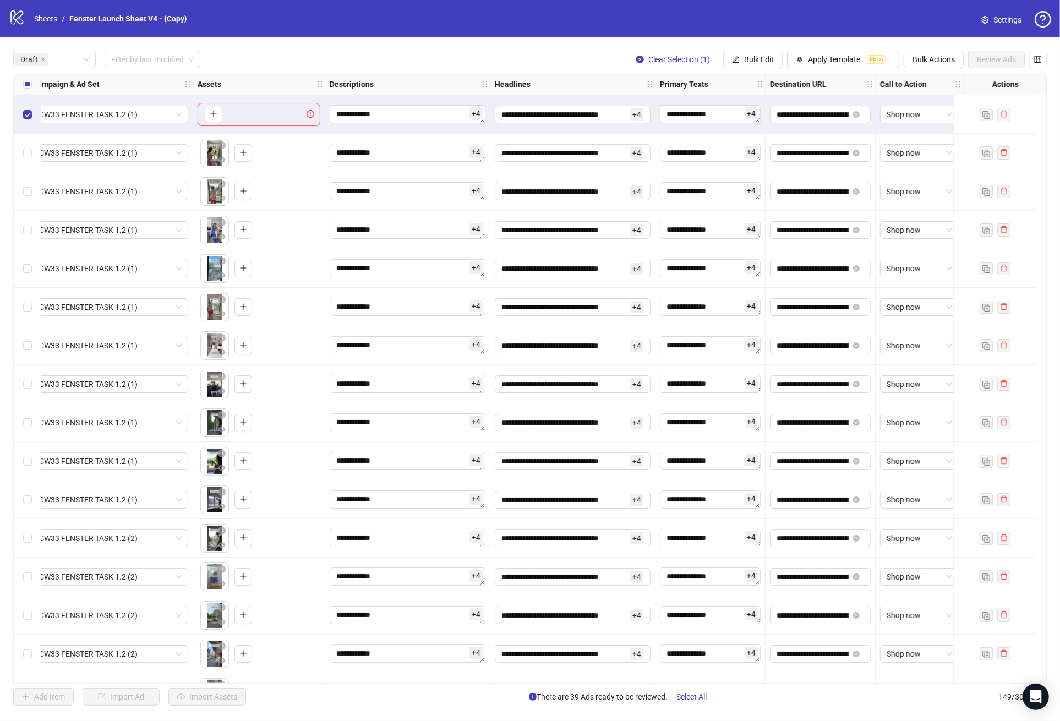
click at [27, 90] on label "Select all rows" at bounding box center [27, 84] width 9 height 12
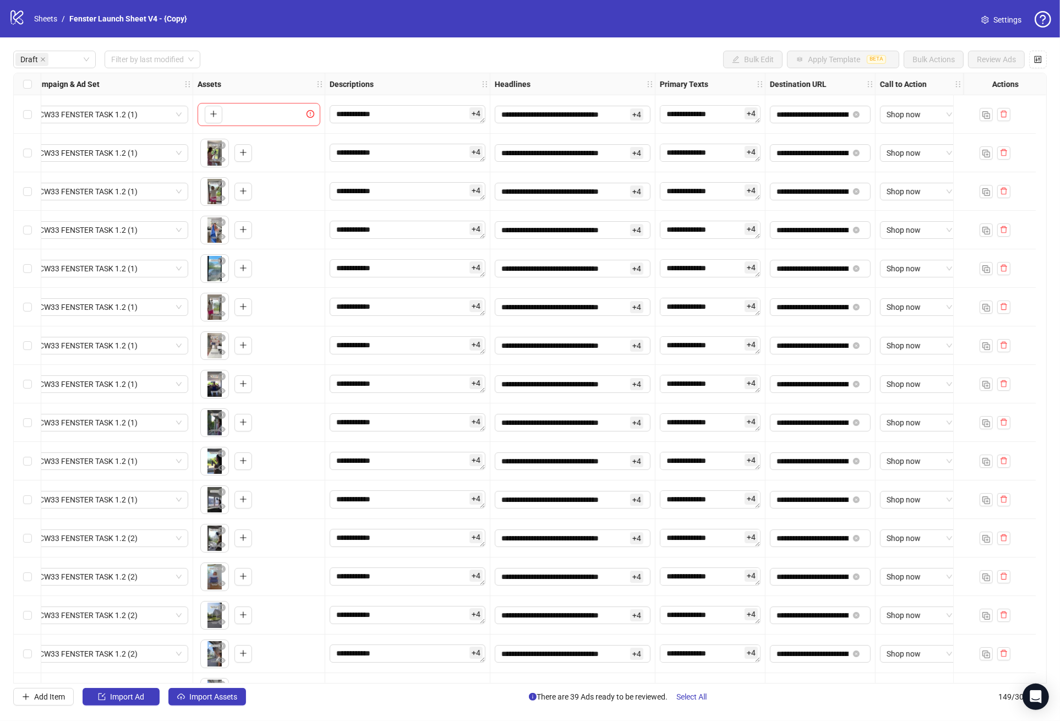
click at [32, 80] on div "Select all rows" at bounding box center [28, 84] width 28 height 22
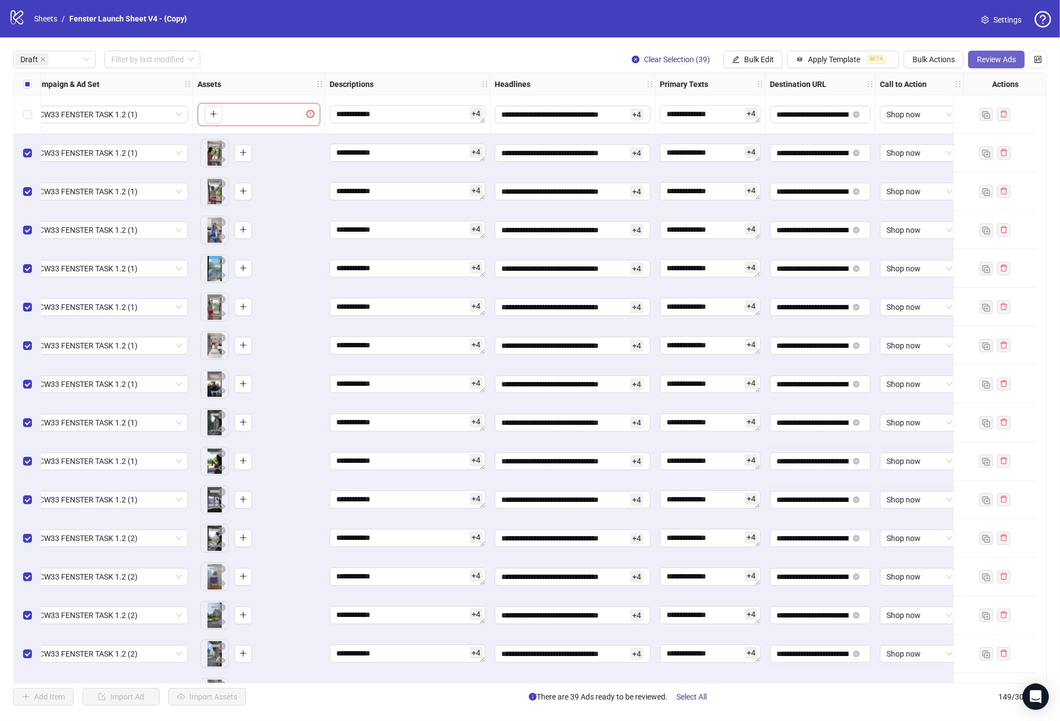
click at [1008, 64] on span "Review Ads" at bounding box center [996, 59] width 39 height 9
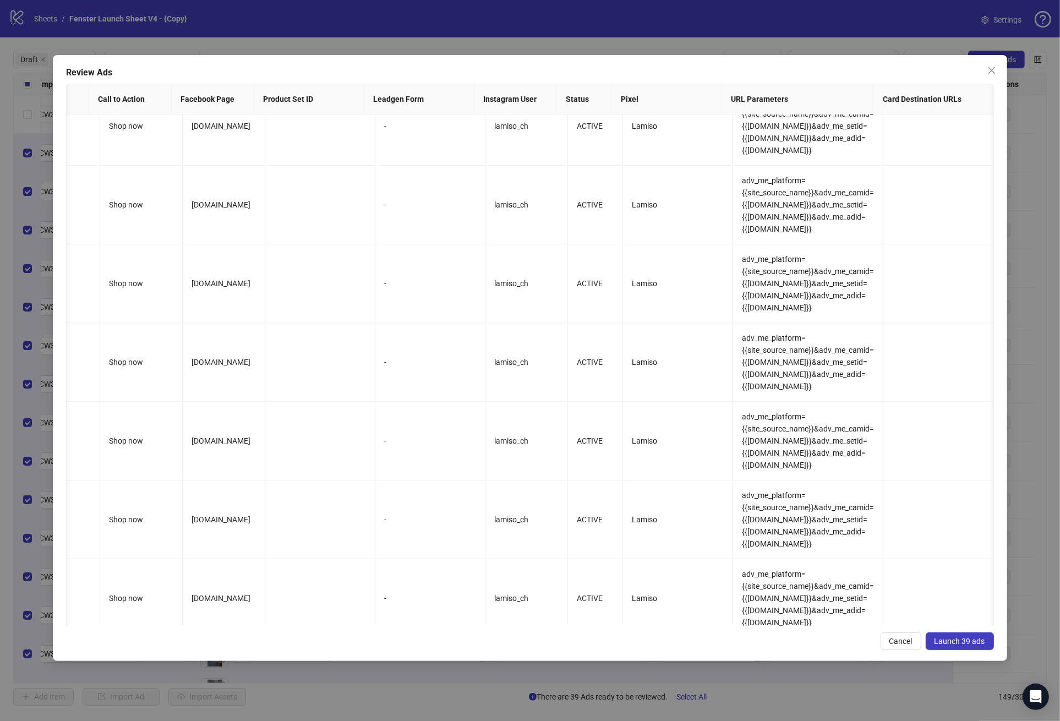
scroll to position [2101, 1072]
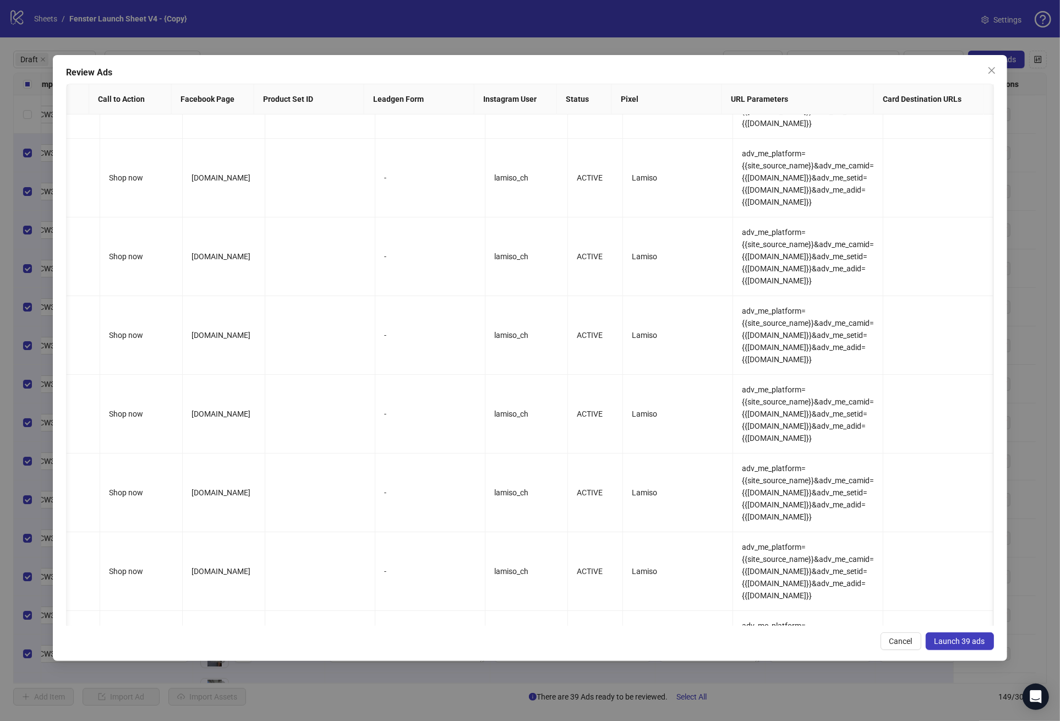
click at [959, 641] on span "Launch 39 ads" at bounding box center [960, 641] width 51 height 9
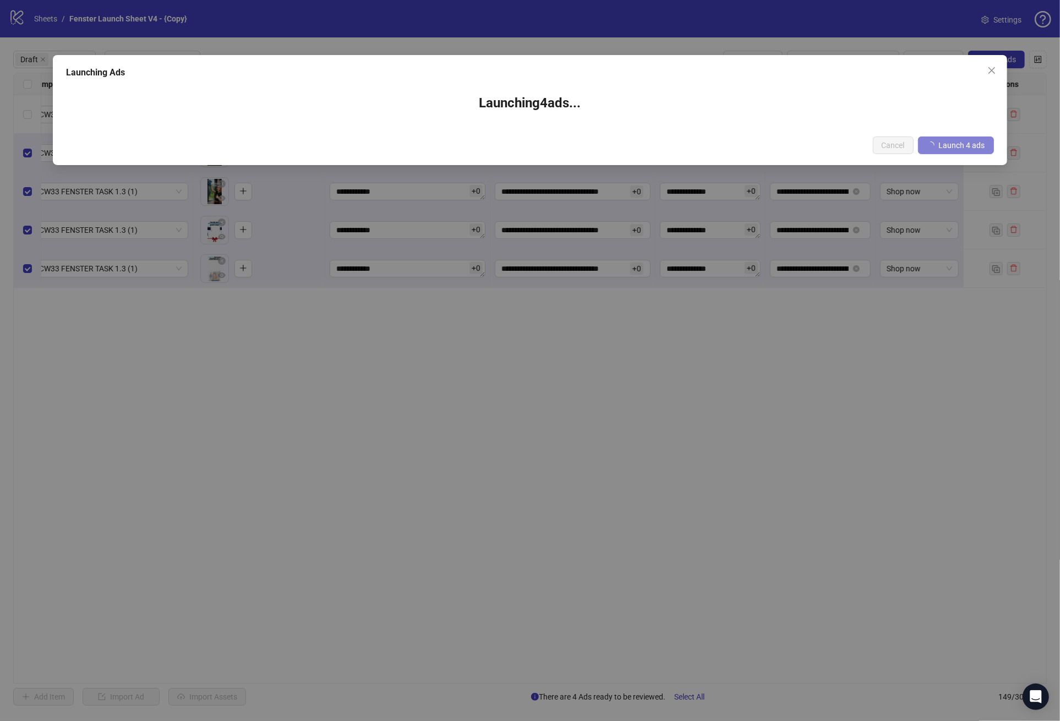
scroll to position [0, 327]
